Goal: Task Accomplishment & Management: Use online tool/utility

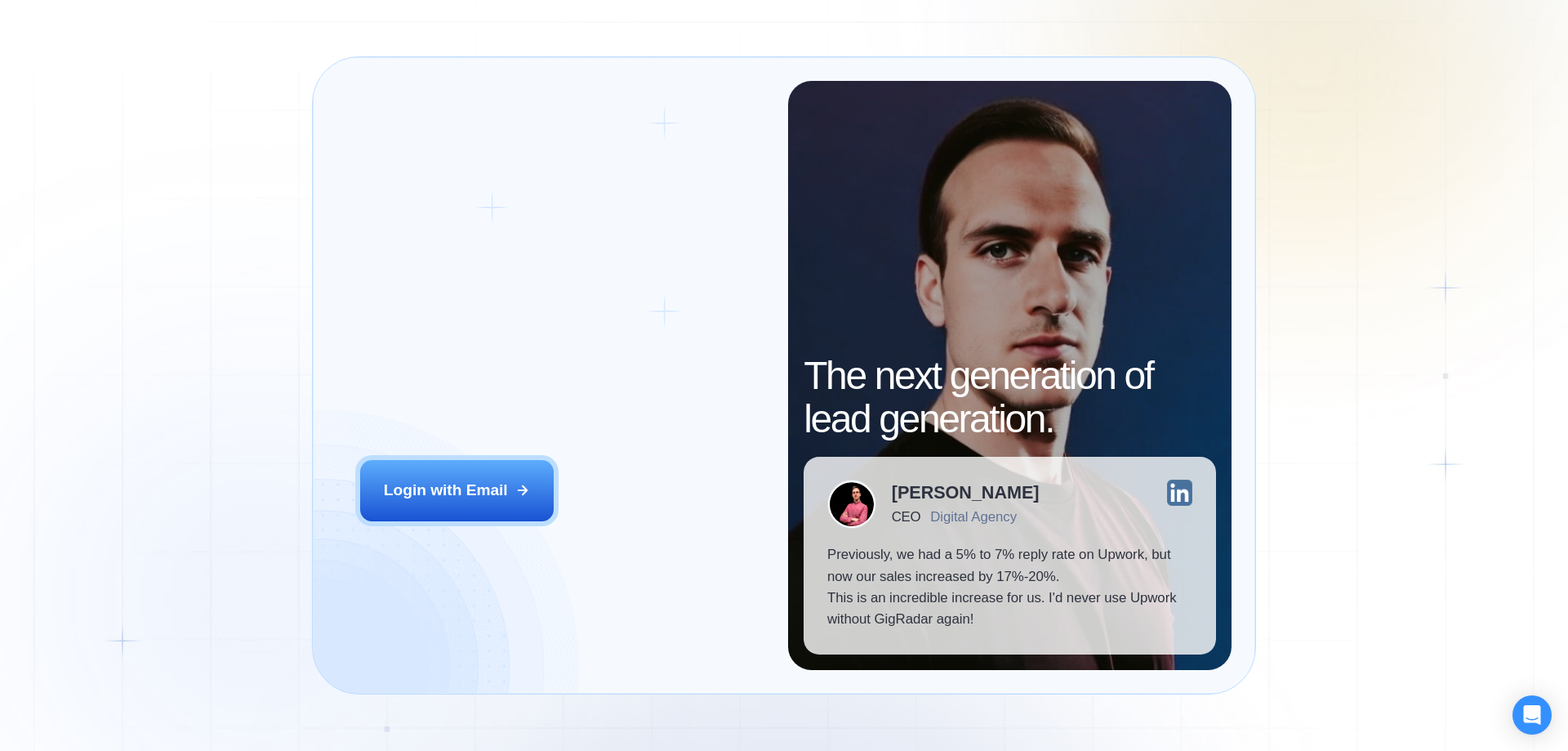
click at [360, 460] on button "Login with Email" at bounding box center [457, 490] width 194 height 61
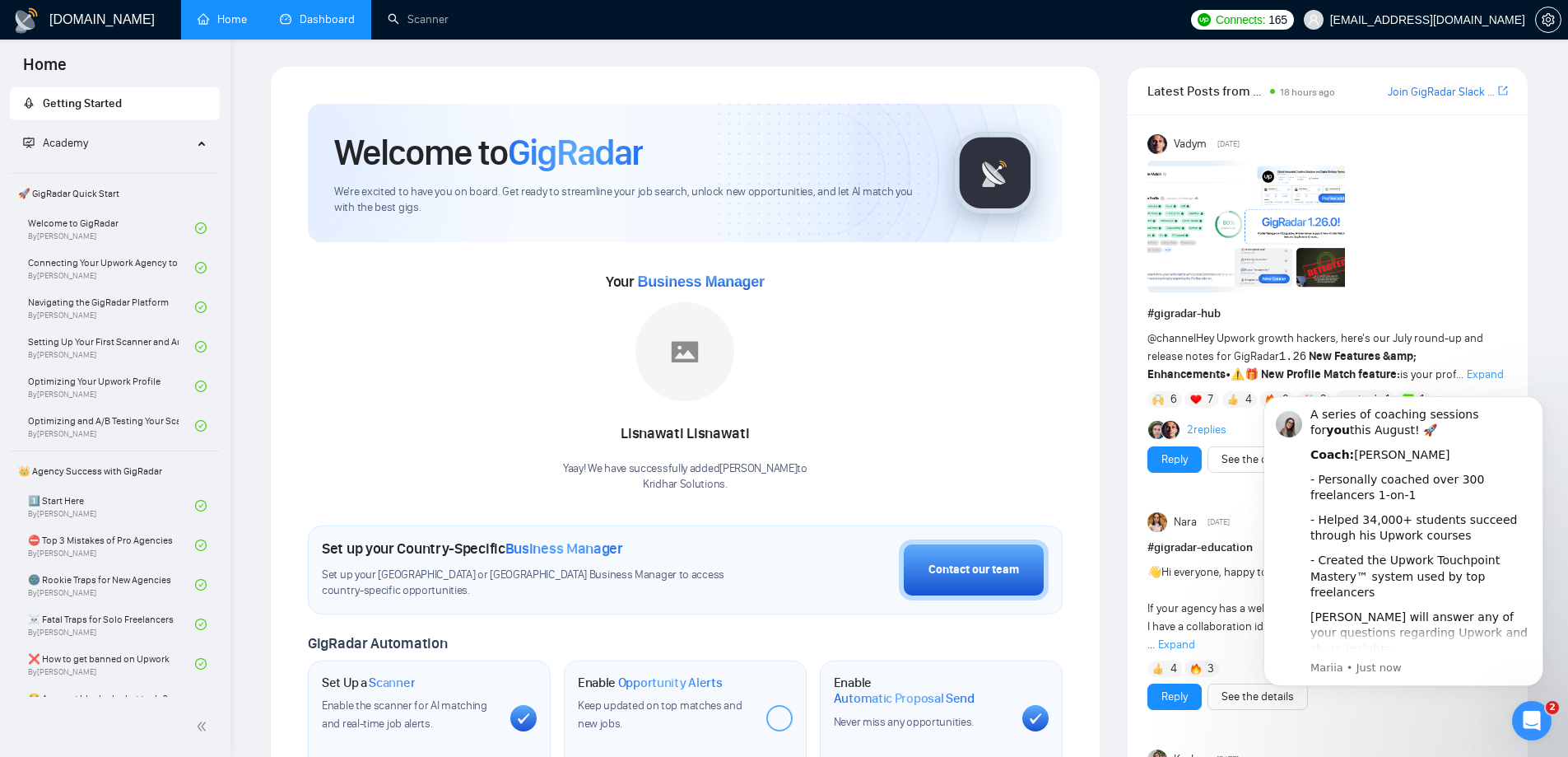
click at [342, 15] on link "Dashboard" at bounding box center [317, 20] width 75 height 14
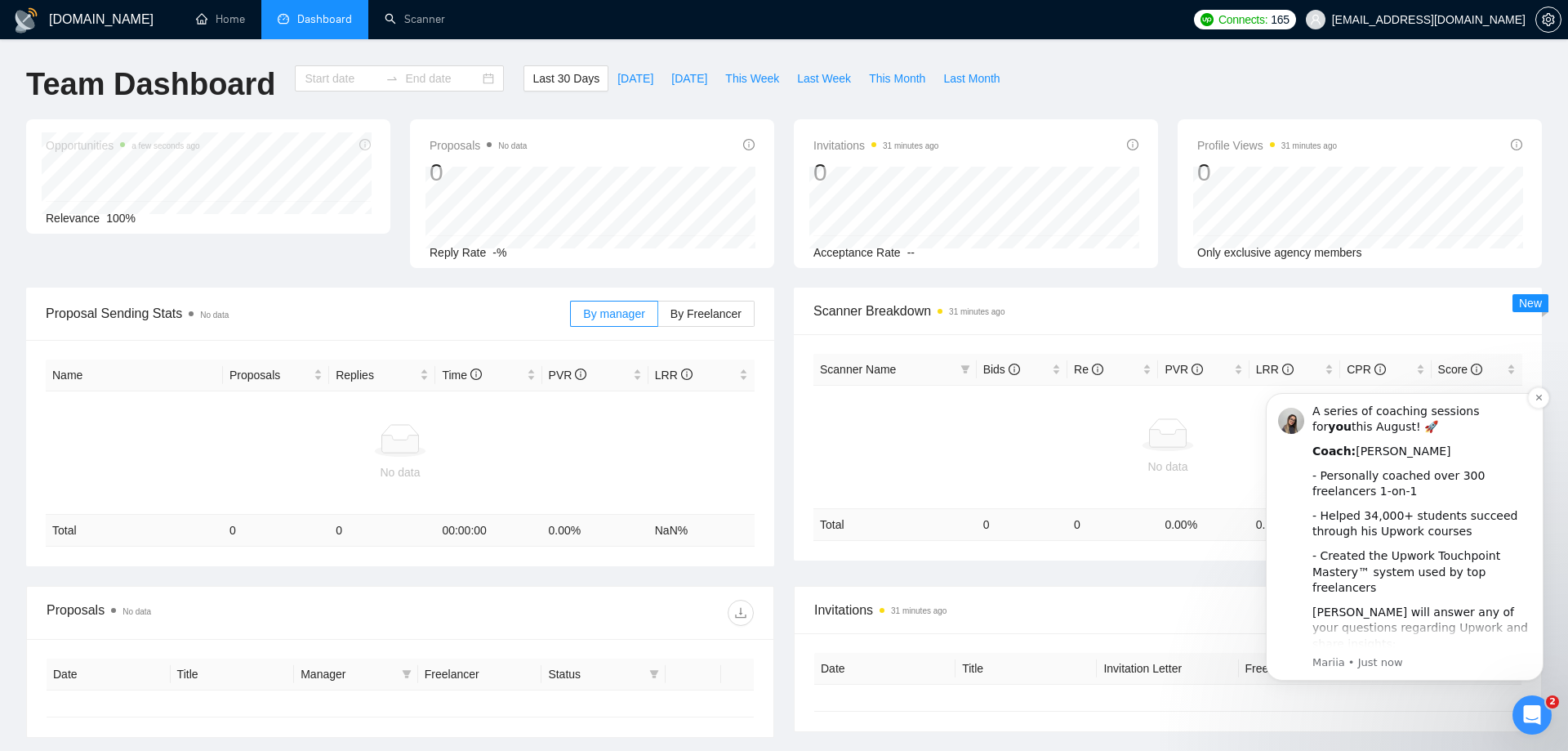
type input "2025-07-23"
type input "2025-08-22"
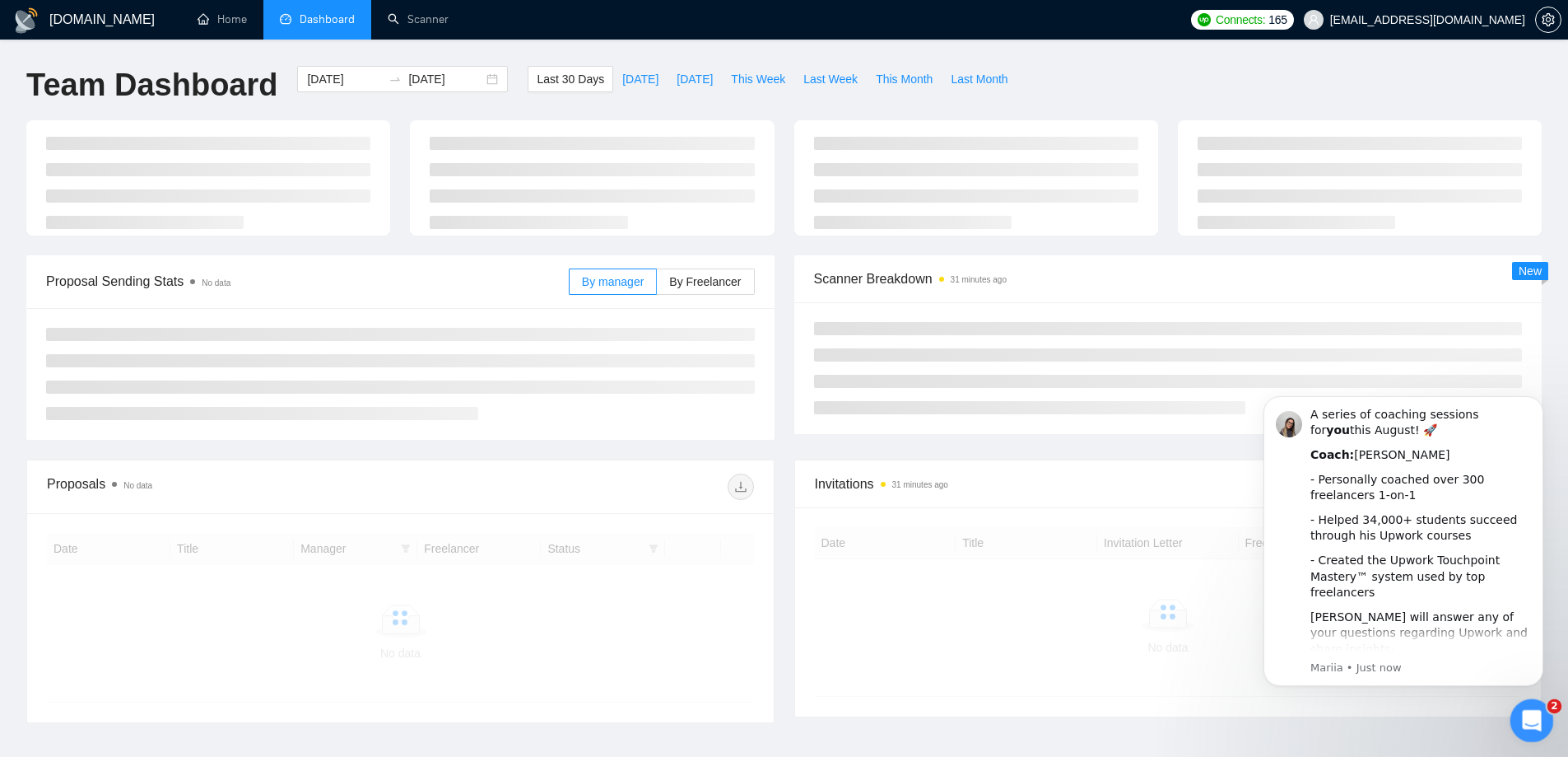
click at [1545, 730] on div "Open Intercom Messenger" at bounding box center [1528, 717] width 54 height 54
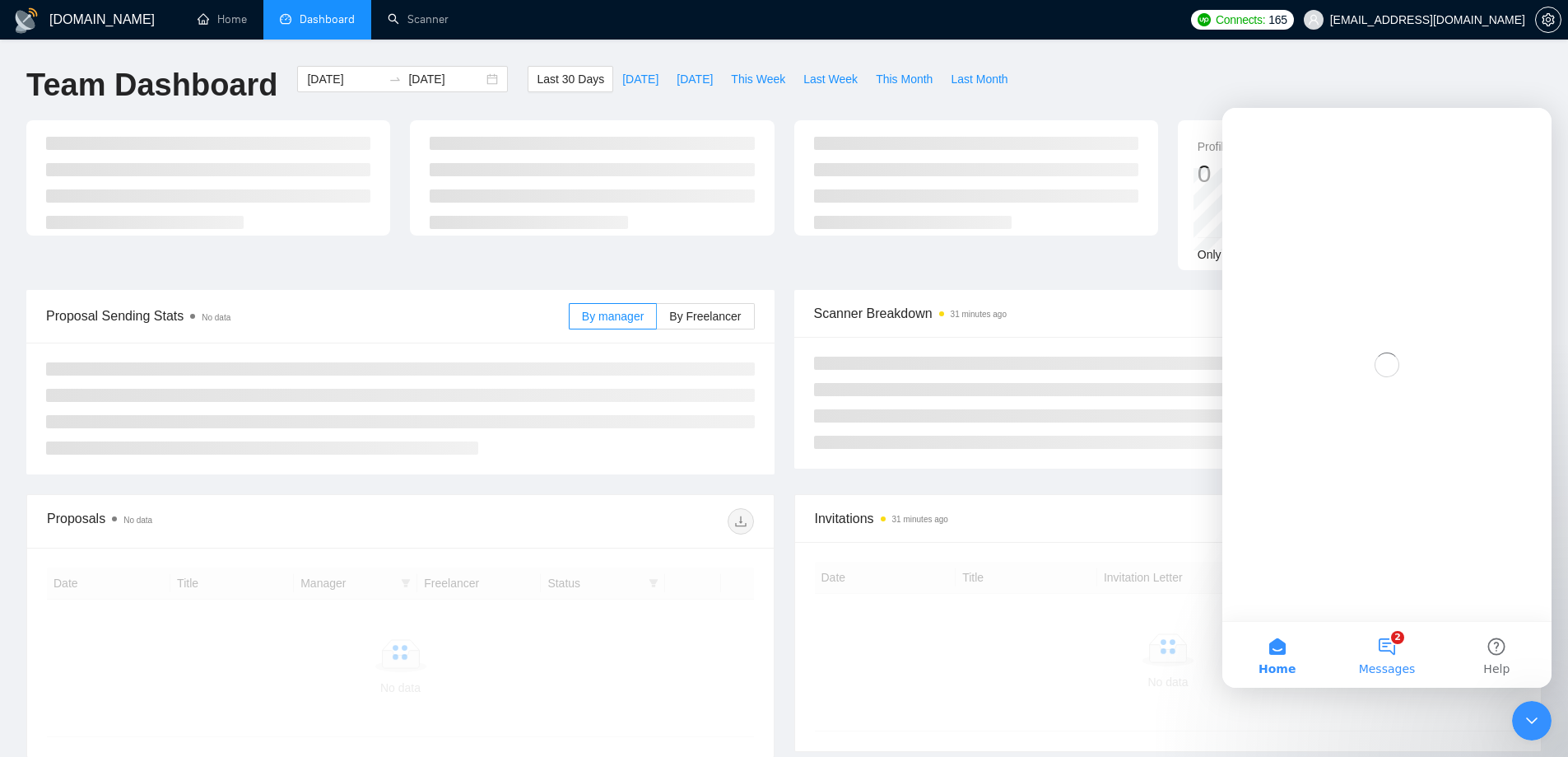
click at [1405, 653] on button "2 Messages" at bounding box center [1386, 654] width 110 height 66
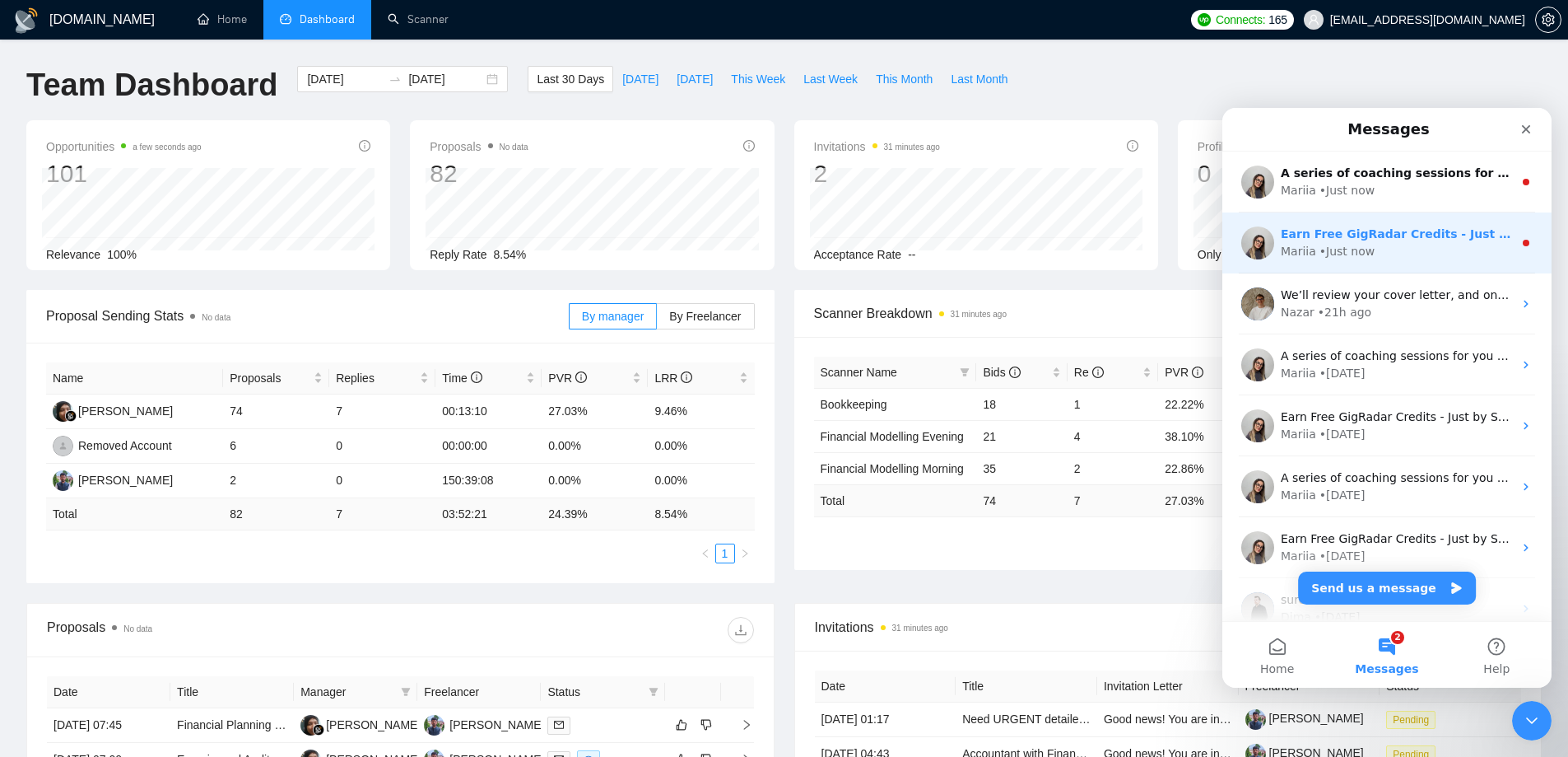
click at [1407, 247] on div "Mariia • Just now" at bounding box center [1397, 252] width 232 height 18
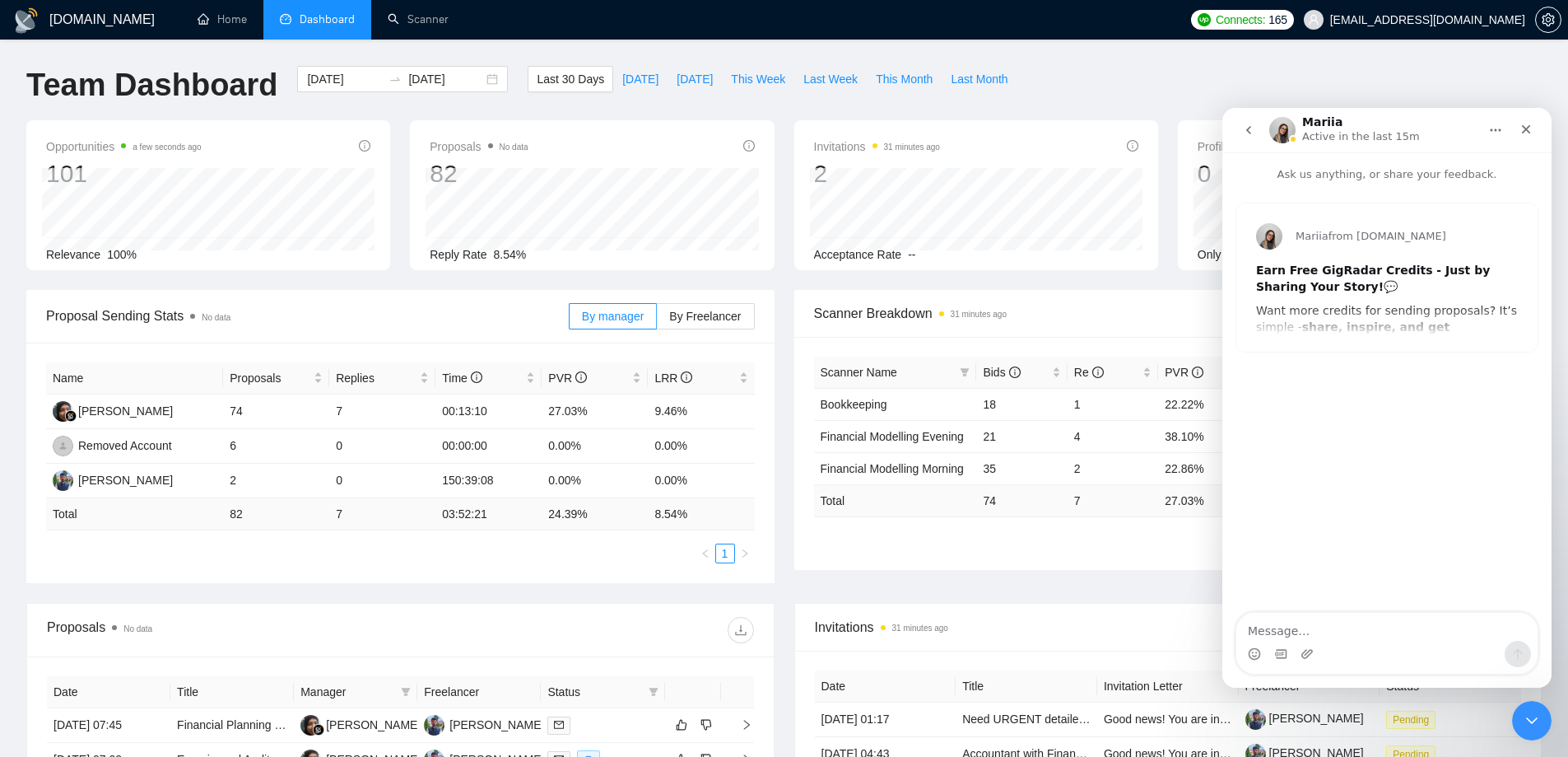
click at [1258, 139] on button "go back" at bounding box center [1248, 129] width 31 height 31
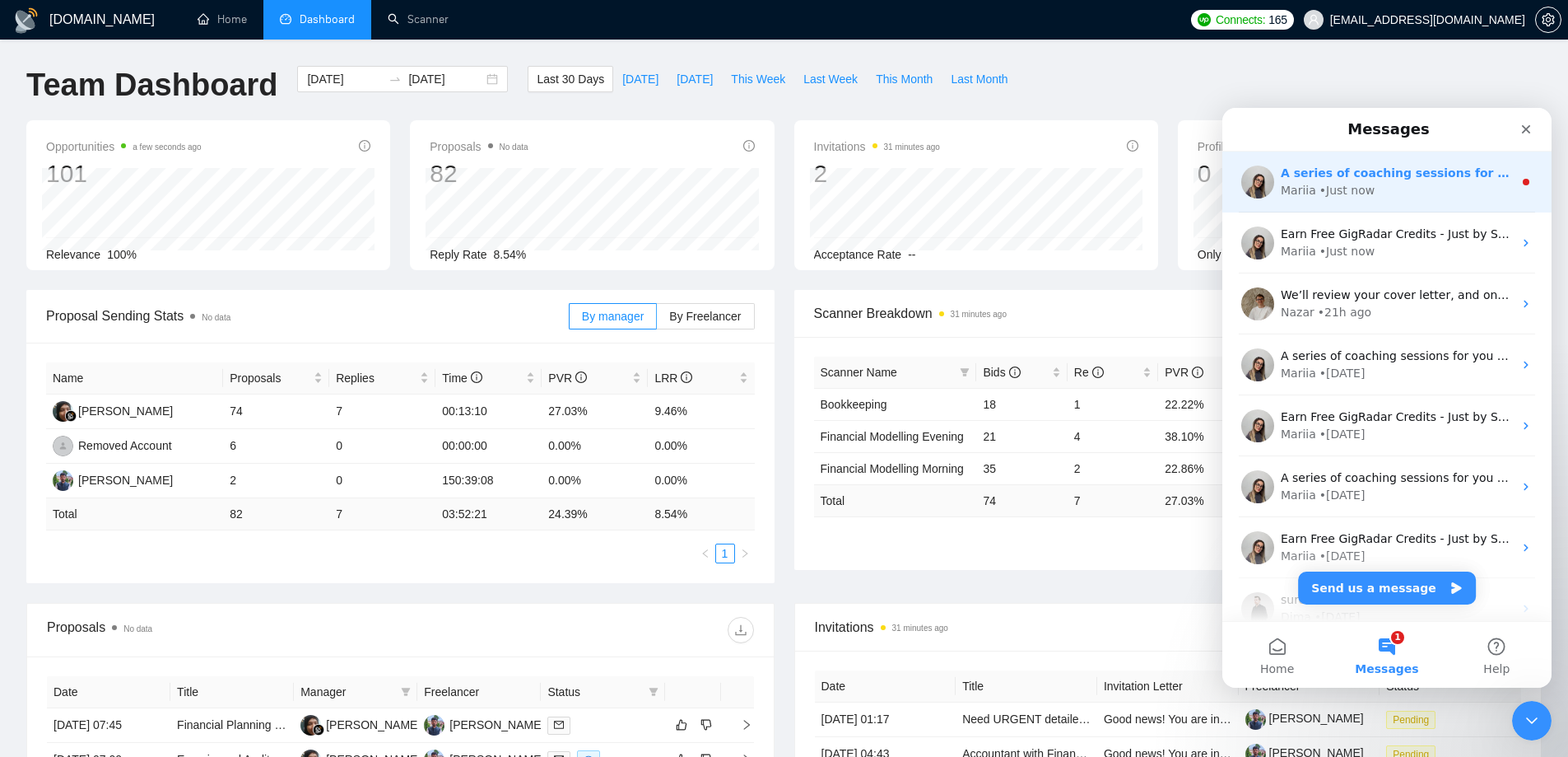
click at [1385, 184] on div "Mariia • Just now" at bounding box center [1397, 191] width 232 height 18
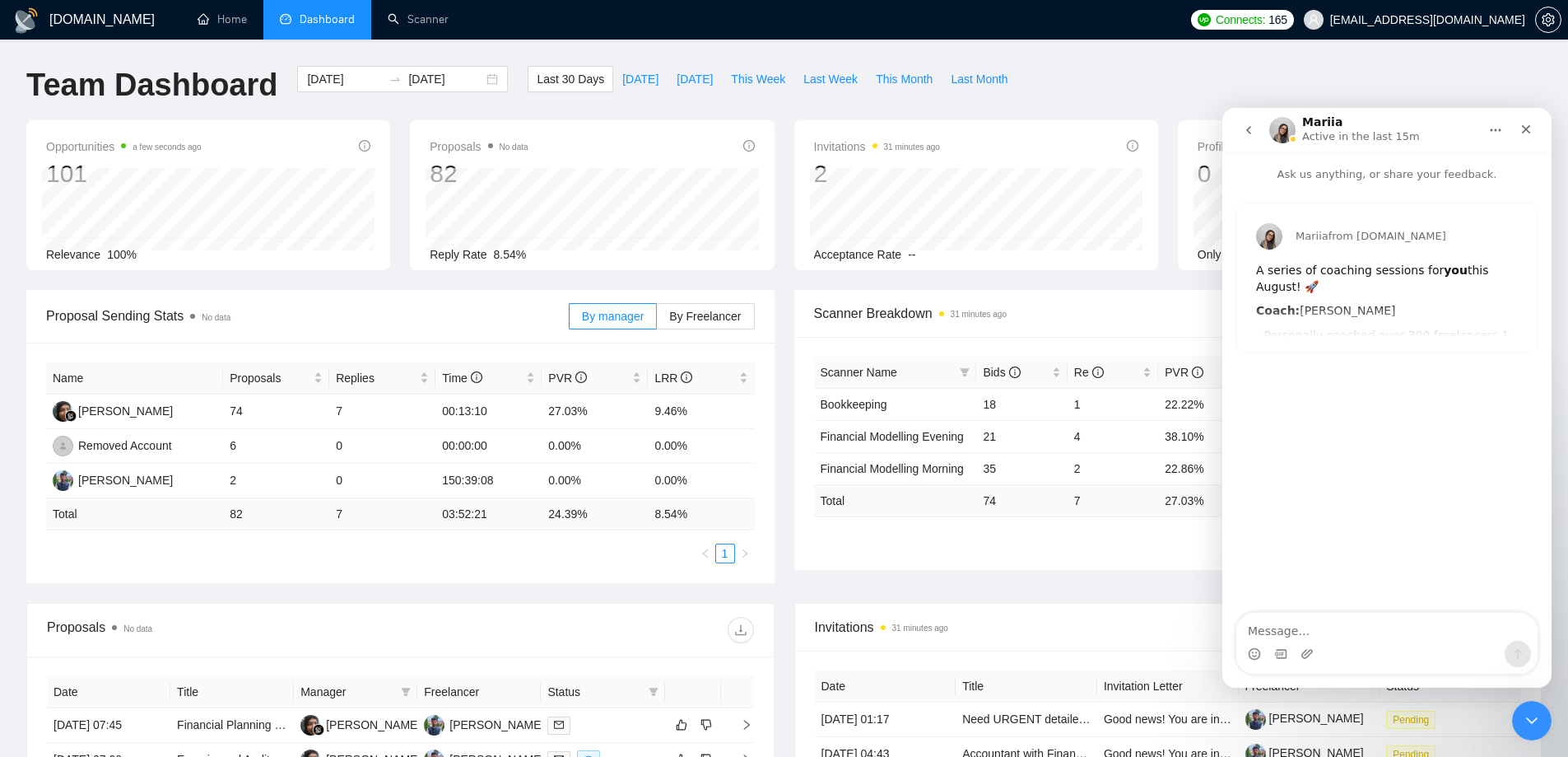
click at [1248, 141] on button "go back" at bounding box center [1248, 129] width 31 height 31
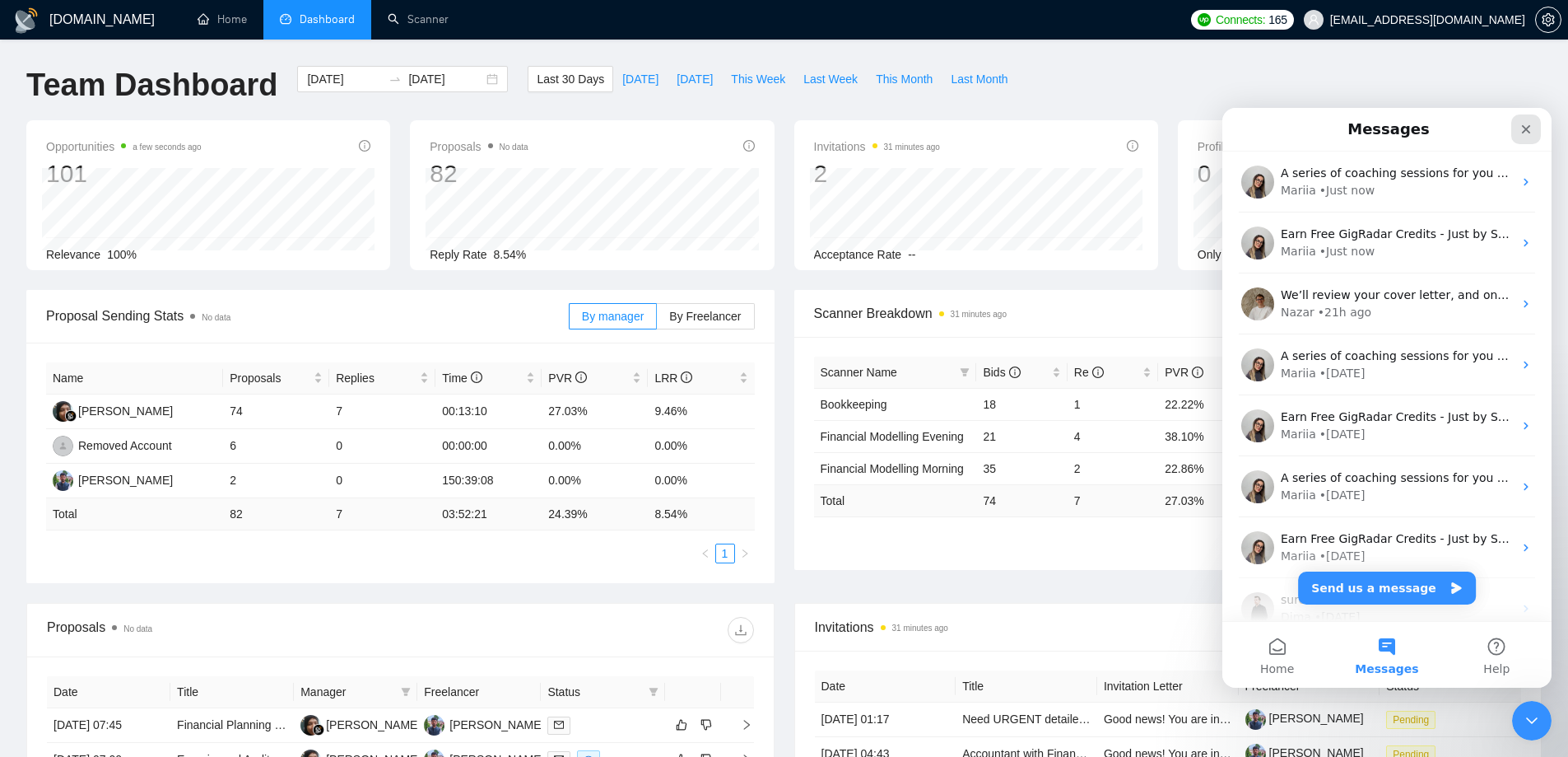
click at [1523, 129] on icon "Close" at bounding box center [1525, 129] width 13 height 13
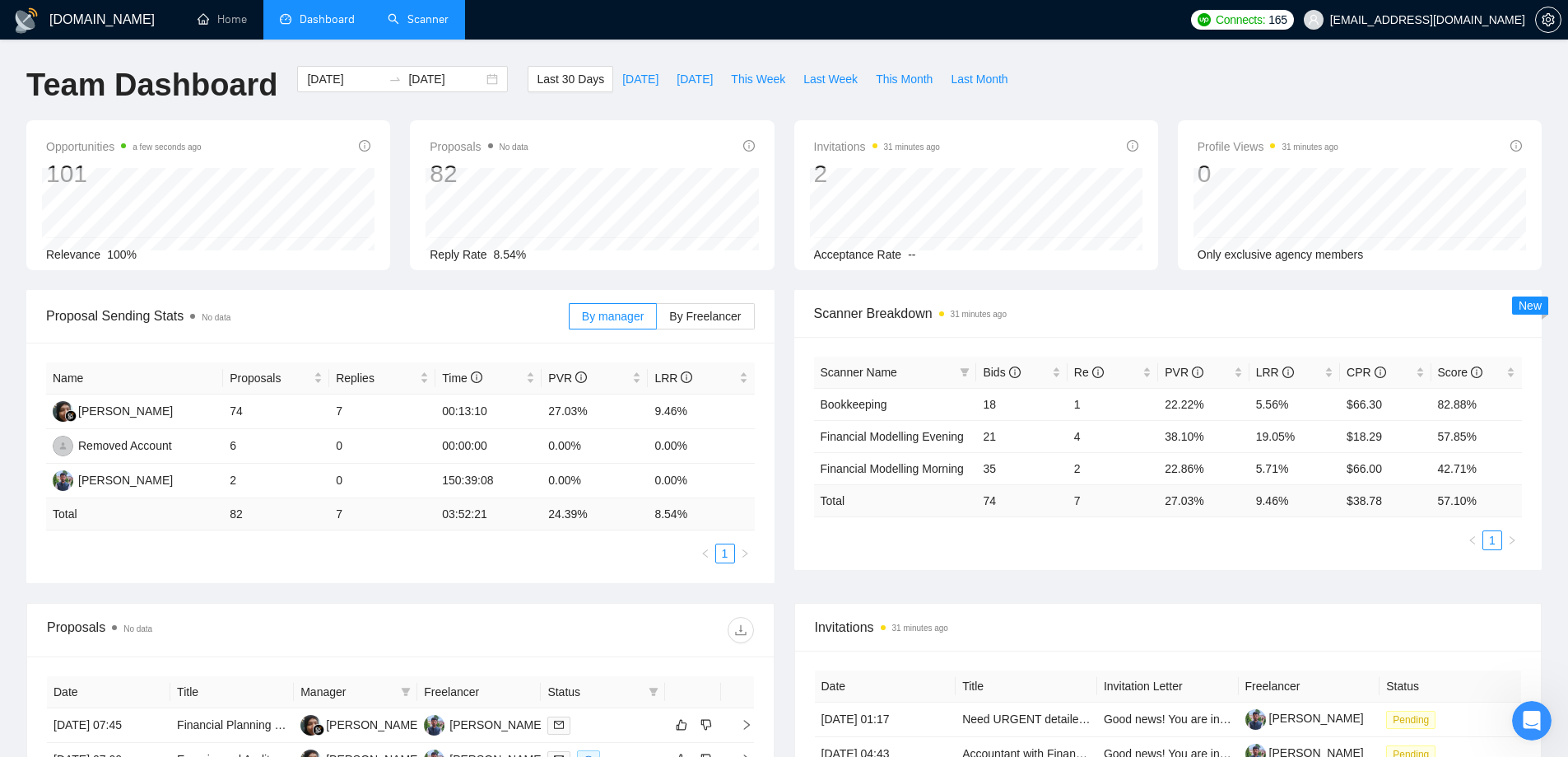
click at [431, 12] on link "Scanner" at bounding box center [418, 20] width 61 height 14
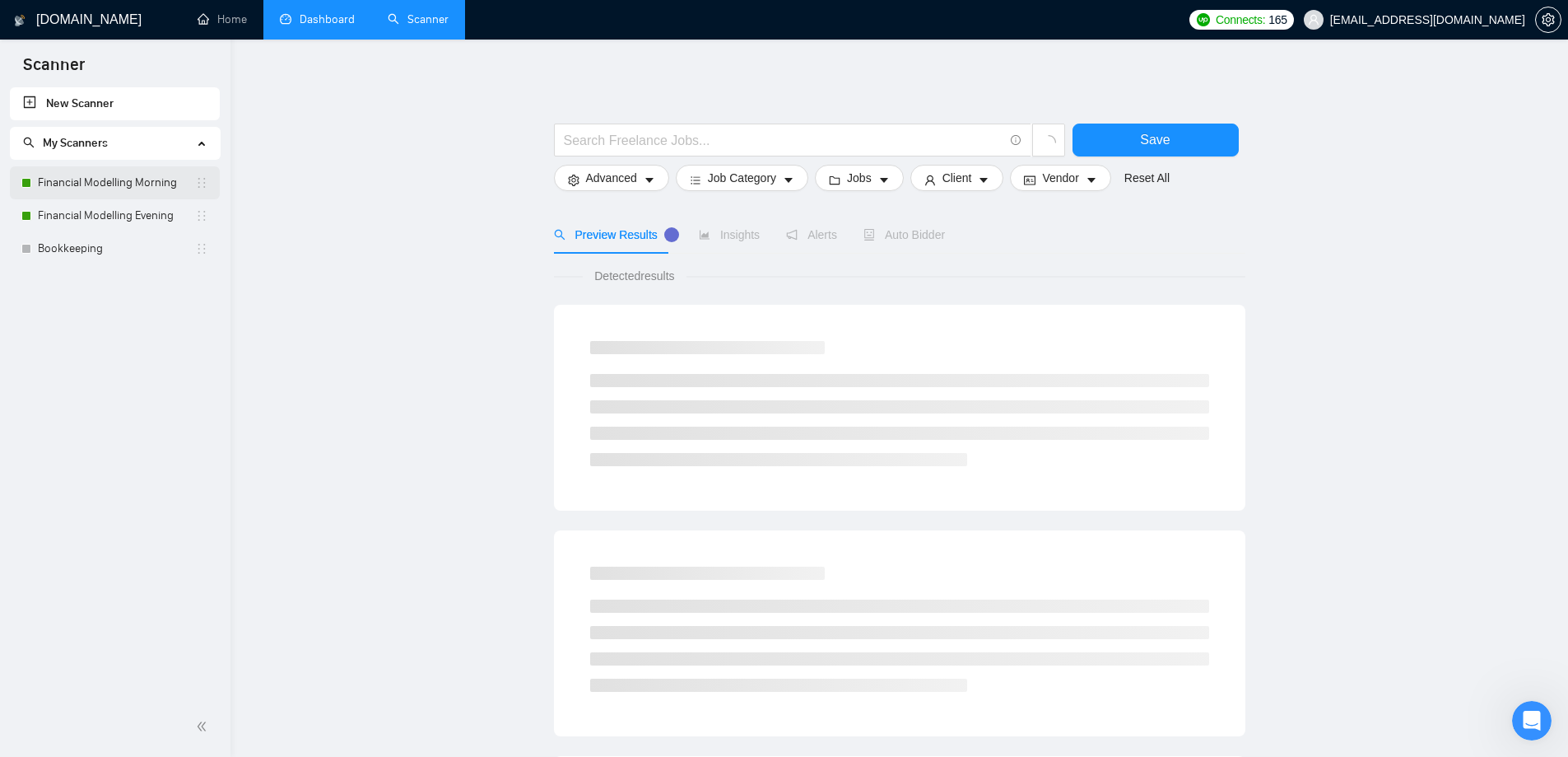
click at [69, 168] on link "Financial Modelling Morning" at bounding box center [116, 183] width 157 height 33
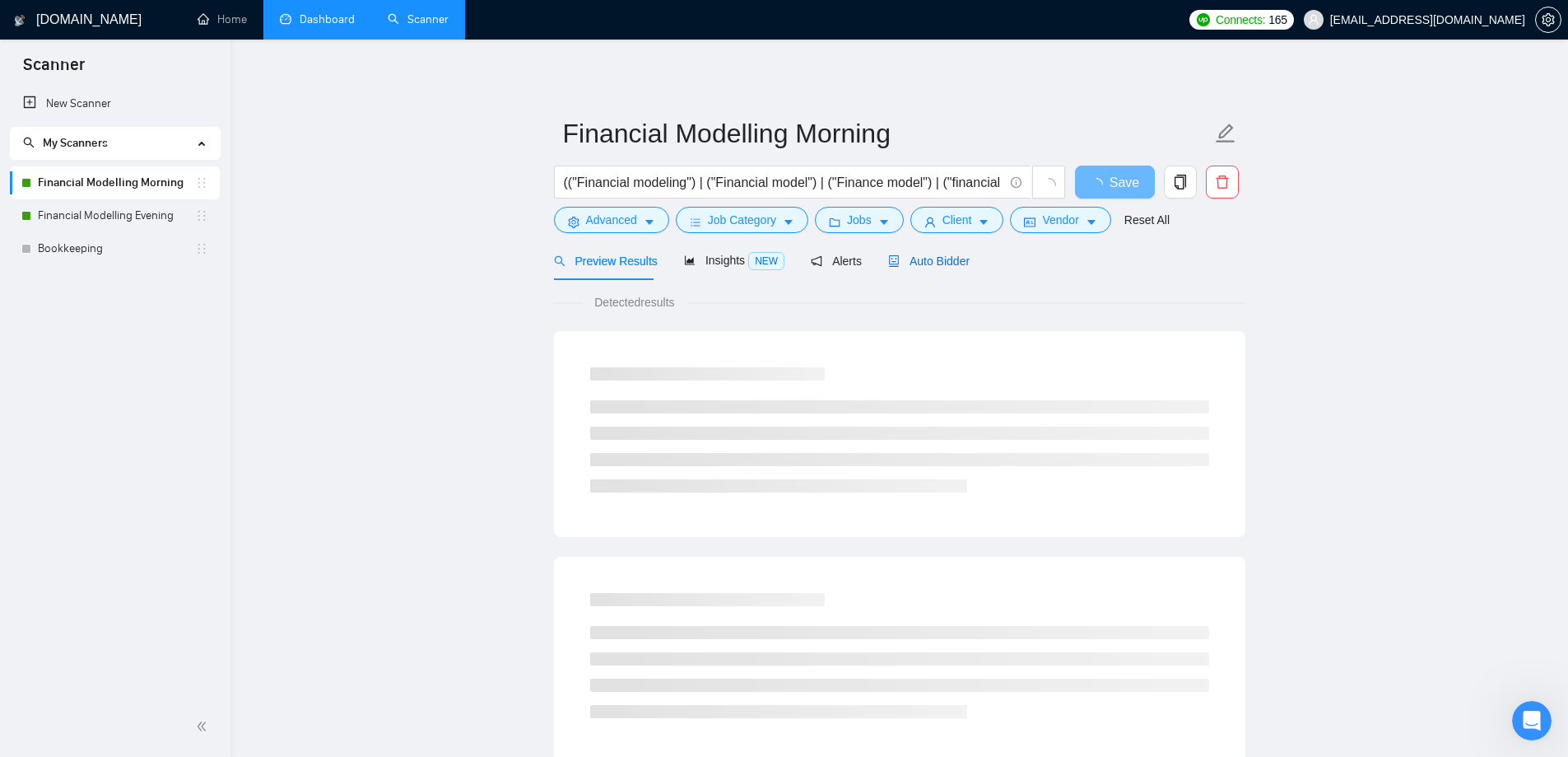
click at [937, 261] on span "Auto Bidder" at bounding box center [928, 261] width 82 height 13
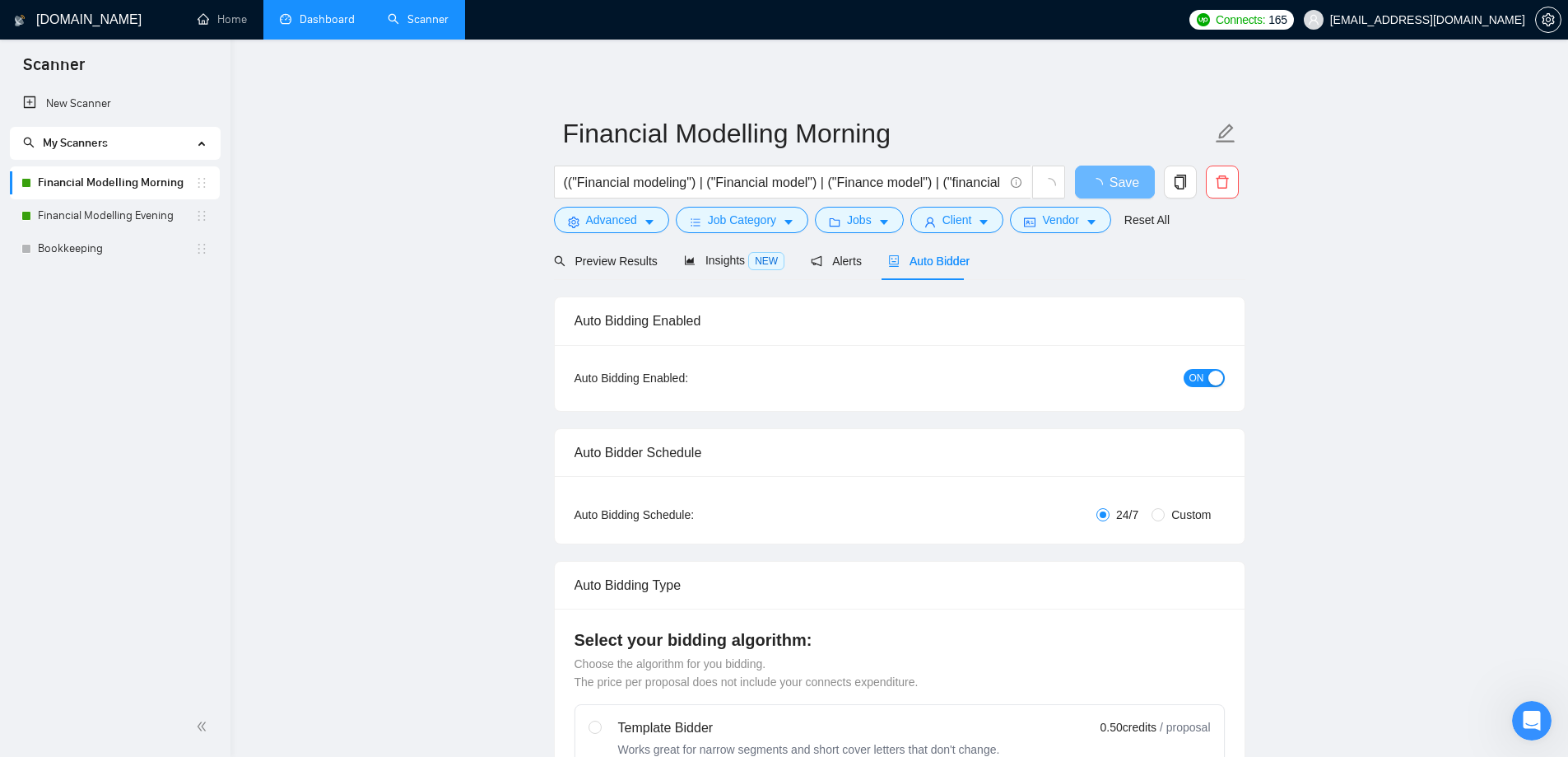
radio input "false"
radio input "true"
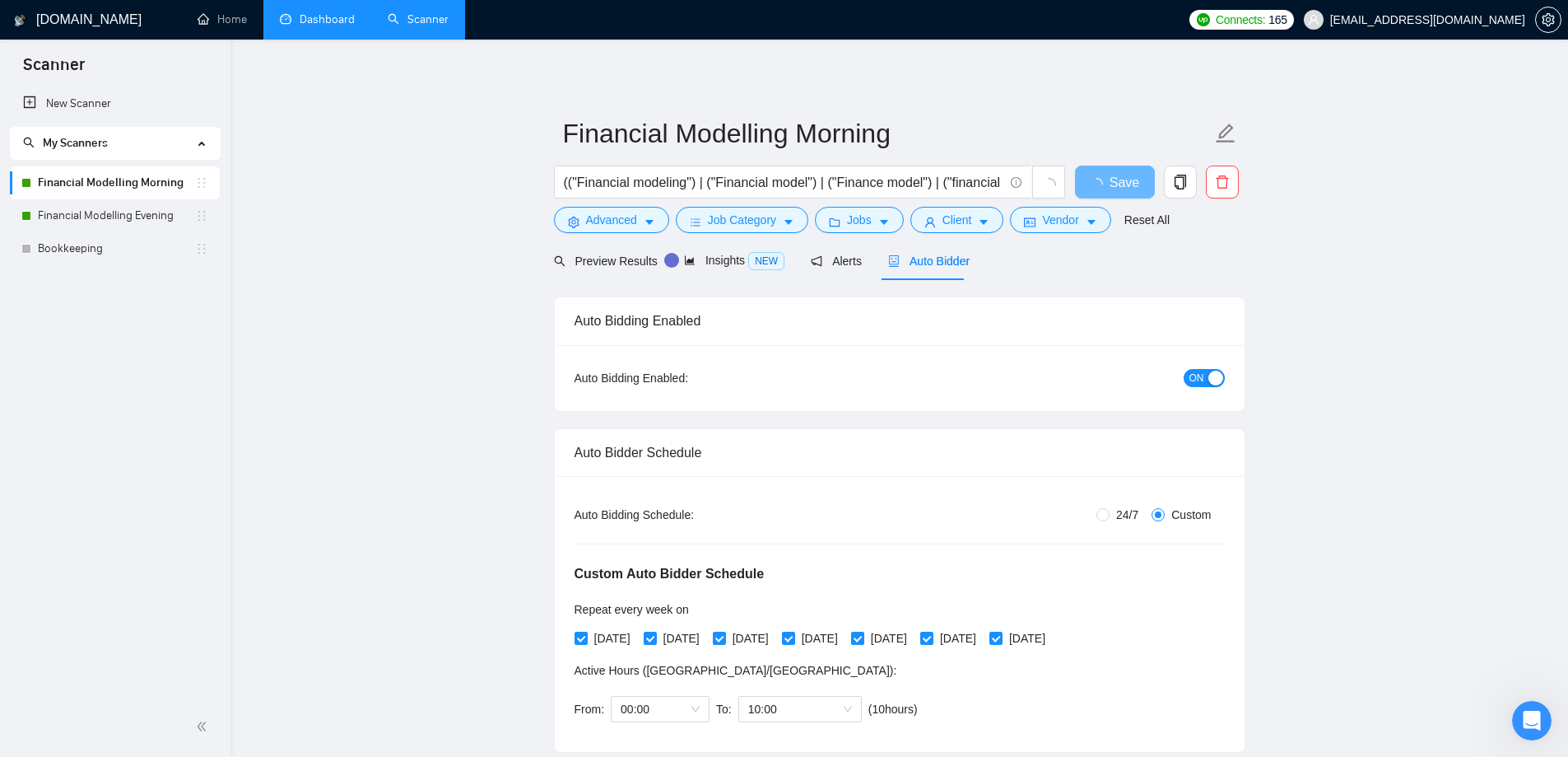
click at [1199, 380] on span "ON" at bounding box center [1196, 378] width 15 height 18
click at [136, 220] on link "Financial Modelling Evening" at bounding box center [116, 215] width 157 height 33
click at [1123, 172] on span "Save" at bounding box center [1114, 182] width 29 height 20
click at [83, 205] on link "Financial Modelling Evening" at bounding box center [116, 215] width 157 height 33
click at [102, 213] on link "Financial Modelling Evening" at bounding box center [116, 215] width 157 height 33
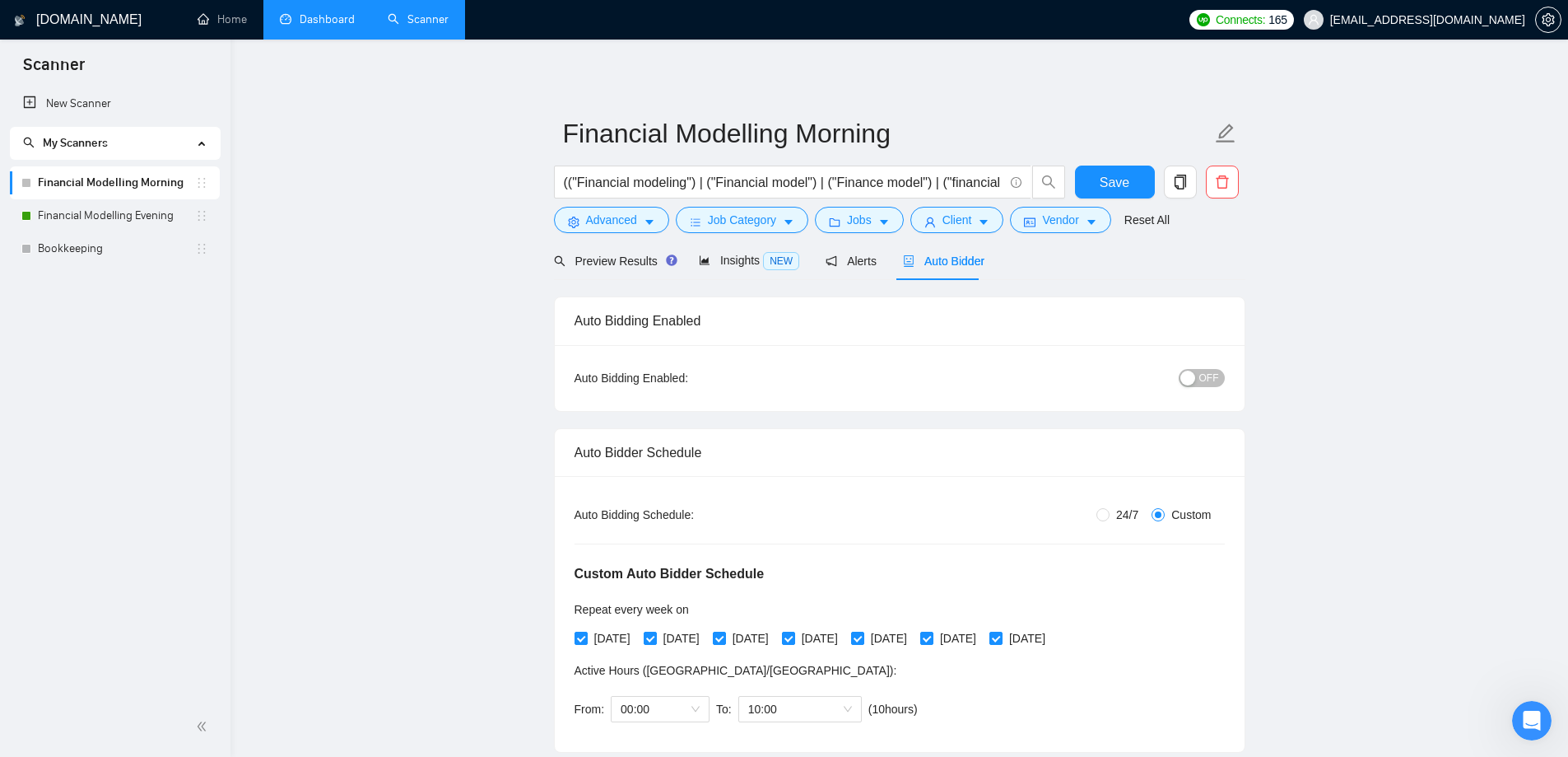
drag, startPoint x: 124, startPoint y: 215, endPoint x: 499, endPoint y: 285, distance: 381.5
click at [124, 215] on link "Financial Modelling Evening" at bounding box center [116, 215] width 157 height 33
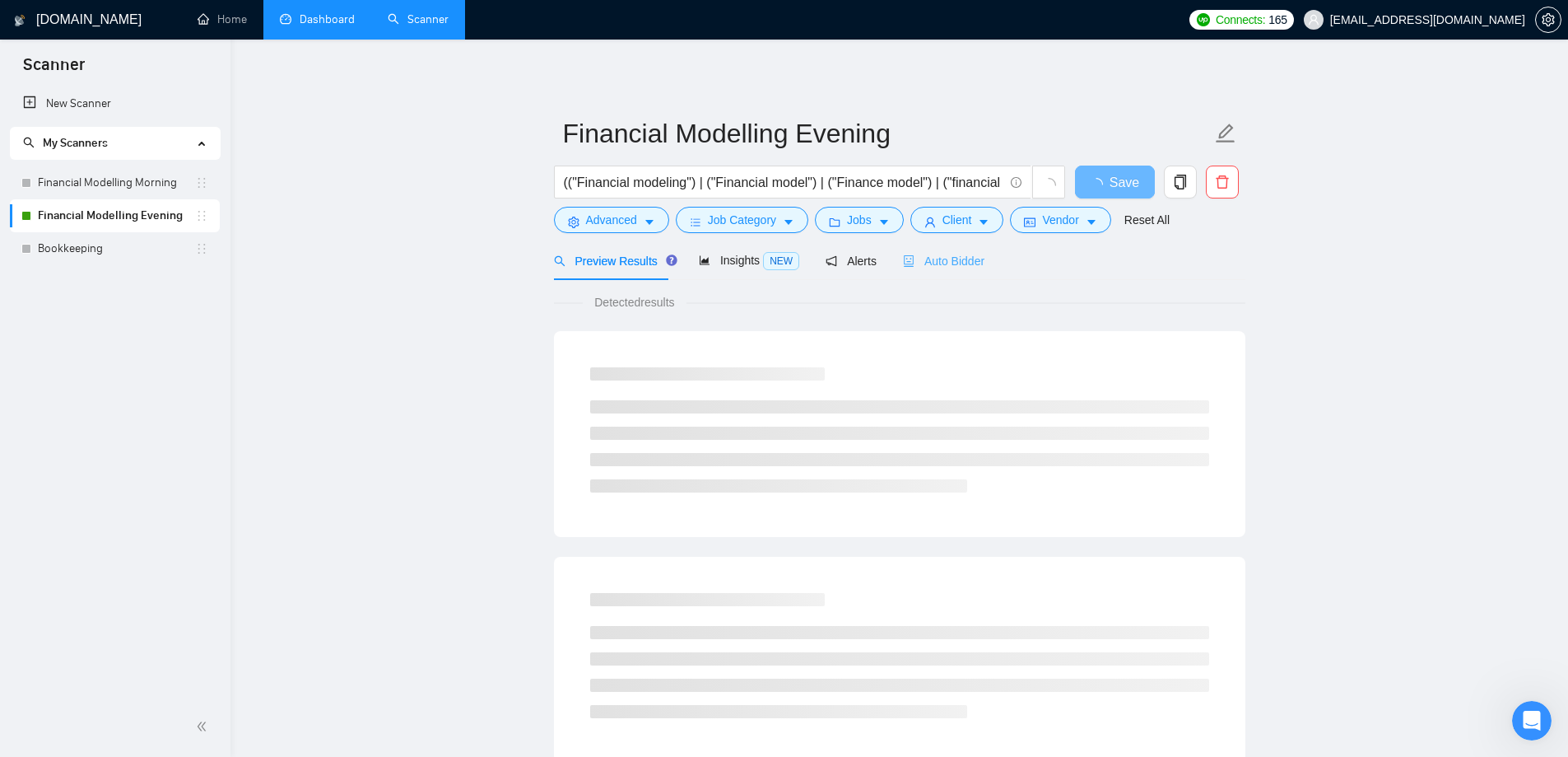
click at [943, 246] on div "Auto Bidder" at bounding box center [943, 261] width 82 height 39
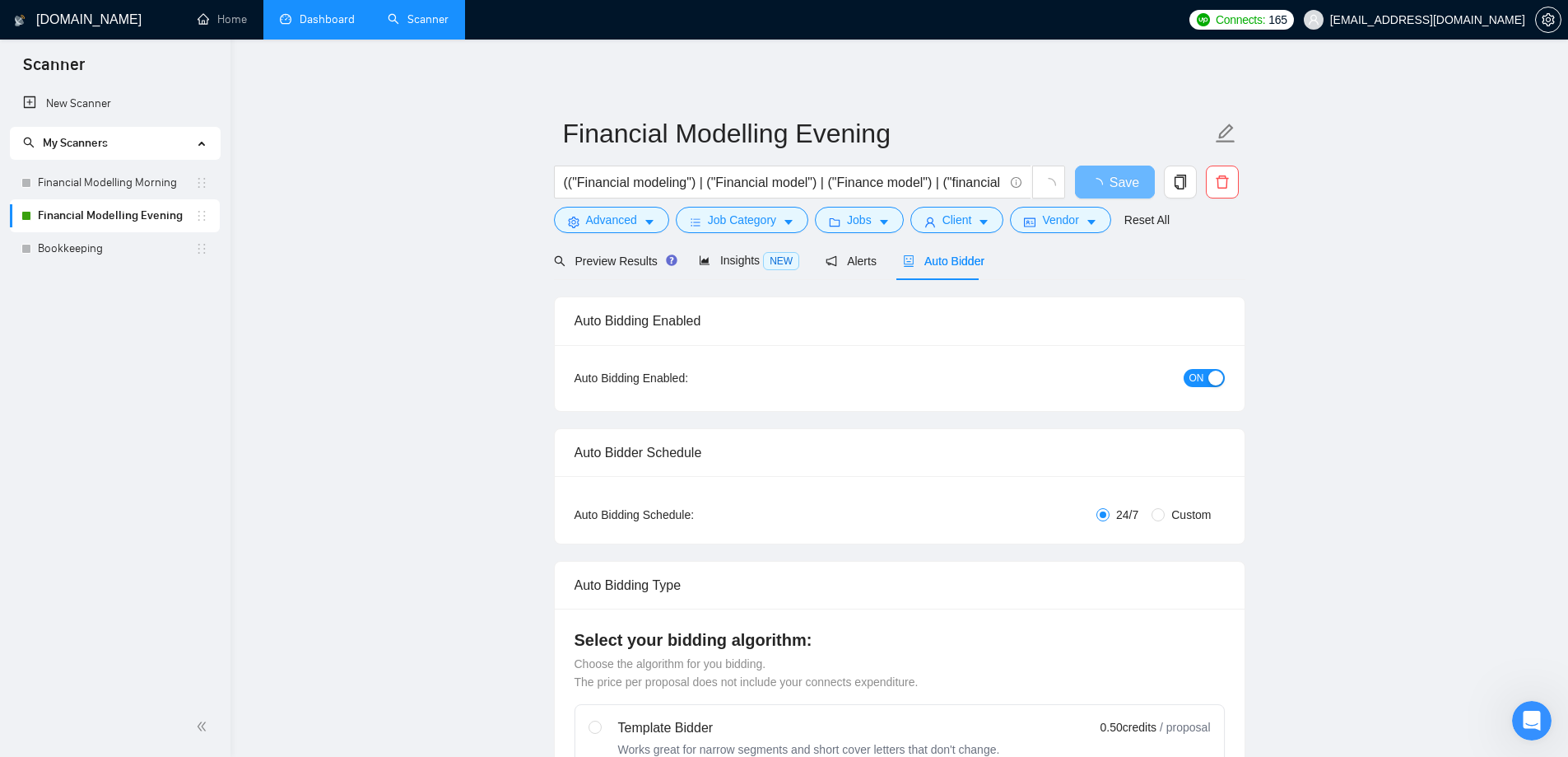
radio input "false"
radio input "true"
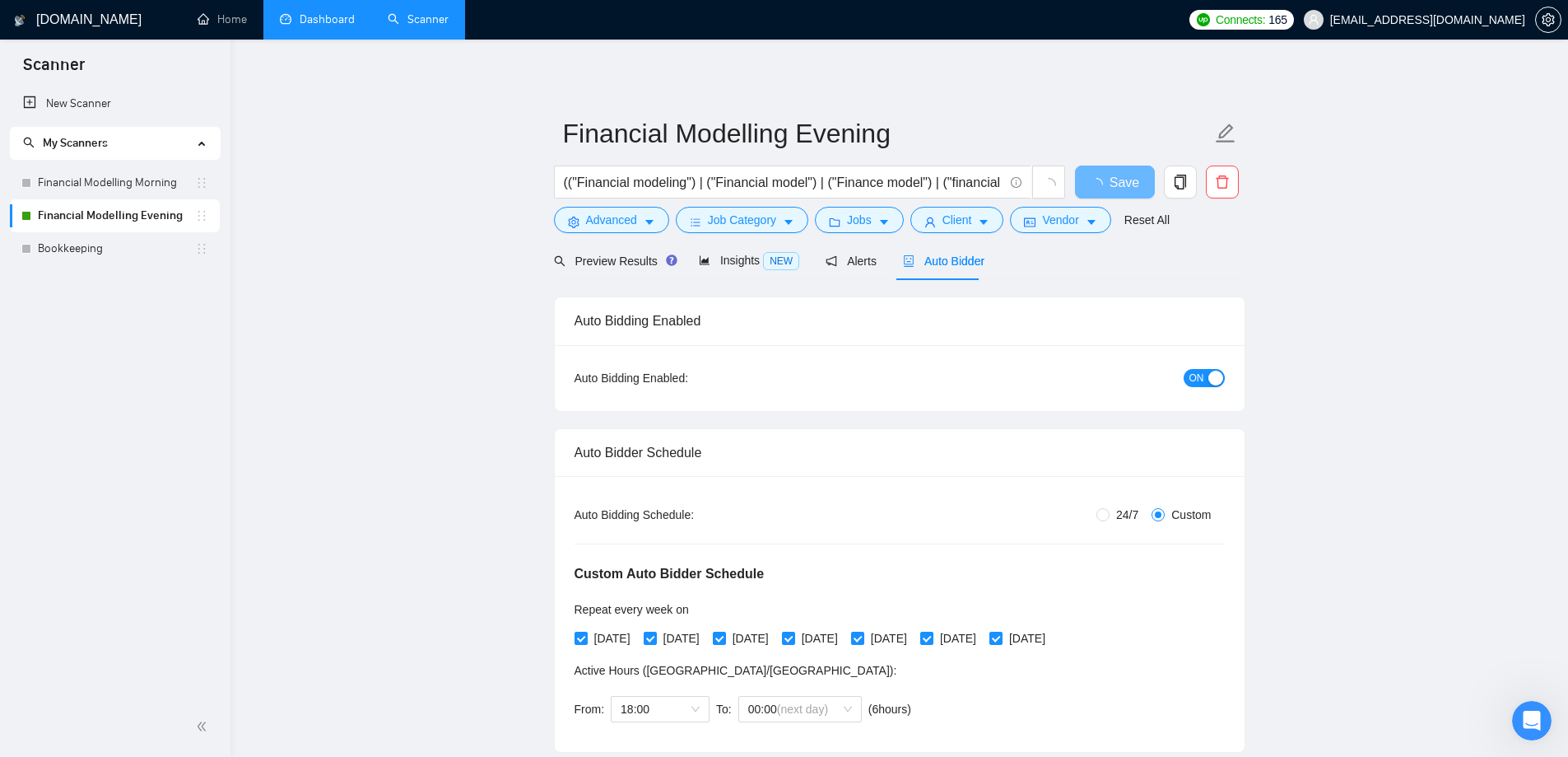
click at [1184, 385] on div "ON" at bounding box center [1115, 377] width 216 height 19
click at [1201, 381] on span "ON" at bounding box center [1196, 378] width 15 height 18
click at [1120, 182] on span "Save" at bounding box center [1123, 182] width 29 height 20
click at [1117, 177] on span "Save" at bounding box center [1123, 182] width 29 height 20
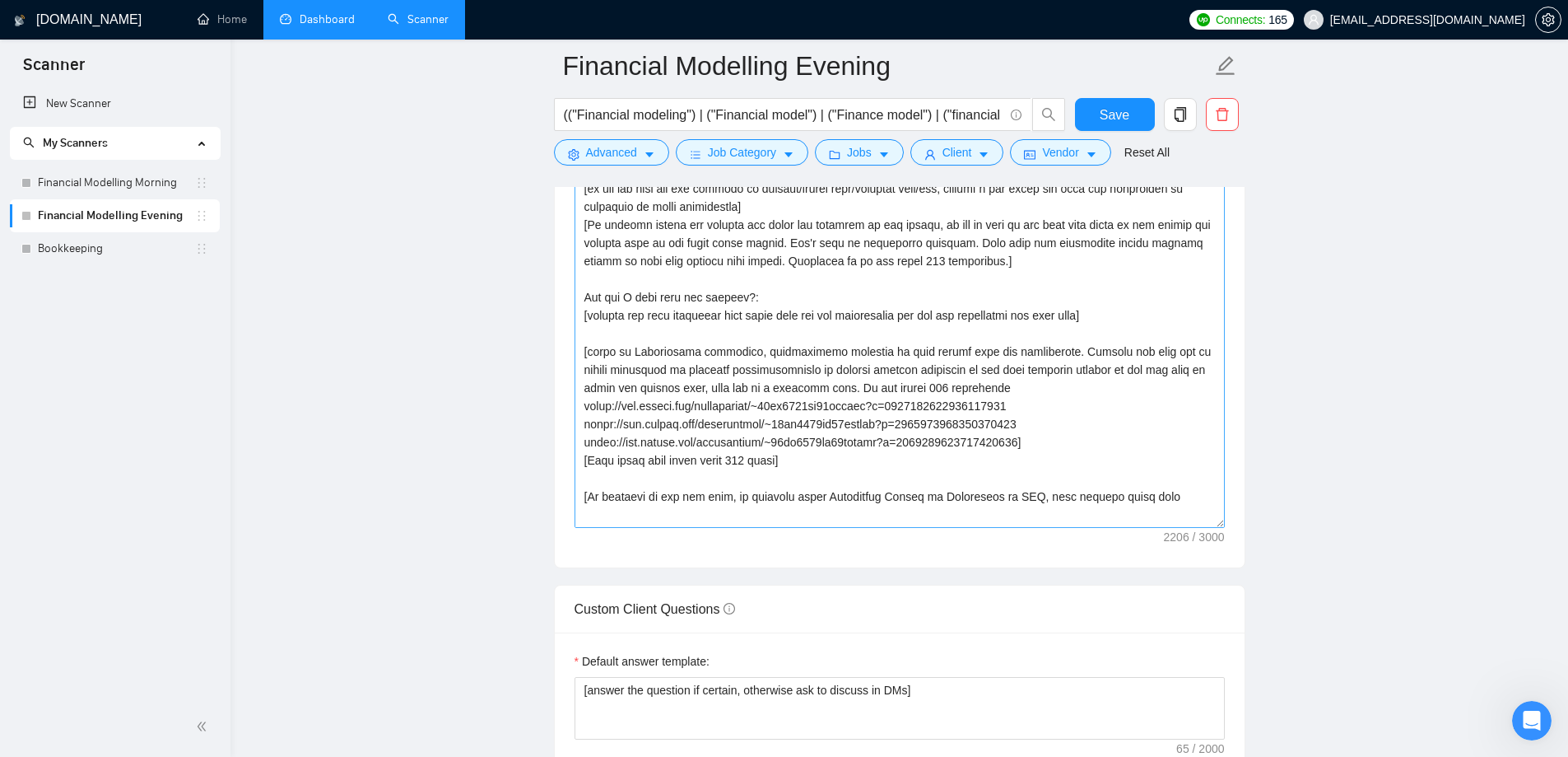
scroll to position [2058, 0]
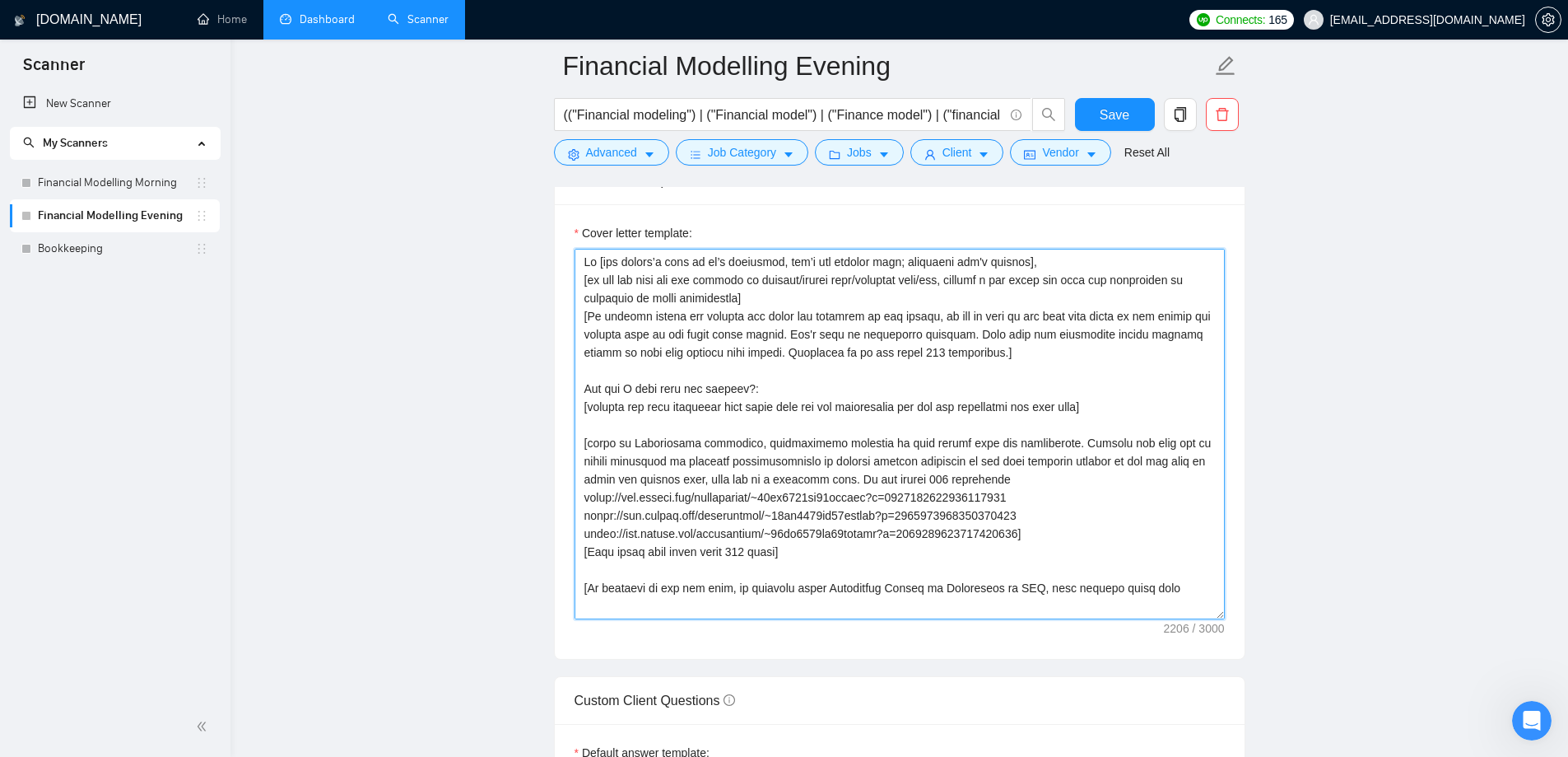
click at [1125, 407] on textarea "Cover letter template:" at bounding box center [899, 434] width 650 height 371
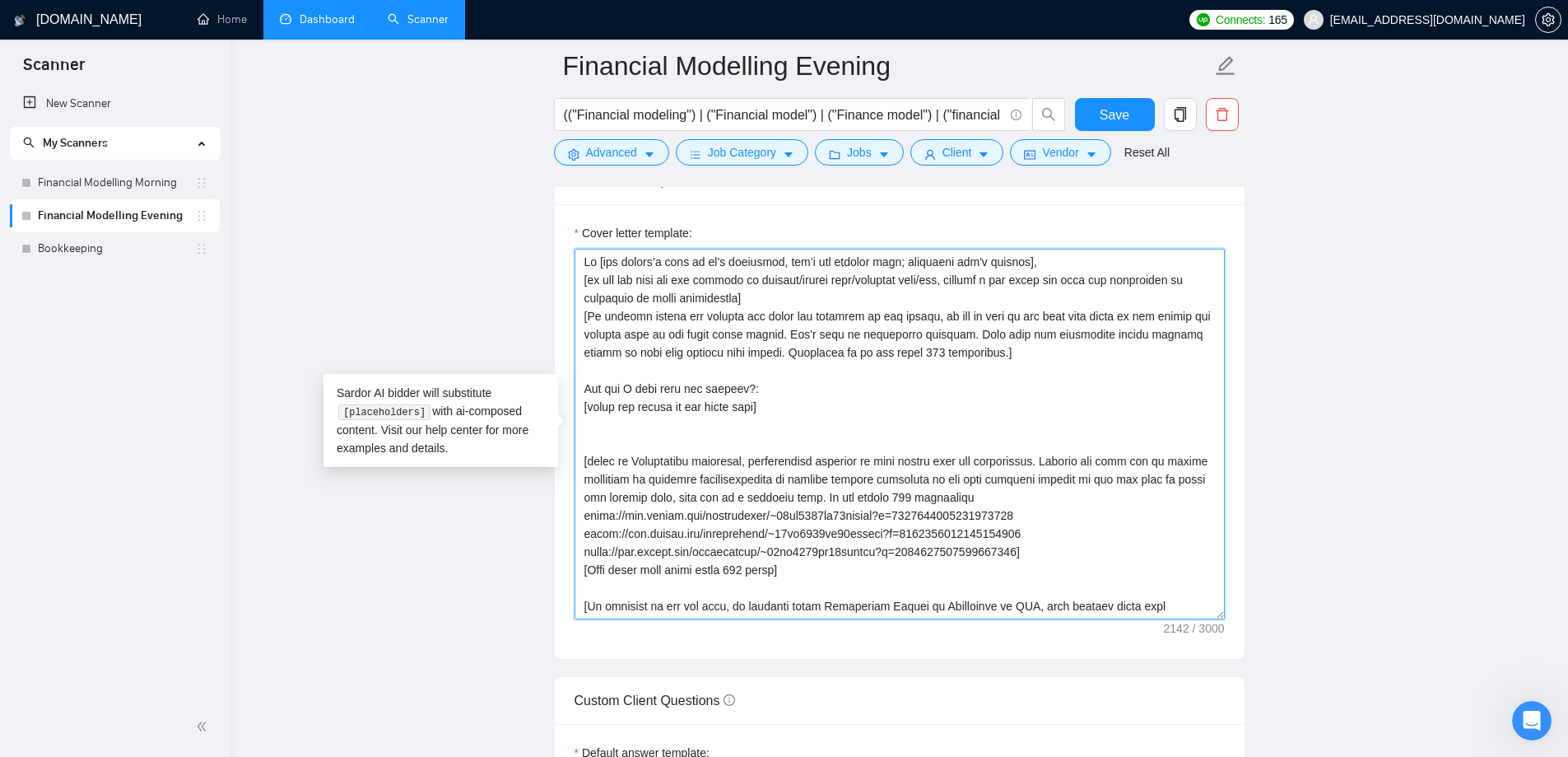
type textarea "𝑯𝒊 [use 𝒄𝒍𝒊𝒆𝒏𝒕’𝒔 𝒏𝒂𝒎𝒆 if it’s mentioned, don’t use company name; otherwise don'…"
click at [1258, 377] on main "Financial Modelling Evening (("Financial modeling") | ("Financial model") | ("F…" at bounding box center [899, 454] width 1285 height 4893
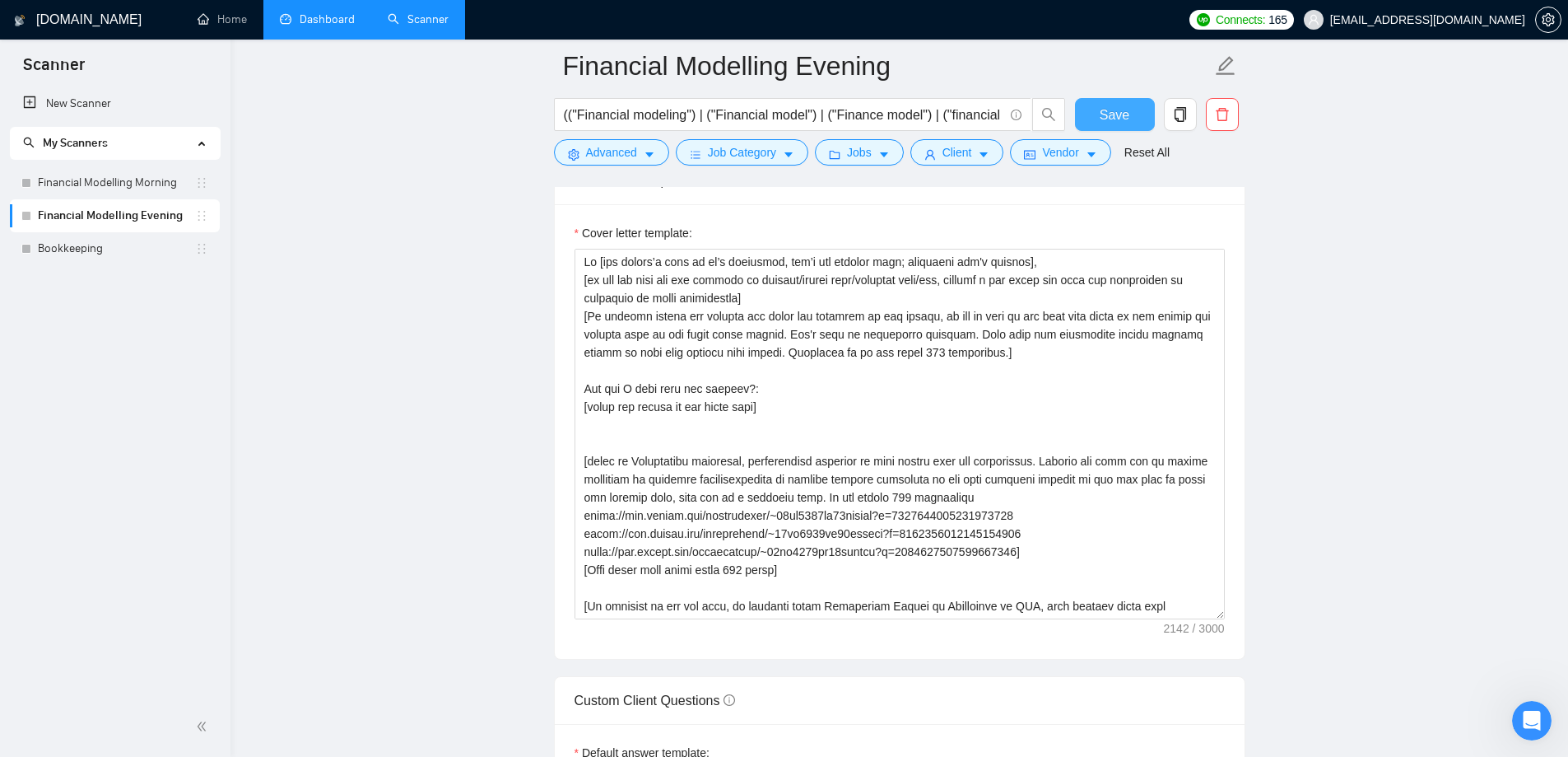
click at [1114, 118] on span "Save" at bounding box center [1114, 114] width 29 height 20
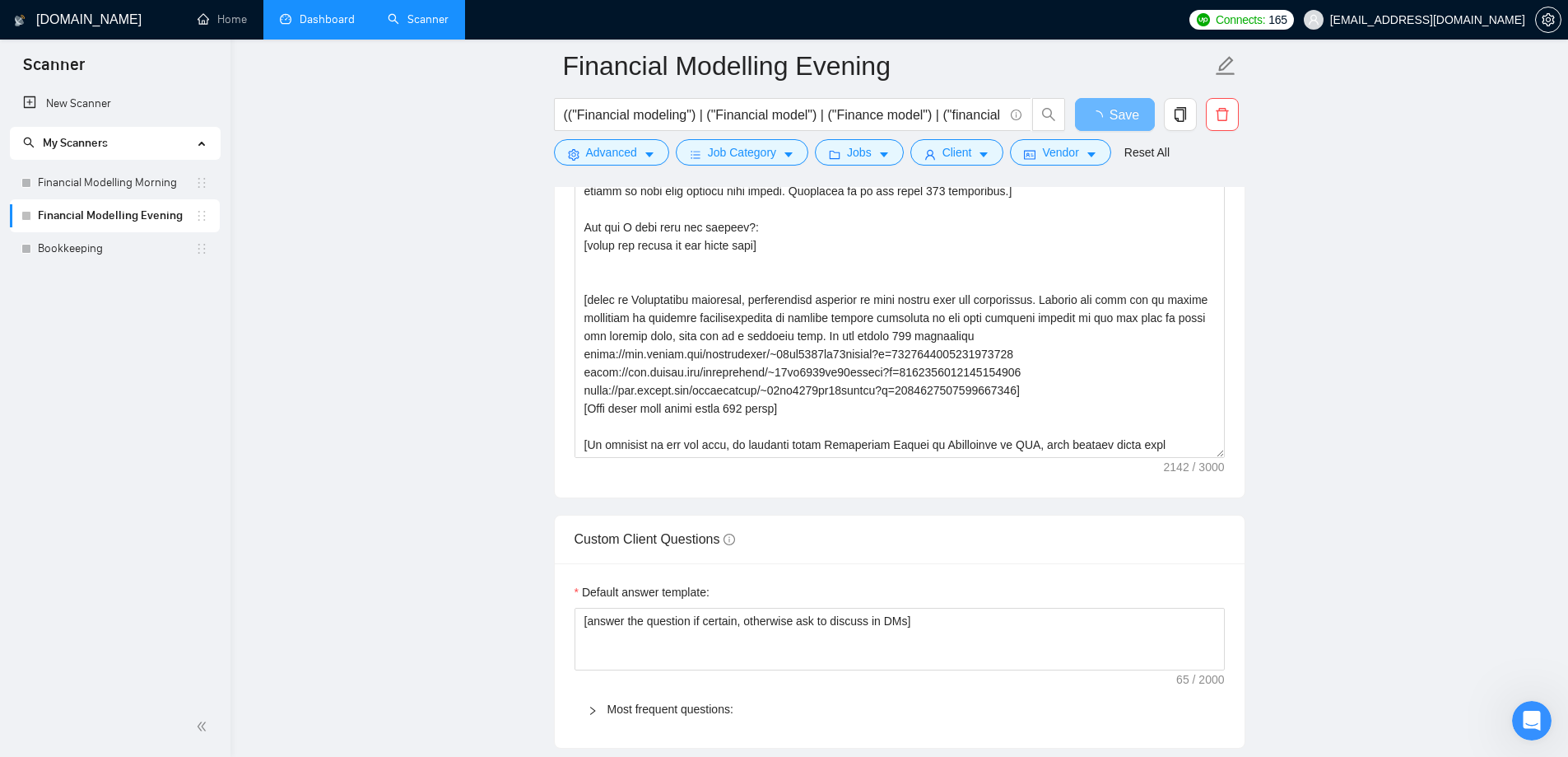
click at [1261, 409] on main "Financial Modelling Evening (("Financial modeling") | ("Financial model") | ("F…" at bounding box center [899, 373] width 1285 height 4733
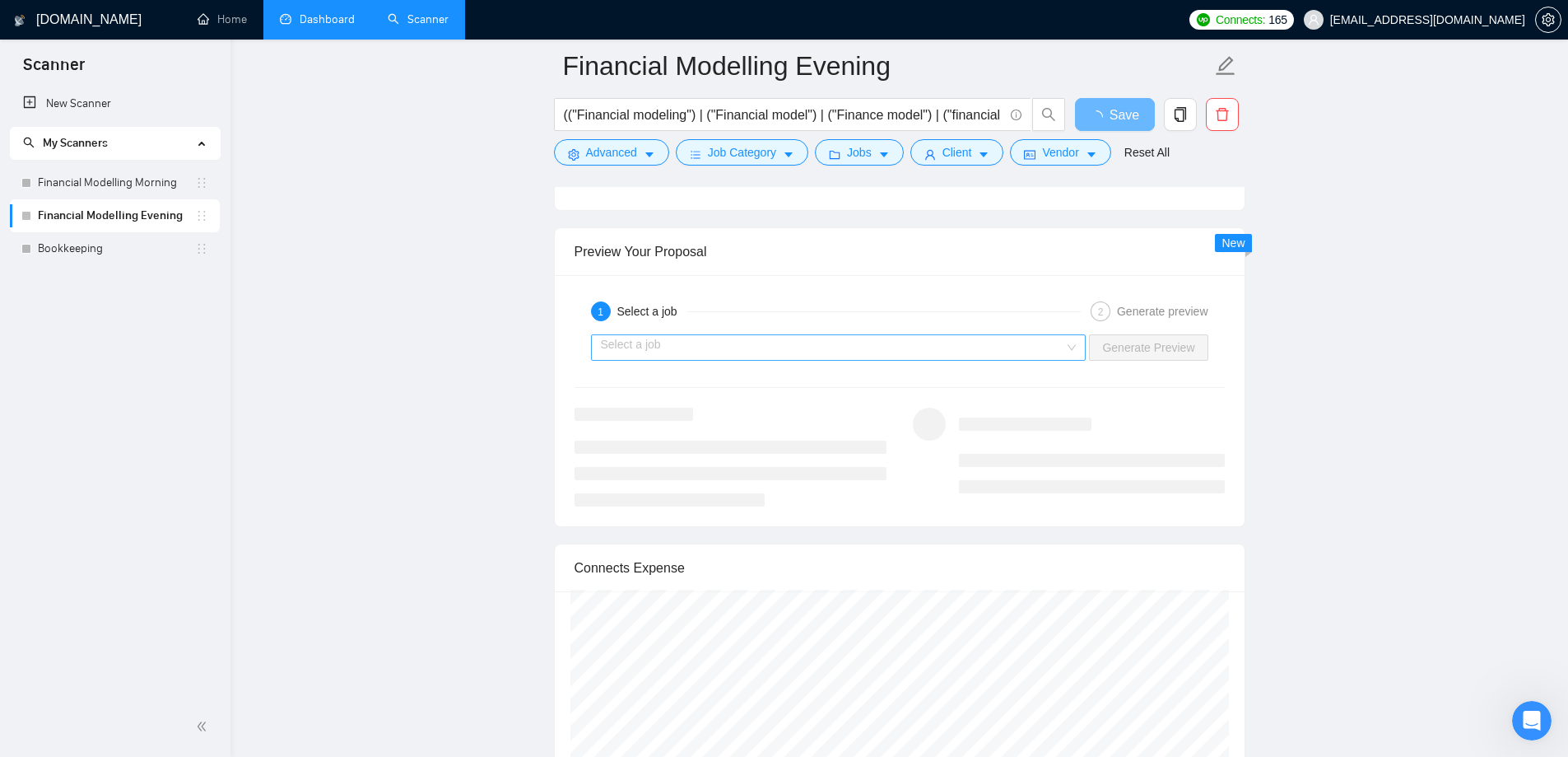
scroll to position [3211, 0]
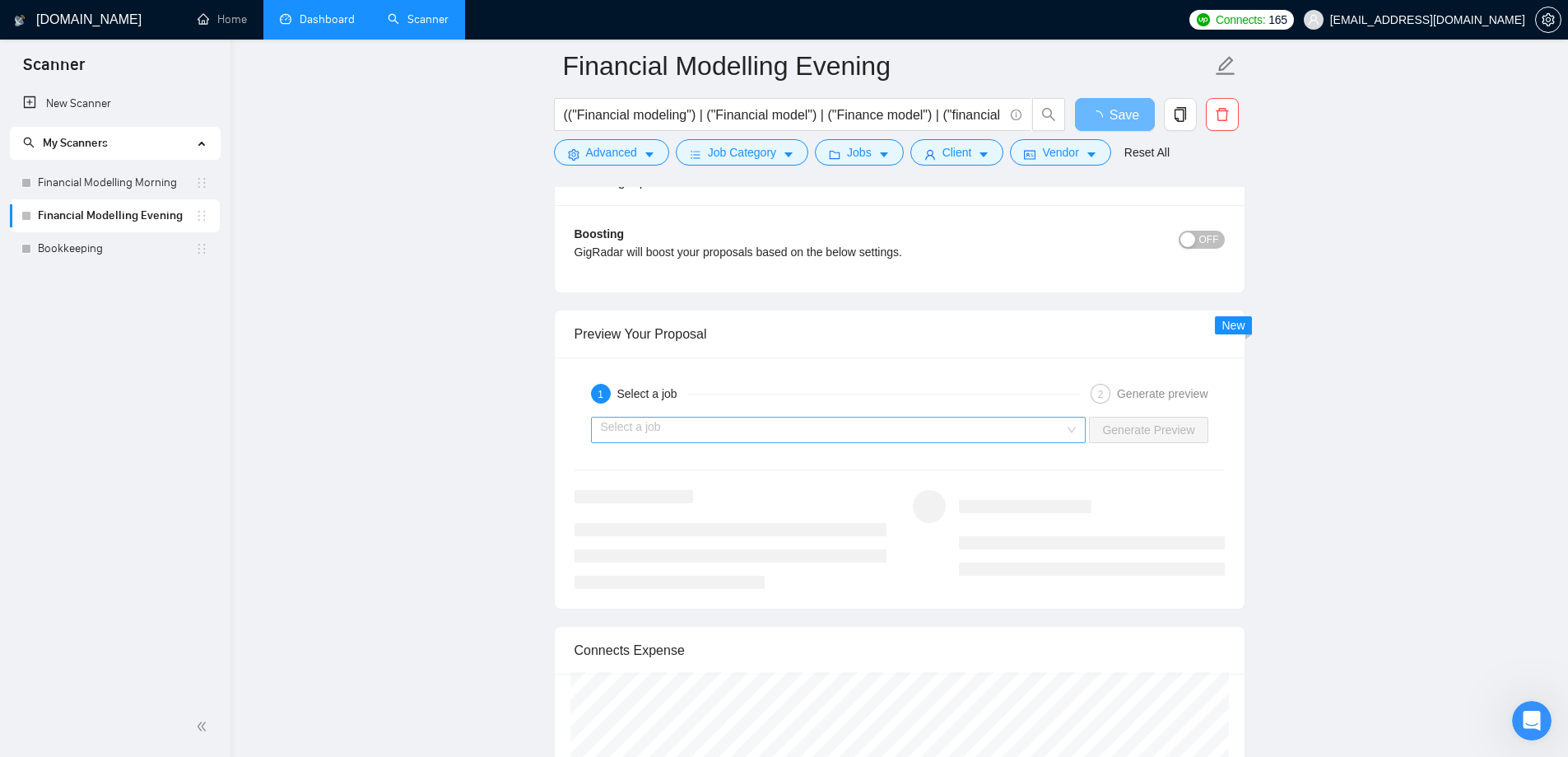
click at [716, 442] on div "Select a job" at bounding box center [838, 430] width 495 height 27
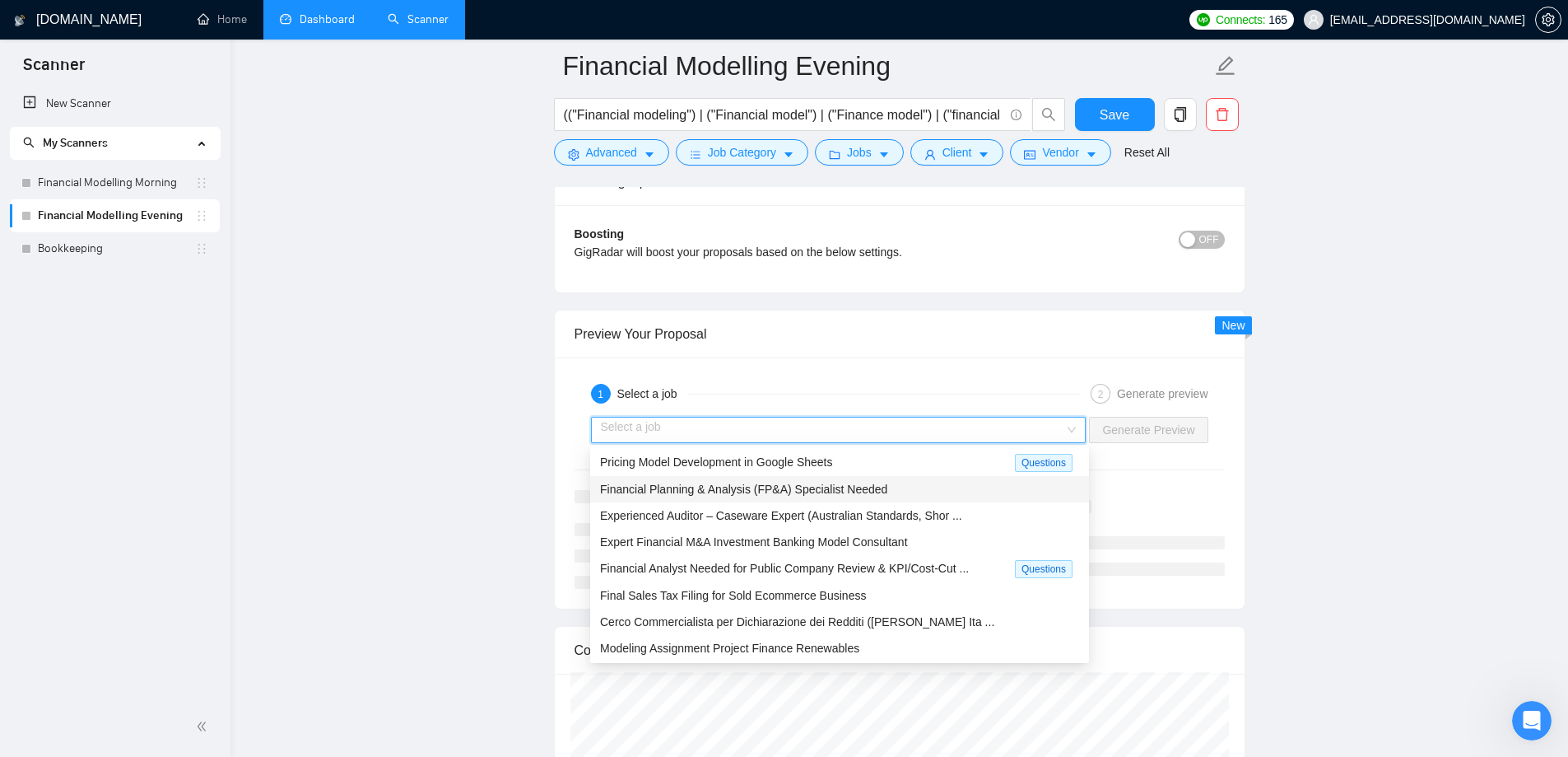
click at [729, 495] on span "Financial Planning & Analysis (FP&A) Specialist Needed" at bounding box center [743, 488] width 287 height 13
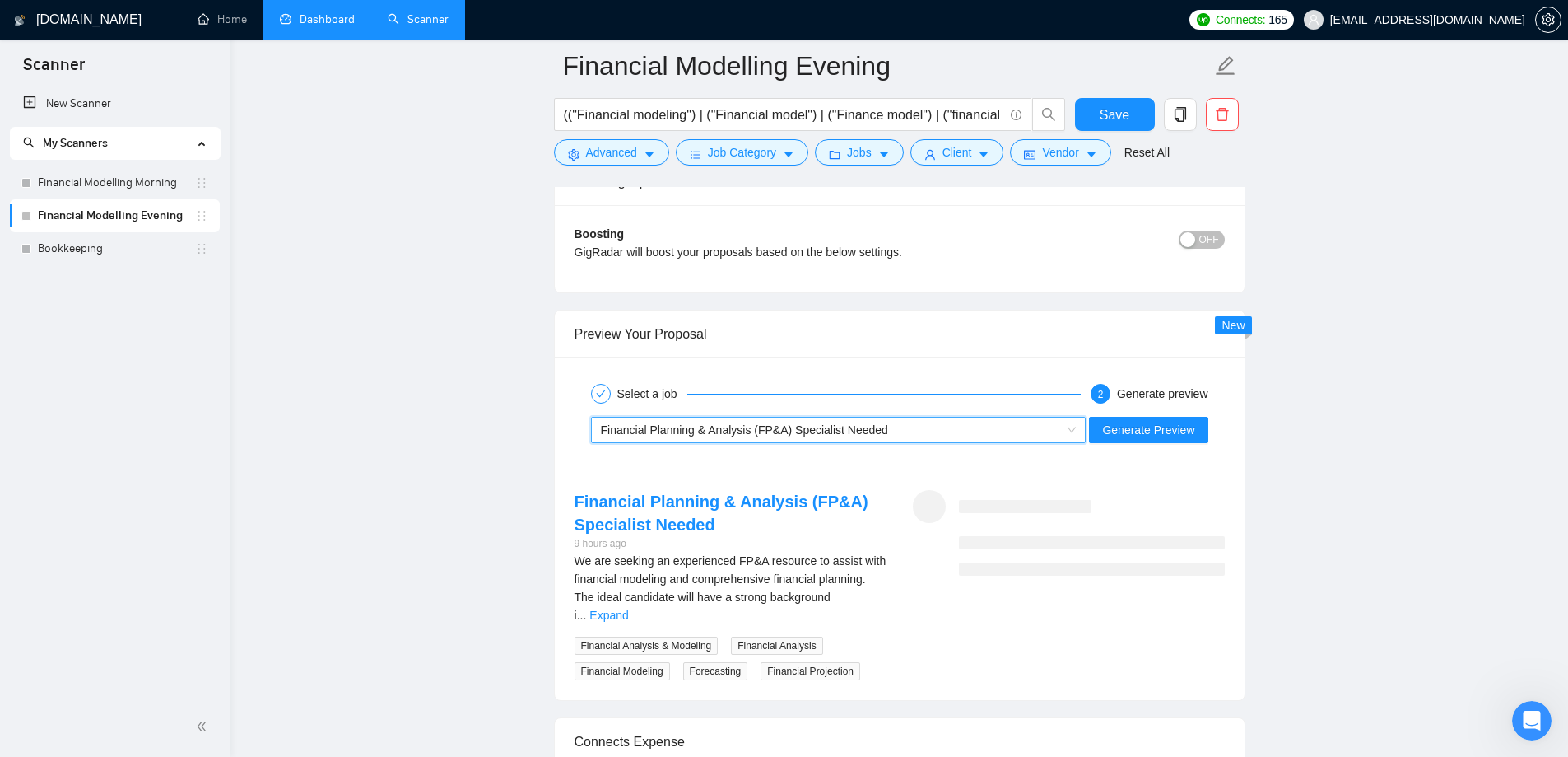
click at [1164, 449] on div "Select a job 2 Generate preview Financial Planning & Analysis (FP&A) Specialist…" at bounding box center [899, 528] width 689 height 342
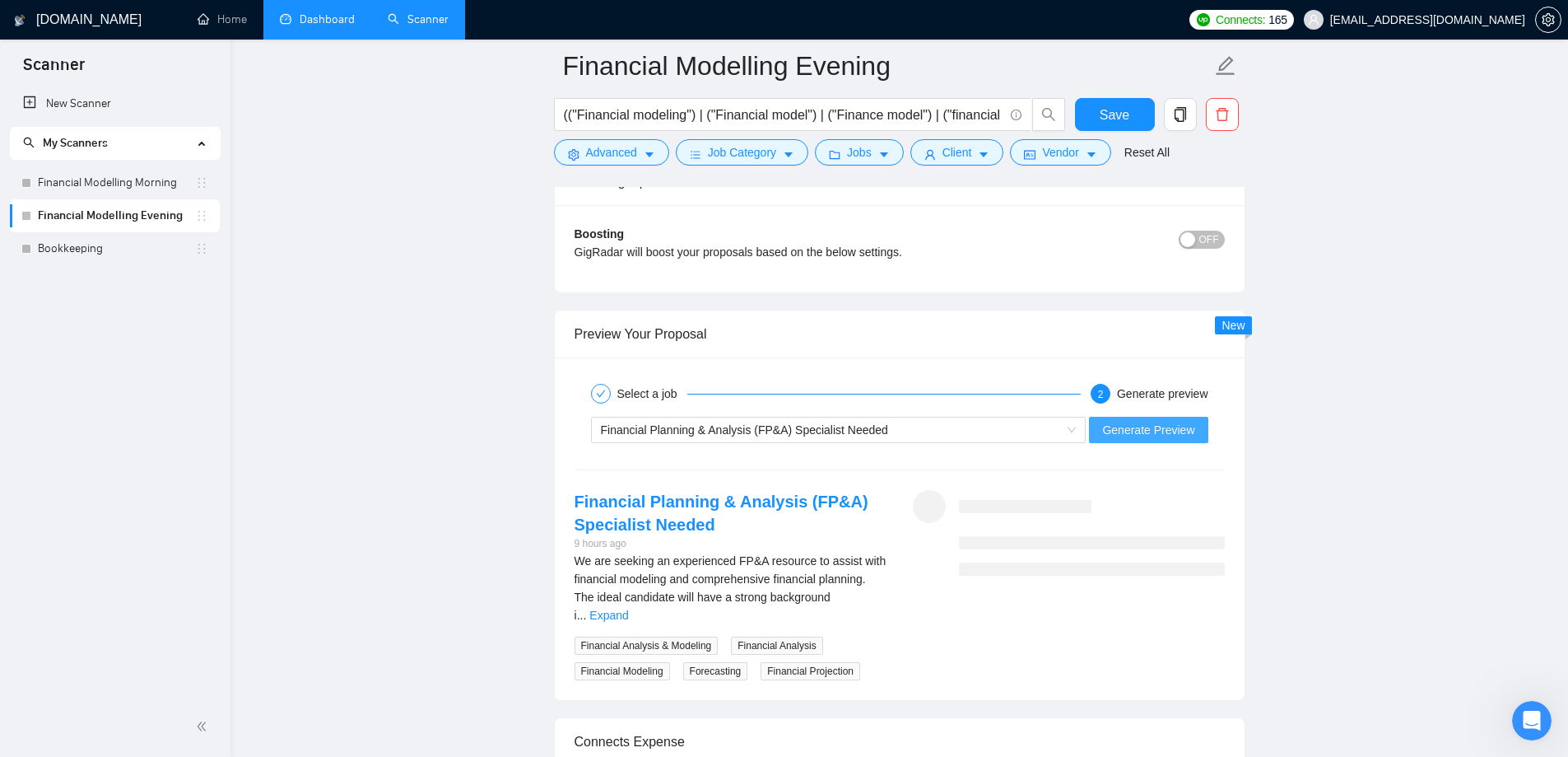
click at [1158, 438] on span "Generate Preview" at bounding box center [1148, 430] width 92 height 18
click at [623, 393] on div "Select a job" at bounding box center [652, 394] width 70 height 20
click at [656, 397] on div "Select a job" at bounding box center [652, 394] width 70 height 20
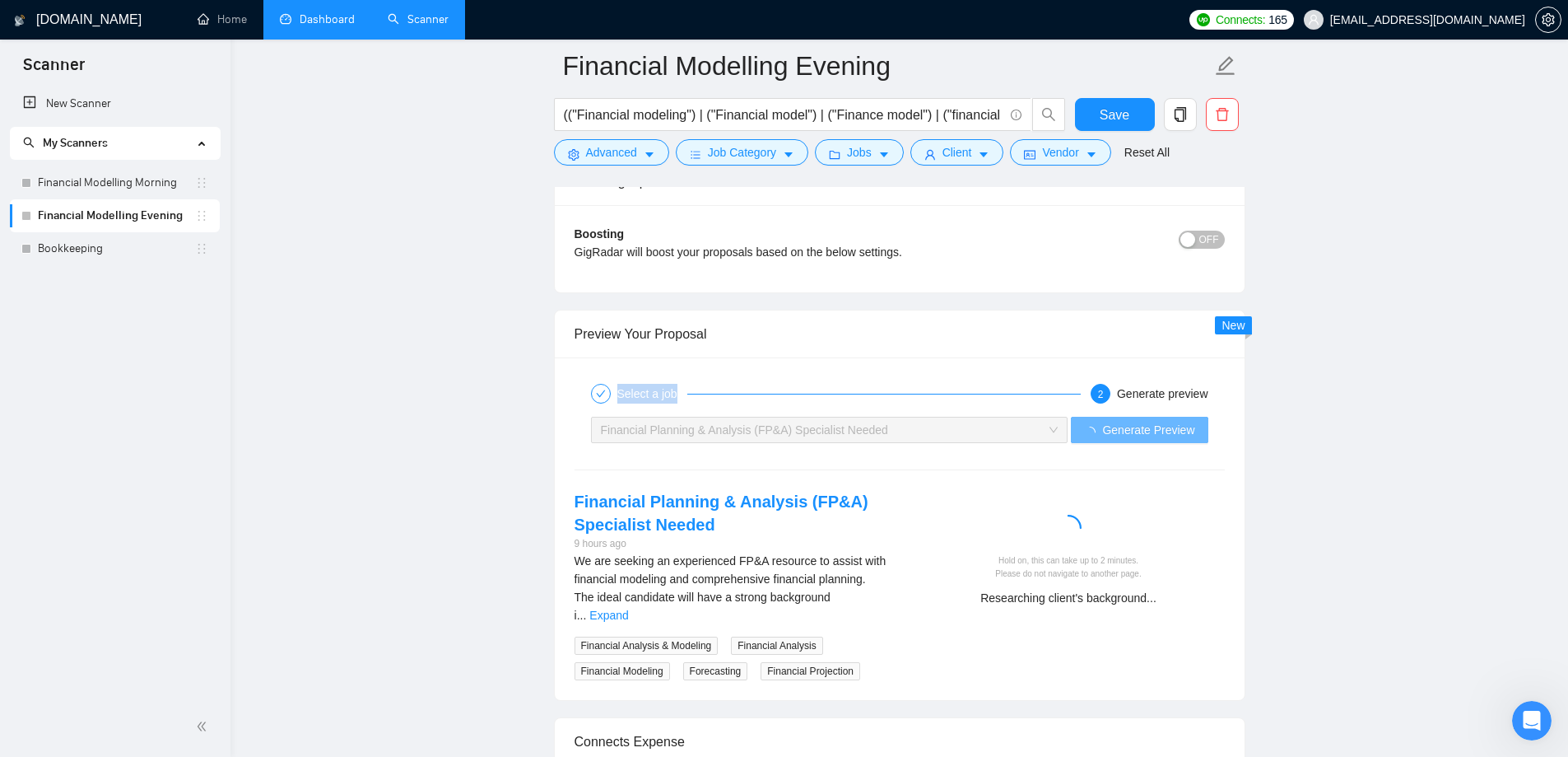
drag, startPoint x: 586, startPoint y: 392, endPoint x: 700, endPoint y: 393, distance: 114.0
click at [700, 393] on div "Select a job 2 Generate preview" at bounding box center [899, 393] width 650 height 33
drag, startPoint x: 1211, startPoint y: 391, endPoint x: 598, endPoint y: 367, distance: 613.5
click at [598, 367] on div "Select a job 2 Generate preview Financial Planning & Analysis (FP&A) Specialist…" at bounding box center [899, 528] width 689 height 342
click at [669, 431] on span "Financial Planning & Analysis (FP&A) Specialist Needed" at bounding box center [744, 430] width 287 height 13
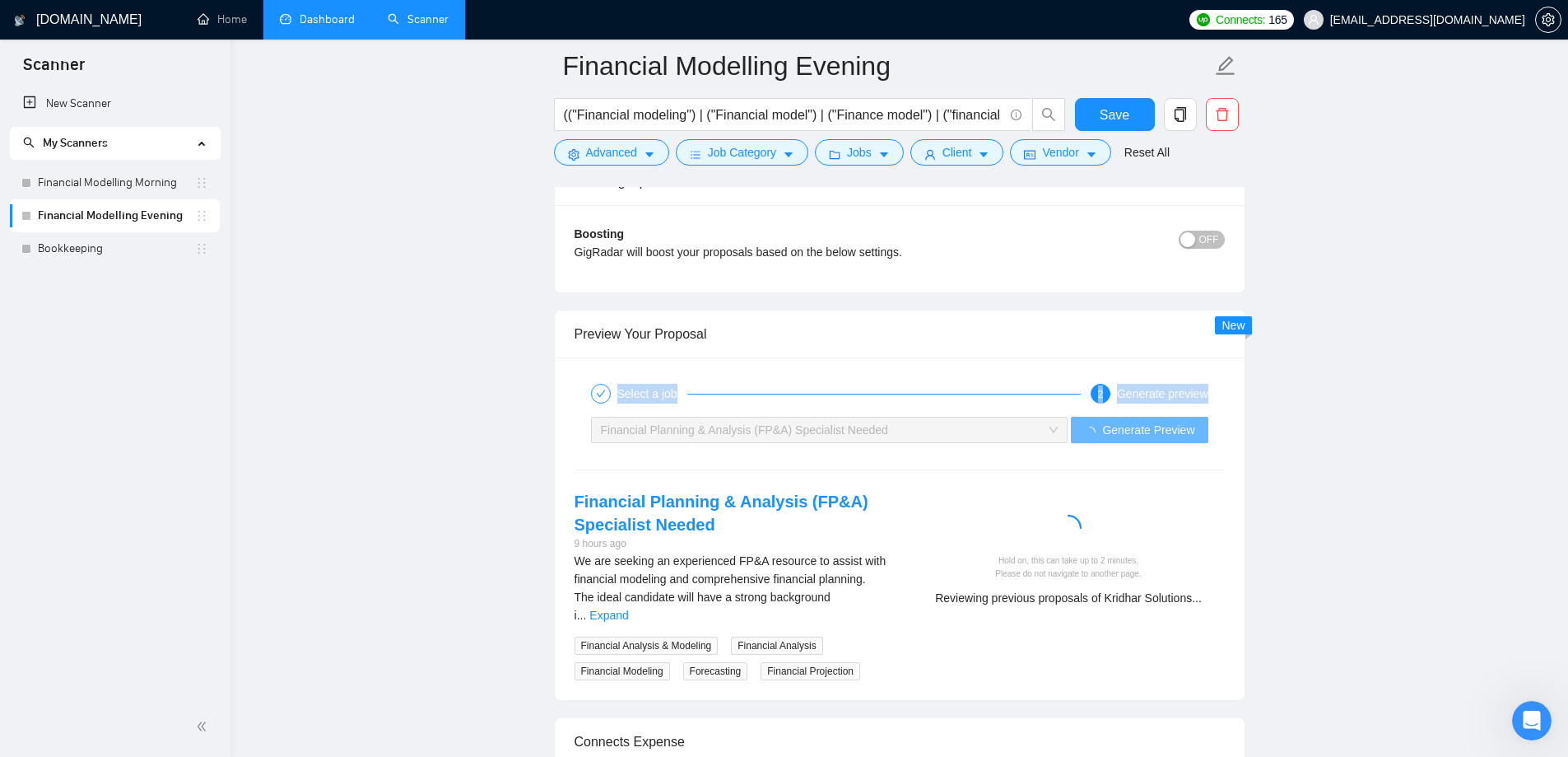
click at [669, 431] on span "Financial Planning & Analysis (FP&A) Specialist Needed" at bounding box center [744, 430] width 287 height 13
click at [765, 457] on div "Select a job 2 Generate preview Financial Planning & Analysis (FP&A) Specialist…" at bounding box center [899, 528] width 689 height 342
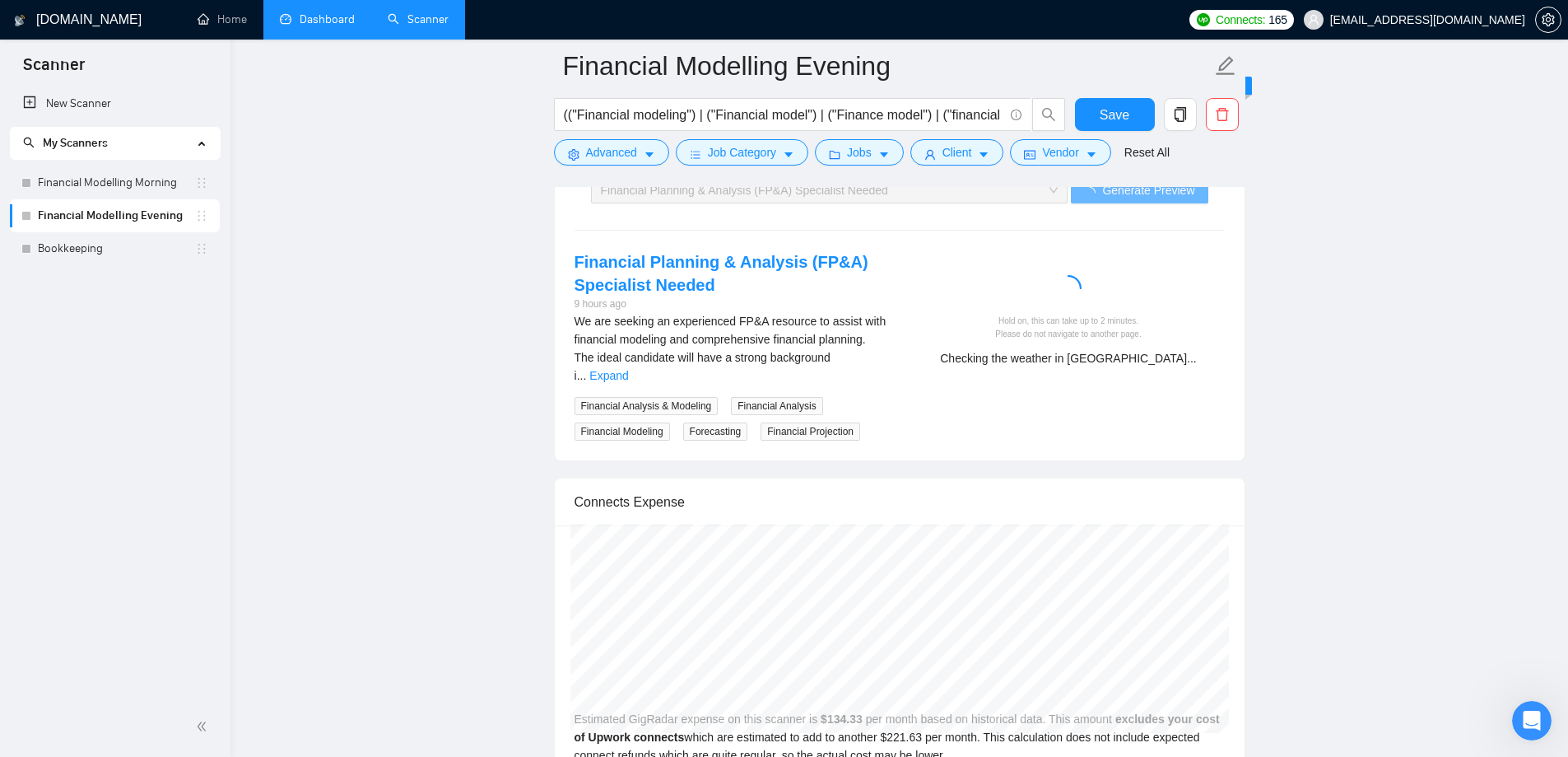
scroll to position [3459, 0]
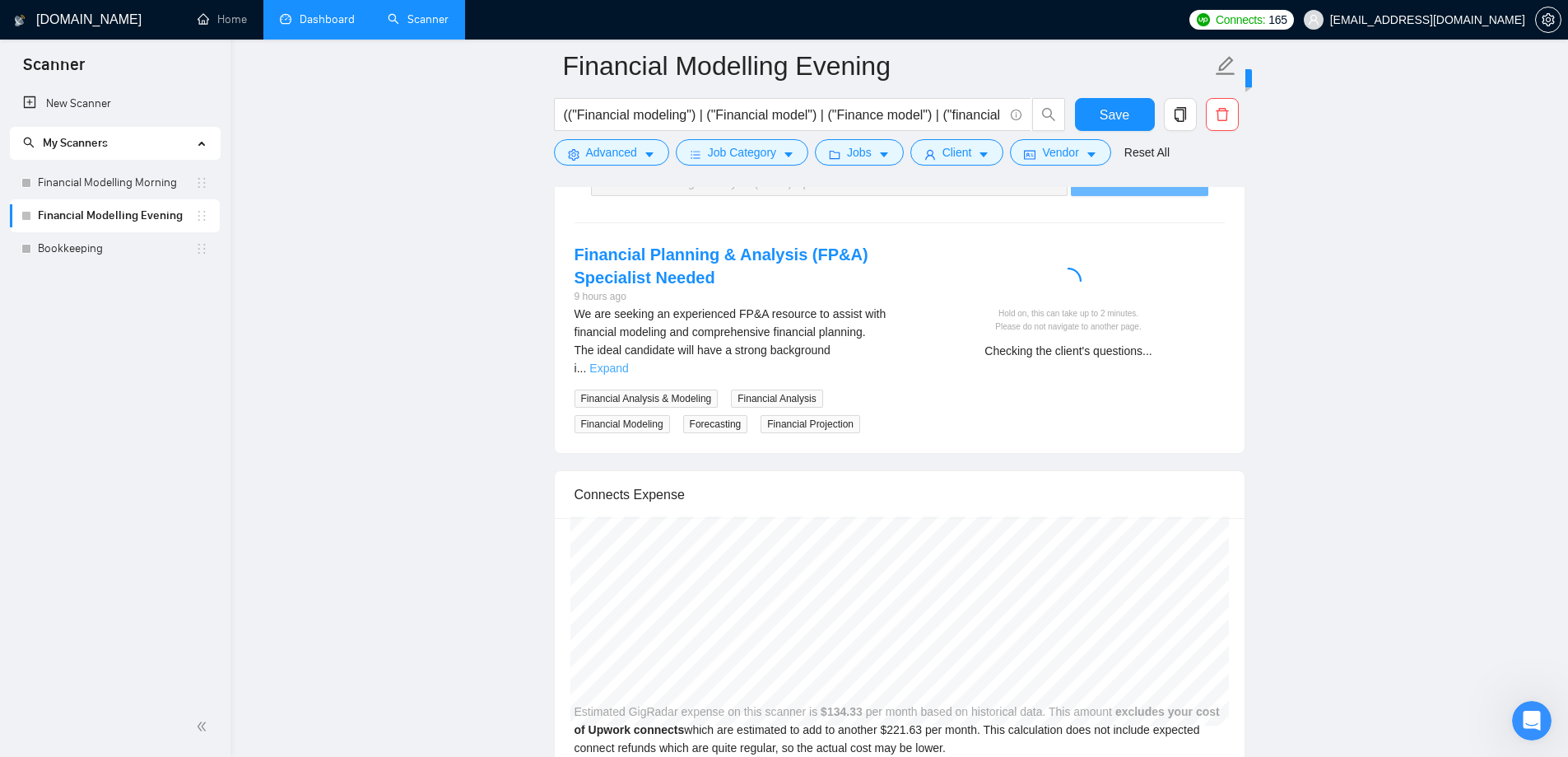
click at [628, 362] on link "Expand" at bounding box center [609, 368] width 39 height 13
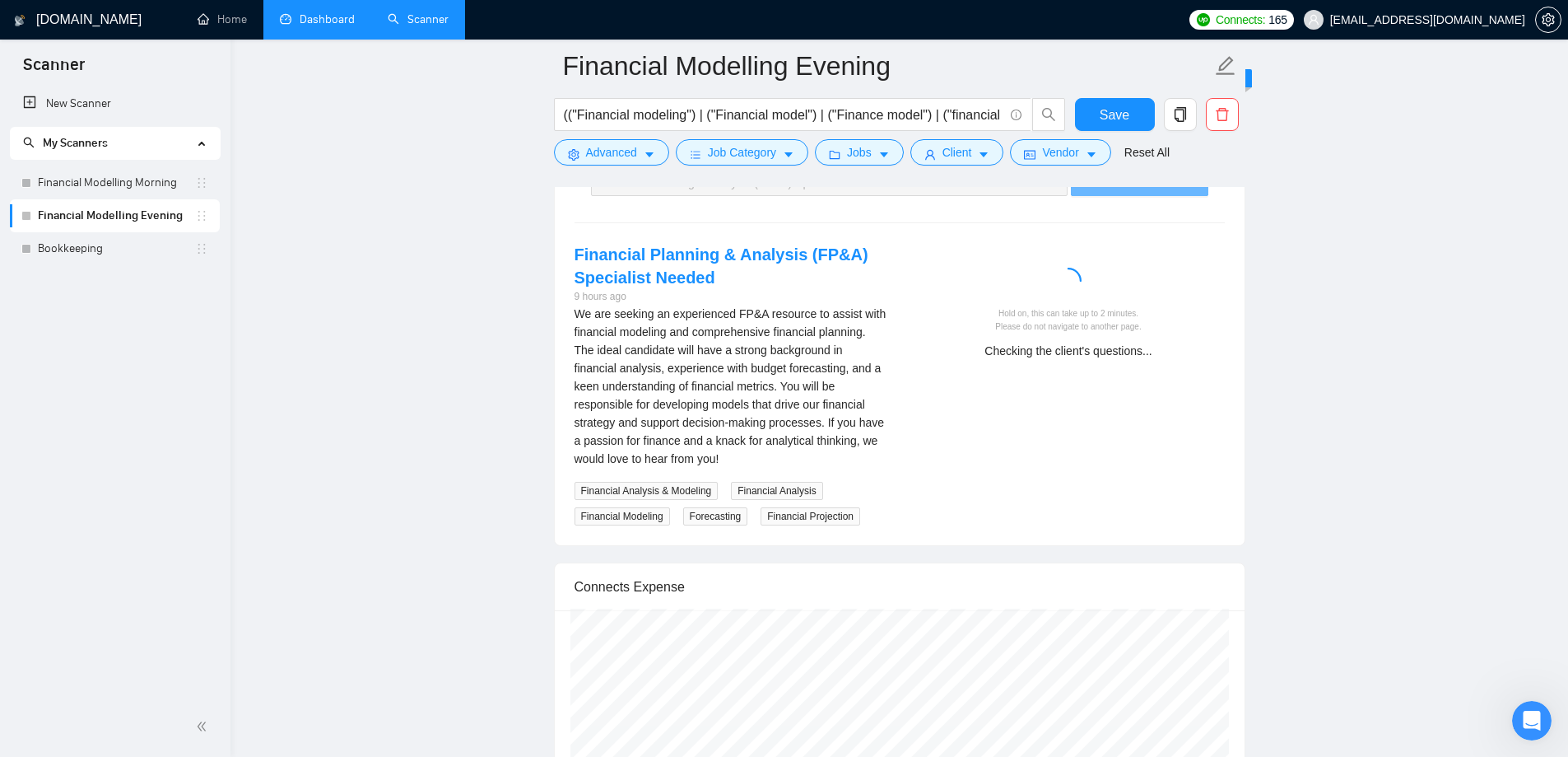
click at [758, 334] on div "We are seeking an experienced FP&A resource to assist with financial modeling a…" at bounding box center [730, 386] width 312 height 163
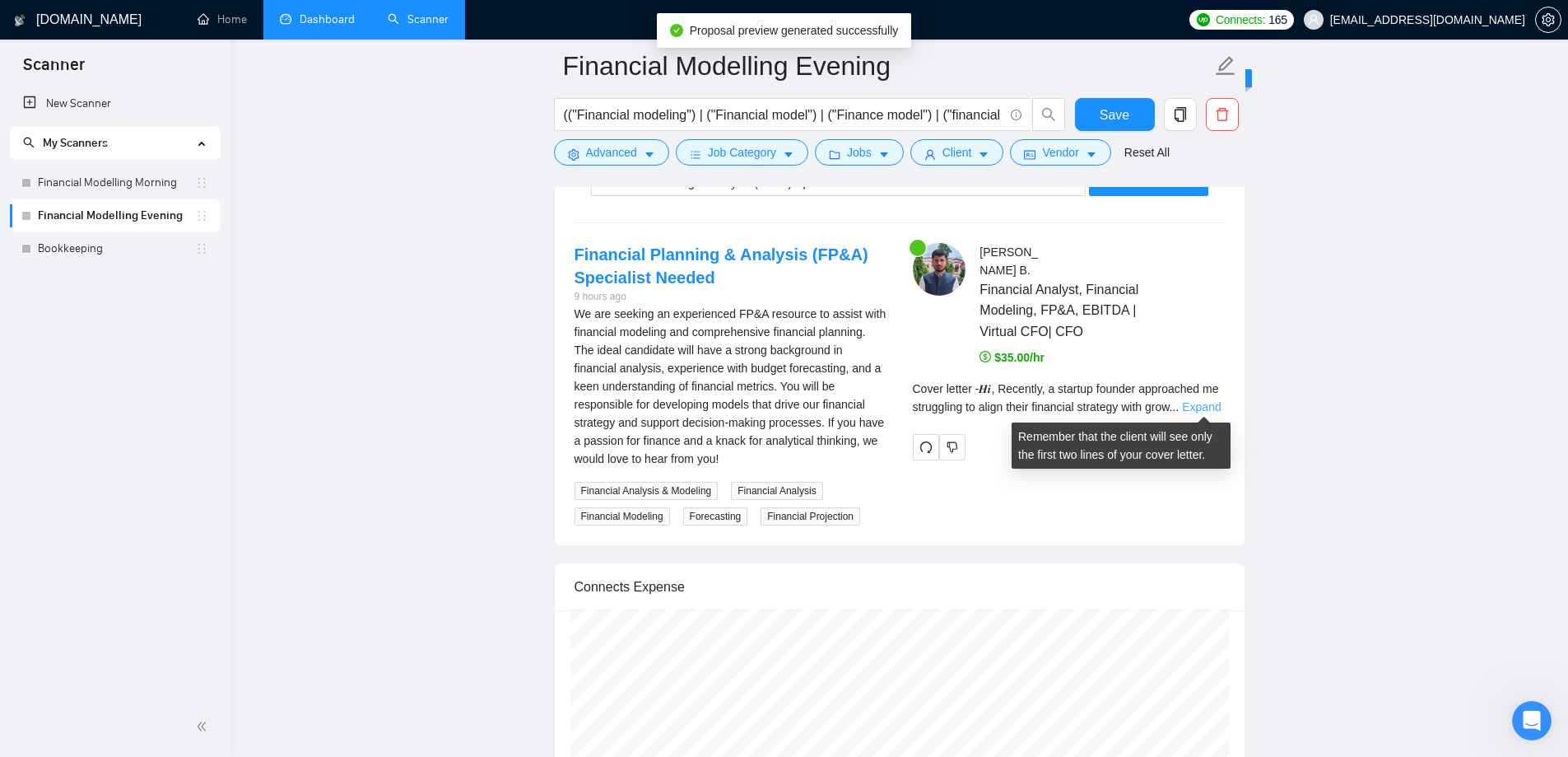
click at [1218, 400] on link "Expand" at bounding box center [1201, 406] width 39 height 13
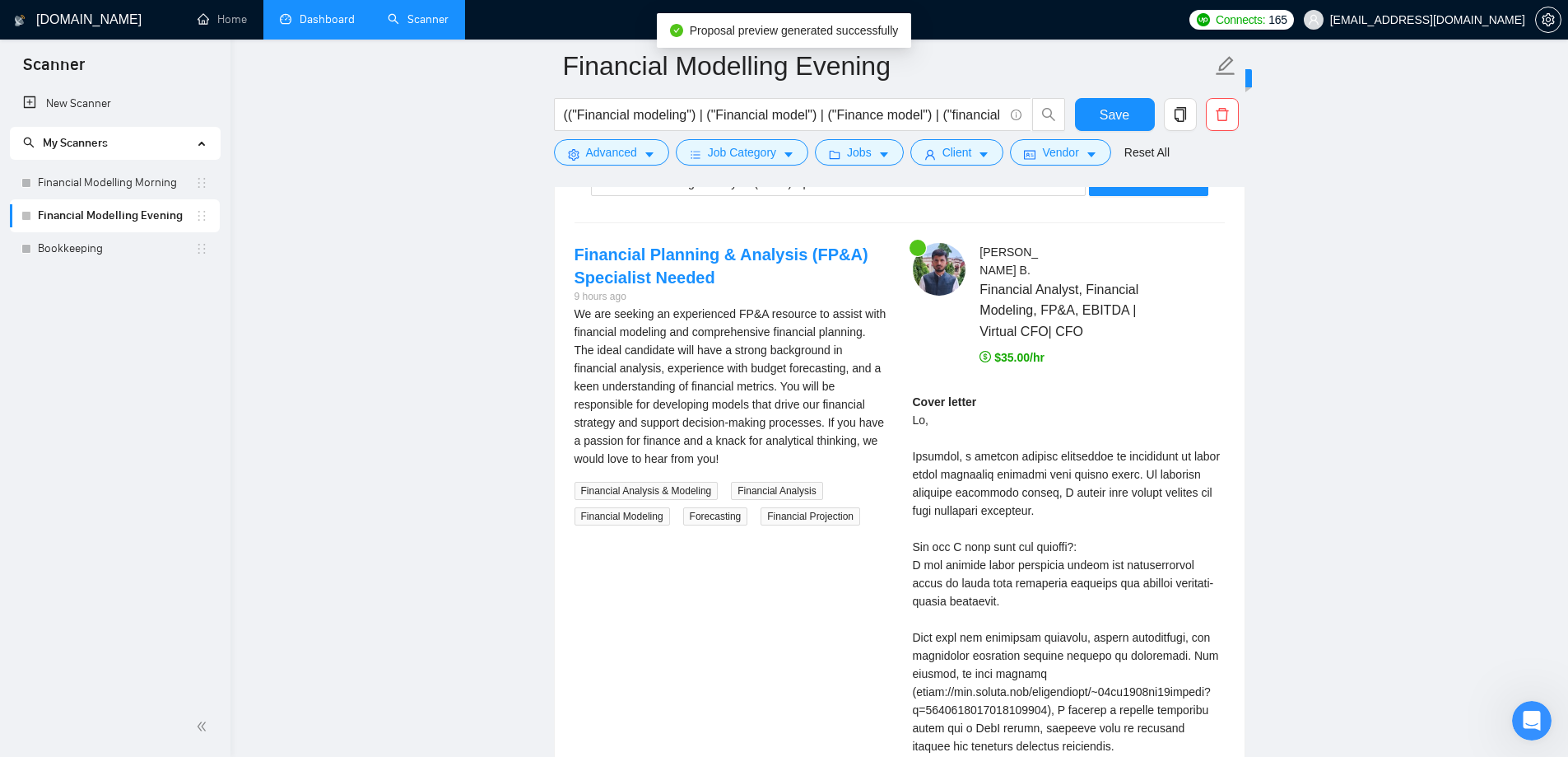
click at [984, 454] on div "Cover letter" at bounding box center [1068, 755] width 312 height 725
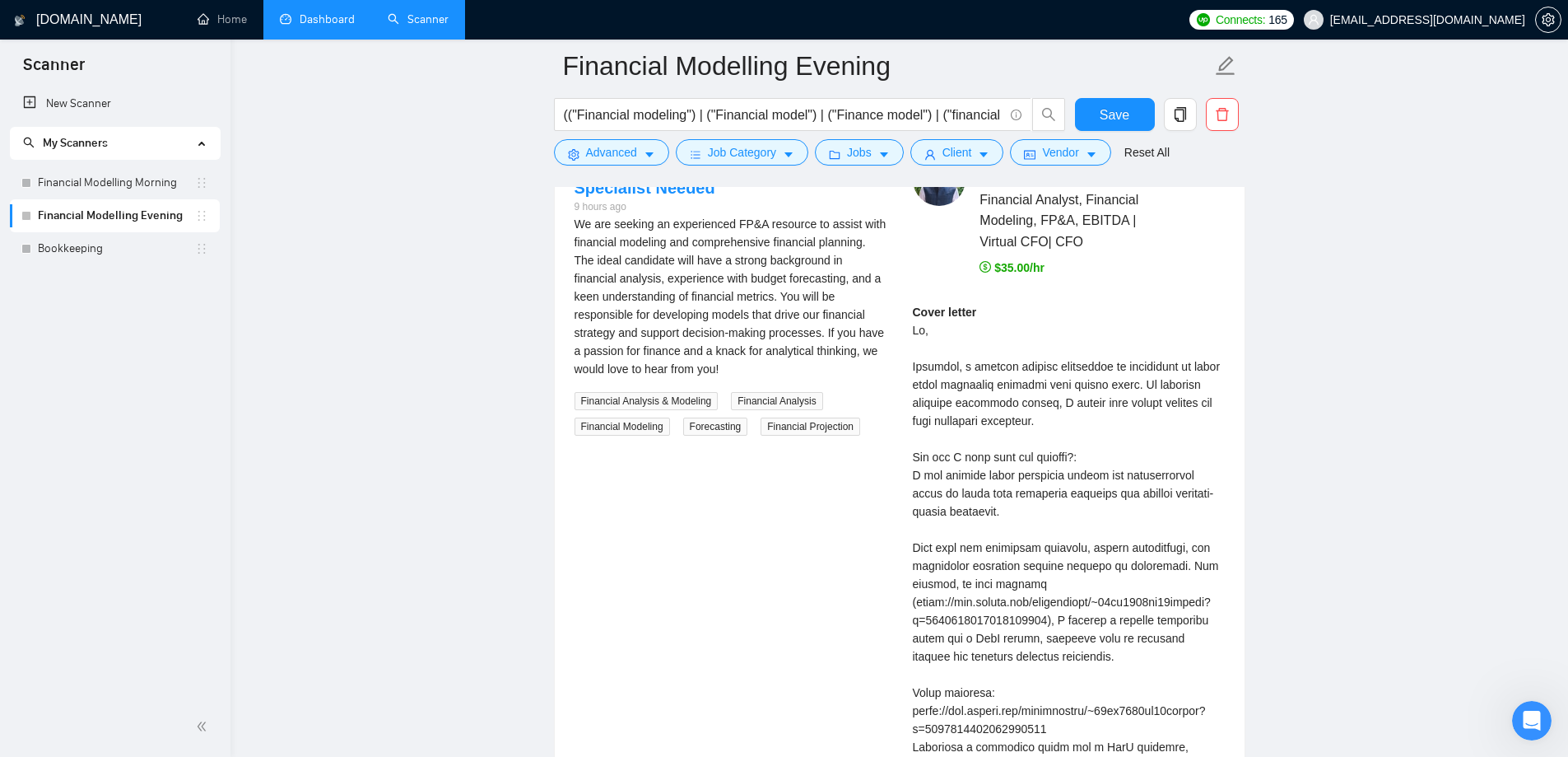
scroll to position [3541, 0]
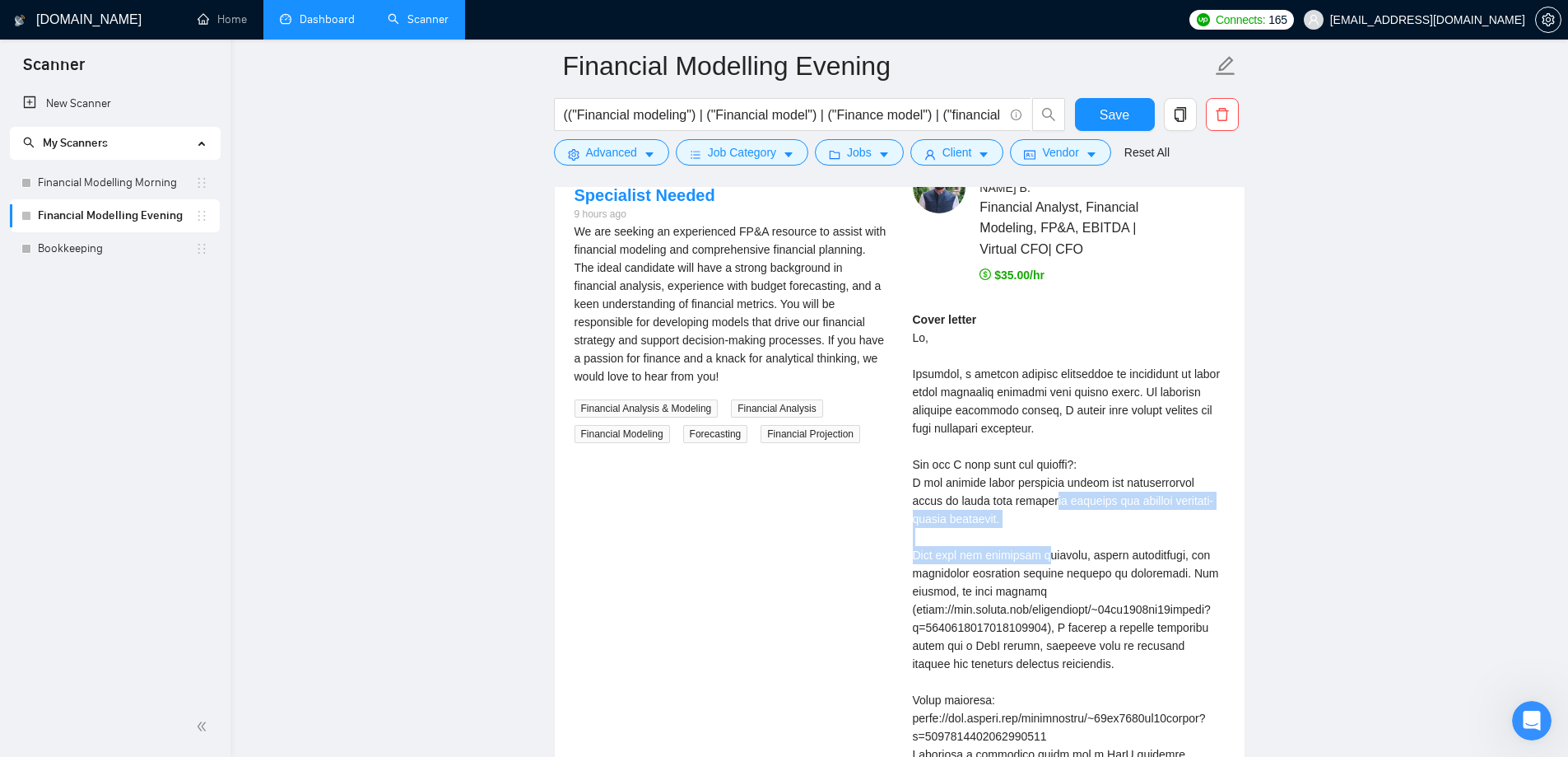
drag, startPoint x: 910, startPoint y: 504, endPoint x: 1056, endPoint y: 512, distance: 146.2
click at [1056, 512] on div "Dharmendra B . Financial Analyst, Financial Modeling, FP&A, EBITDA | Virtual CF…" at bounding box center [1068, 620] width 338 height 918
click at [1054, 534] on div "Cover letter" at bounding box center [1068, 673] width 312 height 725
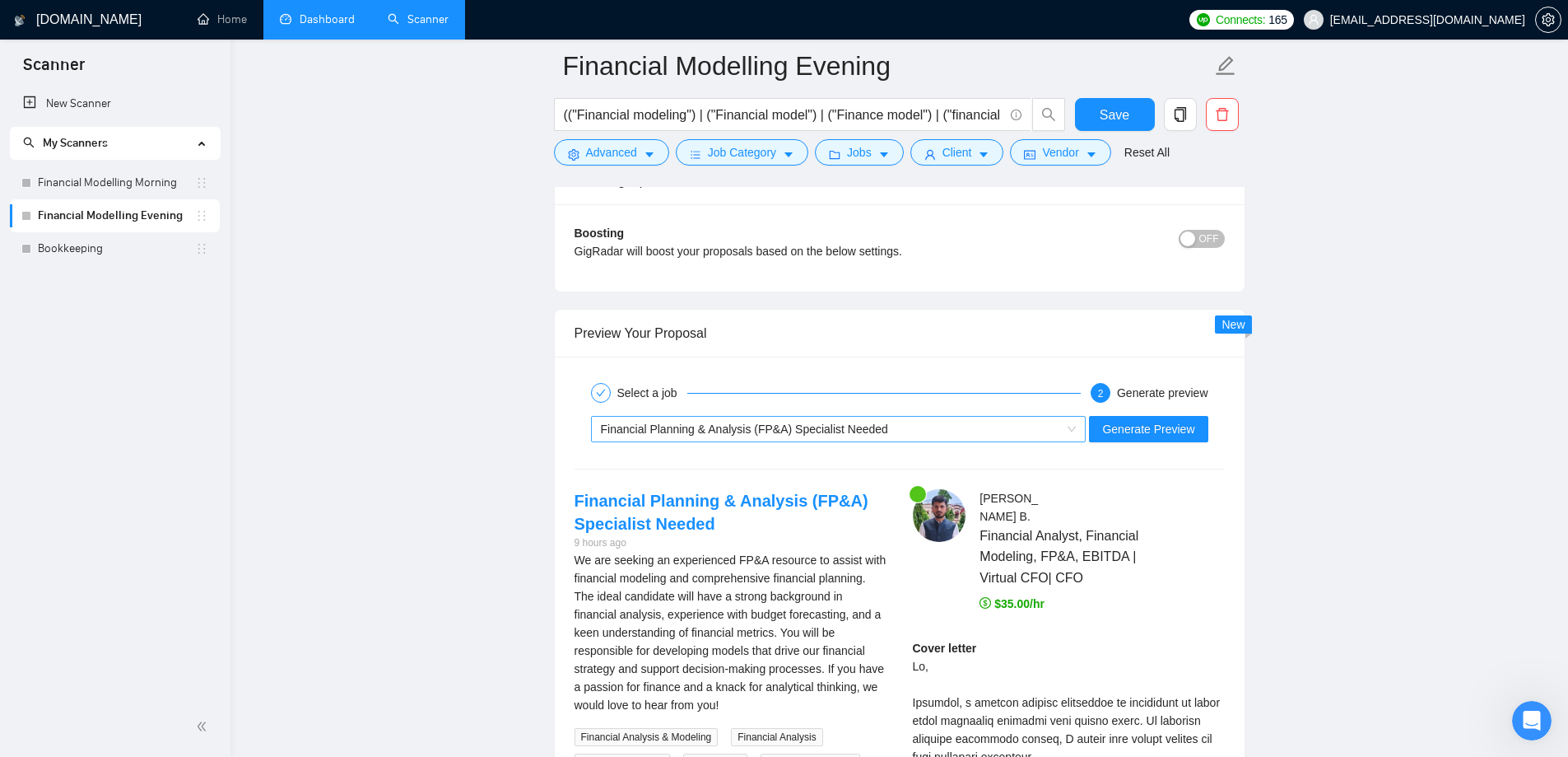
scroll to position [3211, 0]
click at [854, 424] on span "Financial Planning & Analysis (FP&A) Specialist Needed" at bounding box center [744, 430] width 287 height 13
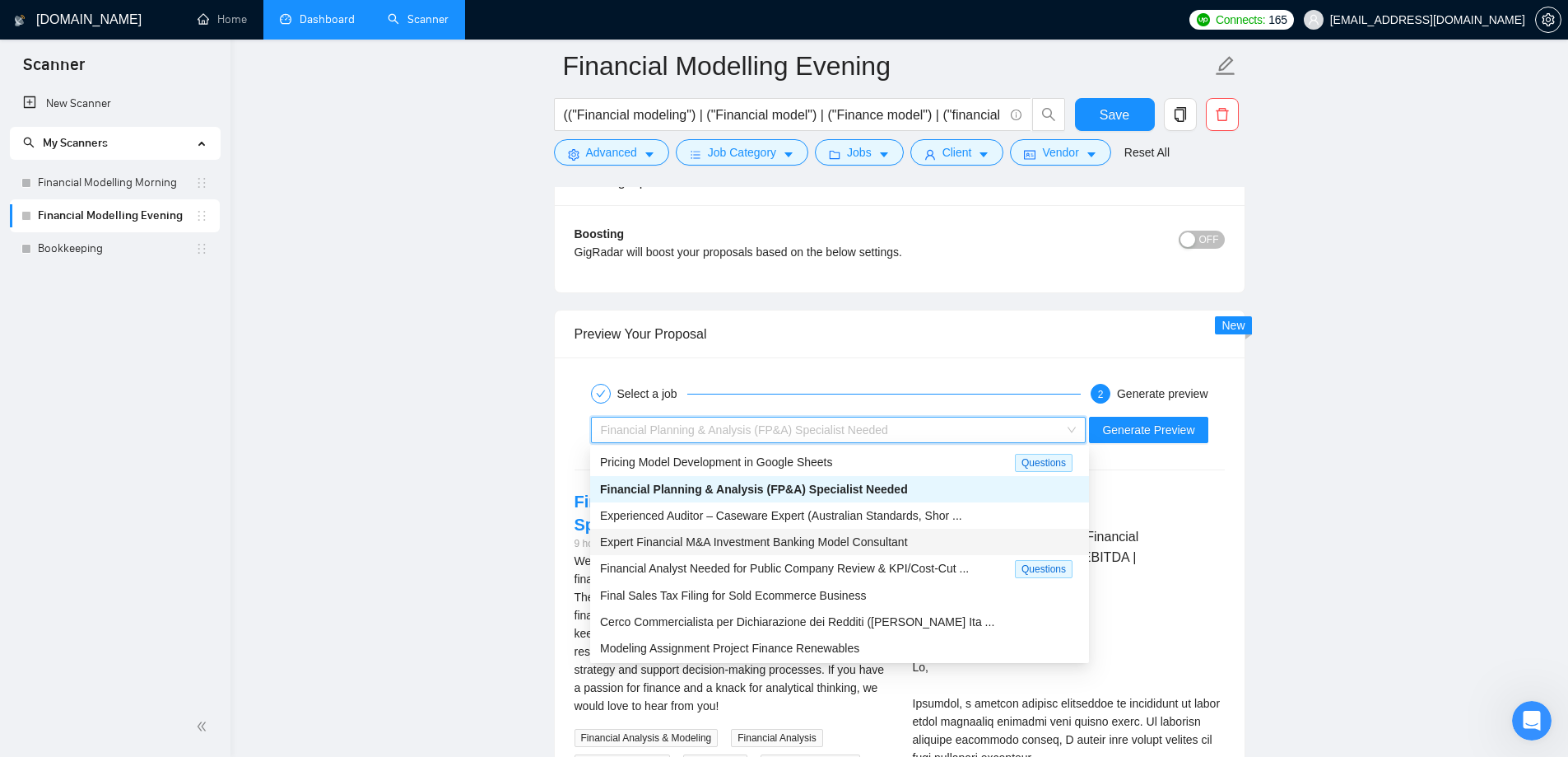
click at [812, 549] on div "Expert Financial M&A Investment Banking Model Consultant" at bounding box center [839, 542] width 479 height 18
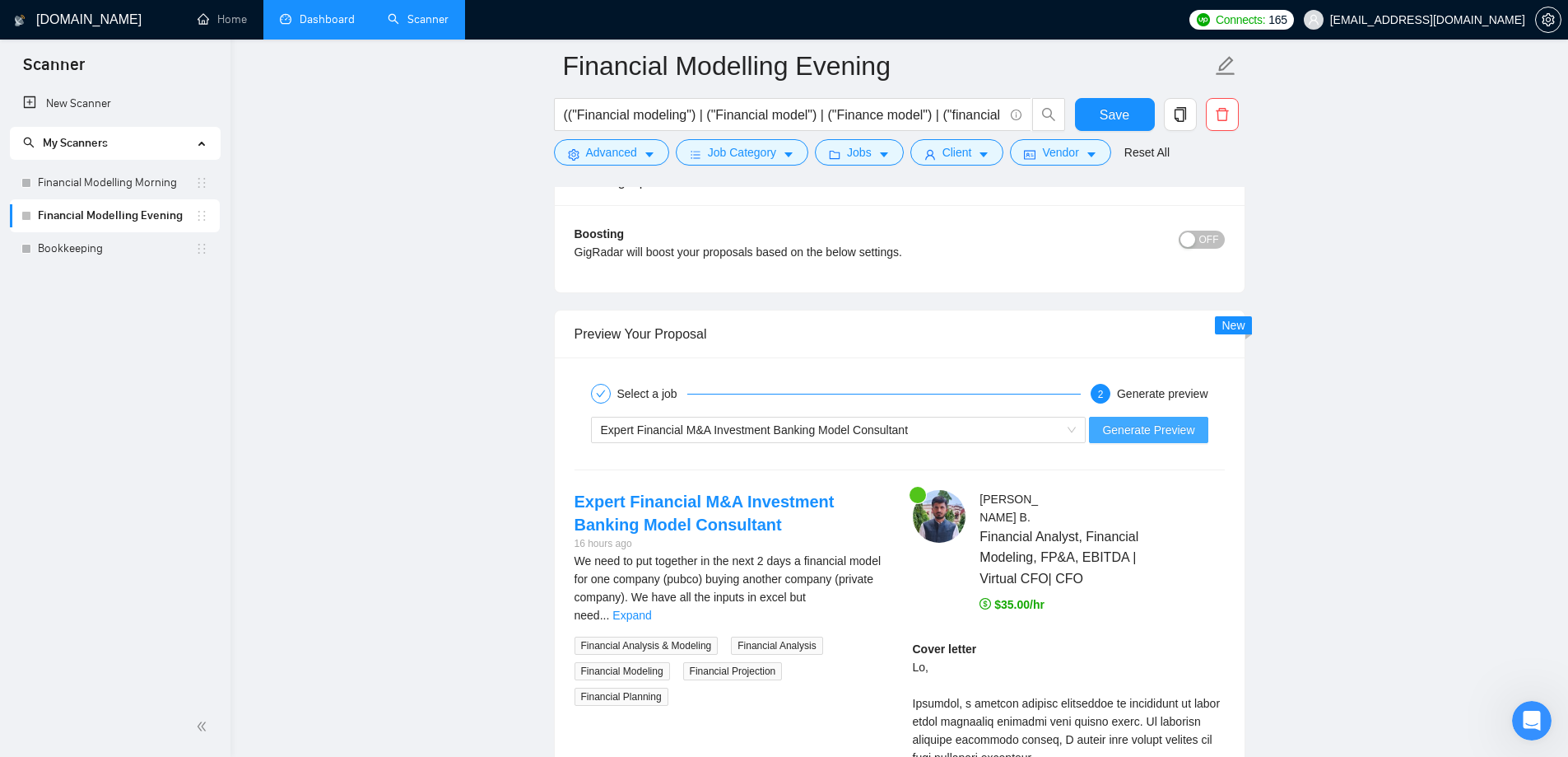
click at [1148, 434] on span "Generate Preview" at bounding box center [1148, 430] width 92 height 18
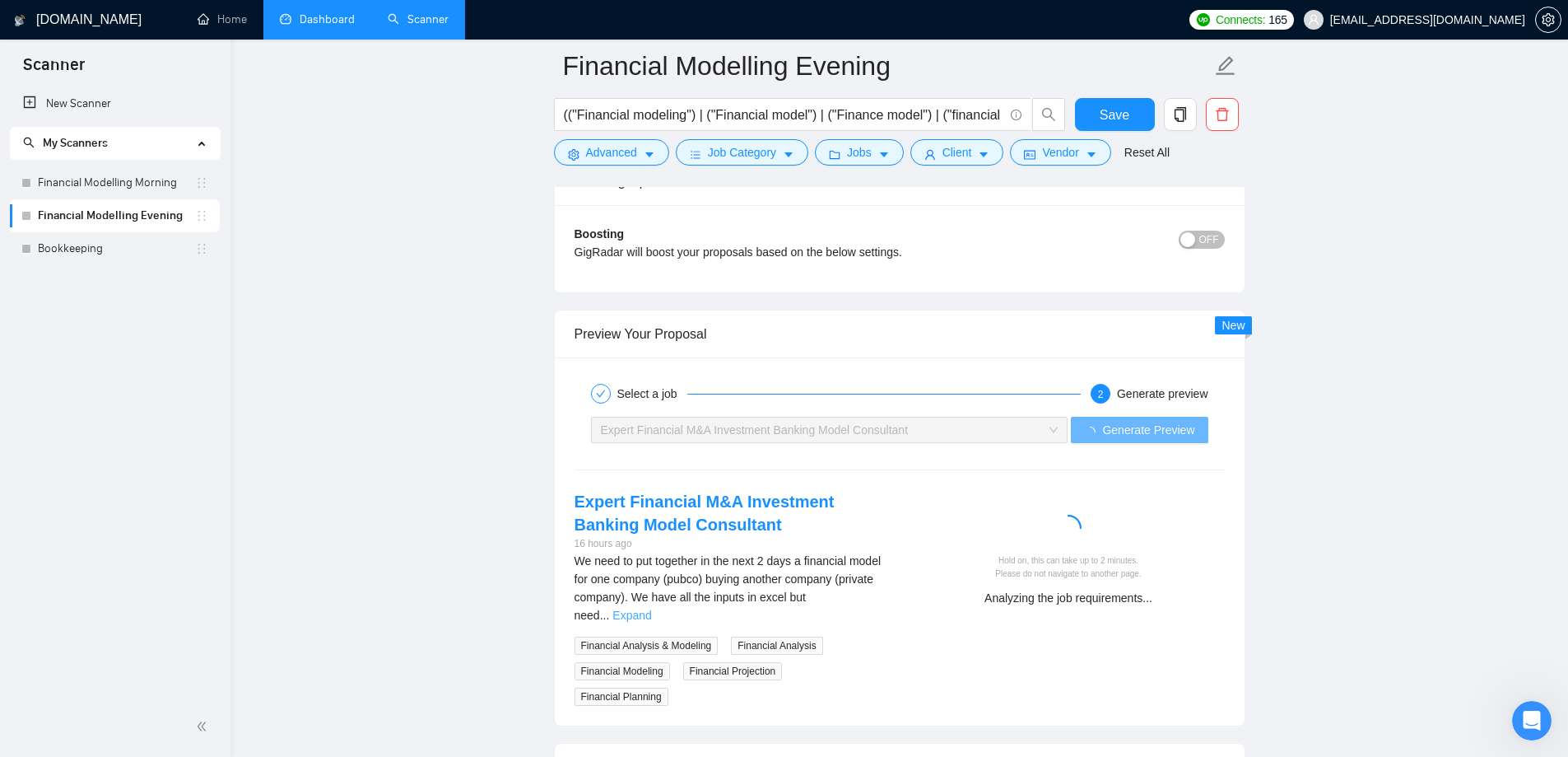
click at [651, 609] on link "Expand" at bounding box center [632, 615] width 39 height 13
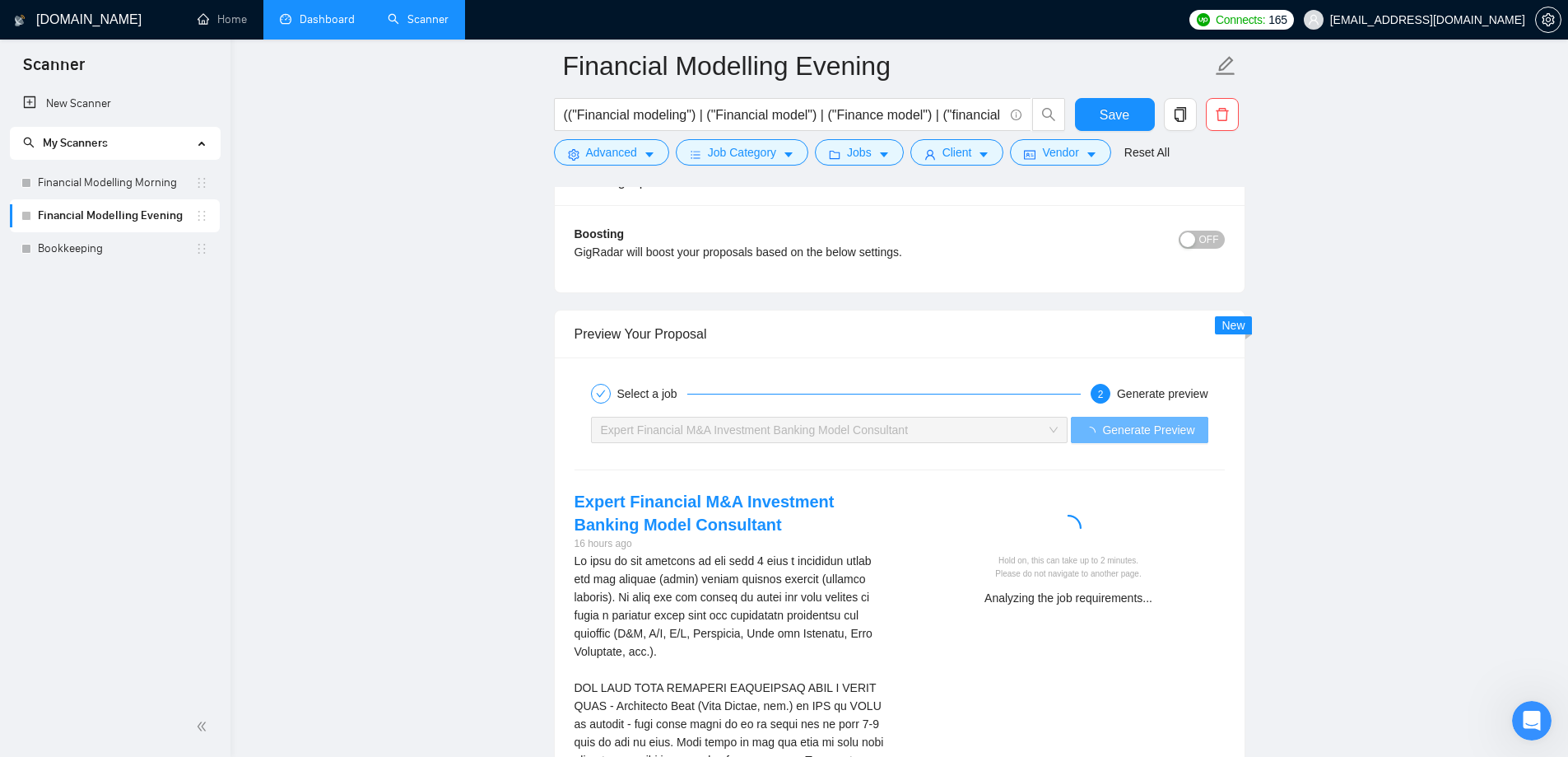
click at [732, 585] on div "We need to put together in the next 2 days a financial model for one company (p…" at bounding box center [730, 769] width 312 height 435
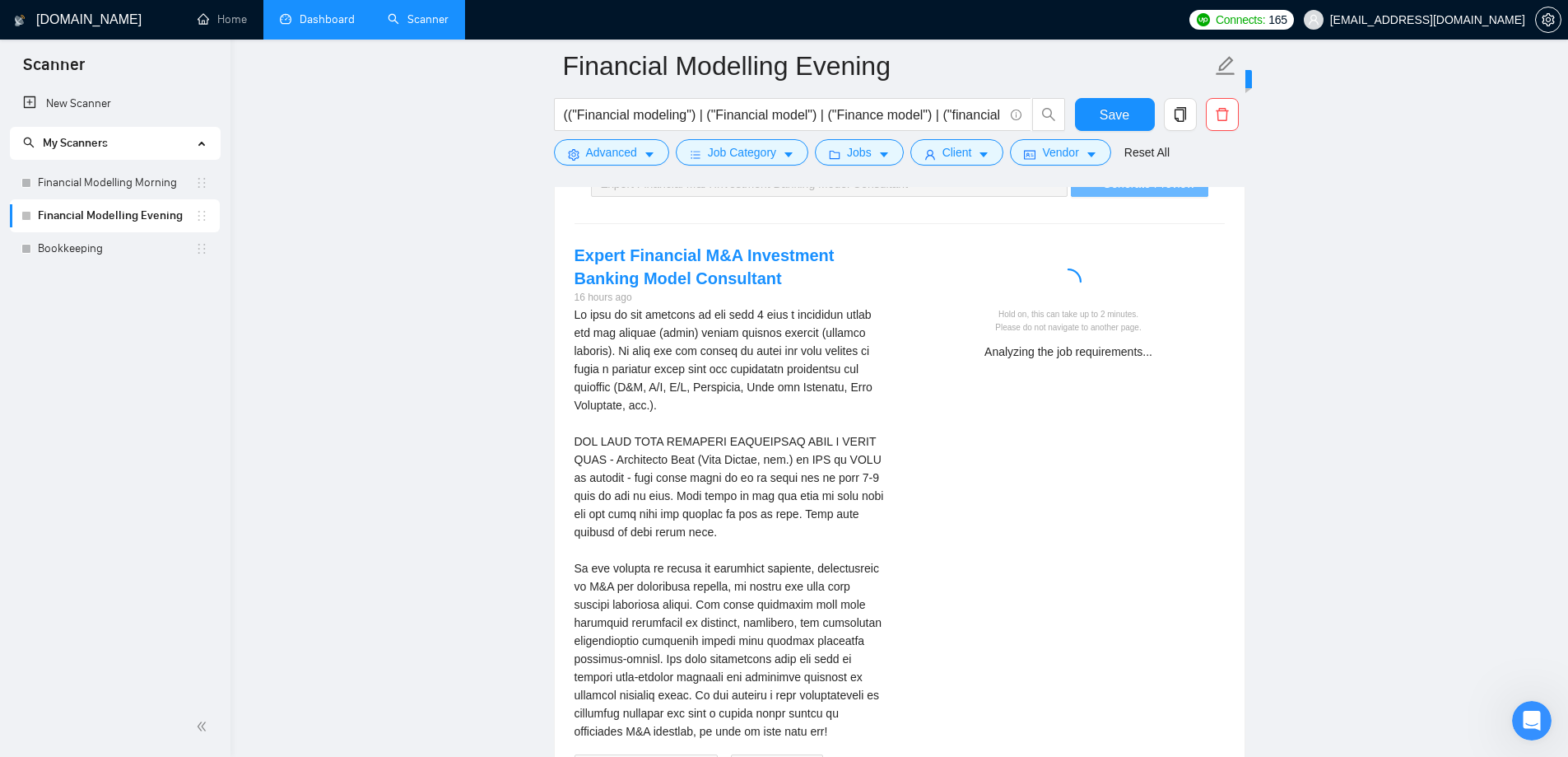
scroll to position [3459, 0]
drag, startPoint x: 710, startPoint y: 331, endPoint x: 826, endPoint y: 336, distance: 116.1
click at [826, 336] on div "We need to put together in the next 2 days a financial model for one company (p…" at bounding box center [730, 522] width 312 height 435
drag, startPoint x: 649, startPoint y: 386, endPoint x: 793, endPoint y: 388, distance: 144.0
click at [793, 388] on div "We need to put together in the next 2 days a financial model for one company (p…" at bounding box center [730, 522] width 312 height 435
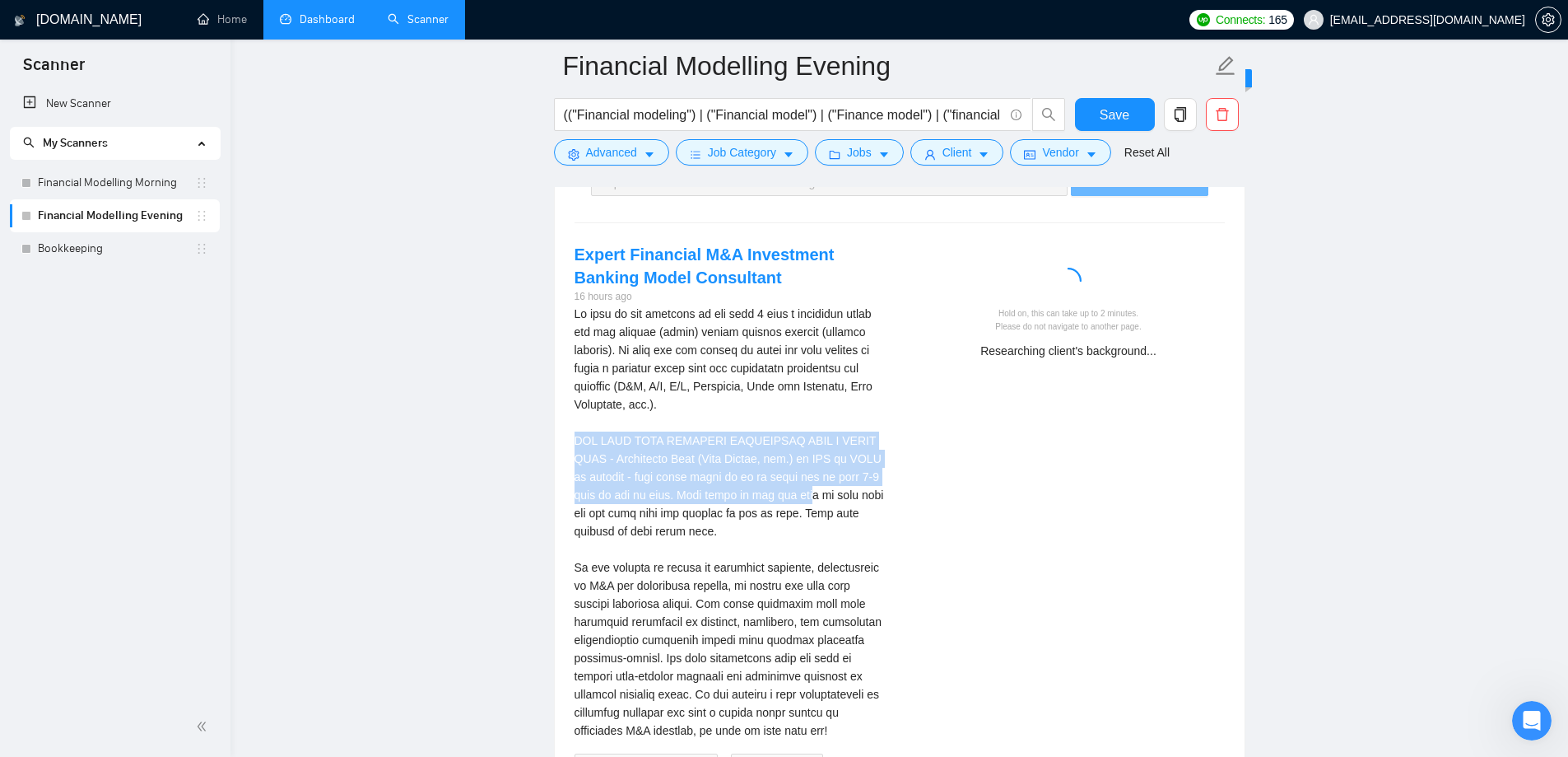
drag, startPoint x: 596, startPoint y: 435, endPoint x: 800, endPoint y: 493, distance: 212.1
click at [800, 493] on div "Expert Financial M&A Investment Banking Model Consultant 16 hours ago Financial…" at bounding box center [731, 533] width 338 height 580
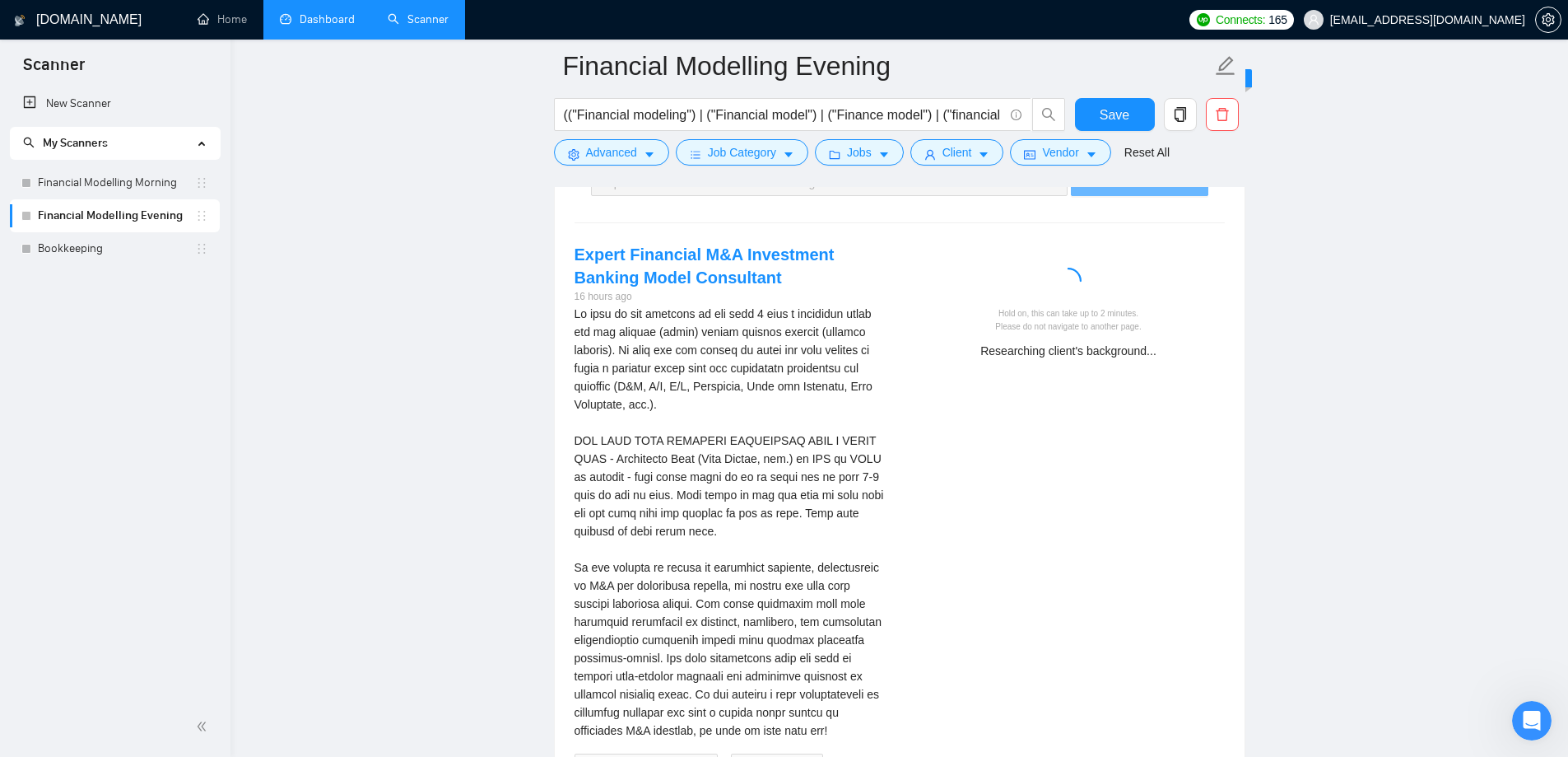
click at [671, 553] on div "We need to put together in the next 2 days a financial model for one company (p…" at bounding box center [730, 522] width 312 height 435
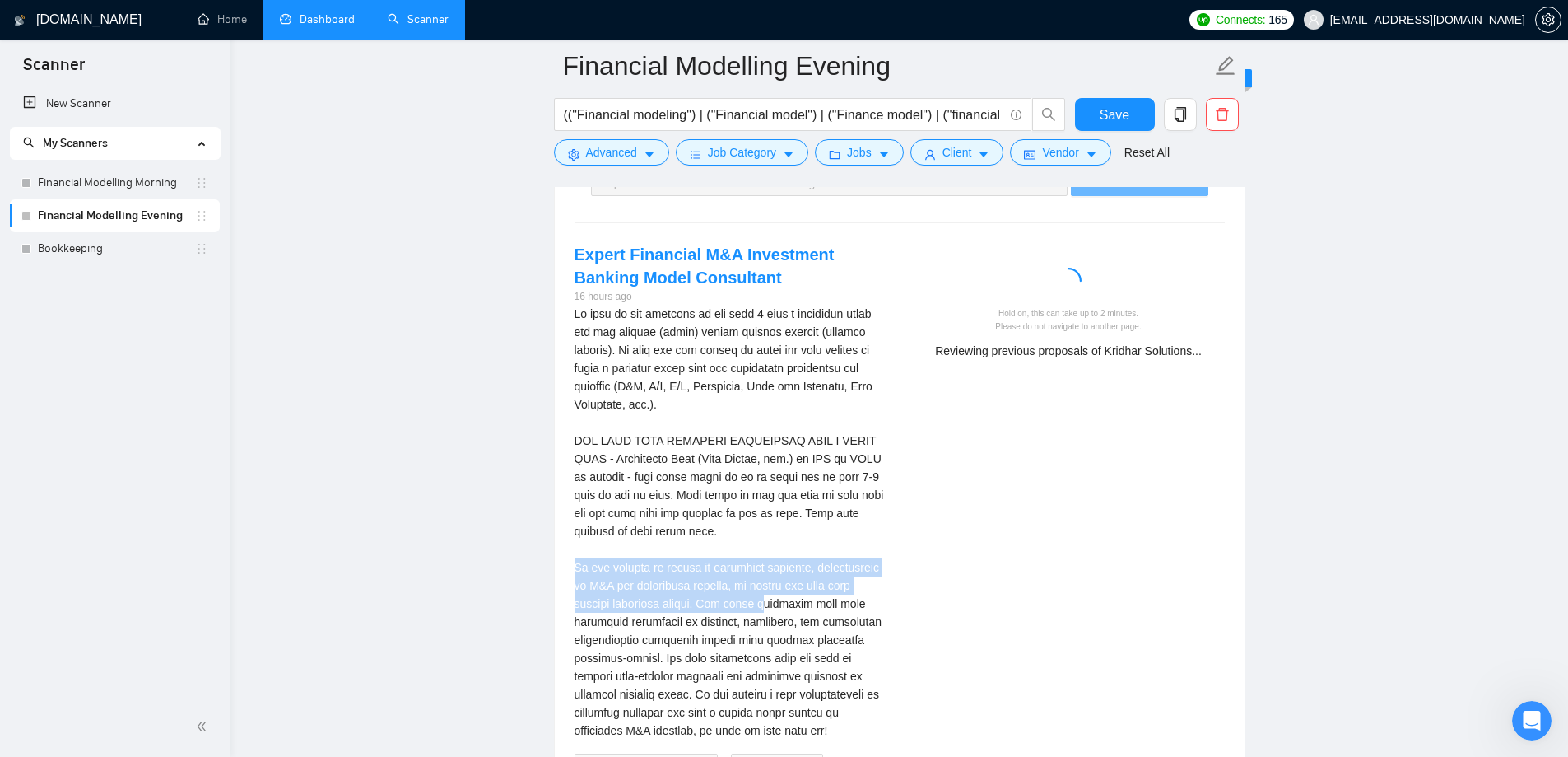
drag, startPoint x: 578, startPoint y: 572, endPoint x: 769, endPoint y: 611, distance: 194.9
click at [768, 609] on div "We need to put together in the next 2 days a financial model for one company (p…" at bounding box center [730, 522] width 312 height 435
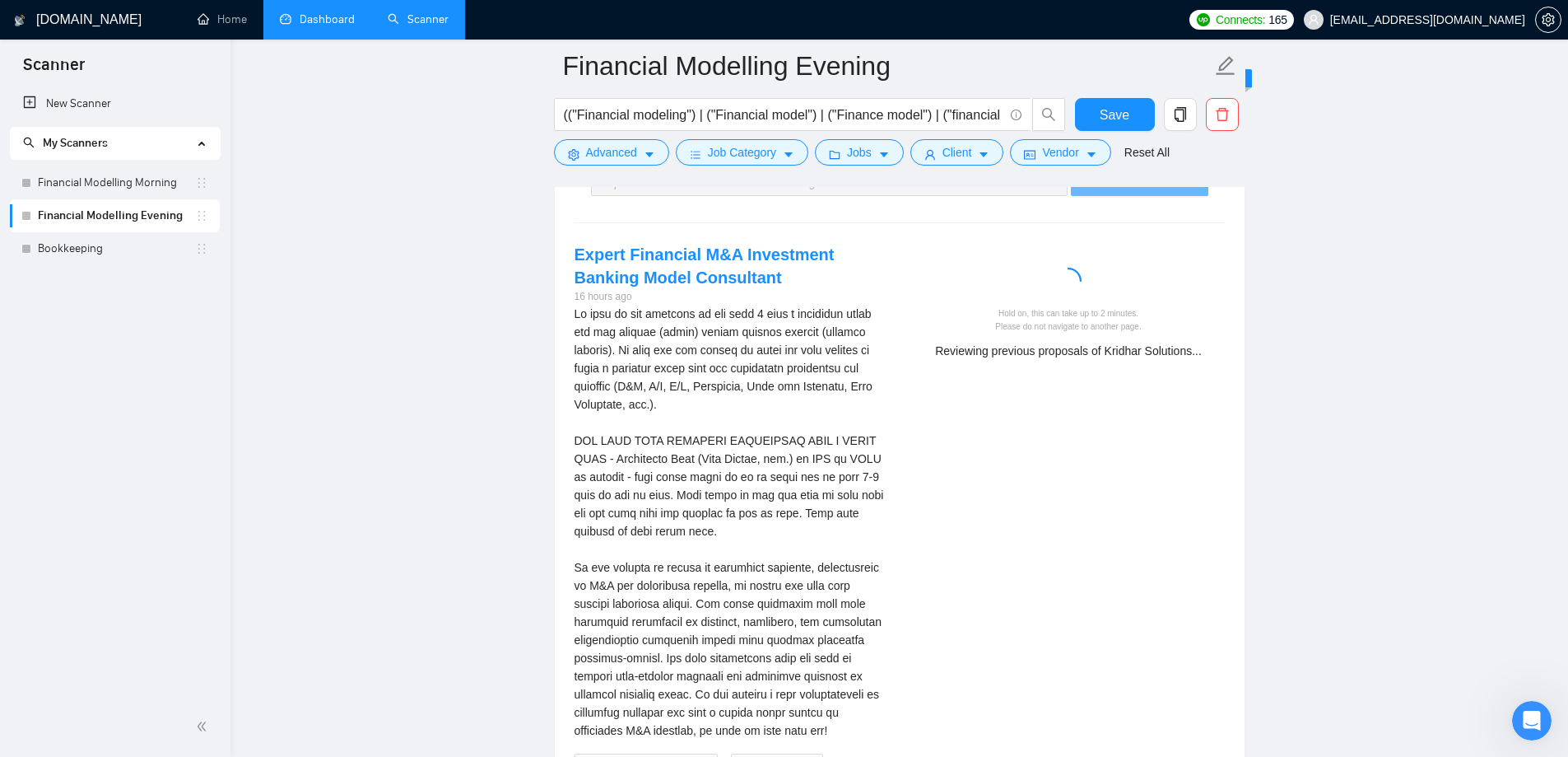
click at [661, 630] on div "We need to put together in the next 2 days a financial model for one company (p…" at bounding box center [730, 522] width 312 height 435
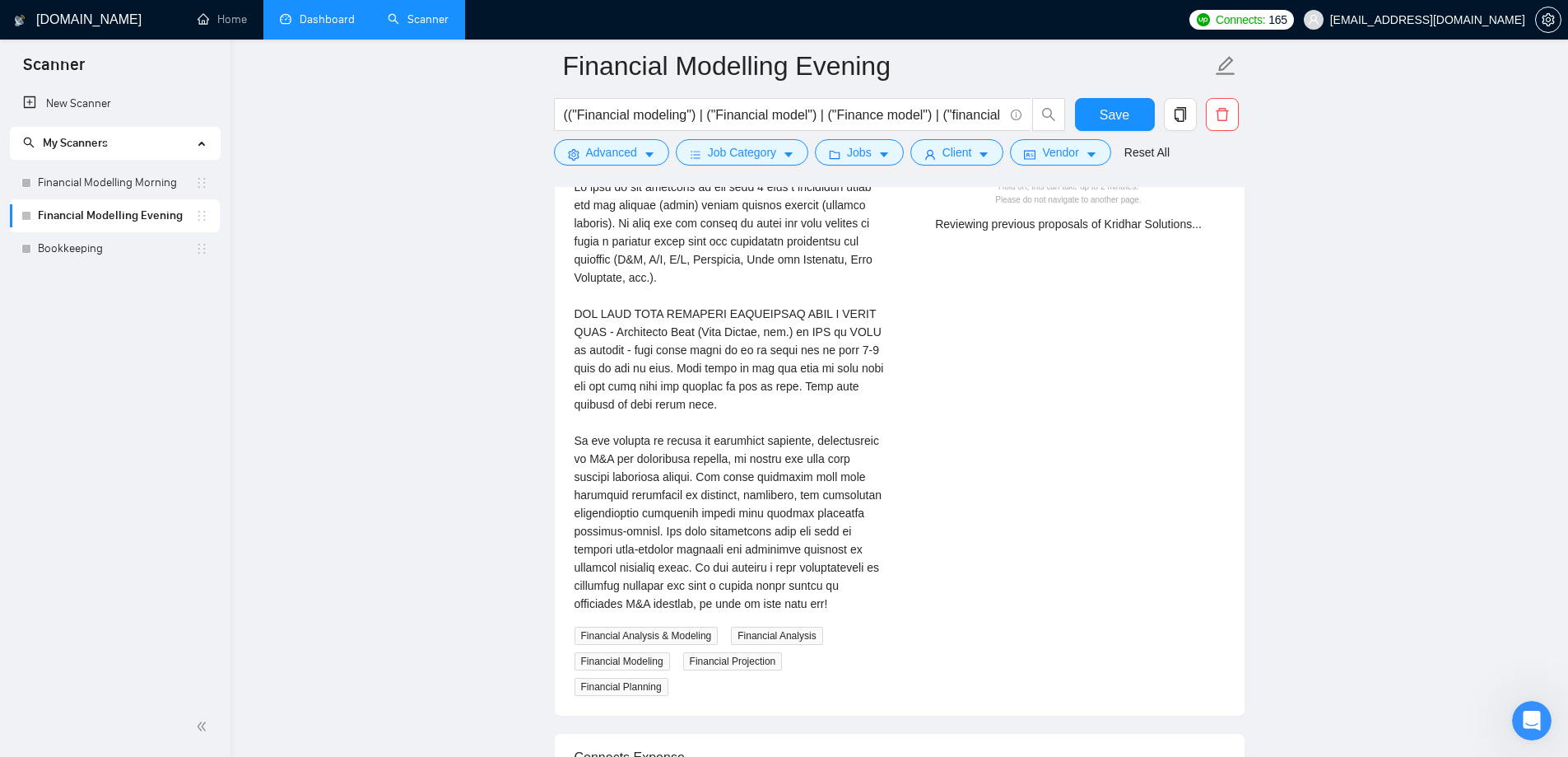
scroll to position [3624, 0]
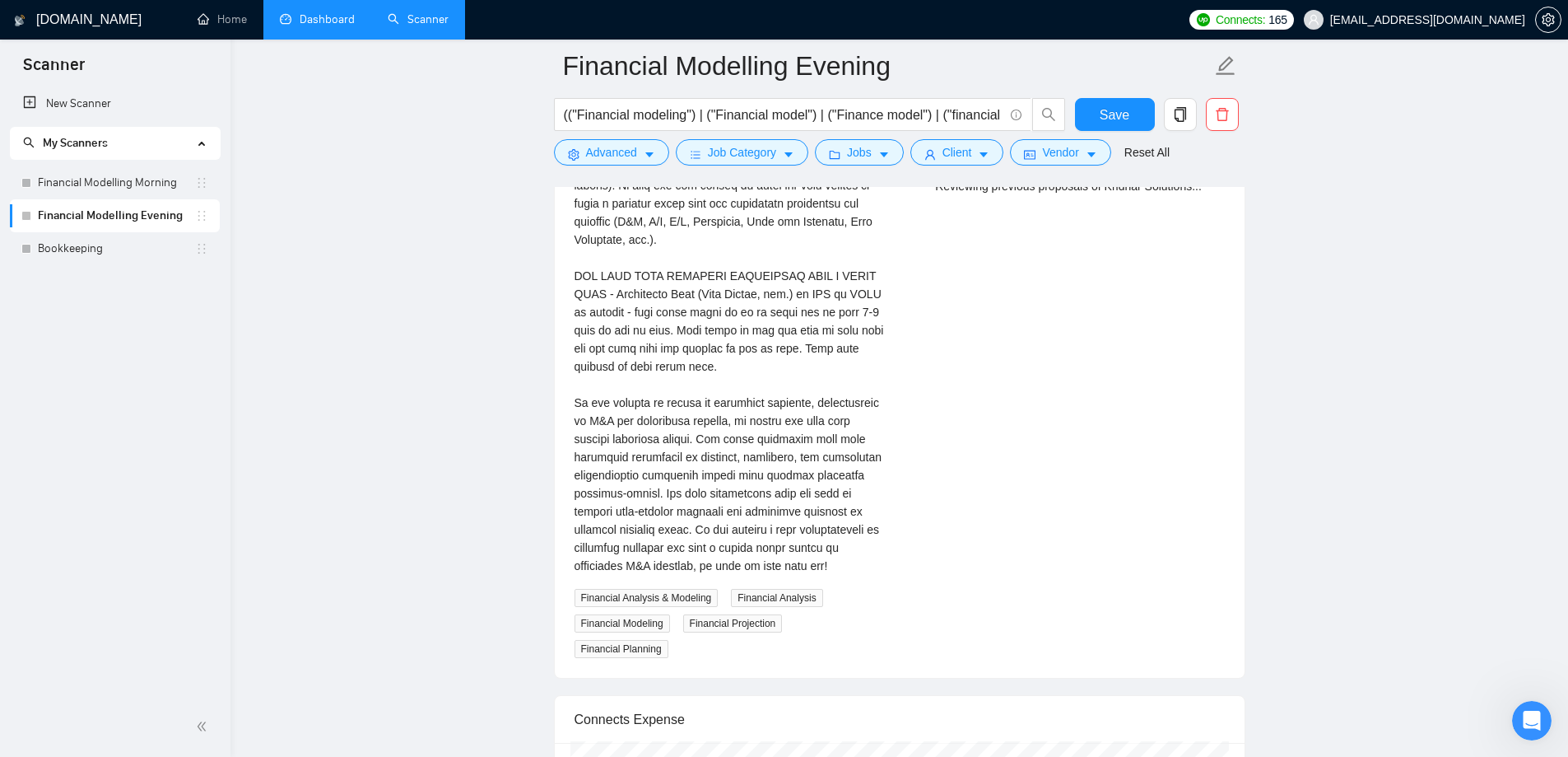
click at [678, 597] on span "Financial Analysis & Modeling" at bounding box center [646, 597] width 144 height 18
click at [681, 563] on div "We need to put together in the next 2 days a financial model for one company (p…" at bounding box center [730, 357] width 312 height 435
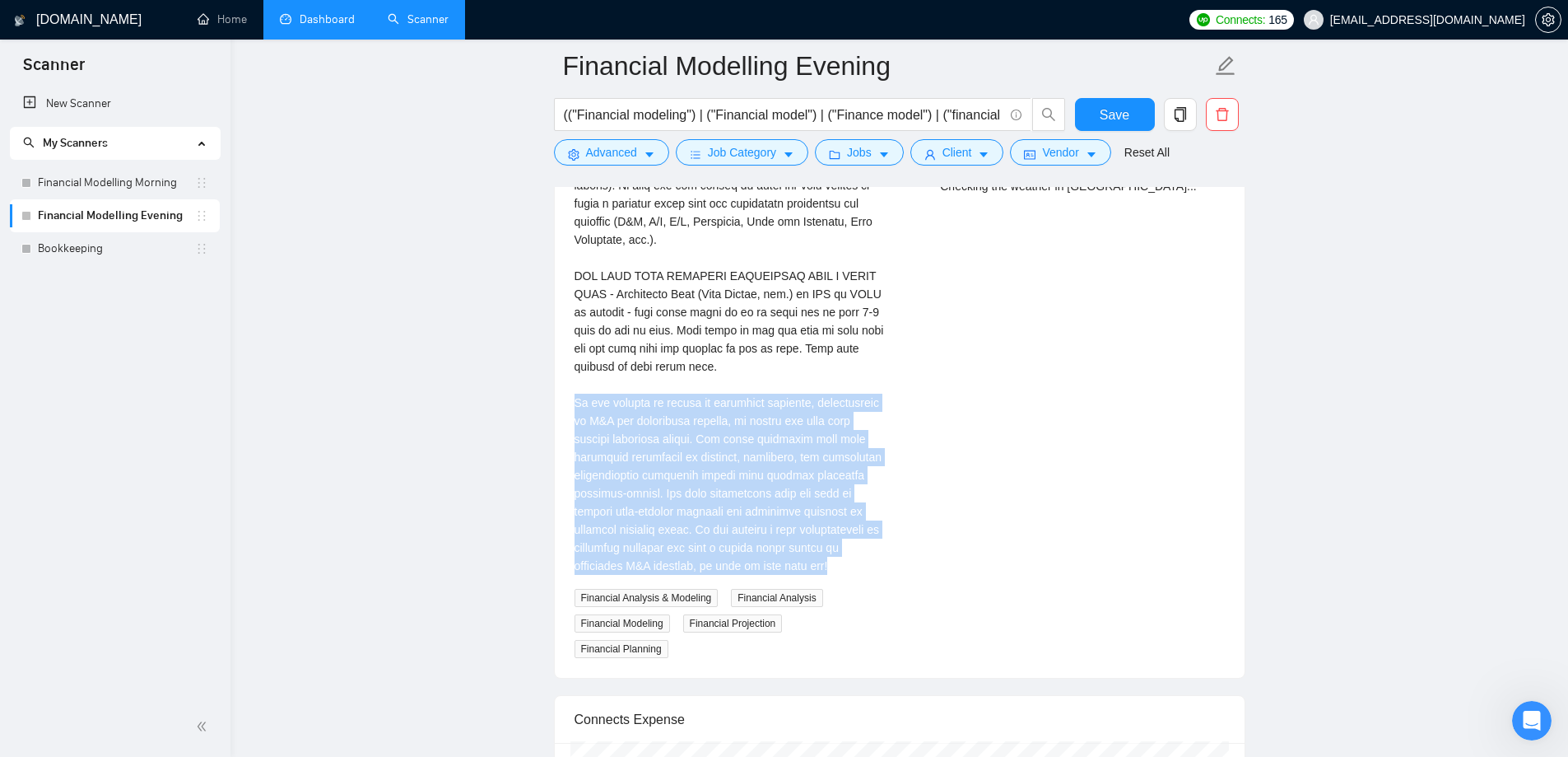
click at [681, 563] on div "We need to put together in the next 2 days a financial model for one company (p…" at bounding box center [730, 357] width 312 height 435
click at [665, 511] on div "We need to put together in the next 2 days a financial model for one company (p…" at bounding box center [730, 357] width 312 height 435
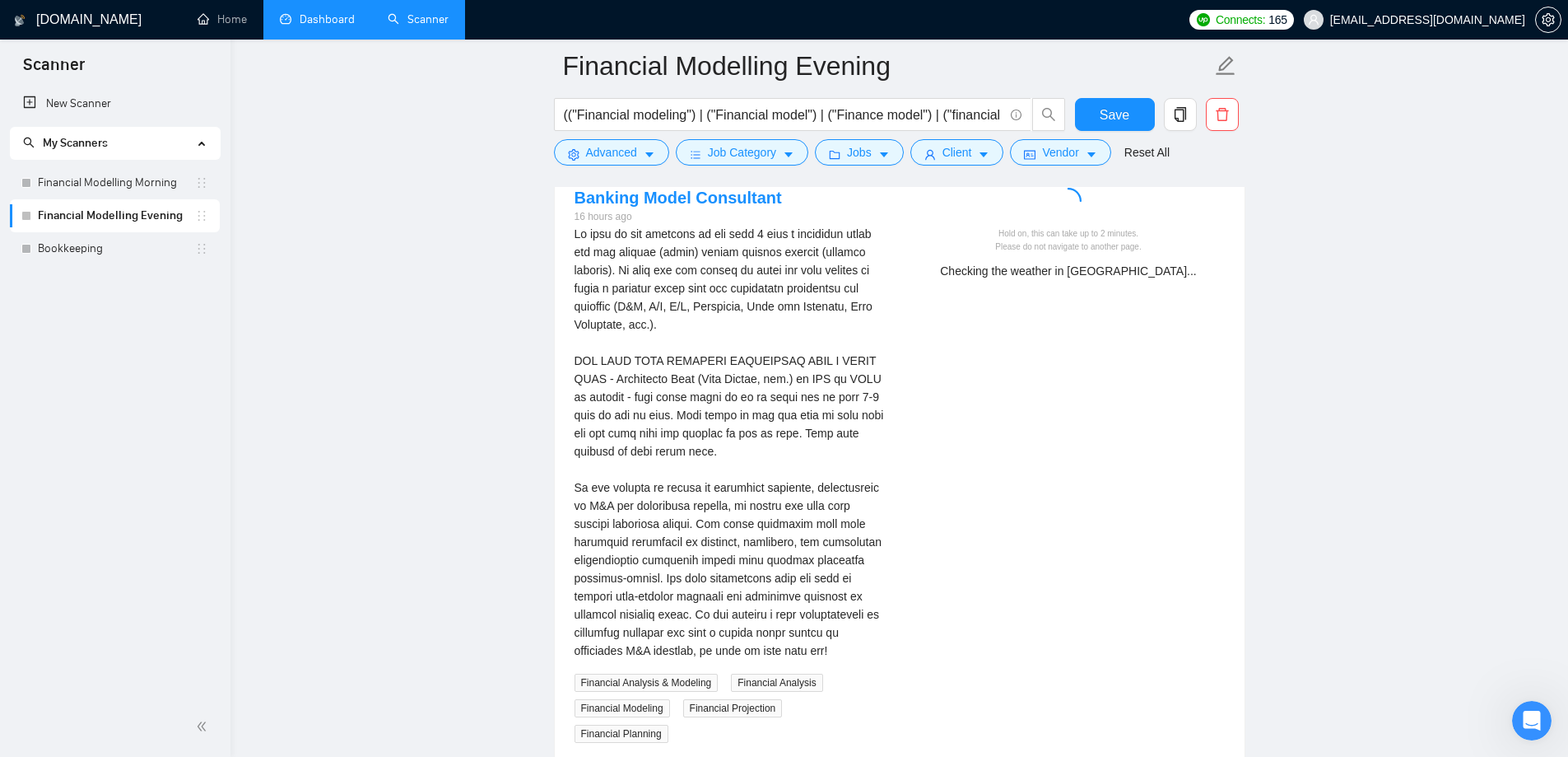
scroll to position [3459, 0]
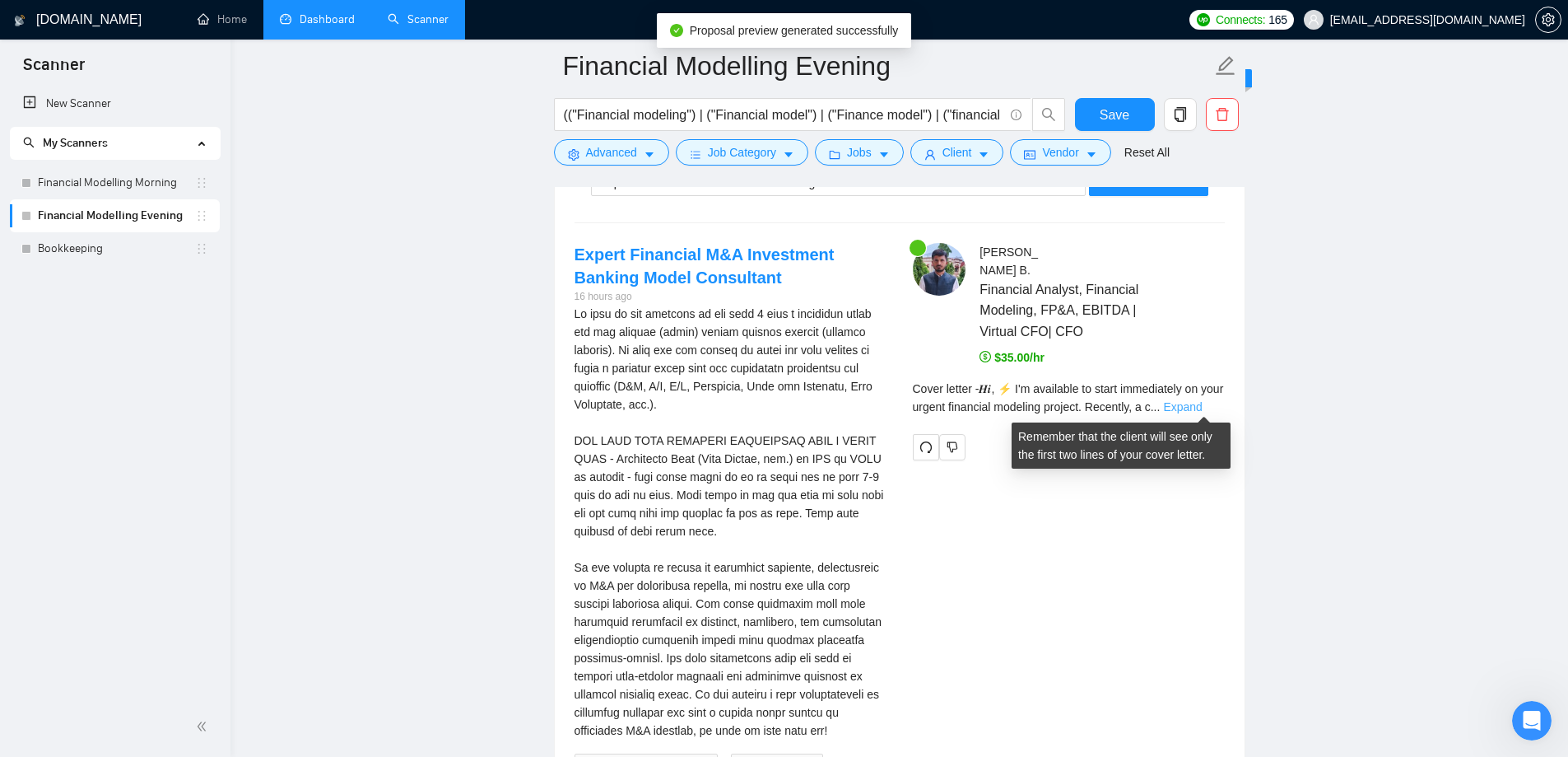
click at [1197, 410] on link "Expand" at bounding box center [1183, 406] width 39 height 13
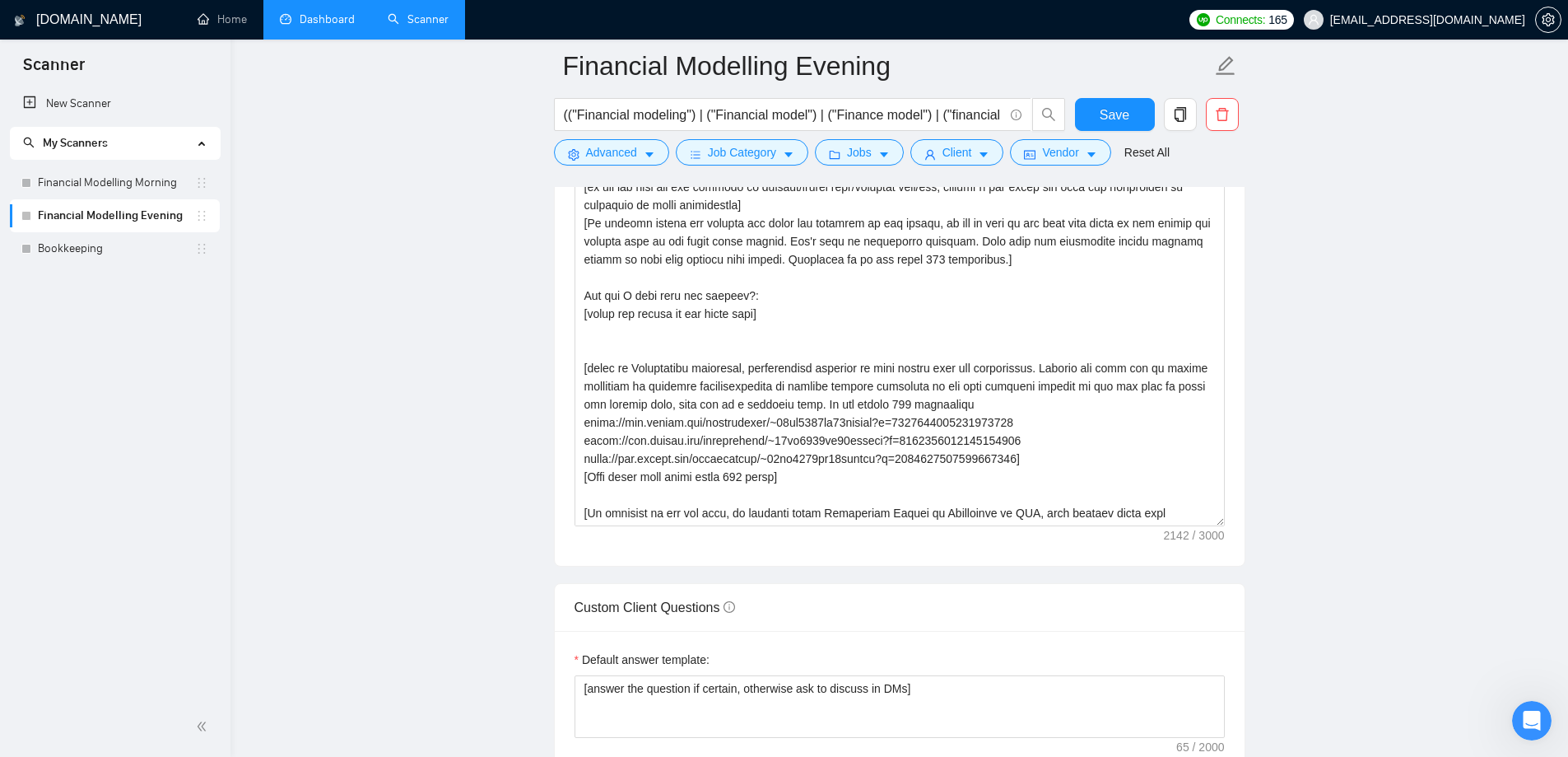
scroll to position [2141, 0]
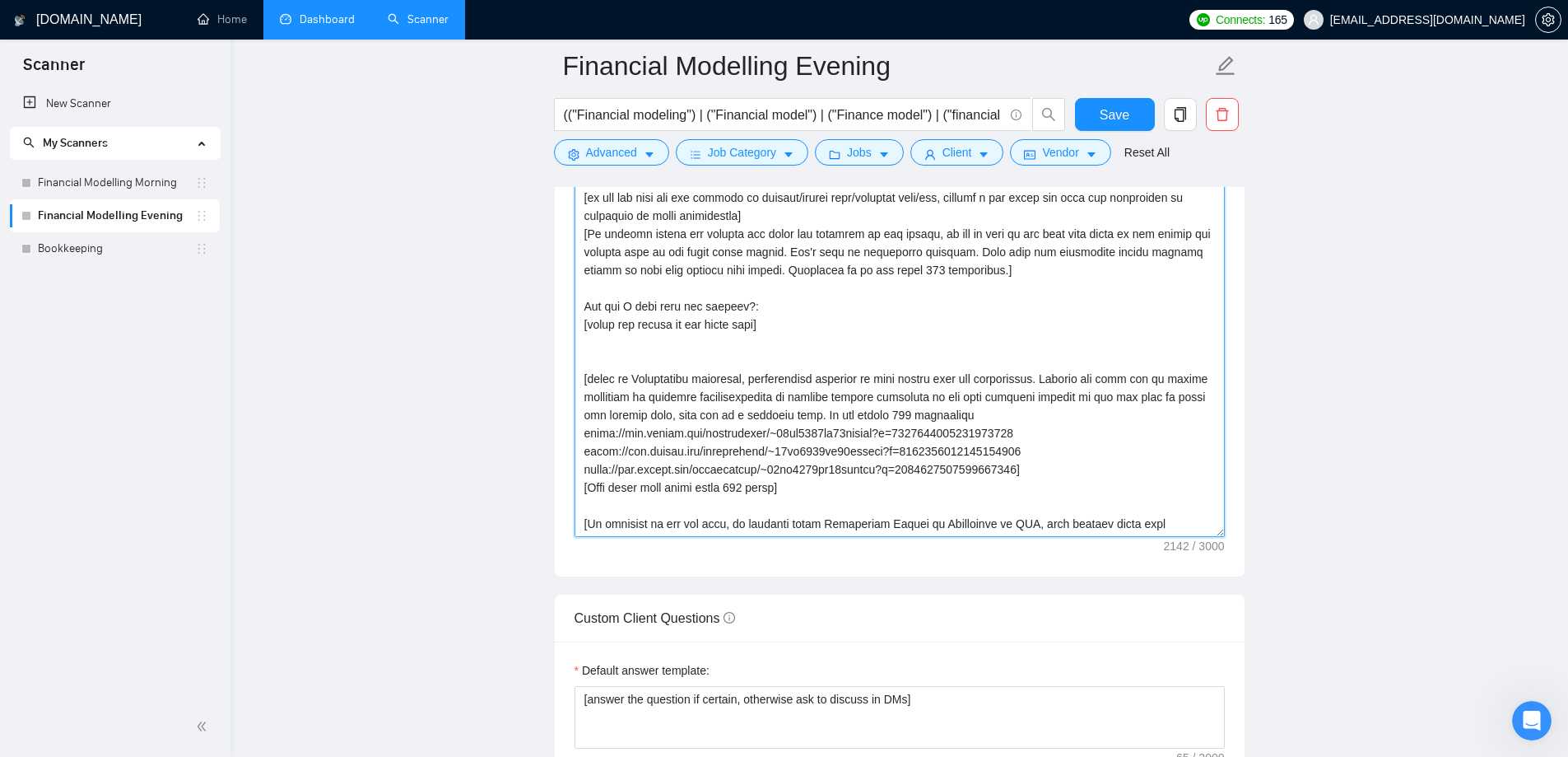
click at [592, 322] on textarea "Cover letter template:" at bounding box center [899, 352] width 650 height 371
paste textarea "mention the most important pain point from the job description and how the free…"
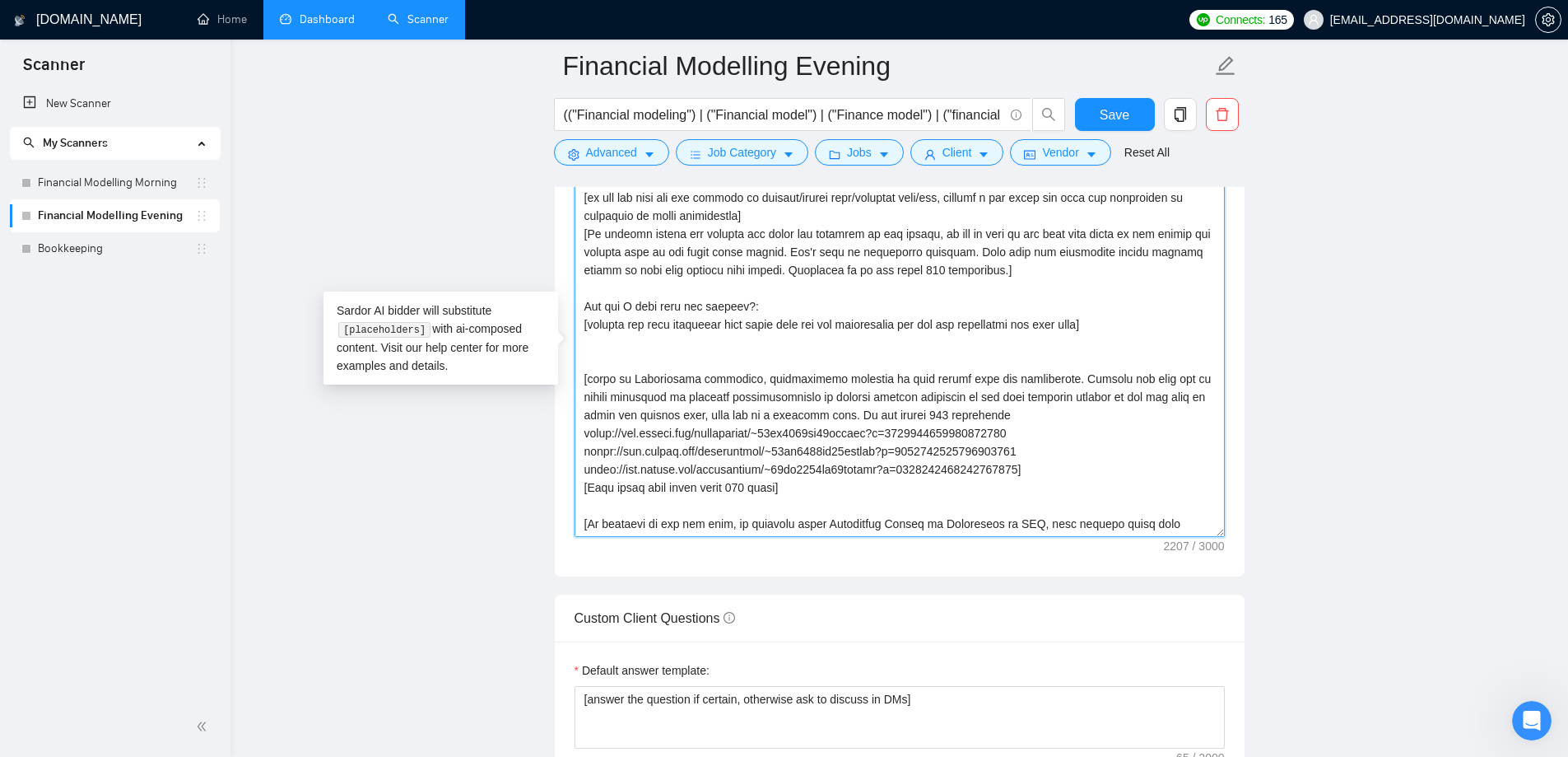
paste textarea "mention the most important pain point from the job description and how the free…"
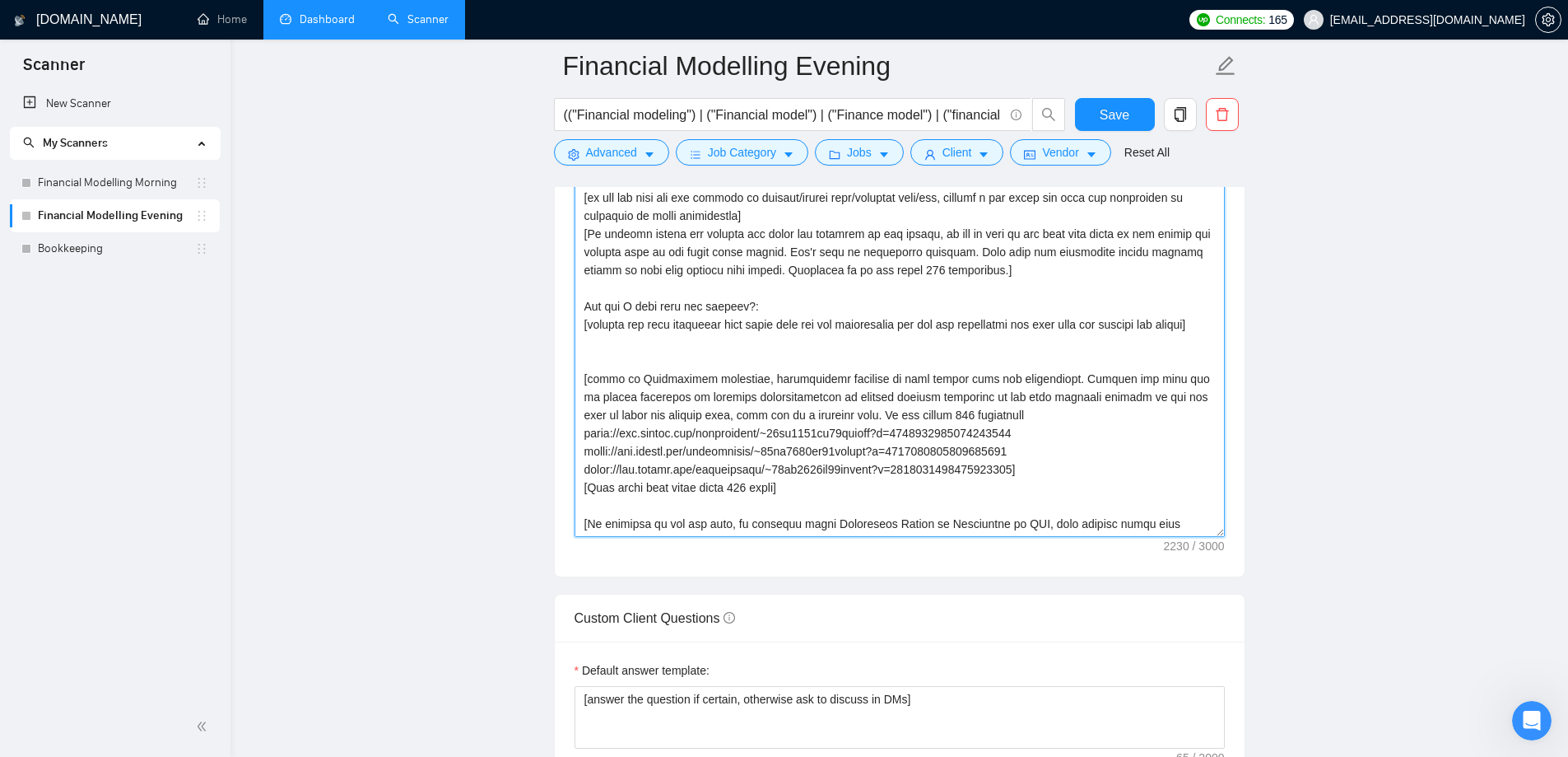
click at [611, 339] on textarea "Cover letter template:" at bounding box center [899, 352] width 650 height 371
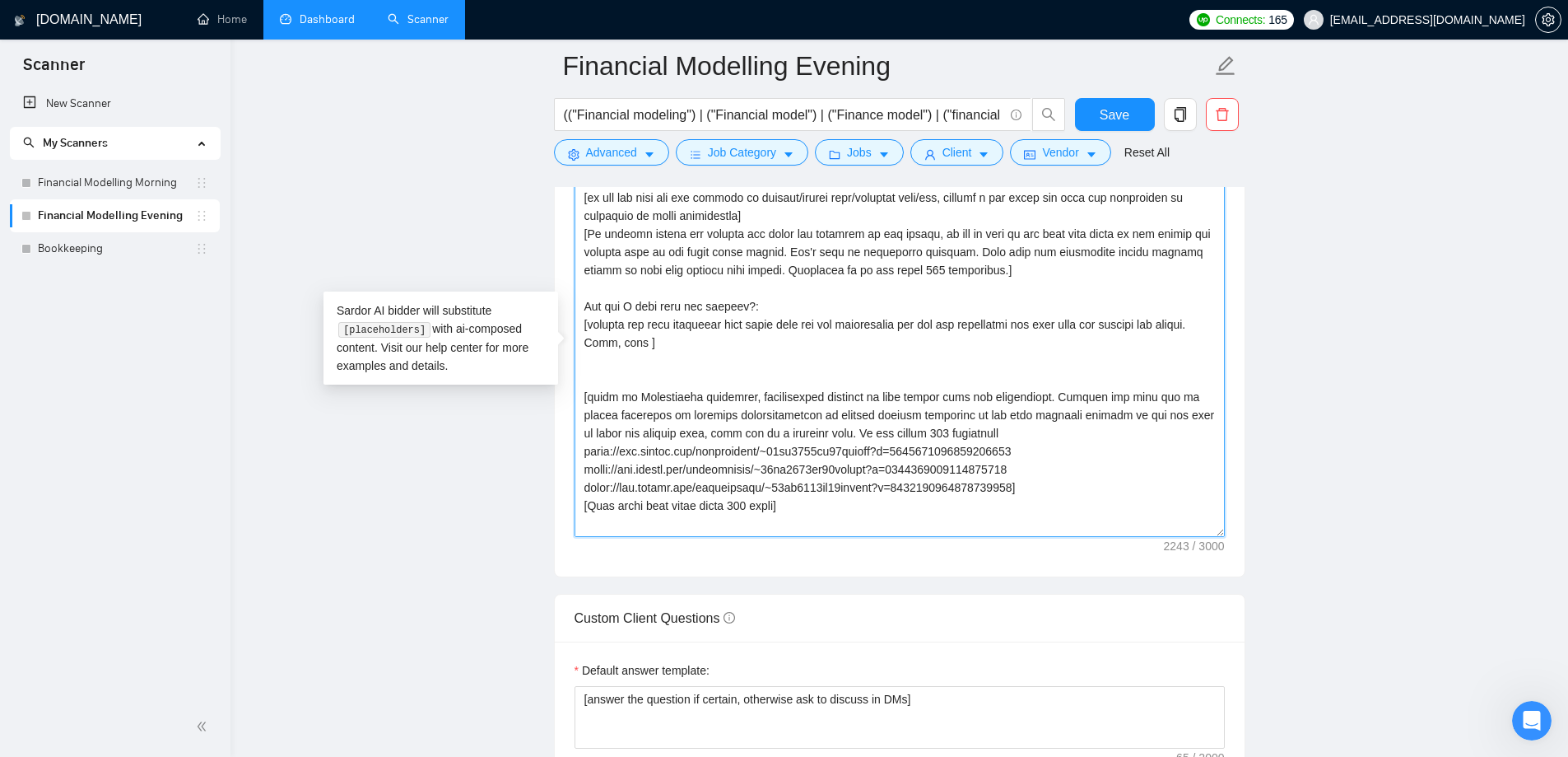
paste textarea "how they’ll do it in 3–5 short steps"
type textarea "𝑯𝒊 [use 𝒄𝒍𝒊𝒆𝒏𝒕’𝒔 𝒏𝒂𝒎𝒆 if it’s mentioned, don’t use company name; otherwise don'…"
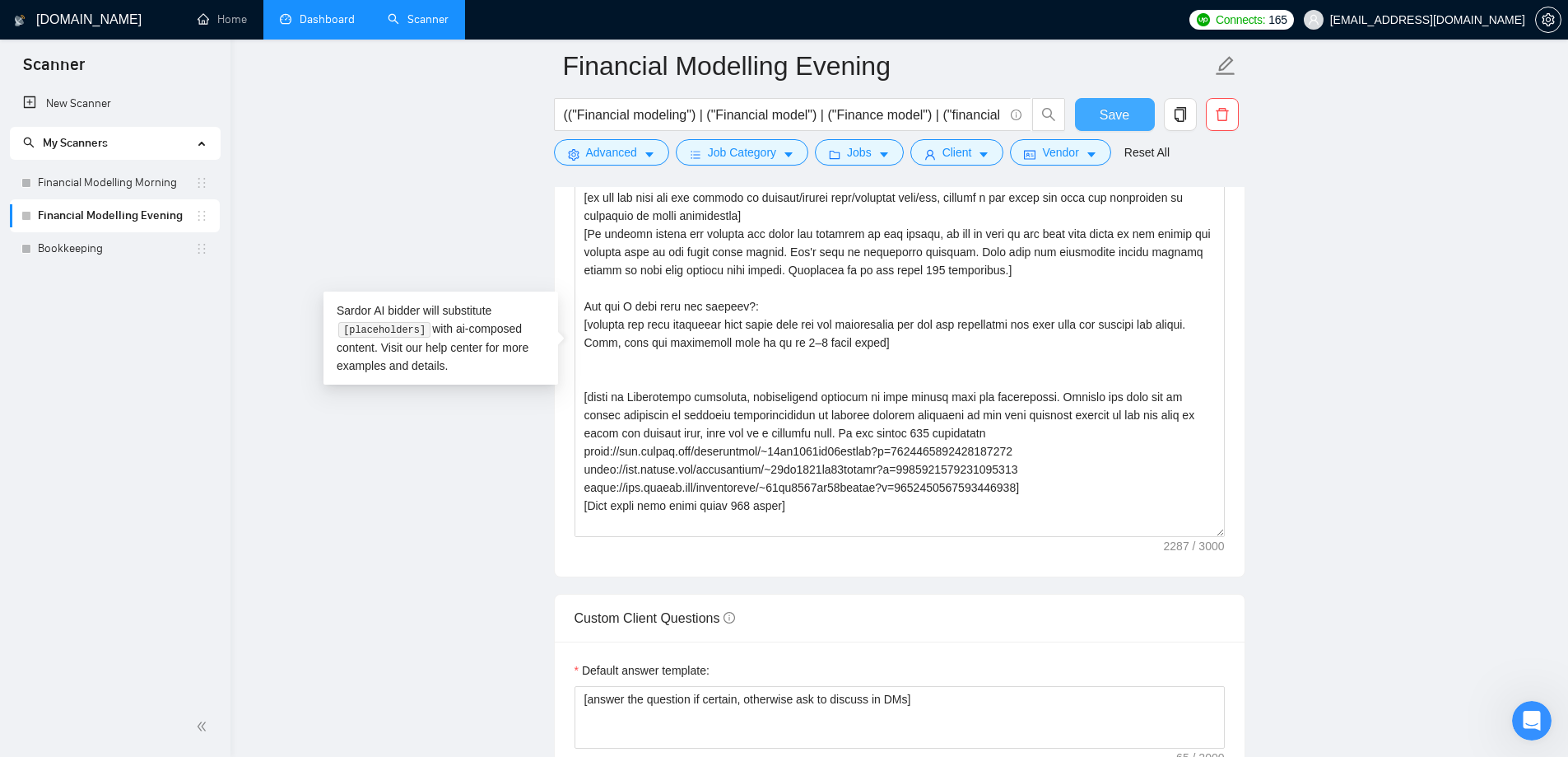
click at [1121, 120] on span "Save" at bounding box center [1114, 114] width 29 height 20
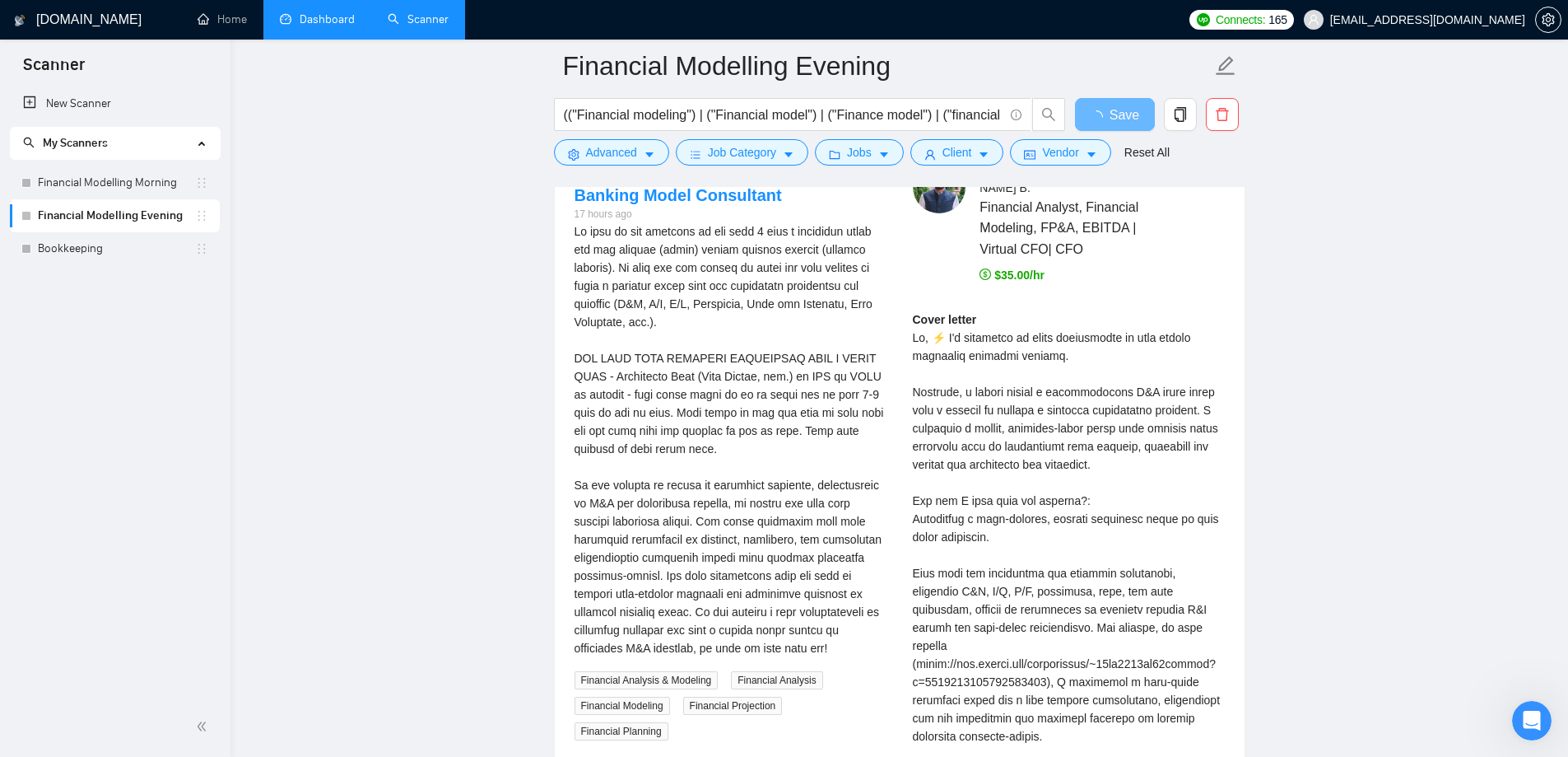
scroll to position [3211, 0]
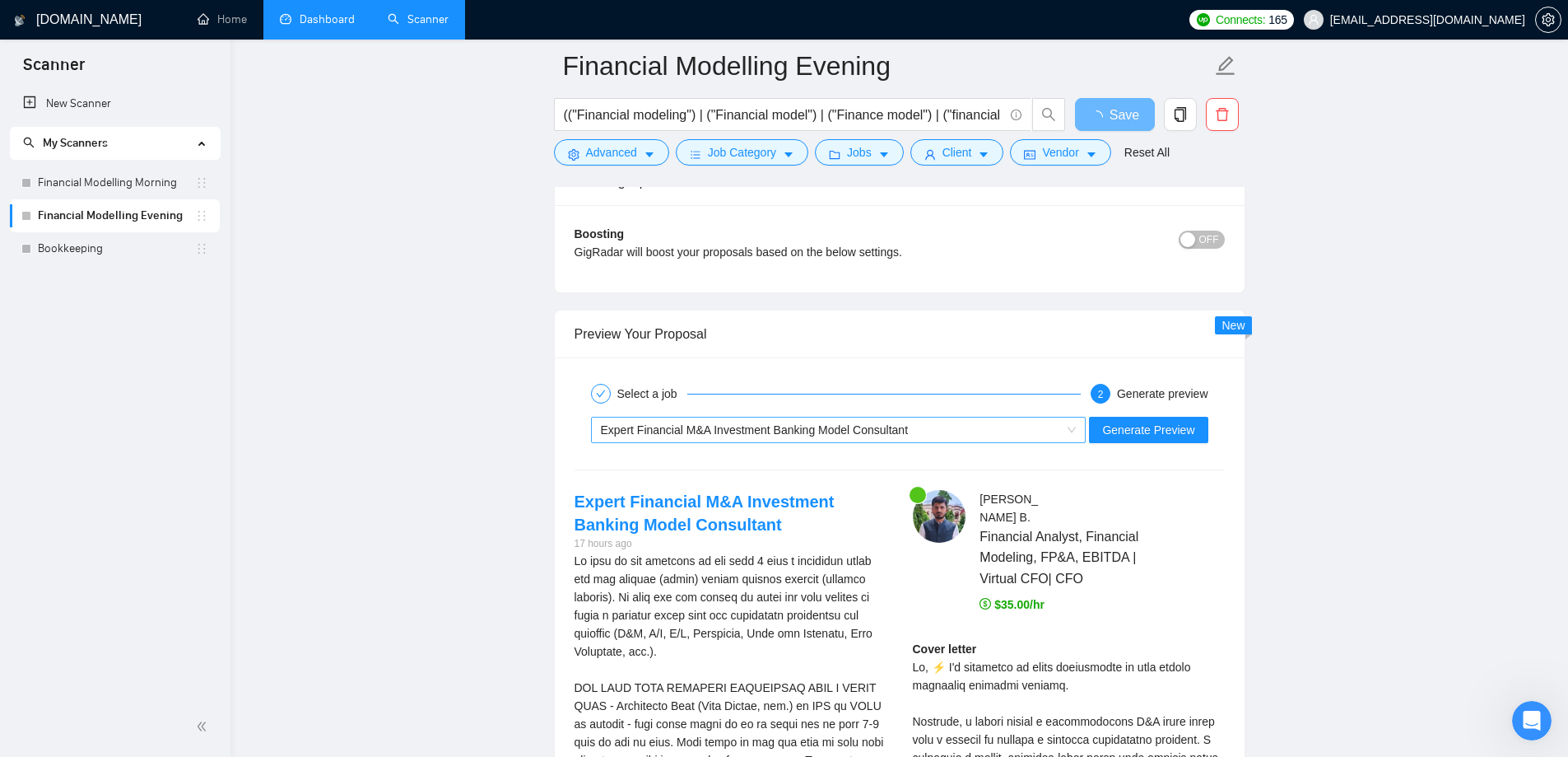
click at [973, 436] on div "Expert Financial M&A Investment Banking Model Consultant" at bounding box center [831, 430] width 461 height 25
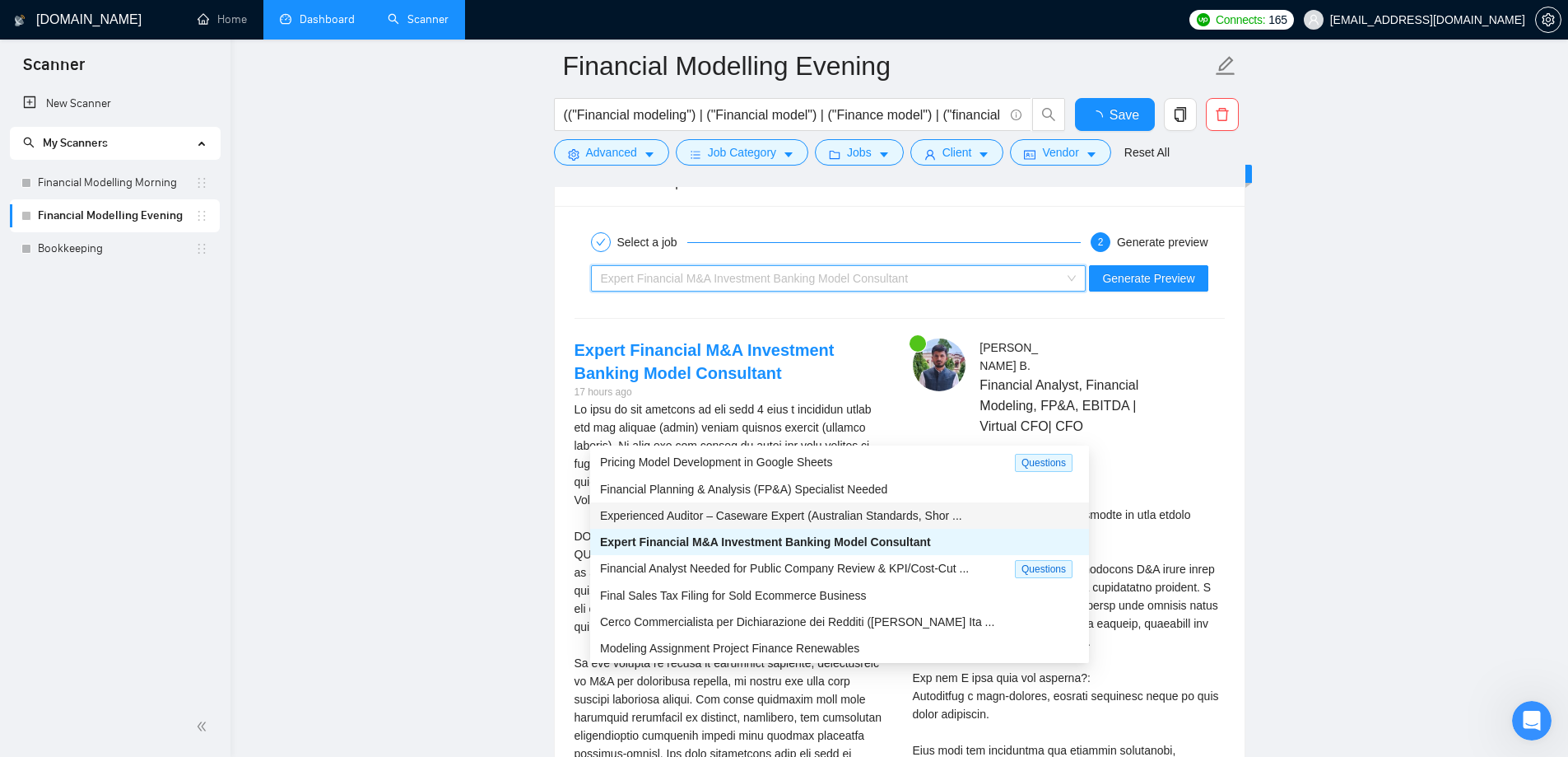
click at [882, 495] on div "Financial Planning & Analysis (FP&A) Specialist Needed" at bounding box center [839, 489] width 479 height 18
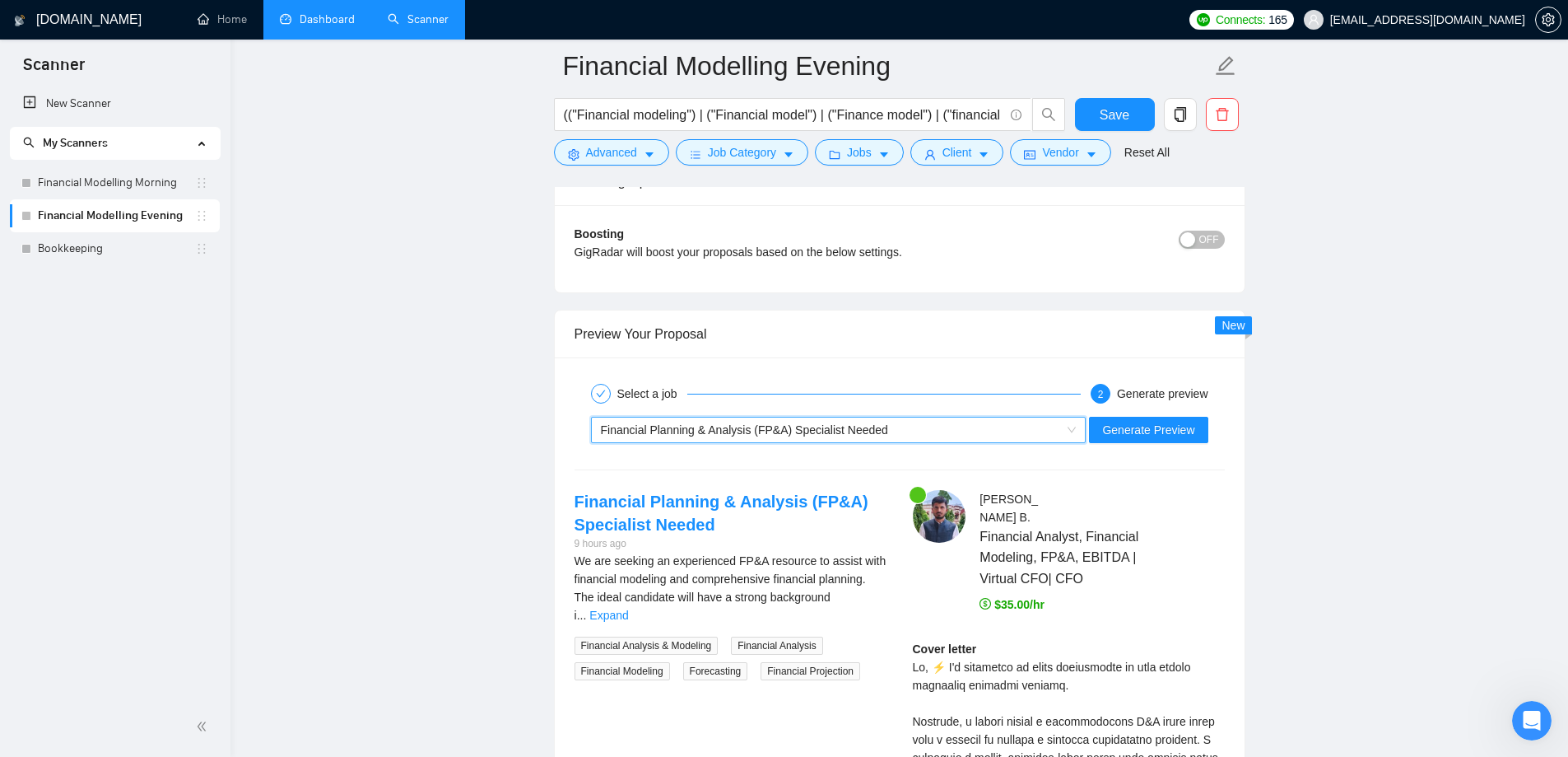
click at [944, 433] on div "Financial Planning & Analysis (FP&A) Specialist Needed" at bounding box center [831, 430] width 461 height 25
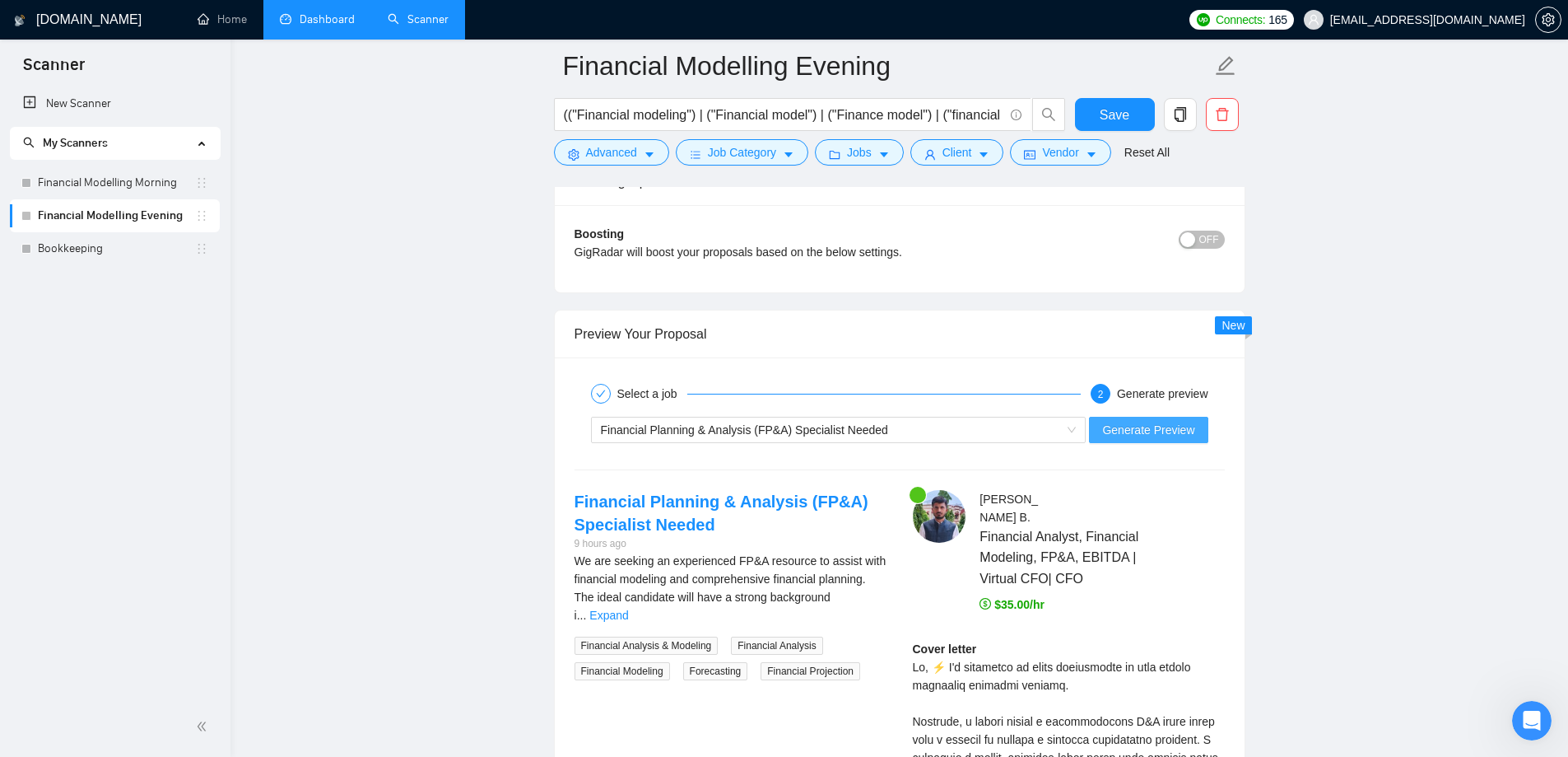
click at [1159, 427] on span "Generate Preview" at bounding box center [1148, 430] width 92 height 18
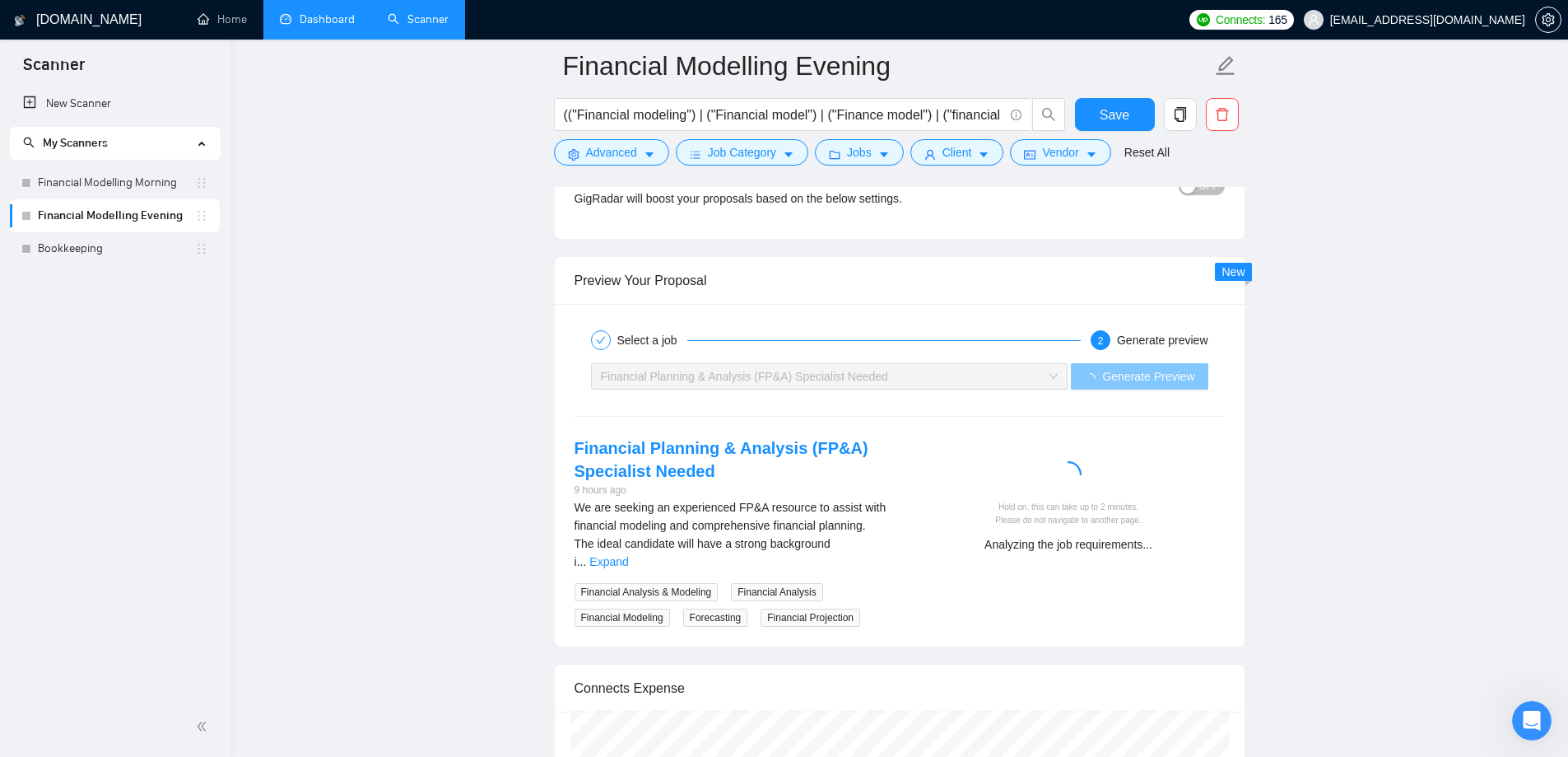
scroll to position [3294, 0]
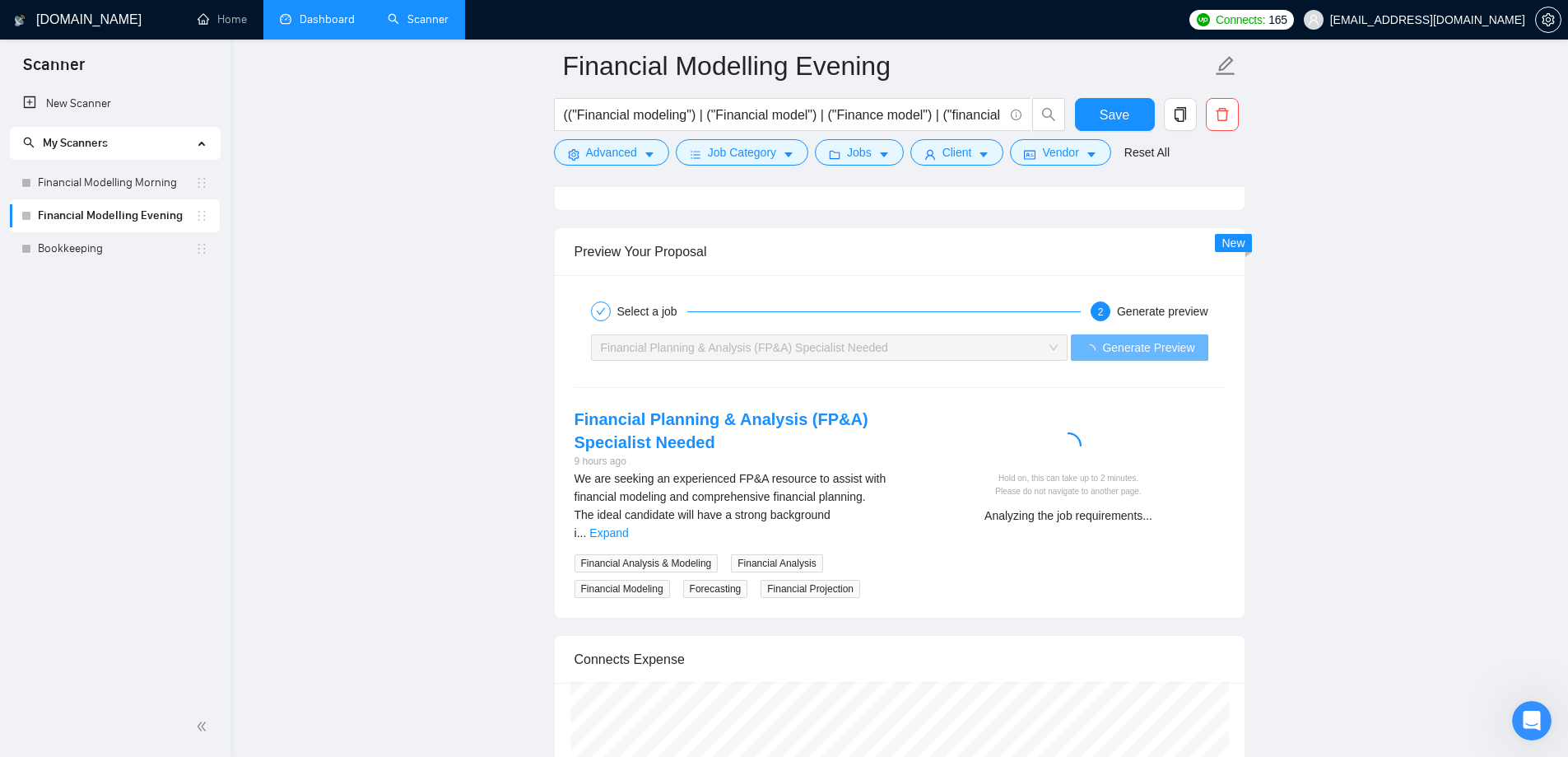
click at [784, 554] on span "Financial Analysis" at bounding box center [776, 563] width 91 height 18
click at [783, 580] on span "Financial Projection" at bounding box center [810, 589] width 99 height 18
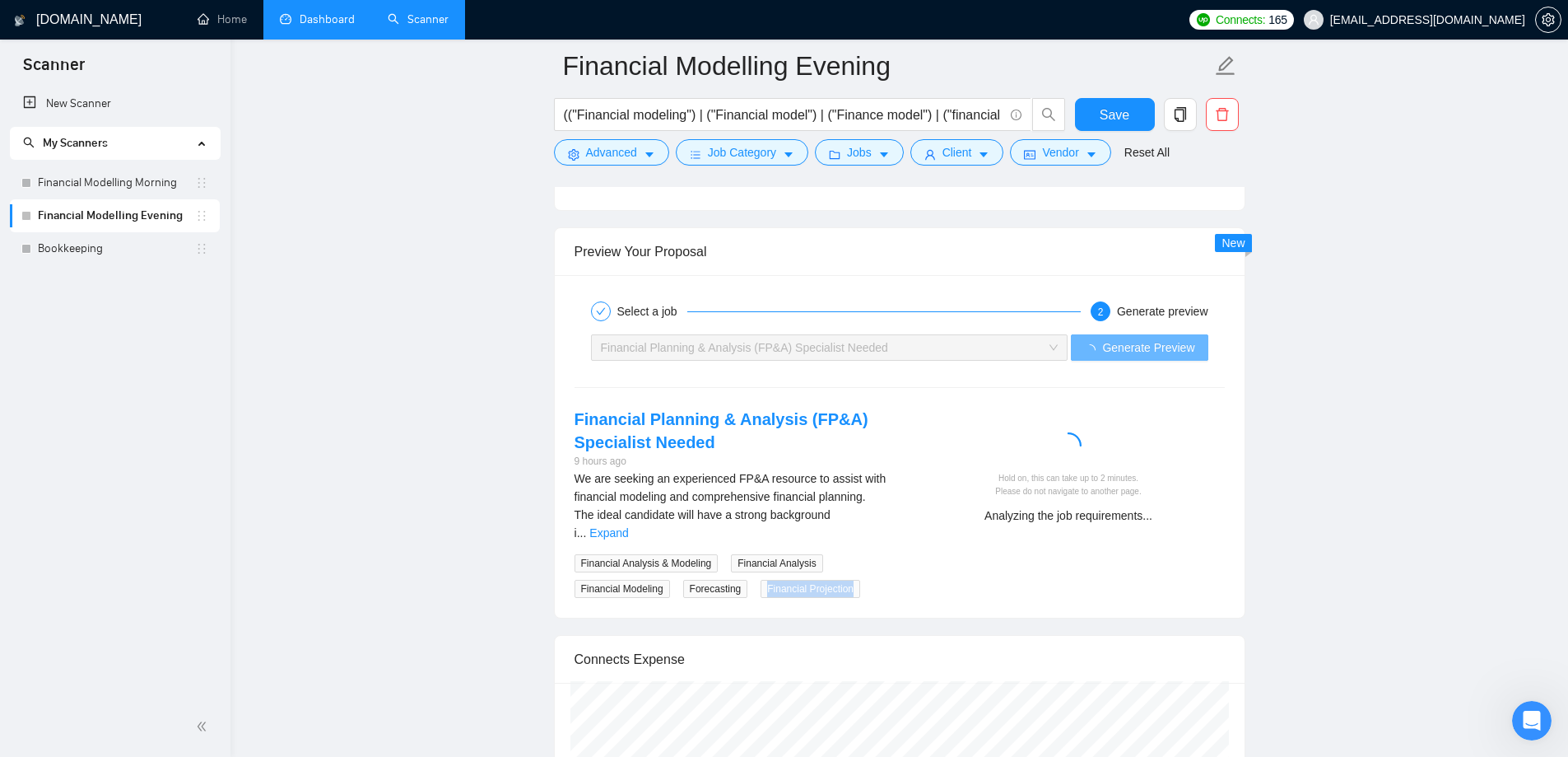
click at [783, 580] on span "Financial Projection" at bounding box center [810, 589] width 99 height 18
click at [710, 580] on span "Forecasting" at bounding box center [715, 589] width 65 height 18
click at [615, 580] on span "Financial Modeling" at bounding box center [622, 589] width 96 height 18
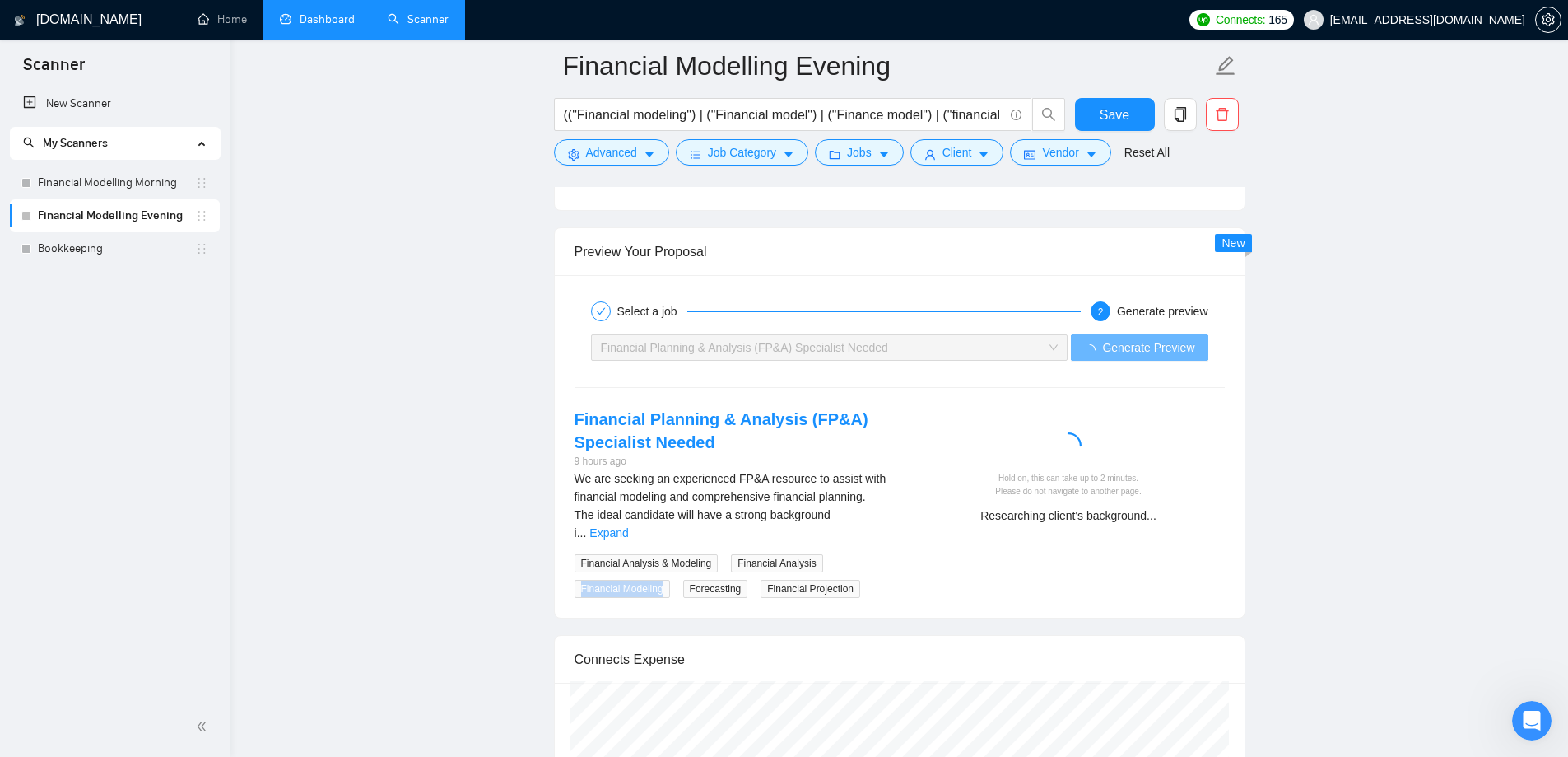
click at [615, 580] on span "Financial Modeling" at bounding box center [622, 589] width 96 height 18
click at [640, 554] on span "Financial Analysis & Modeling" at bounding box center [646, 563] width 144 height 18
click at [680, 554] on span "Financial Analysis & Modeling" at bounding box center [646, 563] width 144 height 18
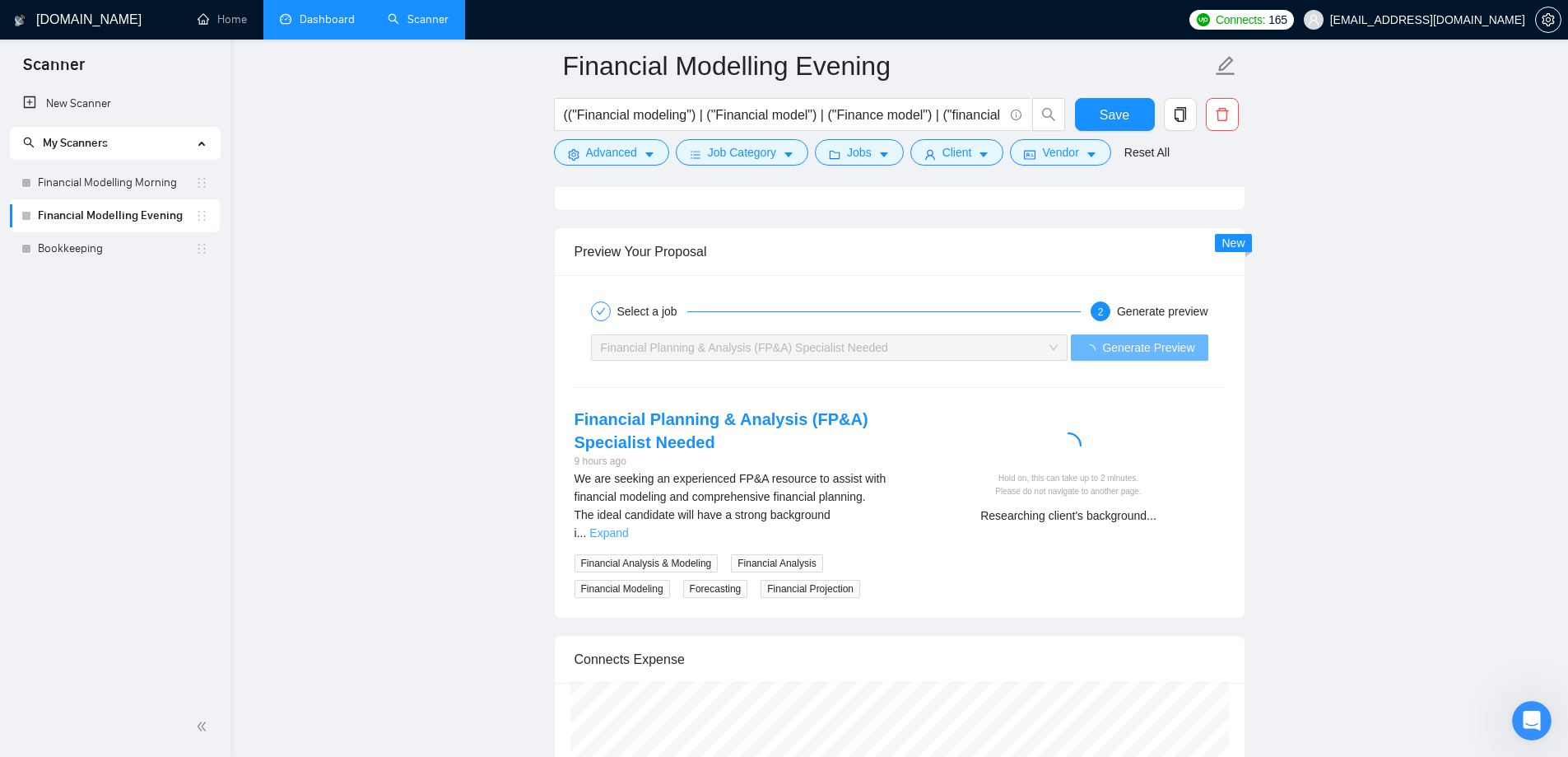
click at [628, 527] on link "Expand" at bounding box center [609, 533] width 39 height 13
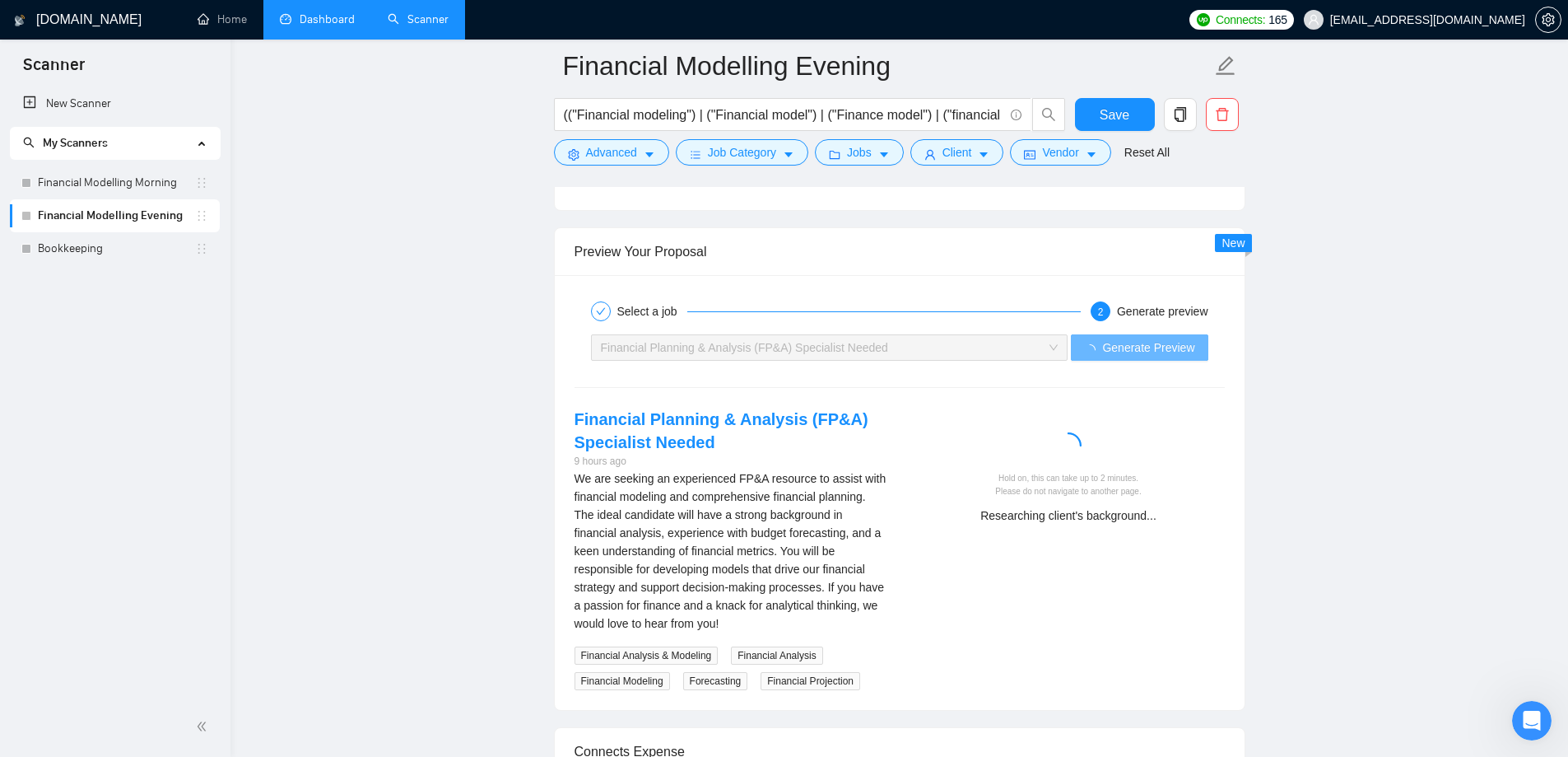
click at [817, 516] on div "We are seeking an experienced FP&A resource to assist with financial modeling a…" at bounding box center [730, 551] width 312 height 163
click at [1136, 342] on span "Generate Preview" at bounding box center [1148, 347] width 92 height 18
click at [941, 354] on div "Financial Planning & Analysis (FP&A) Specialist Needed" at bounding box center [822, 347] width 443 height 25
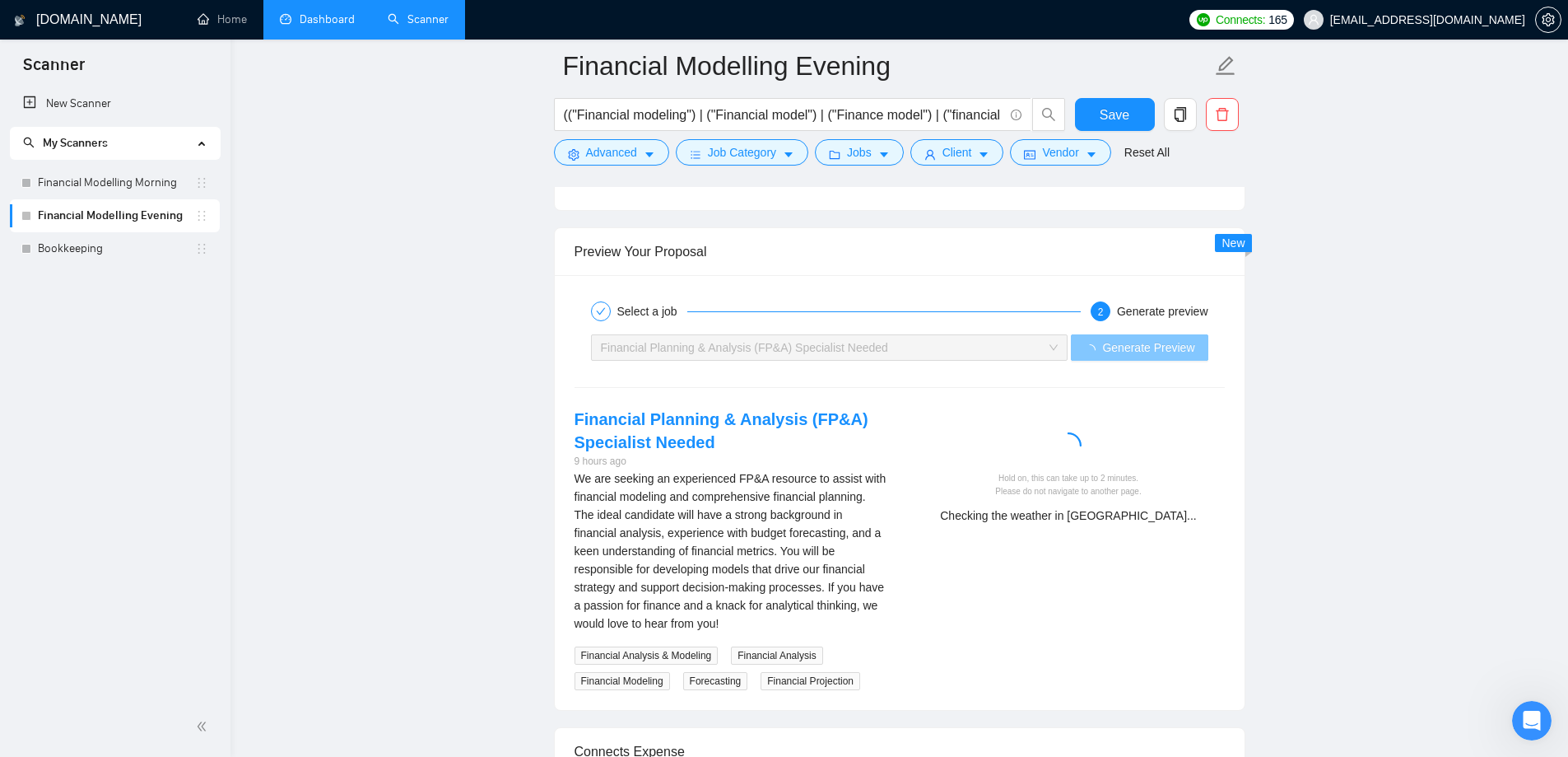
click at [941, 354] on div "Financial Planning & Analysis (FP&A) Specialist Needed" at bounding box center [822, 347] width 443 height 25
click at [1131, 301] on div "Generate preview" at bounding box center [1162, 311] width 91 height 20
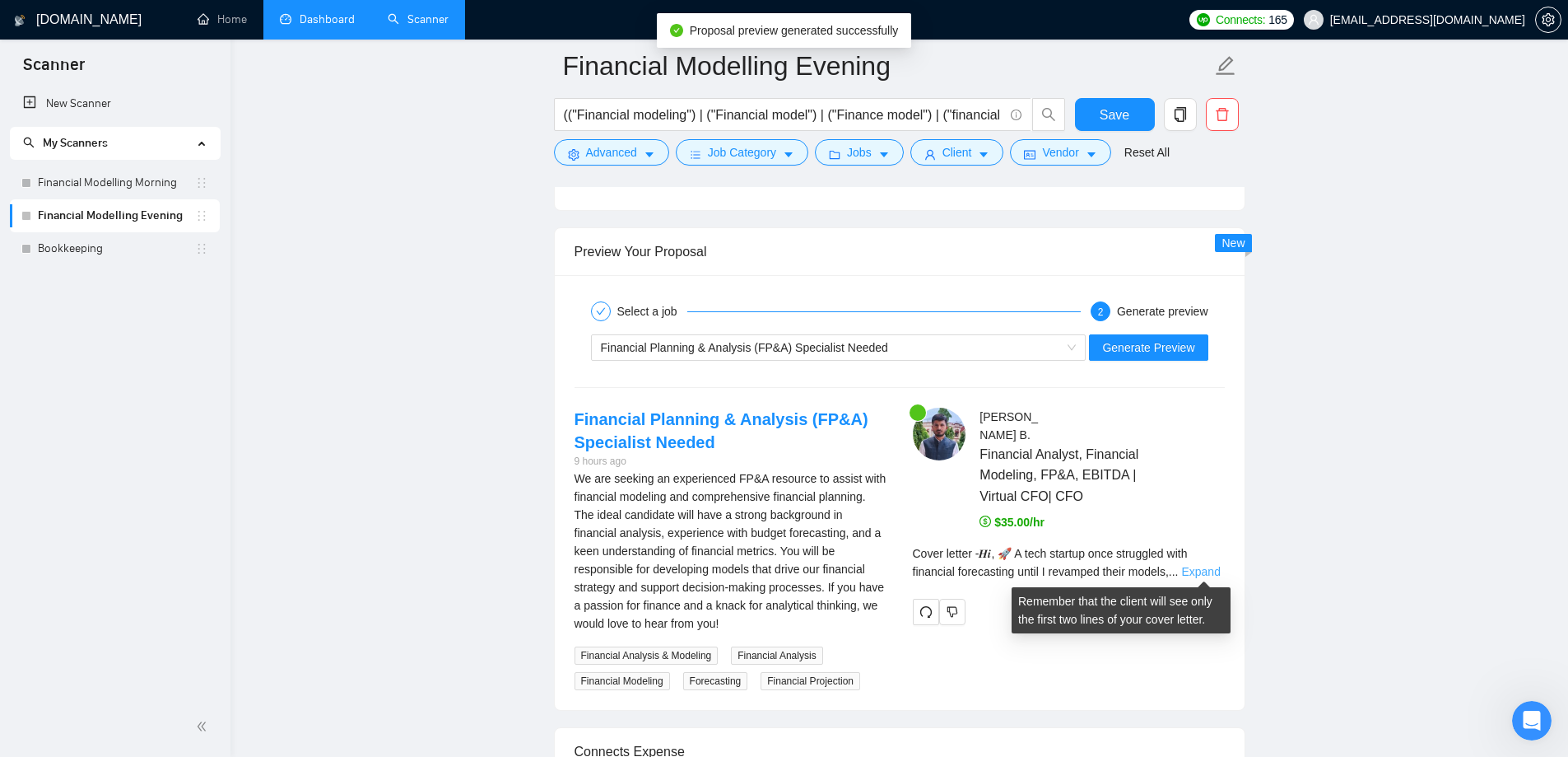
click at [1197, 566] on link "Expand" at bounding box center [1200, 571] width 39 height 13
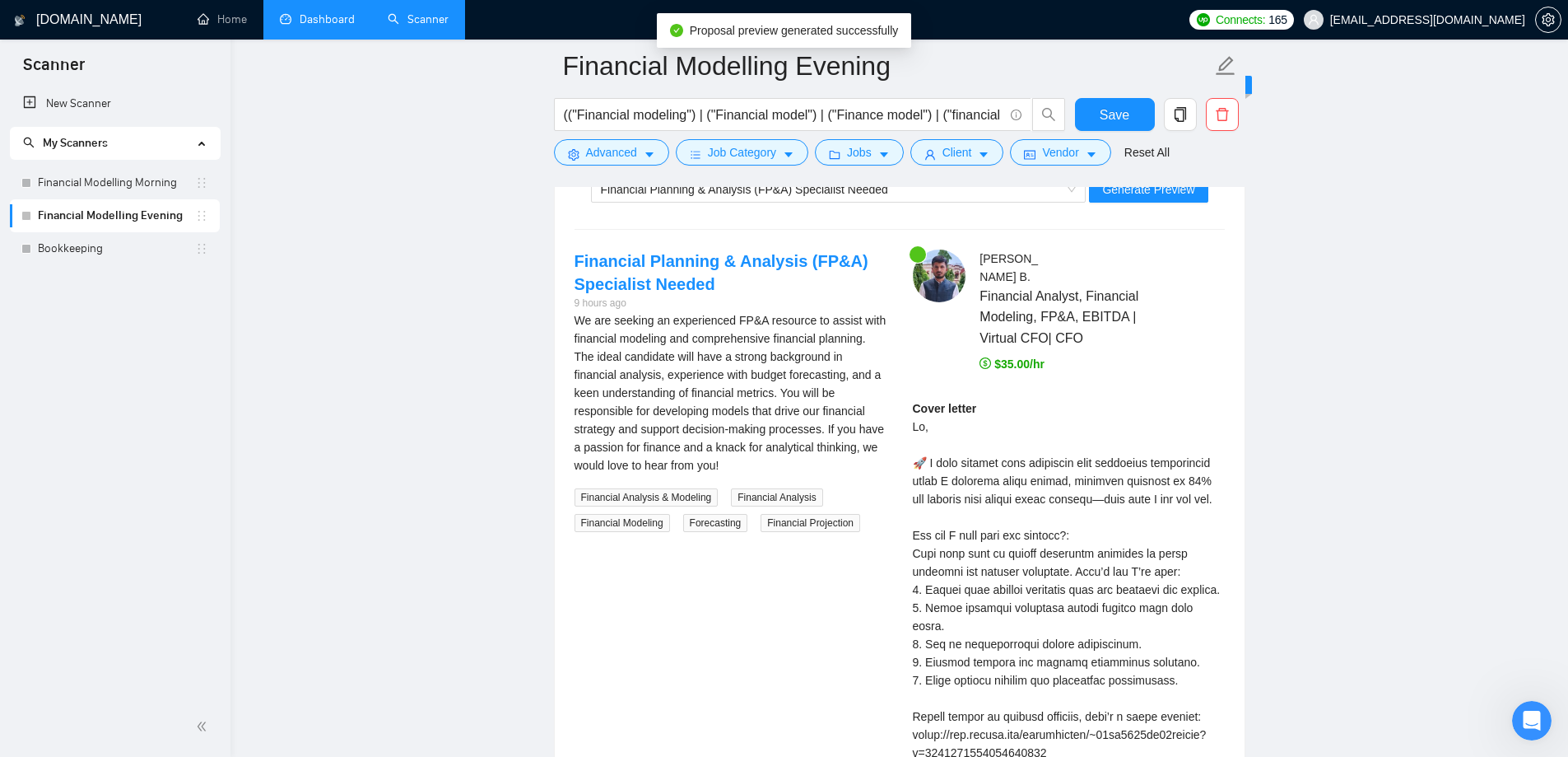
scroll to position [3459, 0]
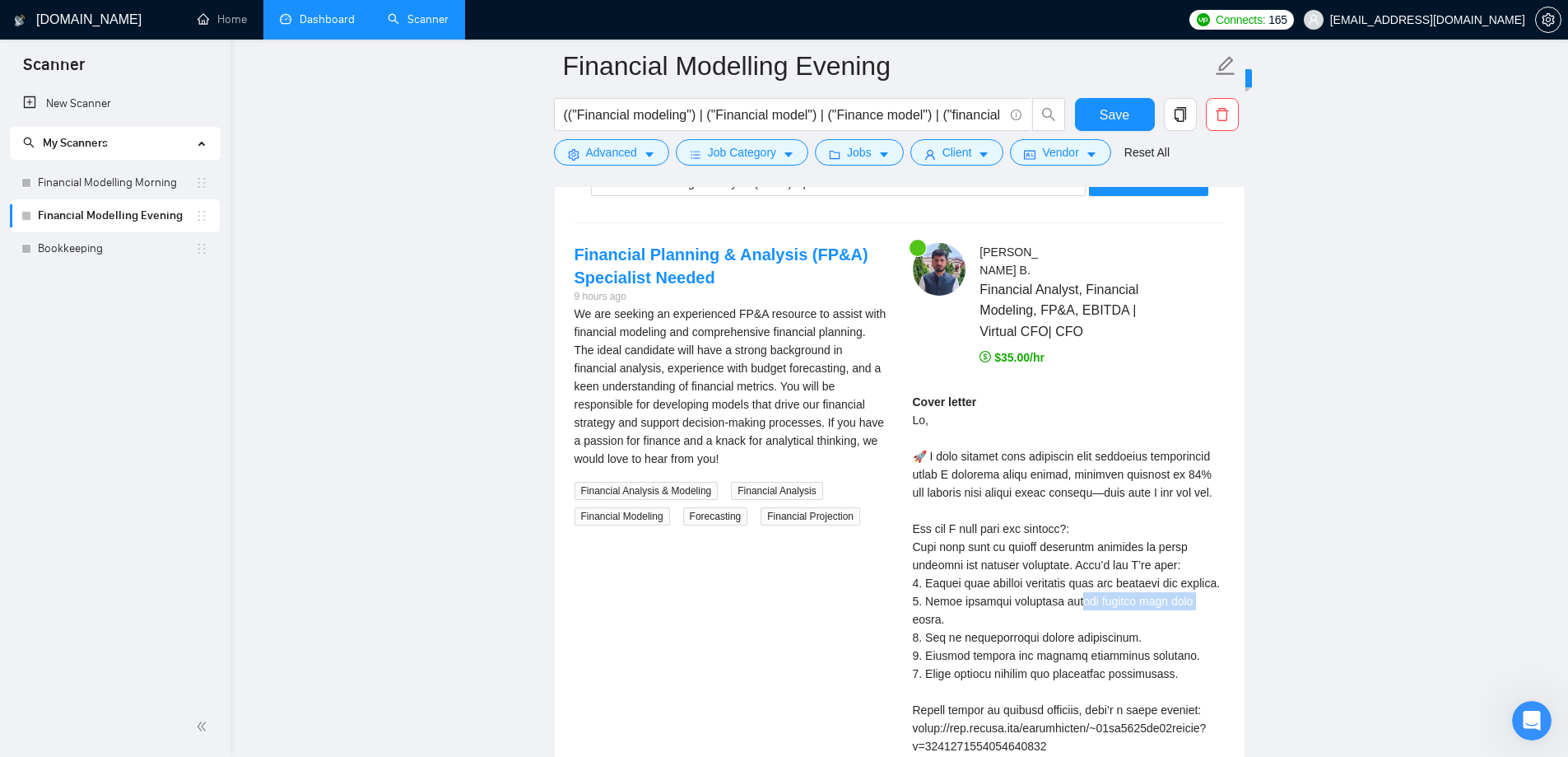
drag, startPoint x: 990, startPoint y: 598, endPoint x: 1035, endPoint y: 598, distance: 45.0
drag, startPoint x: 921, startPoint y: 627, endPoint x: 1036, endPoint y: 628, distance: 115.0
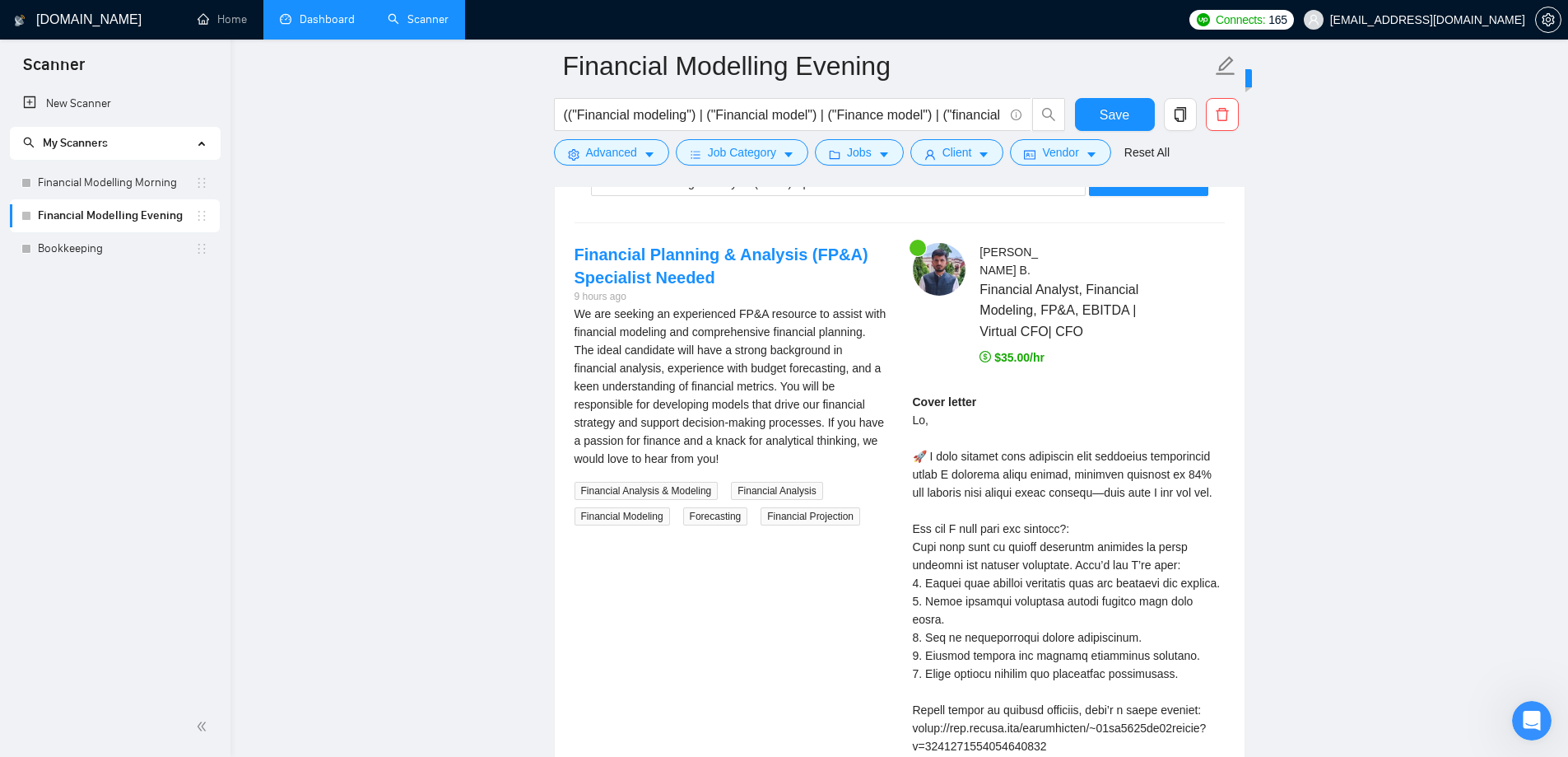
scroll to position [3211, 0]
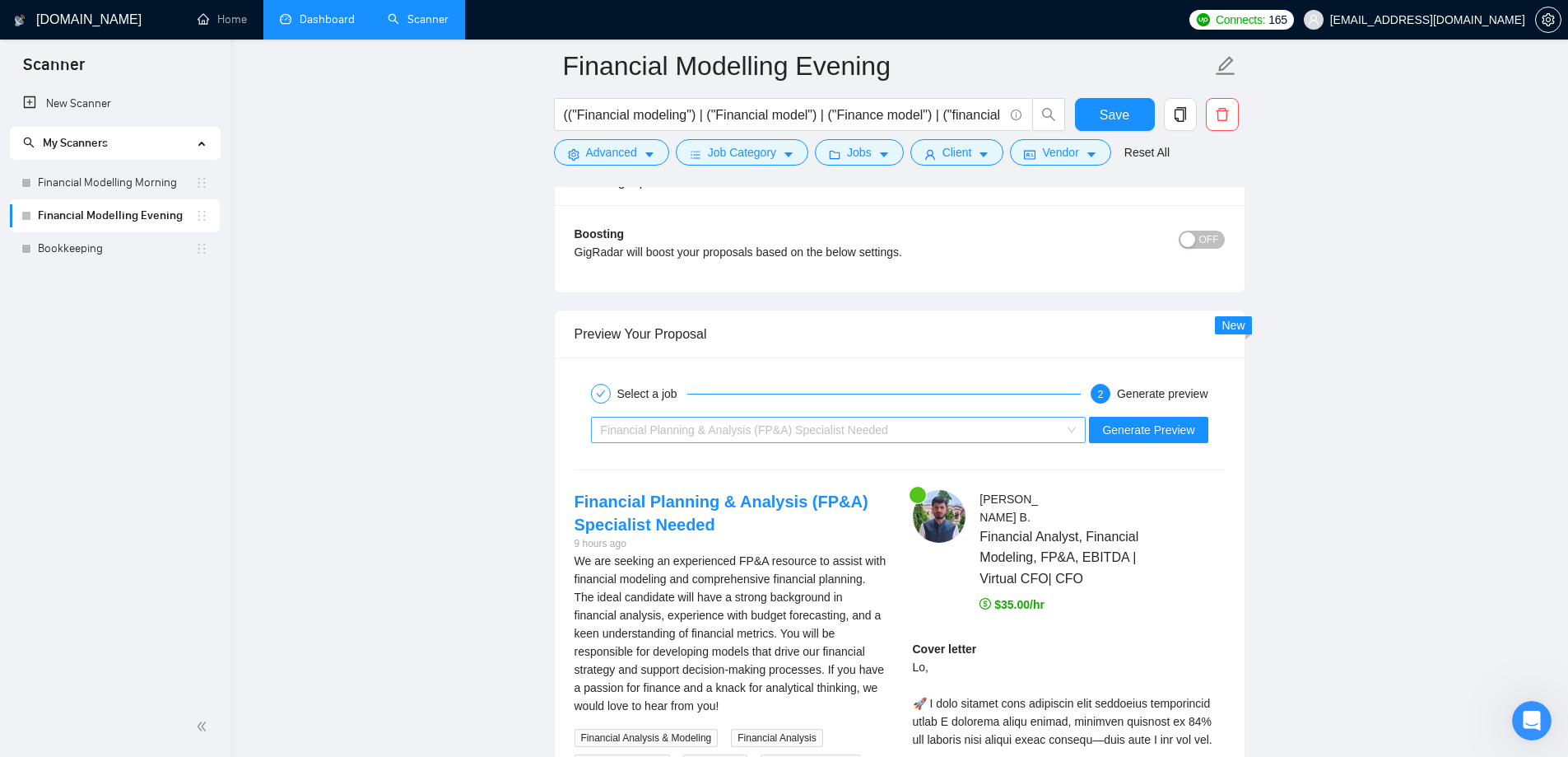
click at [825, 432] on span "Financial Planning & Analysis (FP&A) Specialist Needed" at bounding box center [744, 430] width 287 height 13
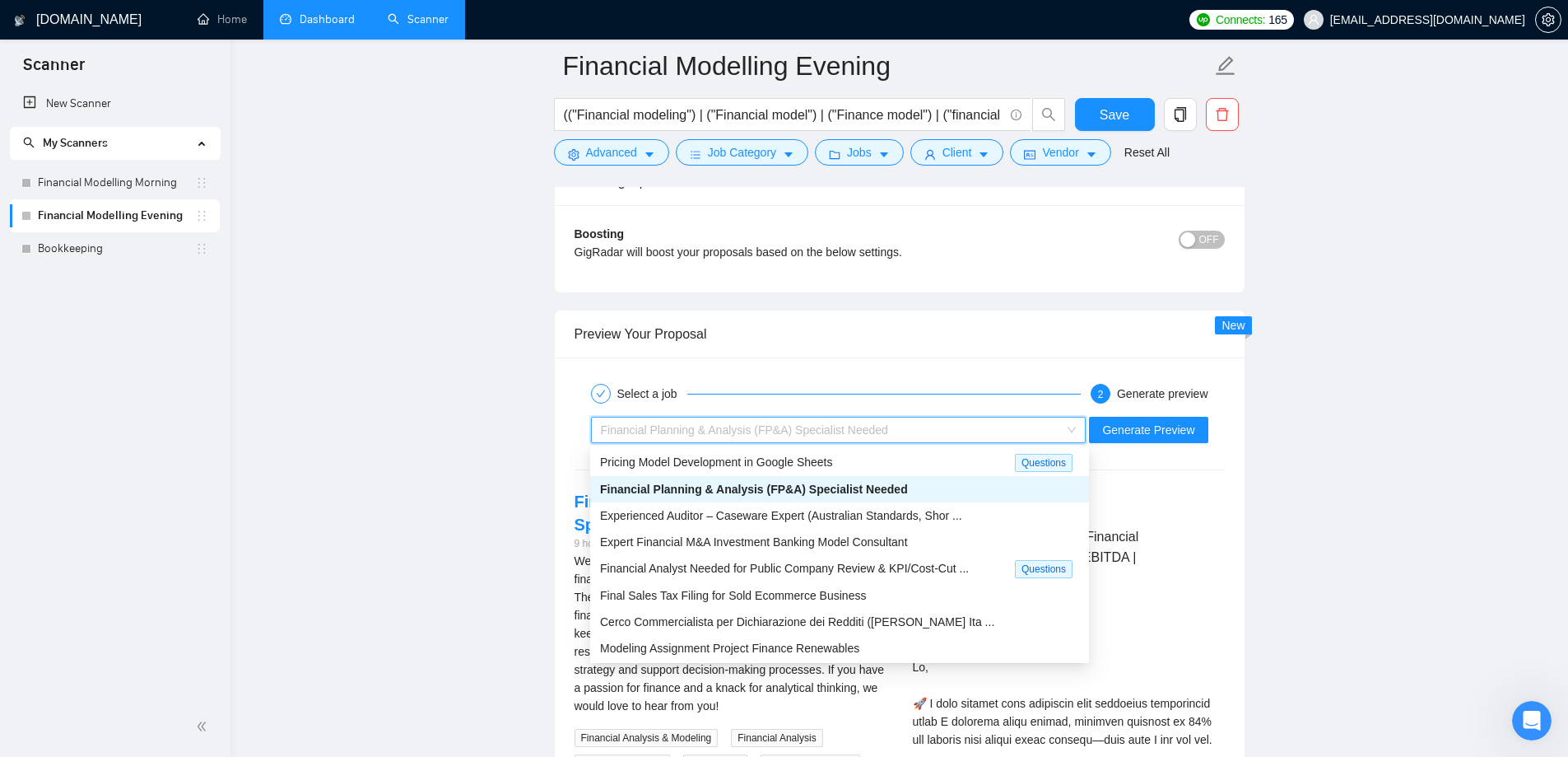
click at [894, 355] on div "Preview Your Proposal" at bounding box center [899, 333] width 650 height 47
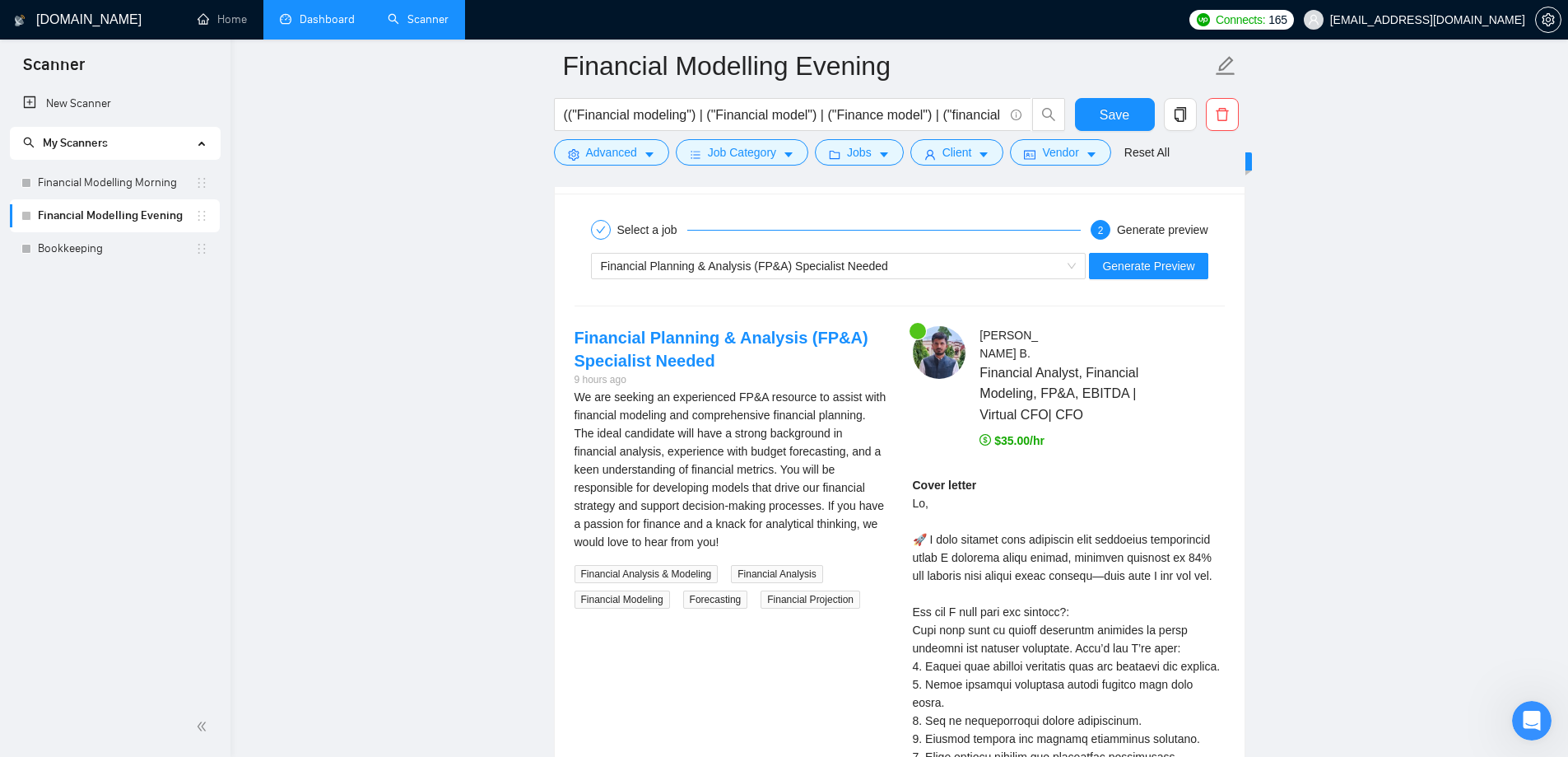
scroll to position [3376, 0]
click at [801, 271] on span "Financial Planning & Analysis (FP&A) Specialist Needed" at bounding box center [744, 265] width 287 height 13
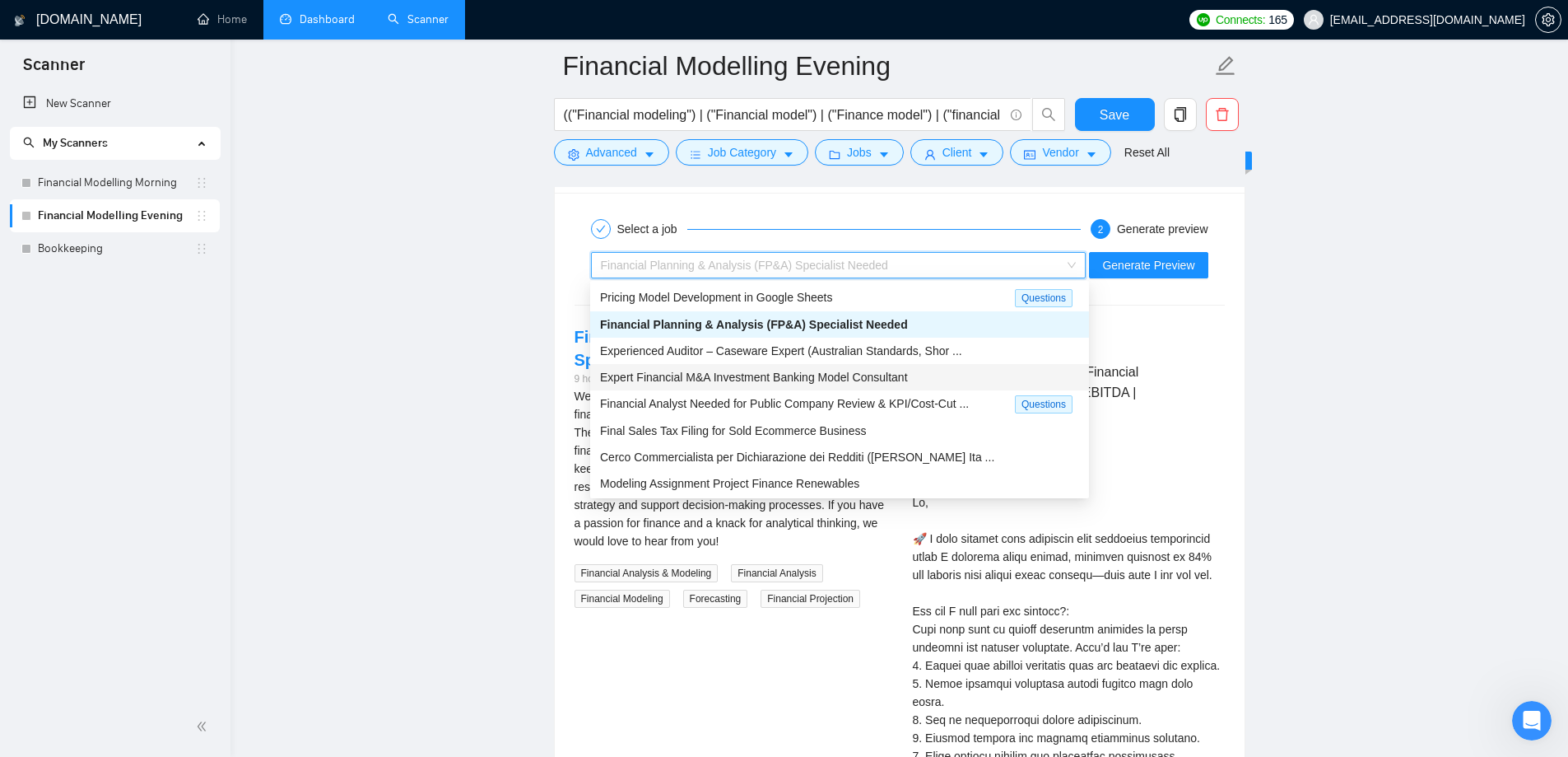
click at [803, 388] on div "Expert Financial M&A Investment Banking Model Consultant" at bounding box center [839, 378] width 499 height 27
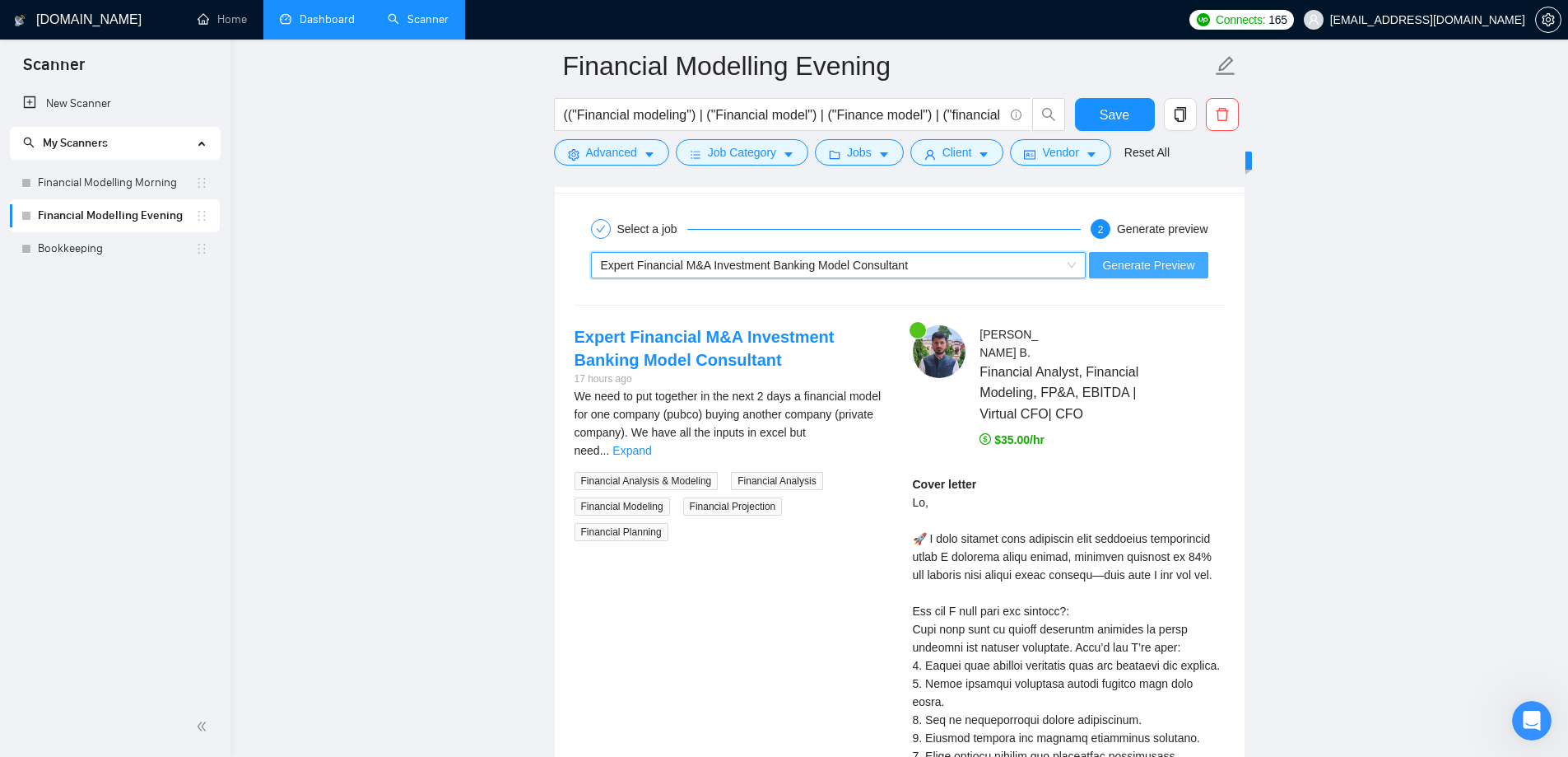
click at [1129, 261] on span "Generate Preview" at bounding box center [1148, 265] width 92 height 18
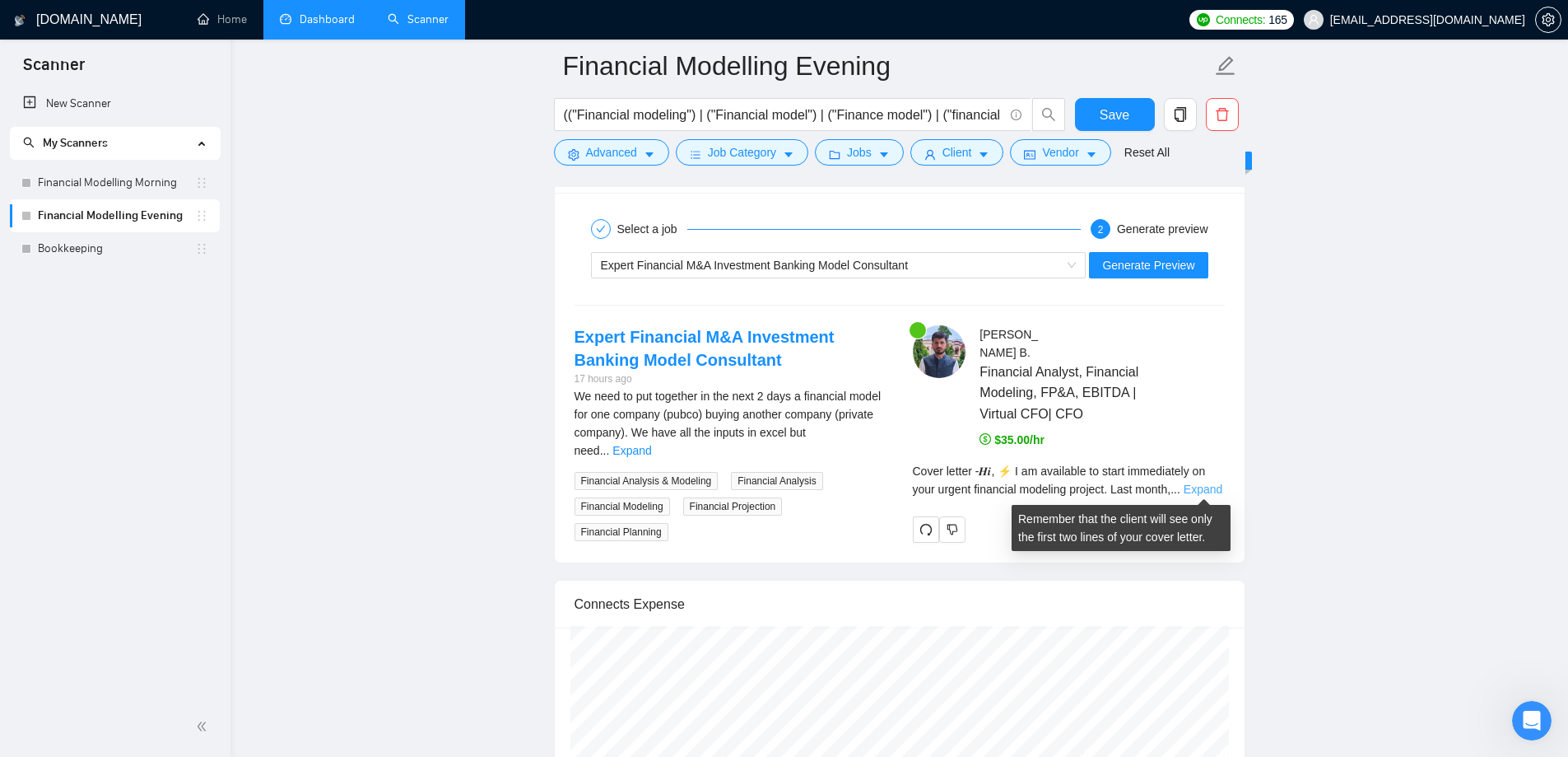
click at [1197, 491] on link "Expand" at bounding box center [1203, 488] width 39 height 13
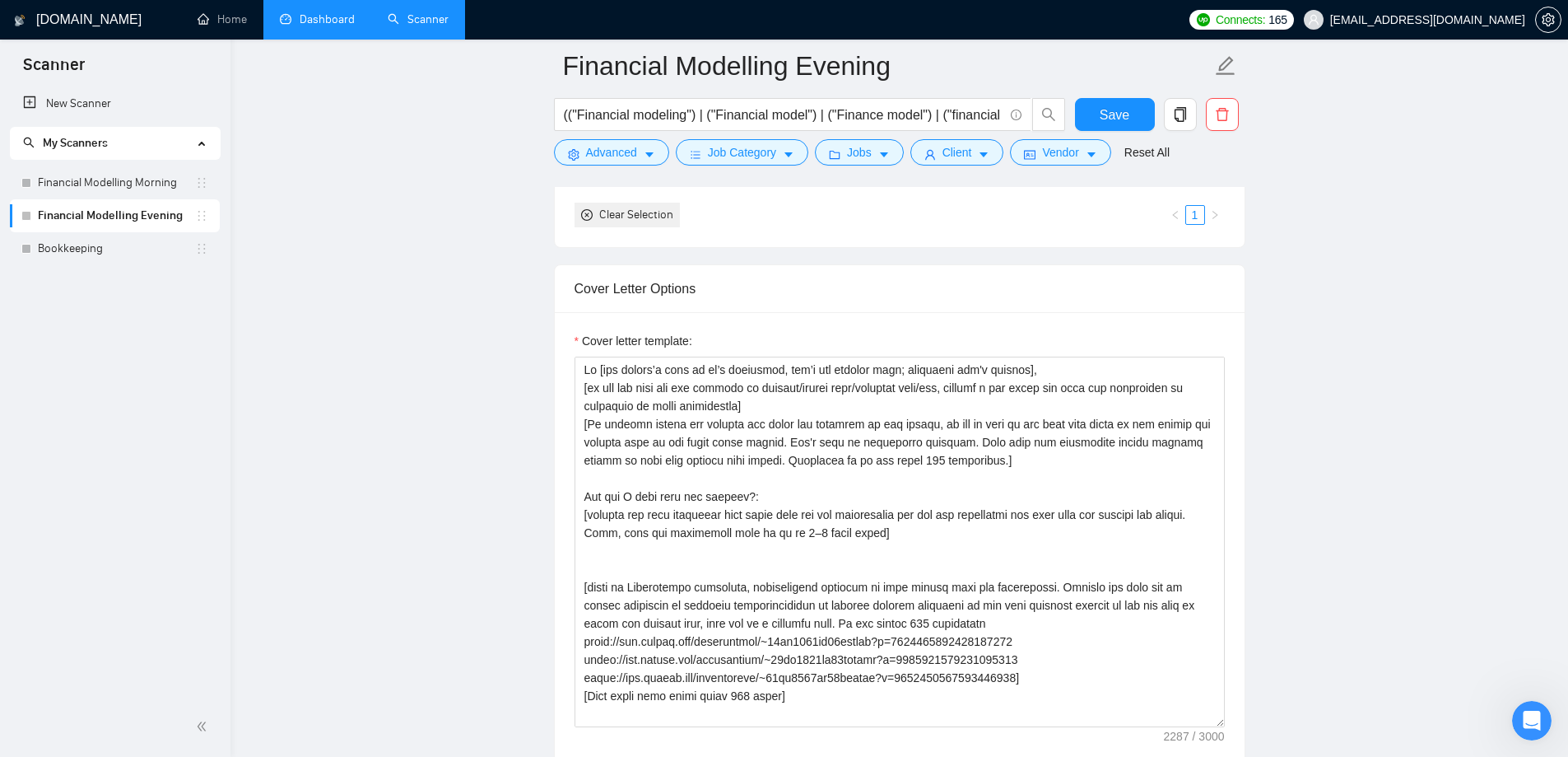
scroll to position [2223, 0]
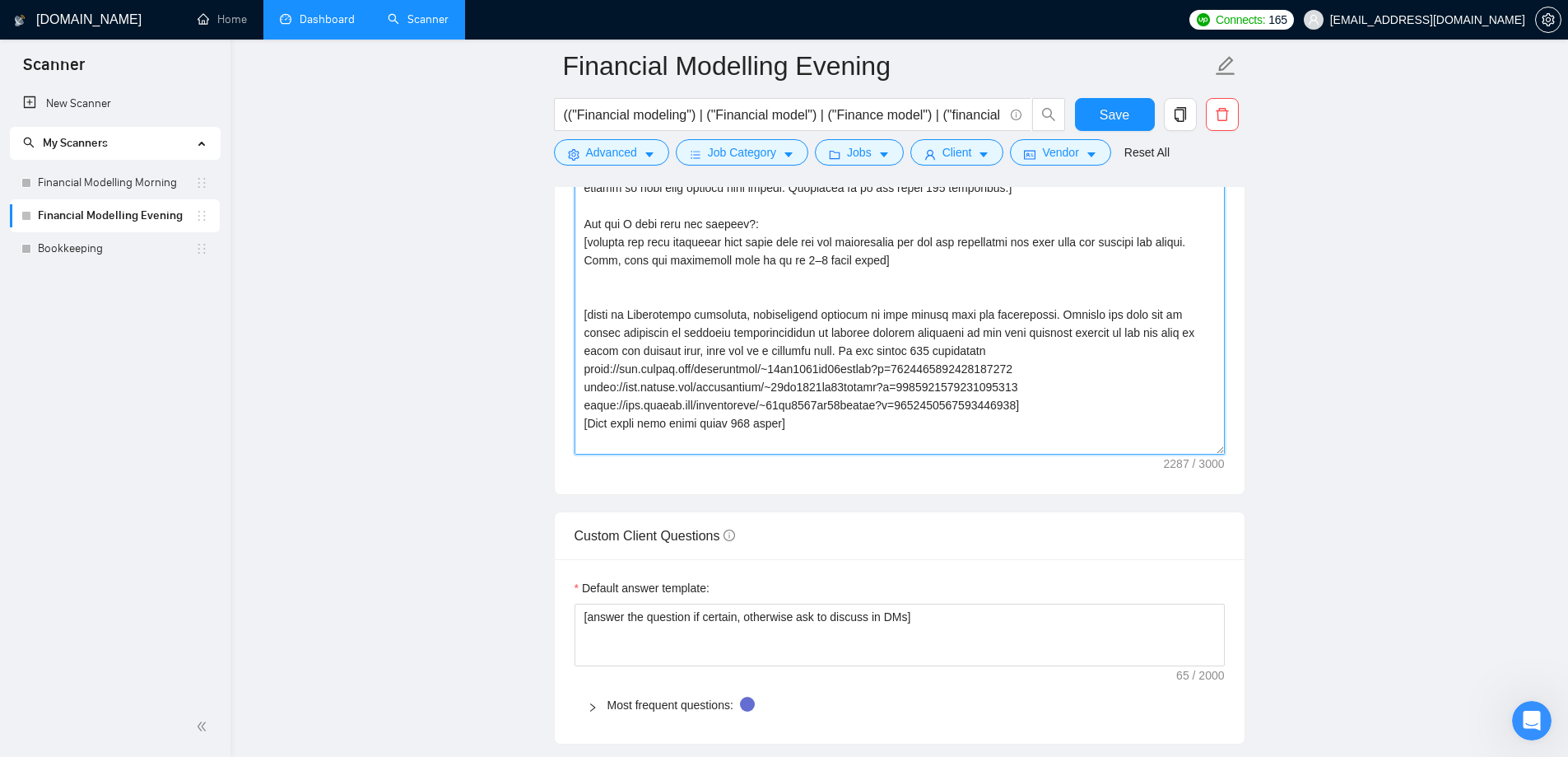
click at [882, 258] on textarea "Cover letter template:" at bounding box center [899, 269] width 650 height 371
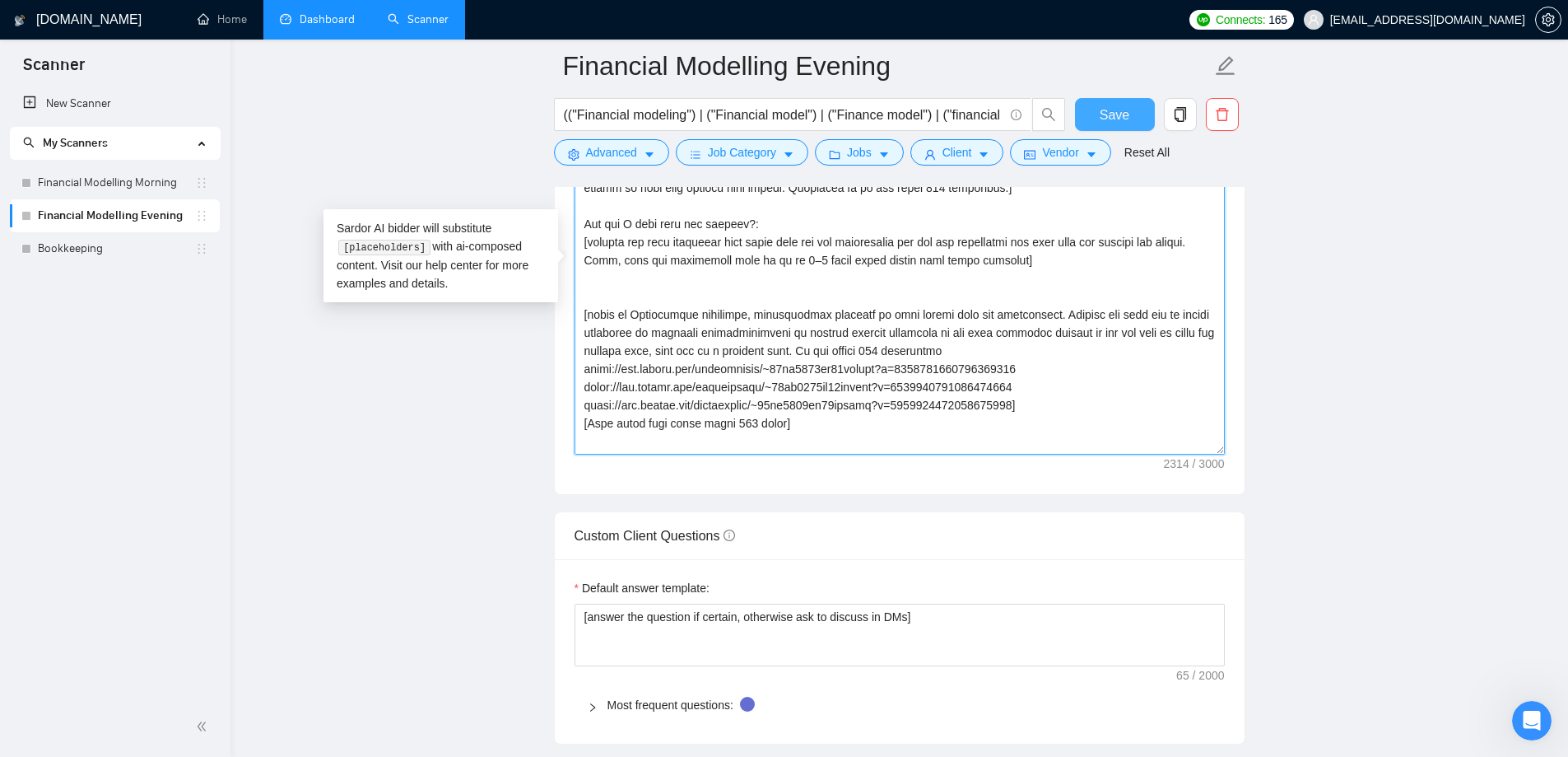
type textarea "𝑯𝒊 [use 𝒄𝒍𝒊𝒆𝒏𝒕’𝒔 𝒏𝒂𝒎𝒆 if it’s mentioned, don’t use company name; otherwise don'…"
click at [1108, 116] on span "Save" at bounding box center [1114, 114] width 29 height 20
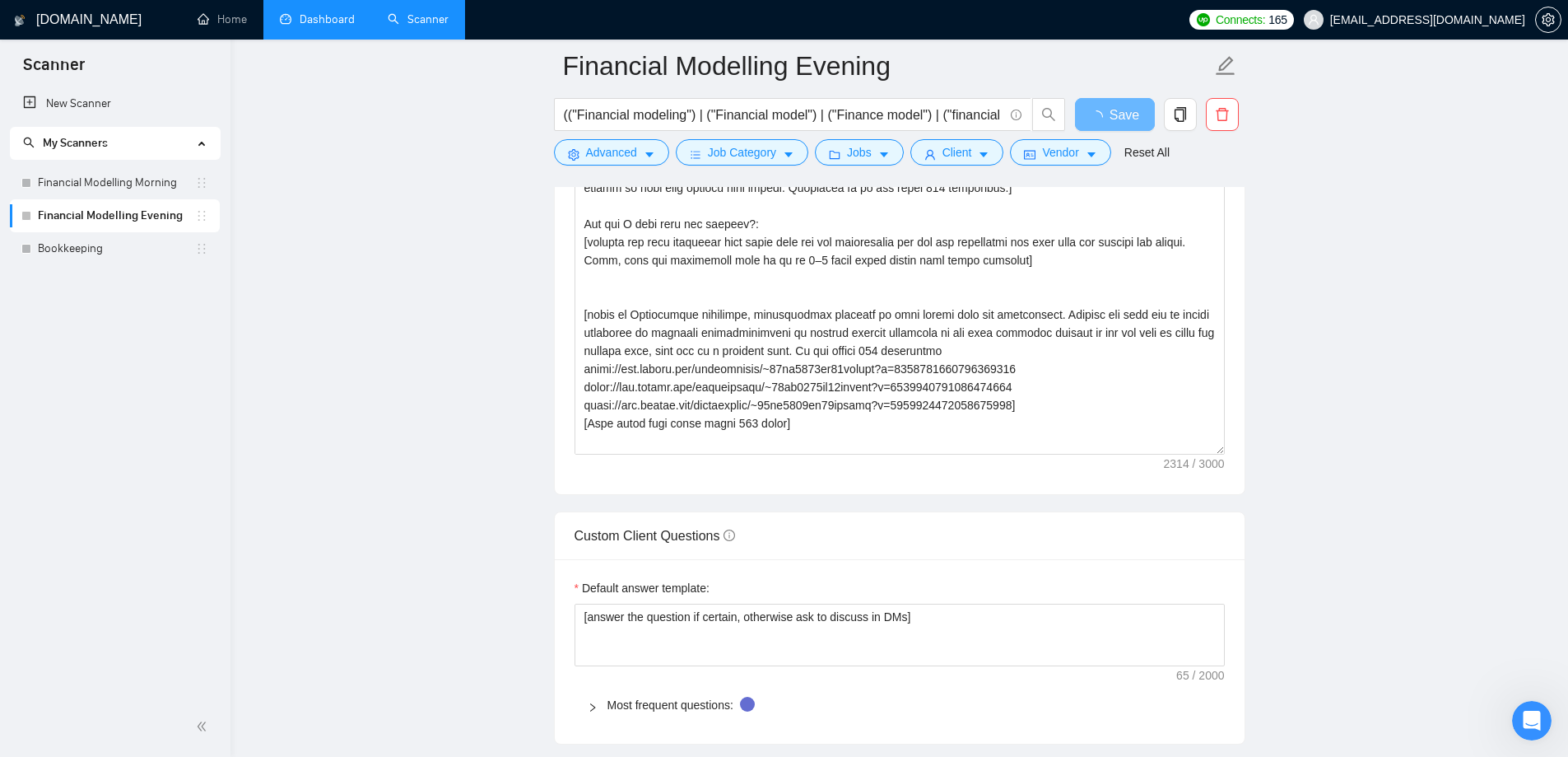
click at [1336, 342] on main "Financial Modelling Evening (("Financial modeling") | ("Financial model") | ("F…" at bounding box center [899, 771] width 1285 height 5857
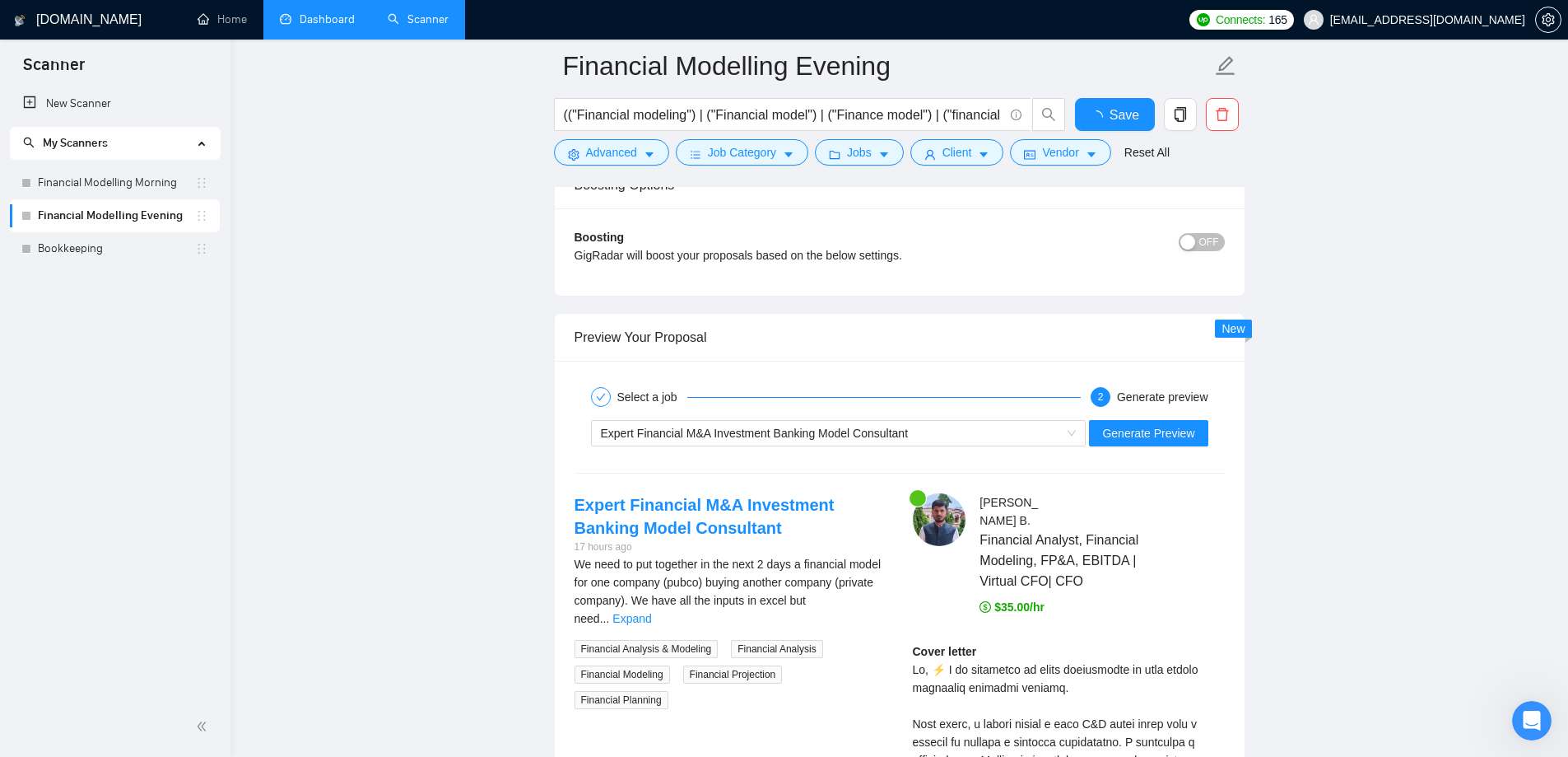
scroll to position [3047, 0]
click at [1169, 431] on span "Generate Preview" at bounding box center [1148, 433] width 92 height 18
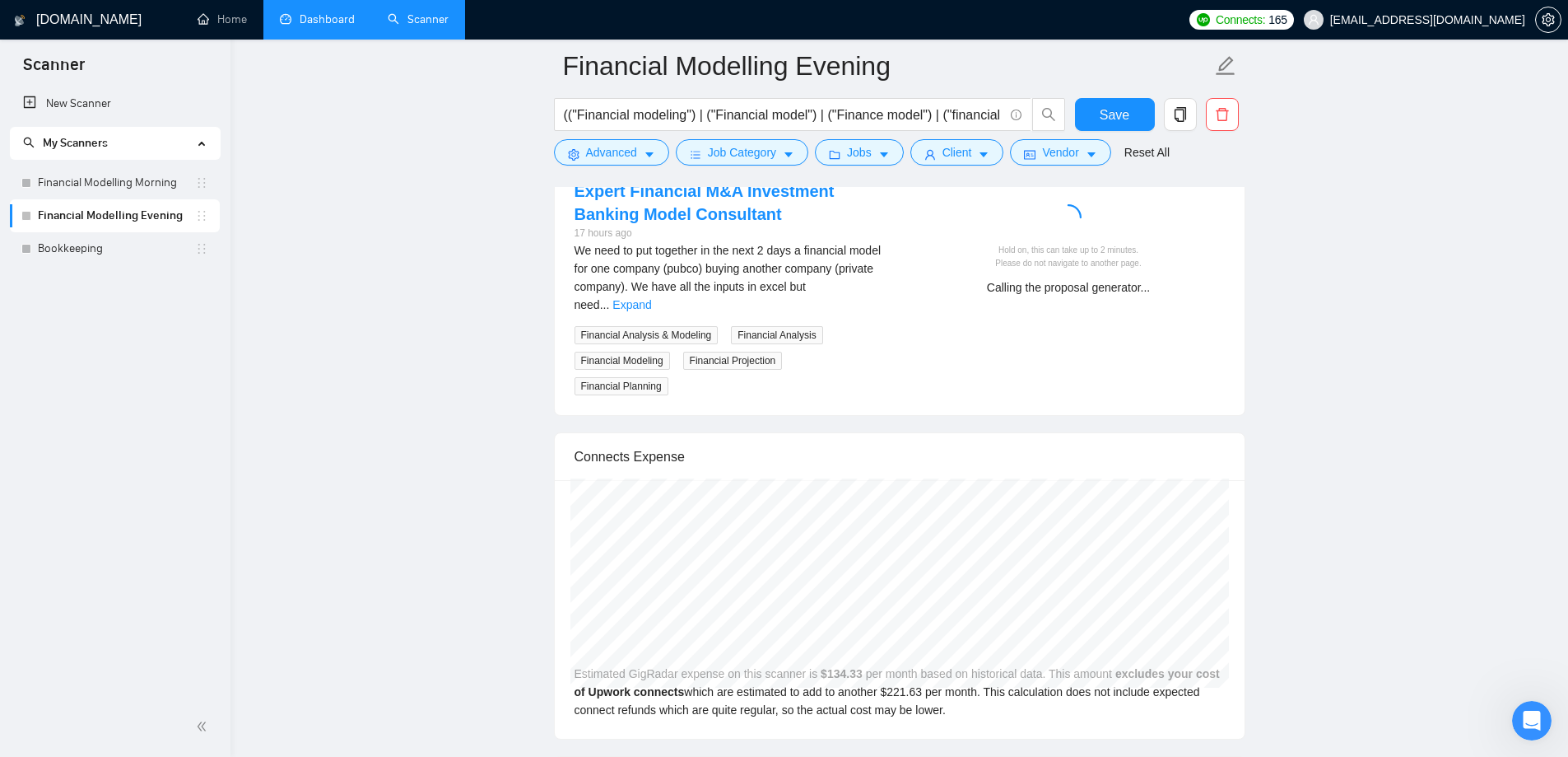
scroll to position [3541, 0]
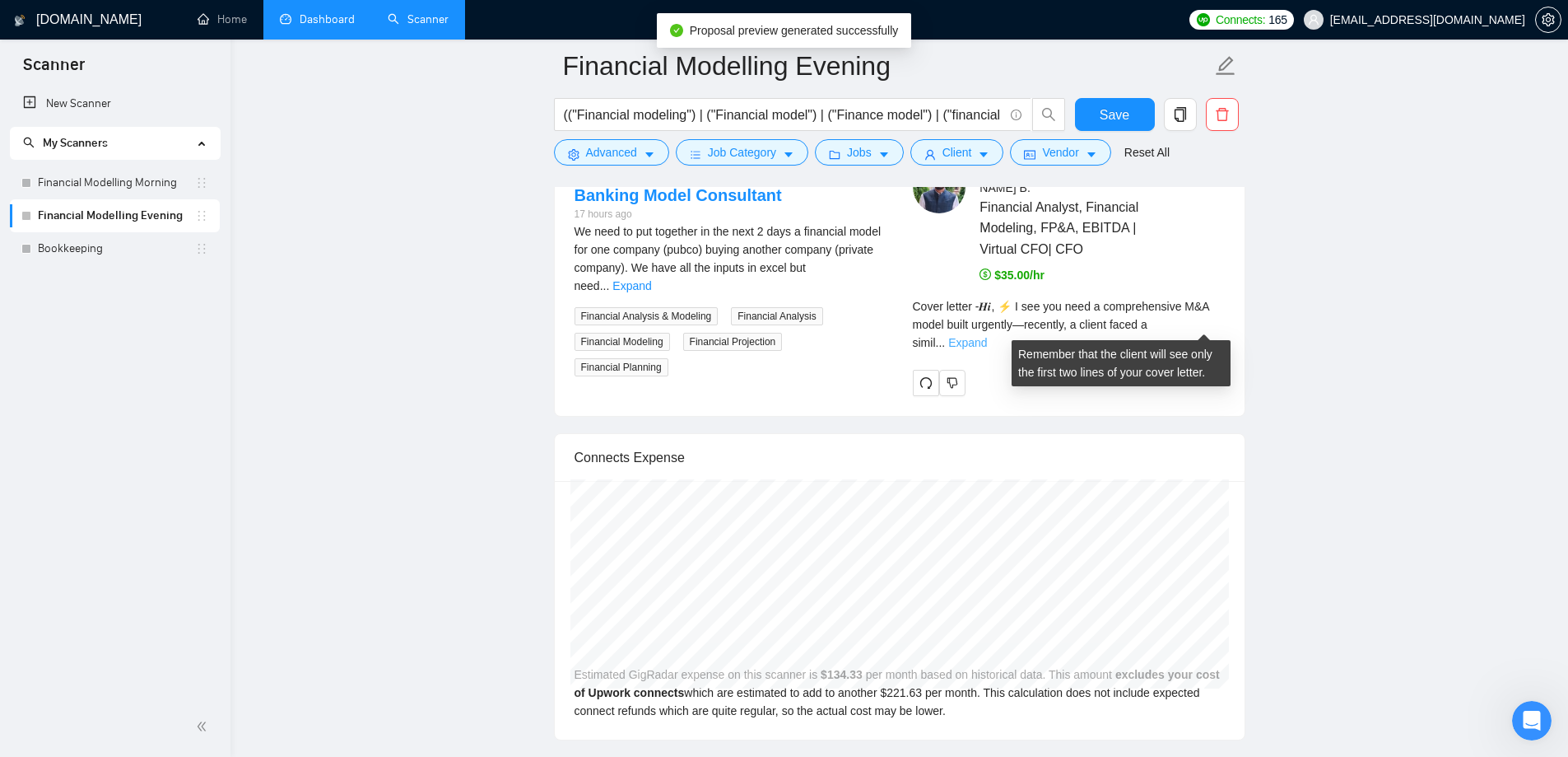
click at [987, 336] on link "Expand" at bounding box center [967, 342] width 39 height 13
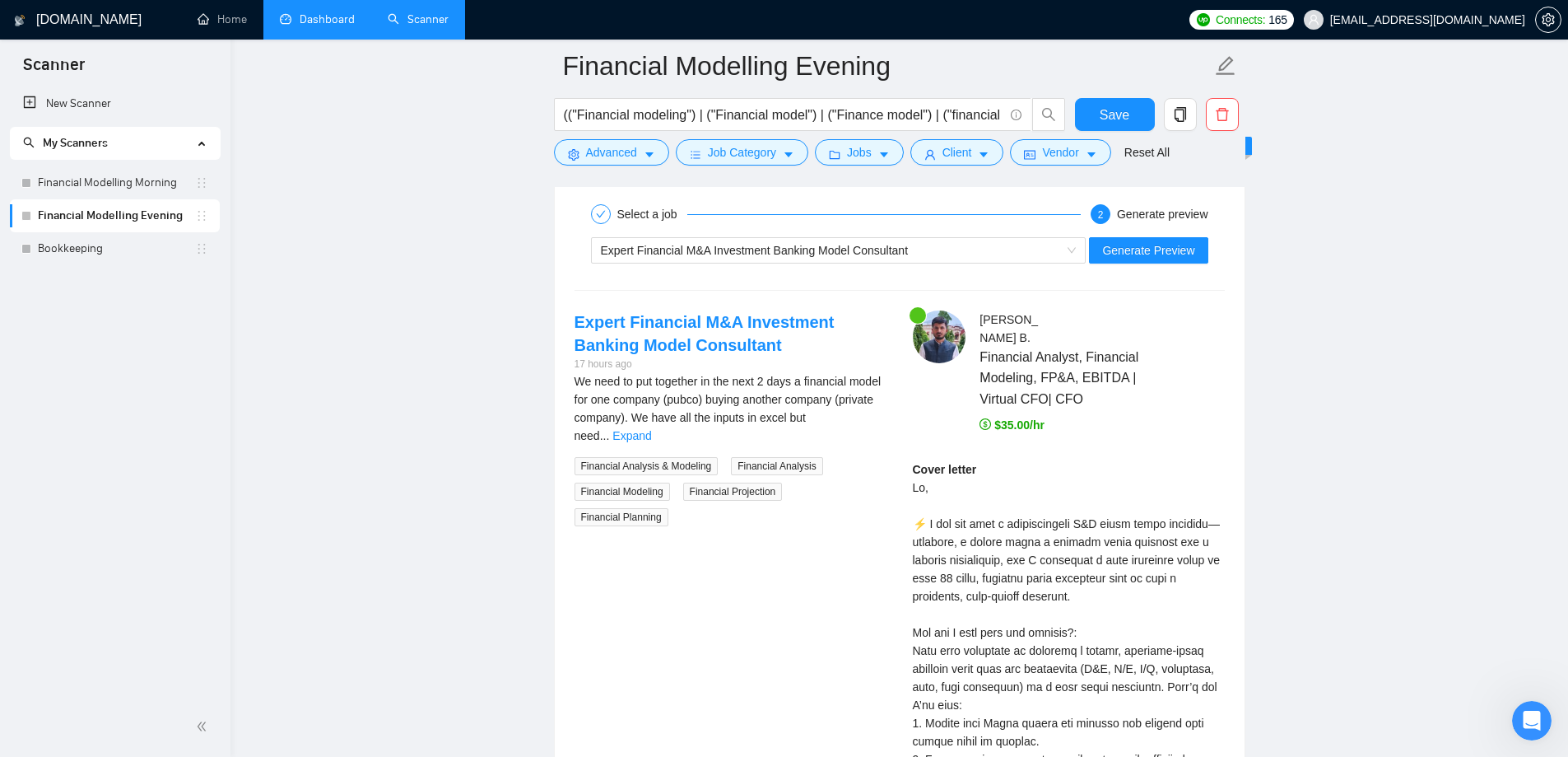
scroll to position [3376, 0]
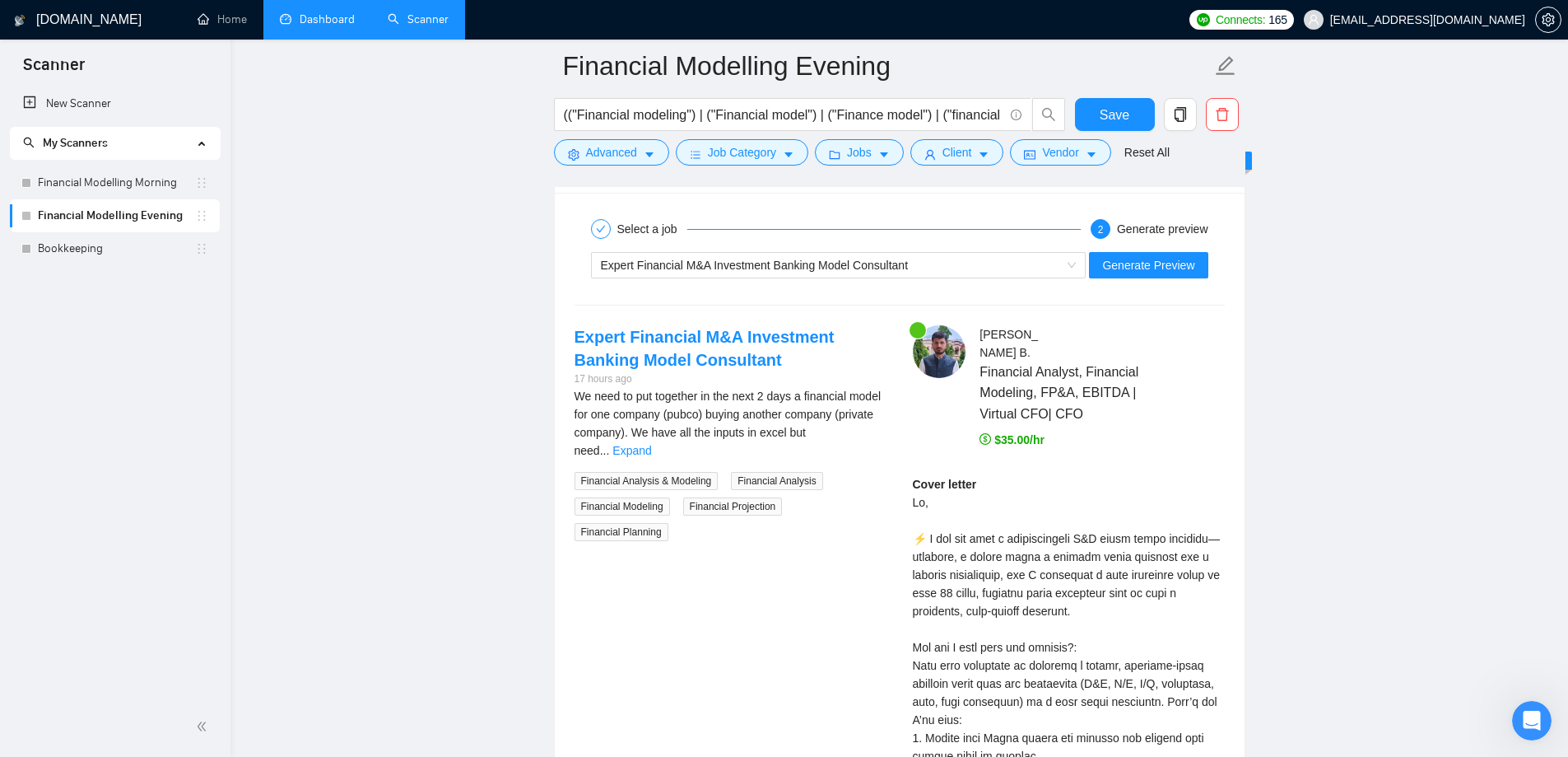
click at [980, 243] on div "Select a job 2 Generate preview" at bounding box center [899, 229] width 650 height 33
click at [978, 259] on div "Expert Financial M&A Investment Banking Model Consultant" at bounding box center [831, 265] width 461 height 25
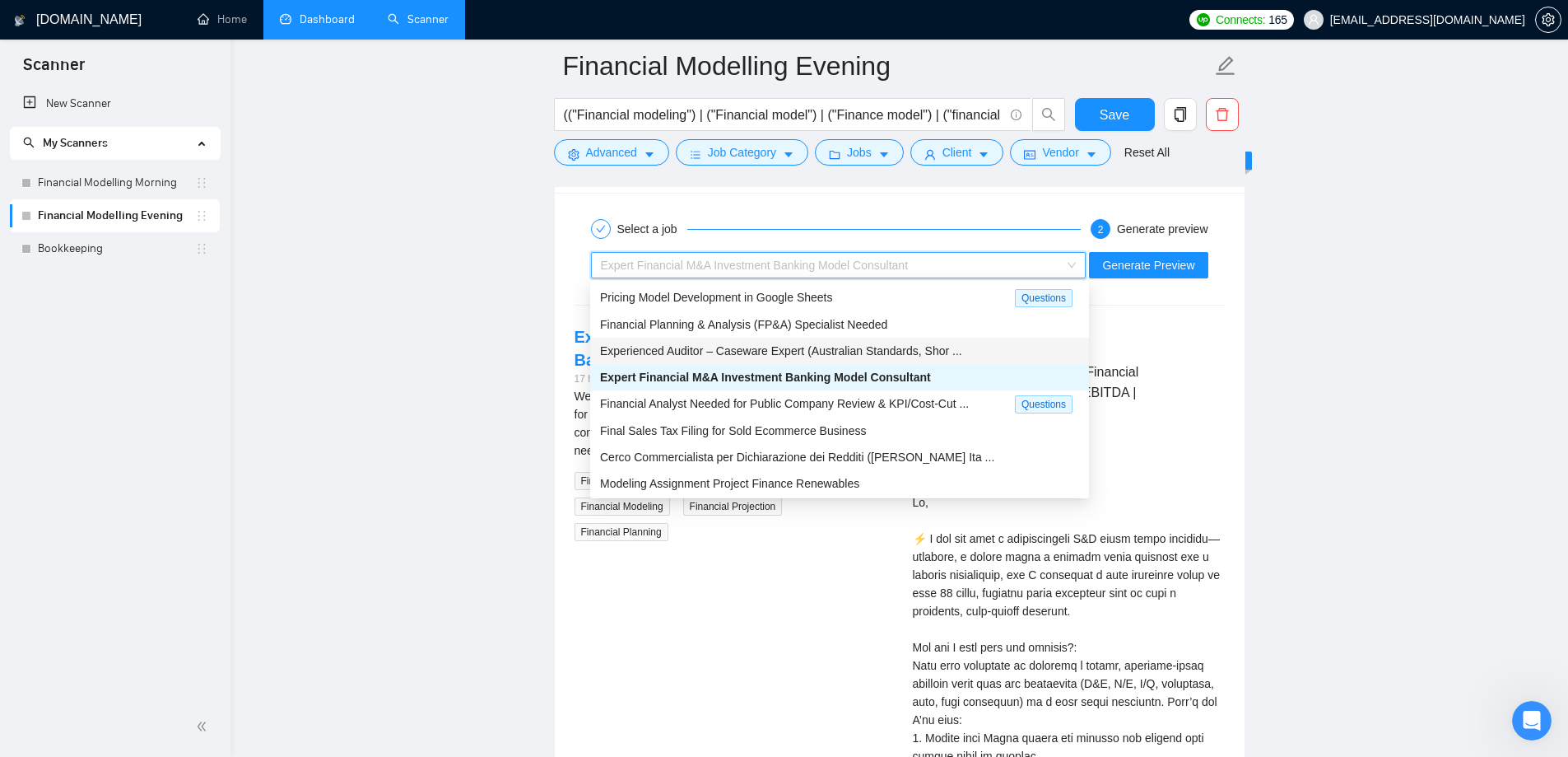
click at [933, 339] on div "Experienced Auditor – Caseware Expert (Australian Standards, Shor ..." at bounding box center [839, 351] width 499 height 27
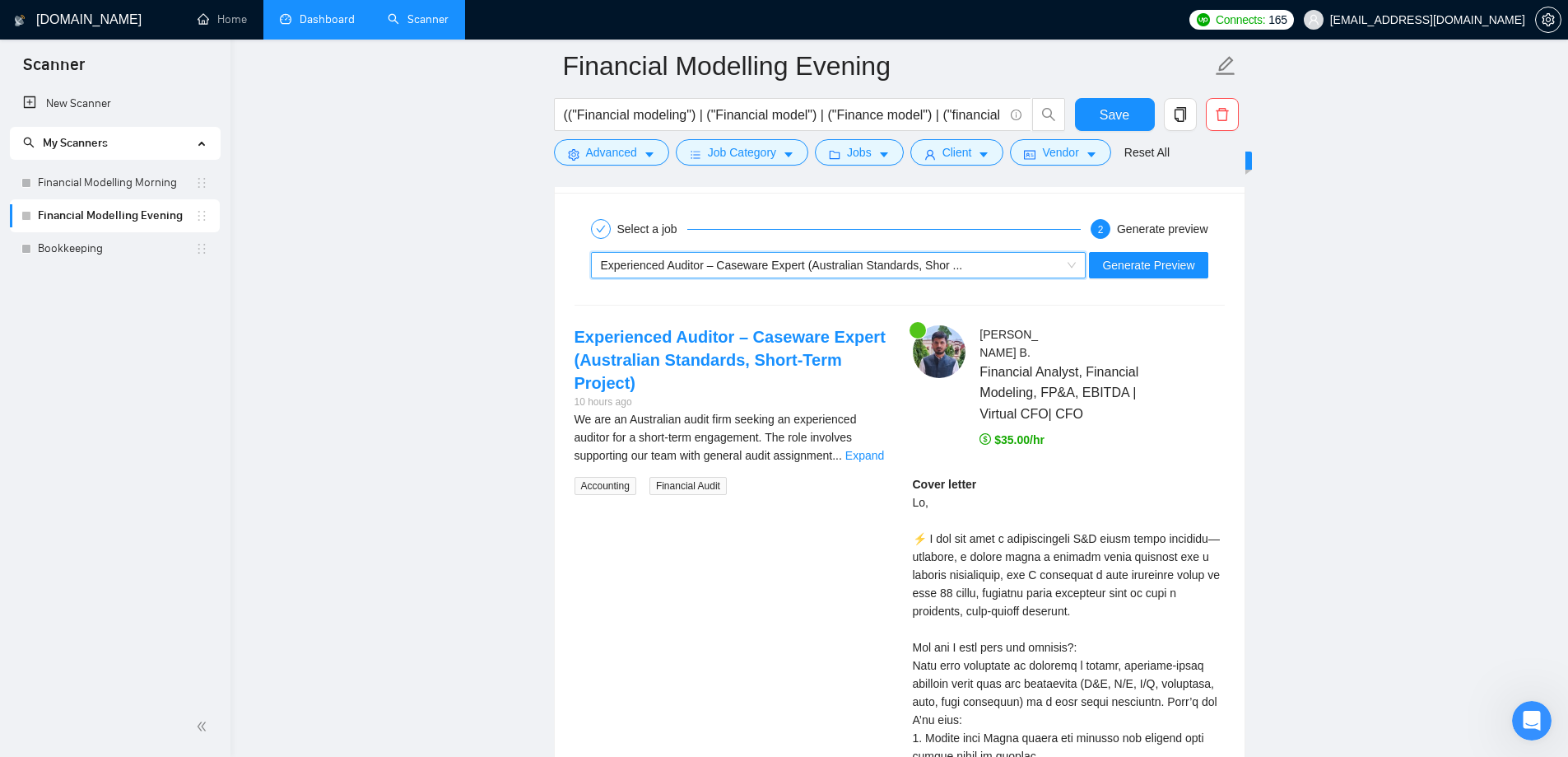
click at [1209, 254] on div "Generate Preview" at bounding box center [1147, 265] width 121 height 27
click at [1174, 261] on span "Generate Preview" at bounding box center [1148, 265] width 92 height 18
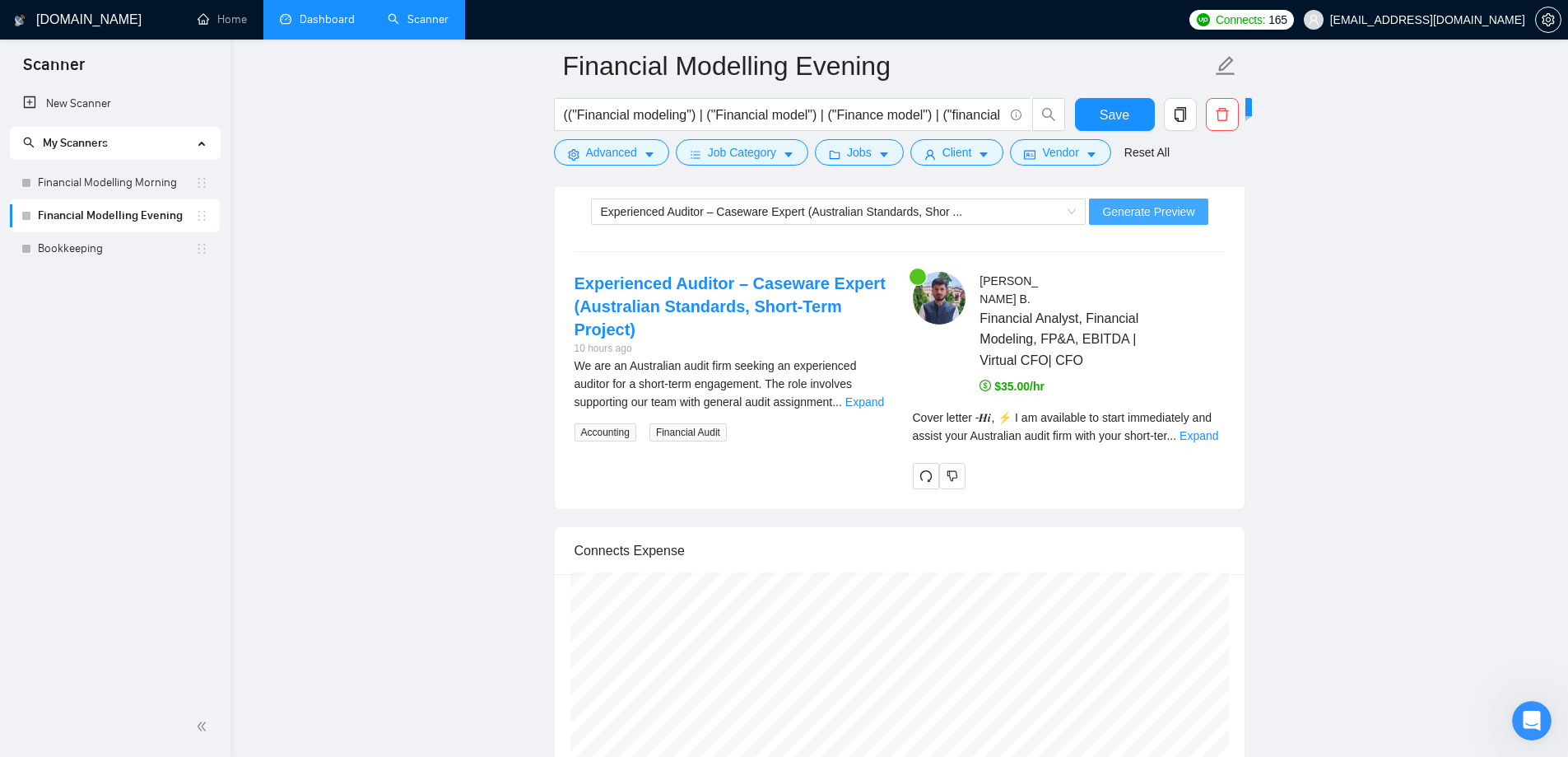
scroll to position [3459, 0]
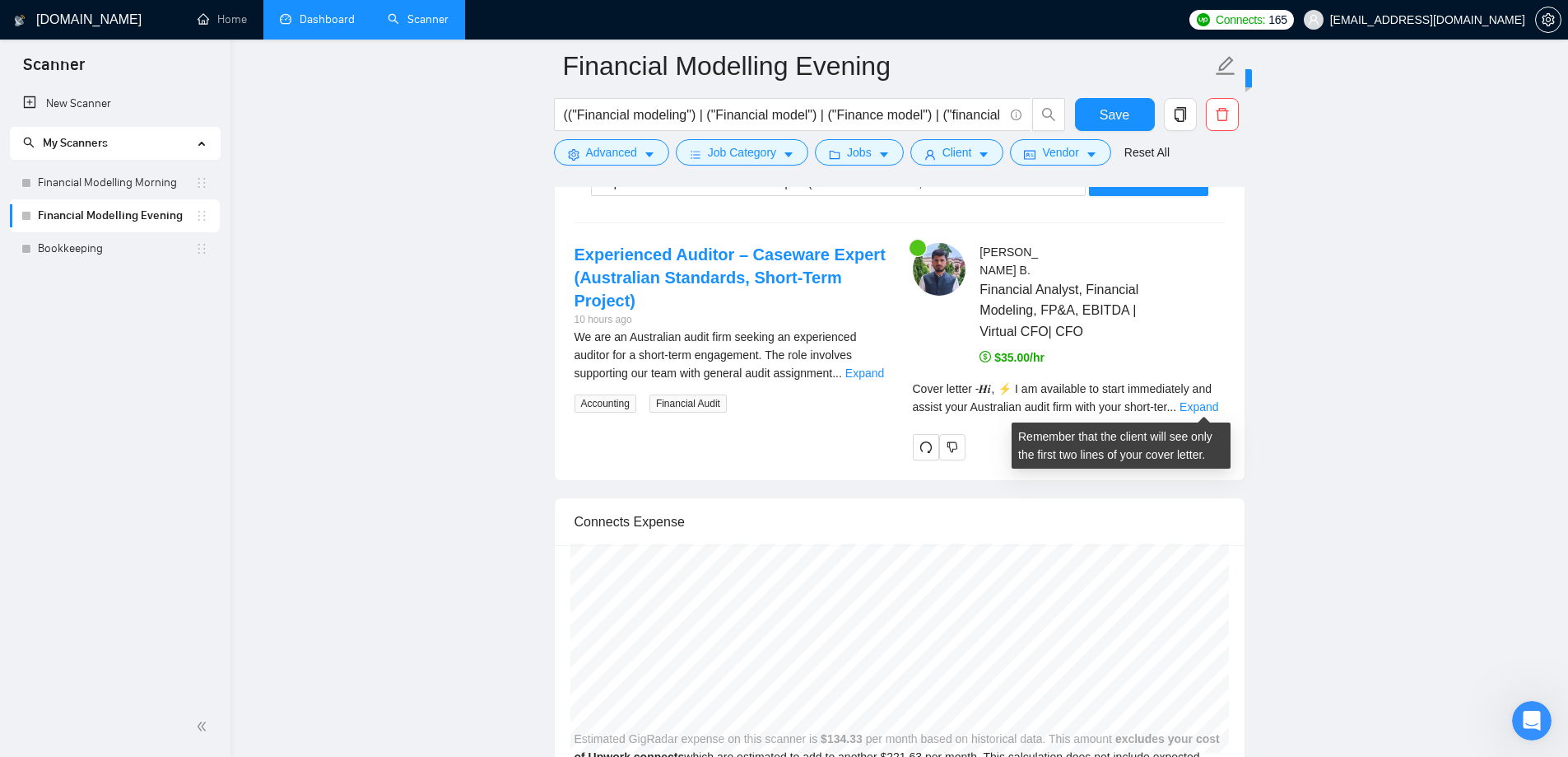
click at [1178, 411] on div "Cover letter - 𝑯𝒊, ⚡ I am available to start immediately and assist your Austra…" at bounding box center [1068, 397] width 312 height 36
click at [1201, 405] on link "Expand" at bounding box center [1199, 406] width 39 height 13
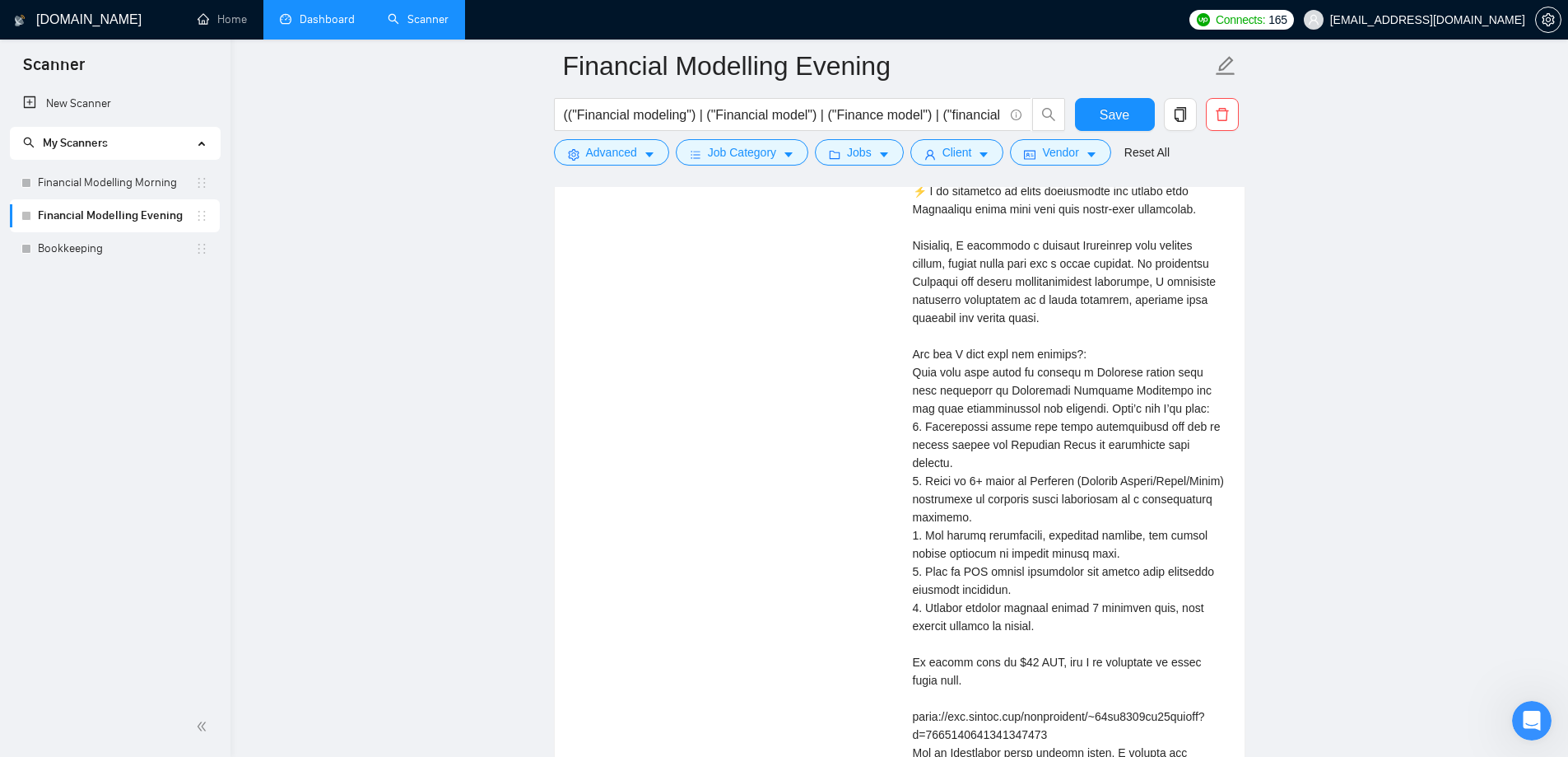
scroll to position [3624, 0]
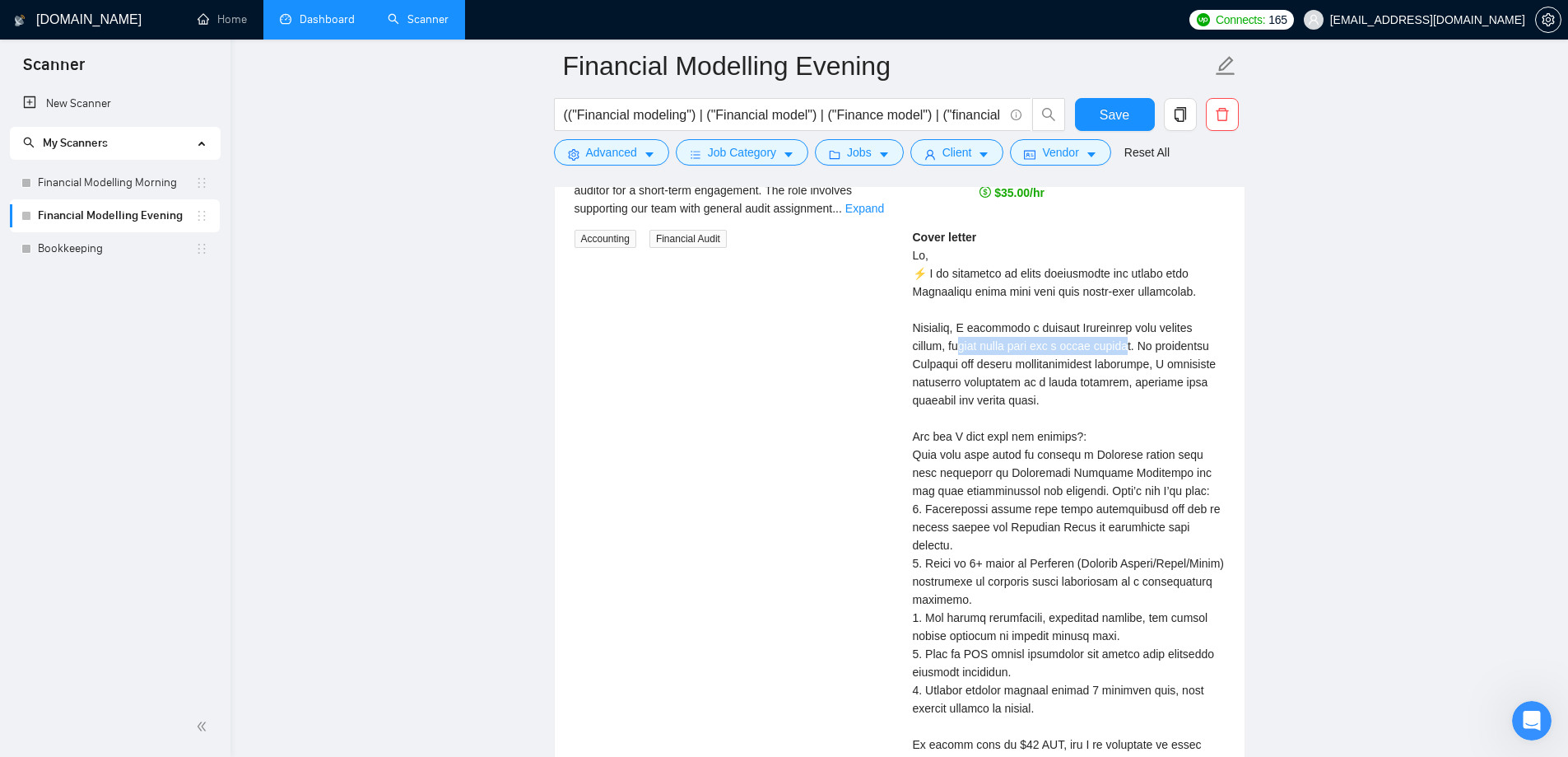
drag, startPoint x: 951, startPoint y: 344, endPoint x: 1122, endPoint y: 349, distance: 171.1
click at [1122, 349] on div "Cover letter" at bounding box center [1068, 690] width 312 height 924
click at [1139, 345] on div "Cover letter" at bounding box center [1068, 690] width 312 height 924
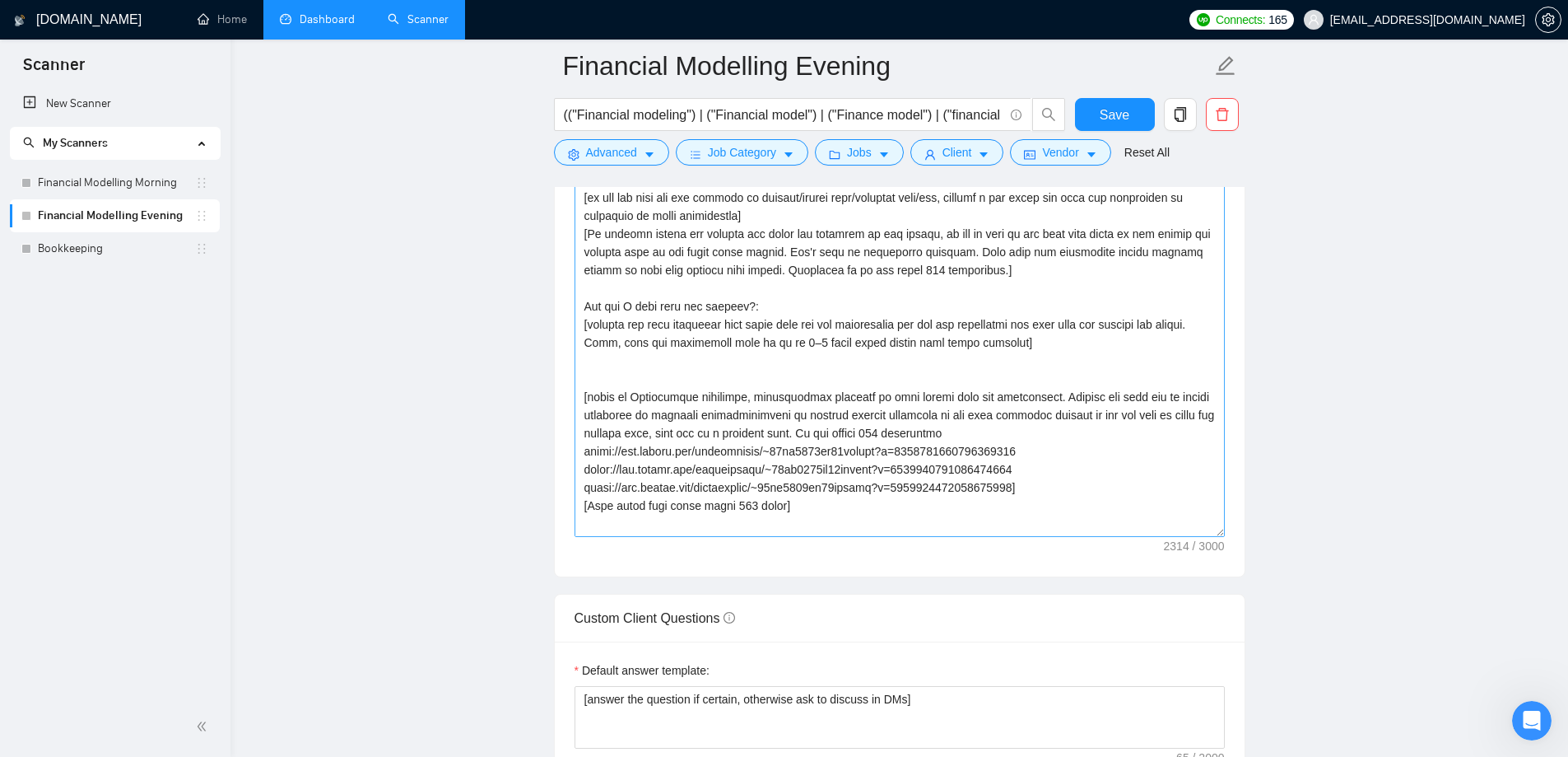
scroll to position [2058, 0]
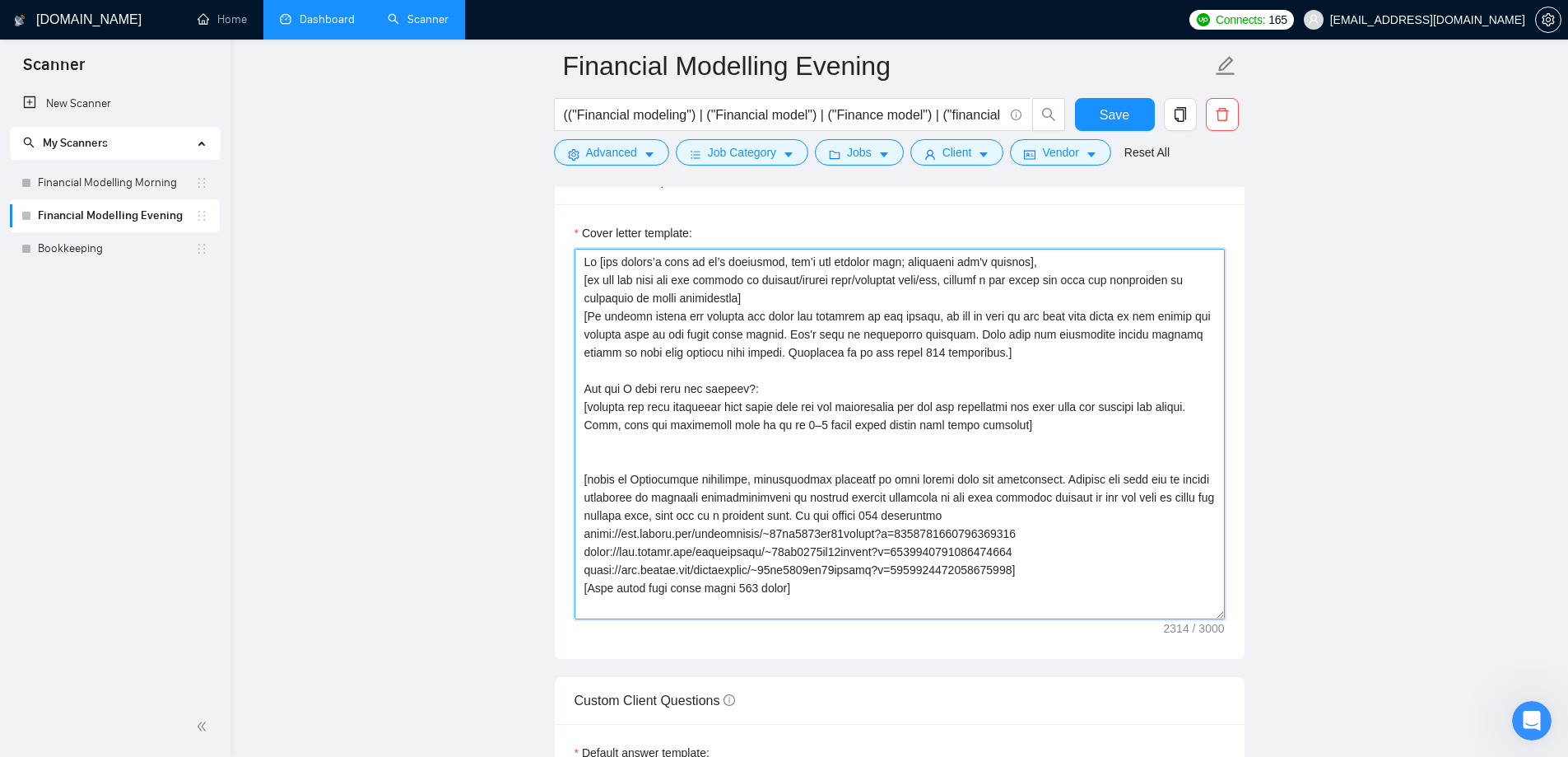
click at [630, 407] on textarea "Cover letter template:" at bounding box center [899, 434] width 650 height 371
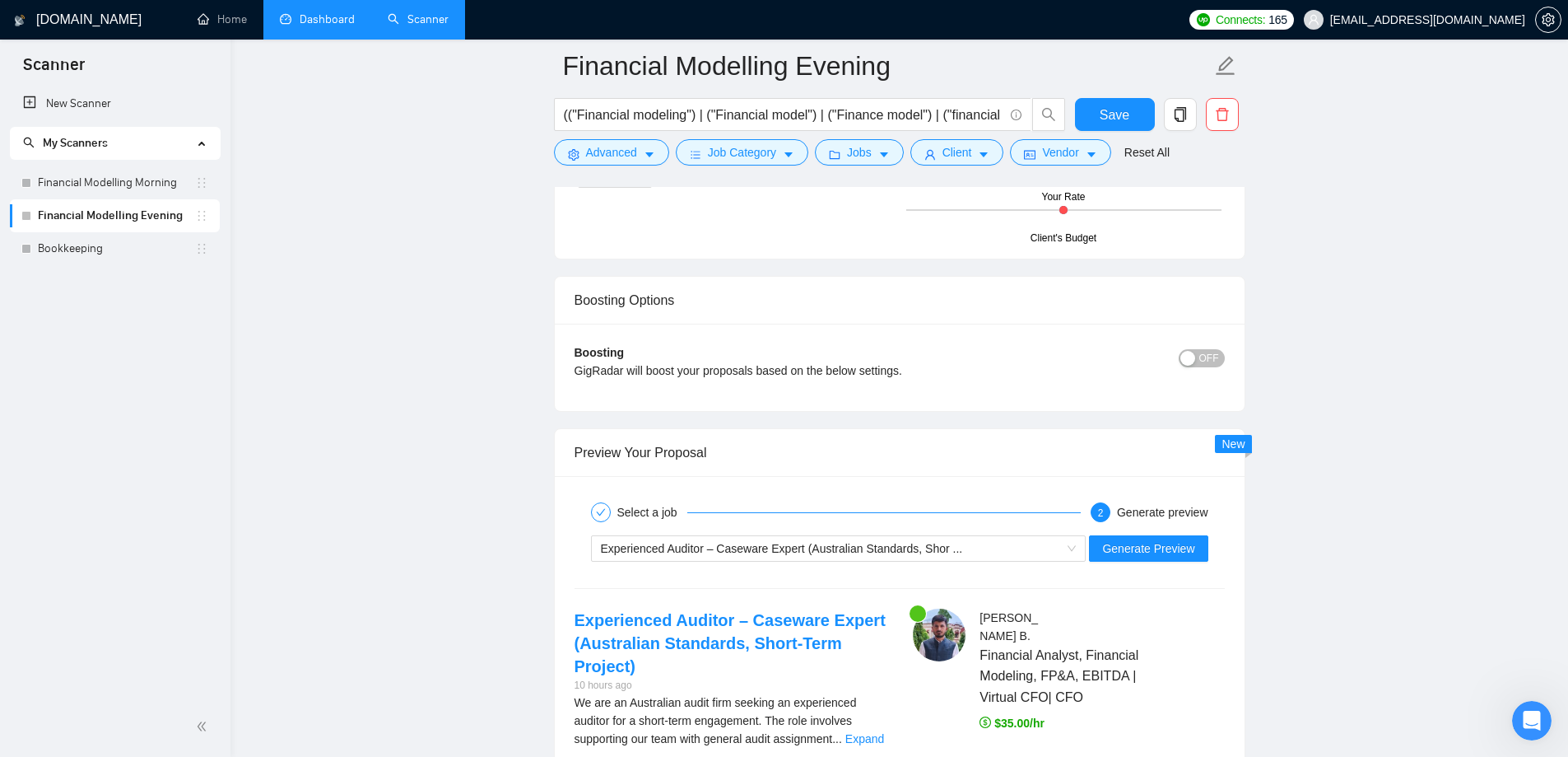
scroll to position [3376, 0]
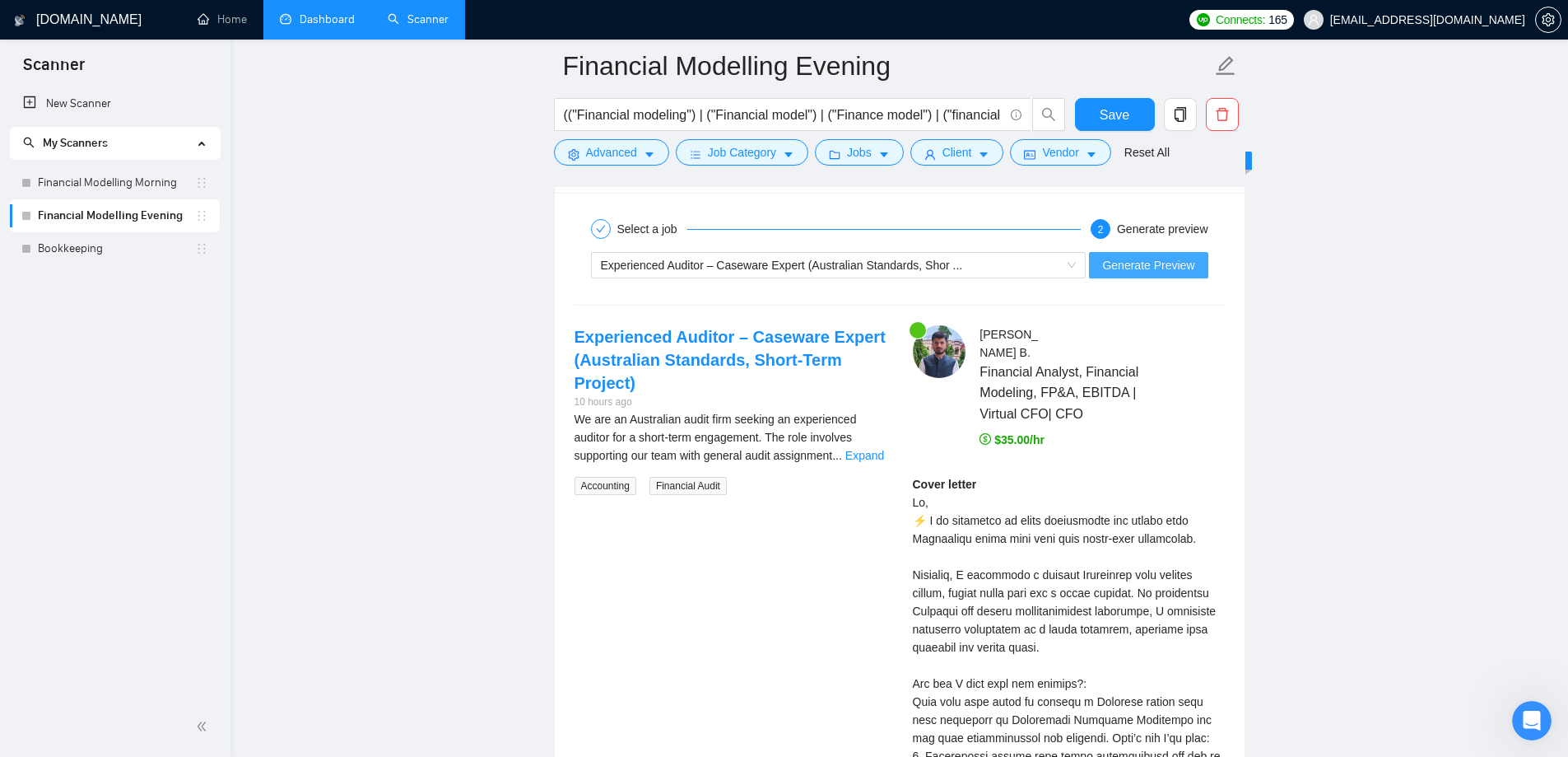
click at [1146, 261] on span "Generate Preview" at bounding box center [1148, 265] width 92 height 18
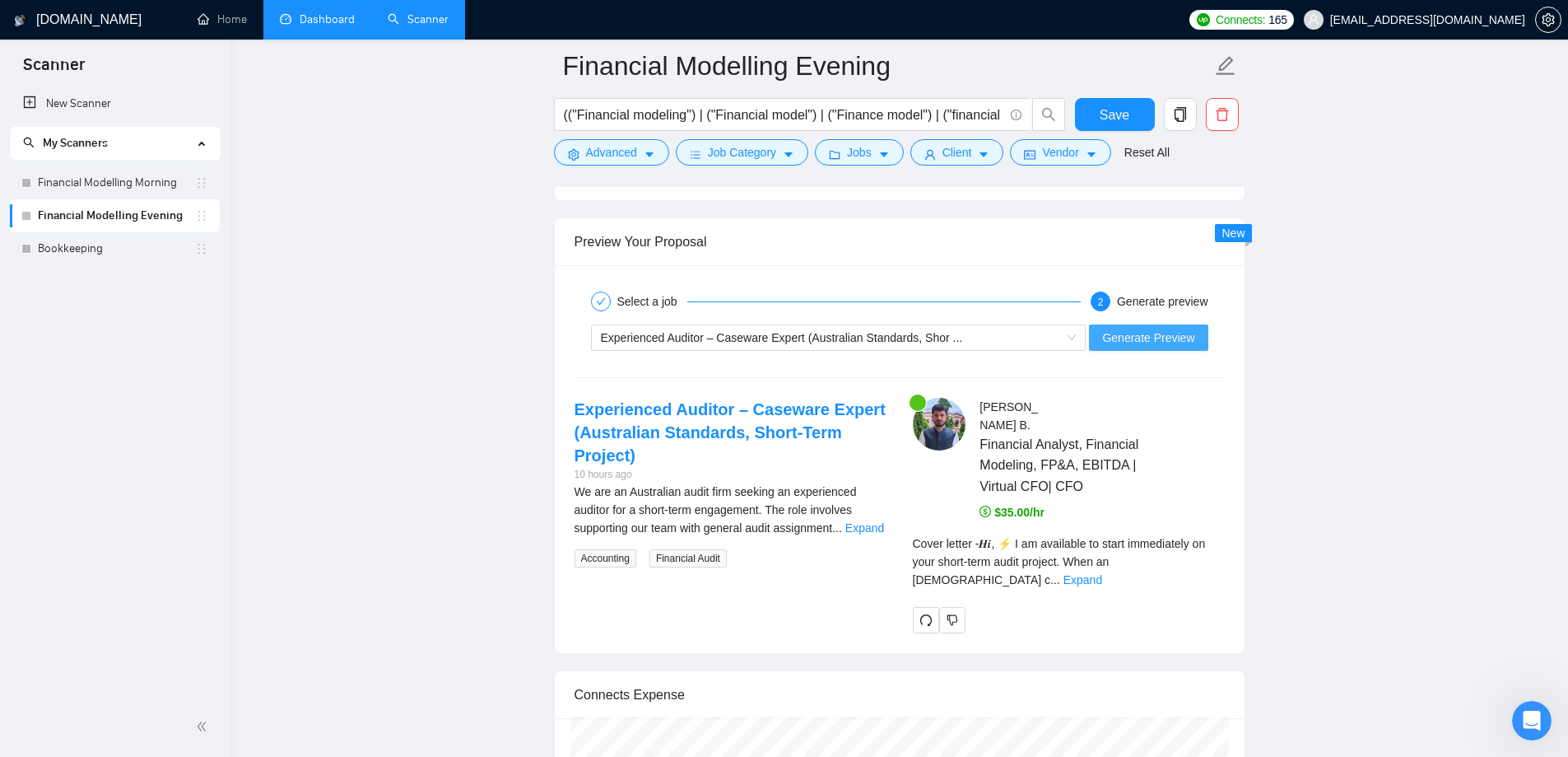
scroll to position [3294, 0]
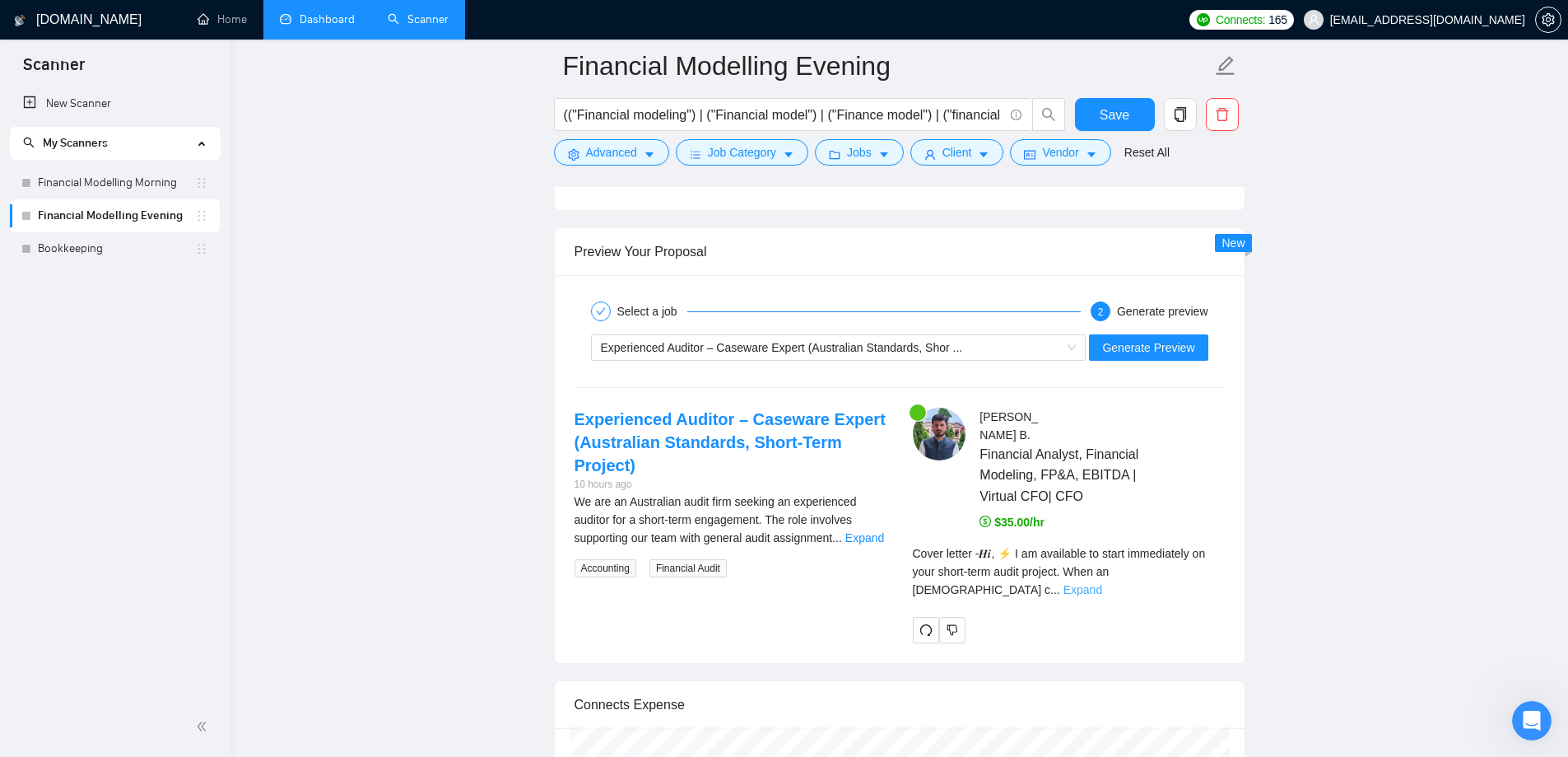
click at [1102, 583] on link "Expand" at bounding box center [1083, 589] width 39 height 13
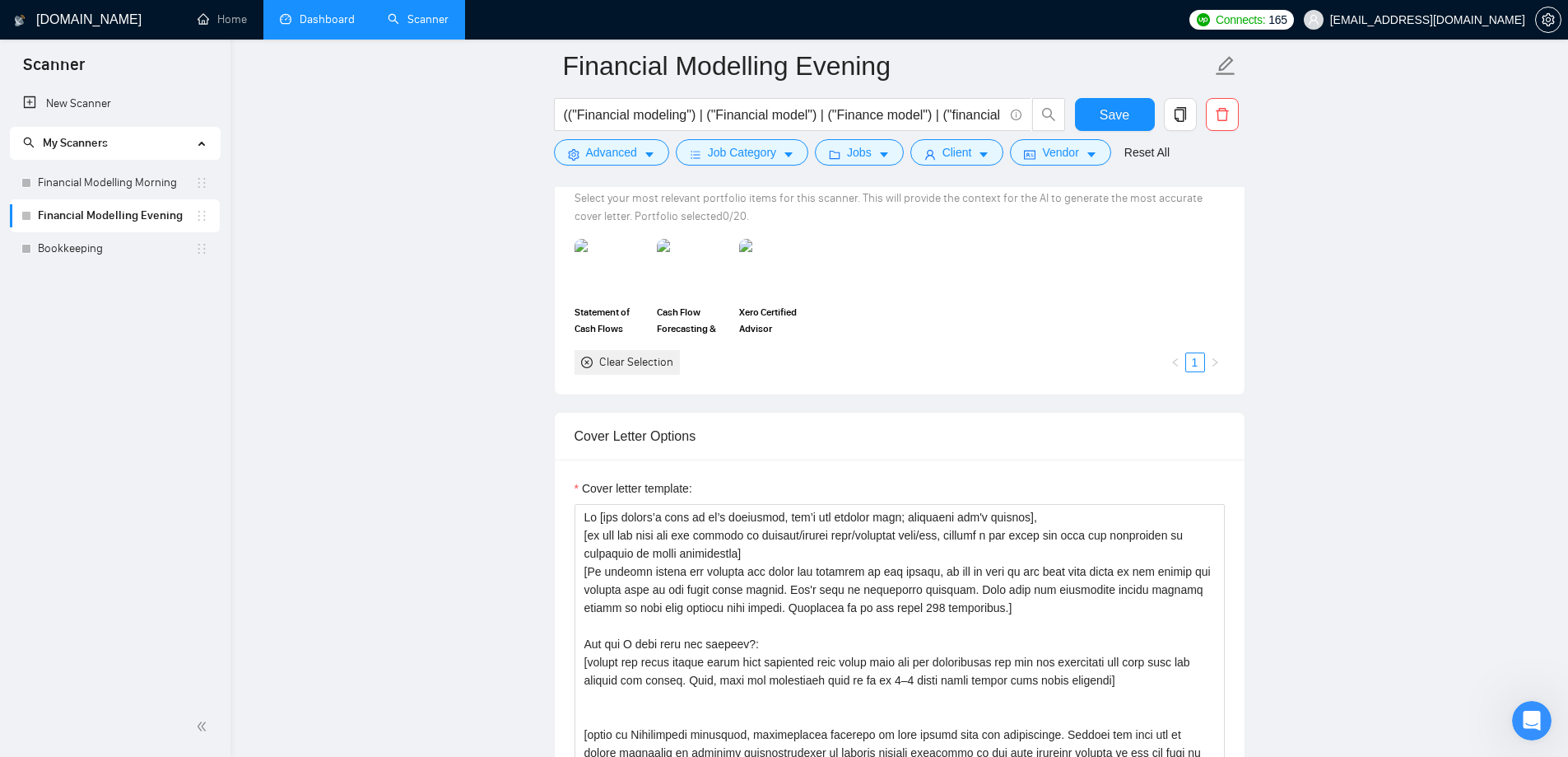
scroll to position [1894, 0]
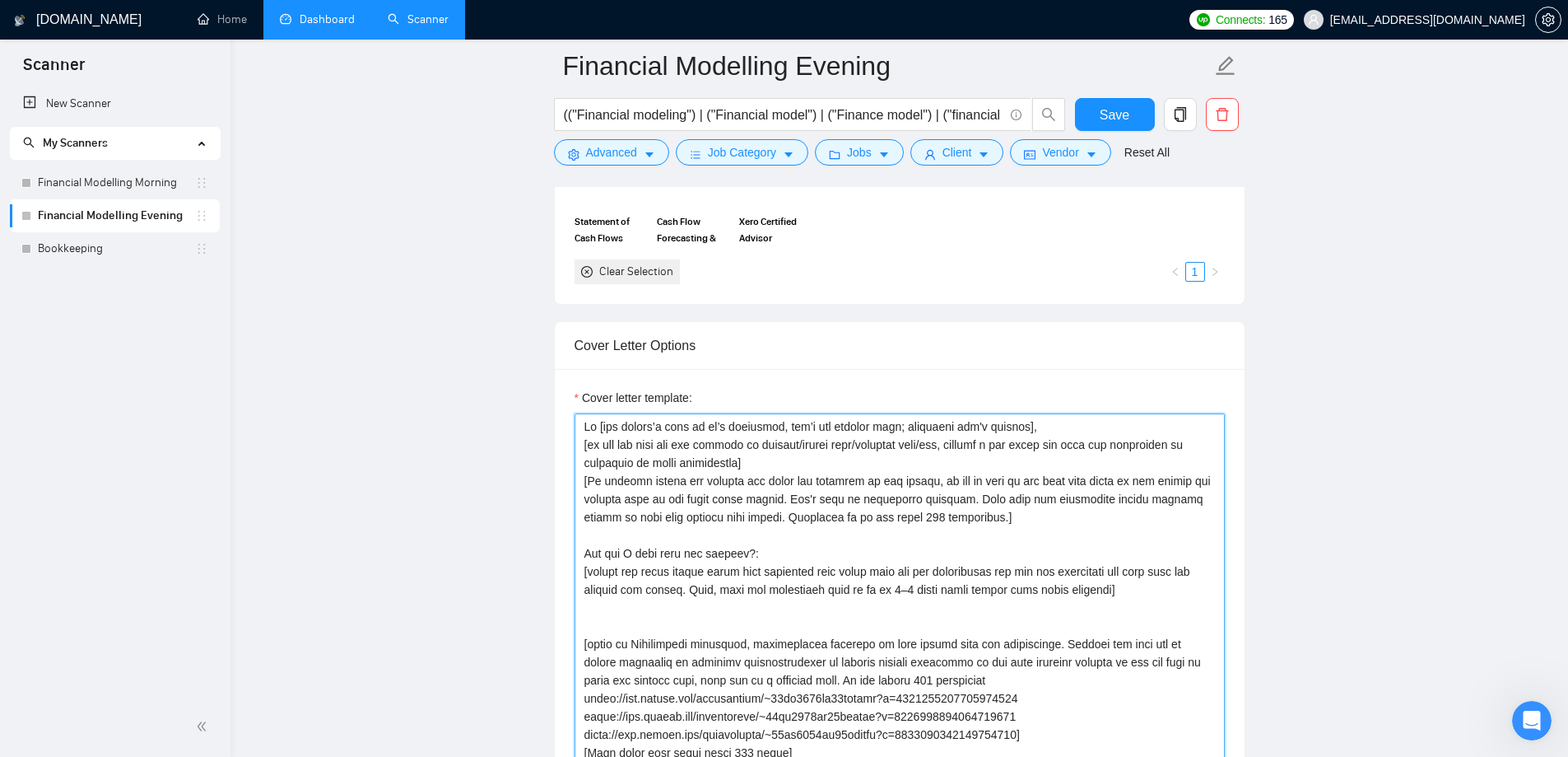
click at [643, 572] on textarea "Cover letter template:" at bounding box center [899, 598] width 650 height 371
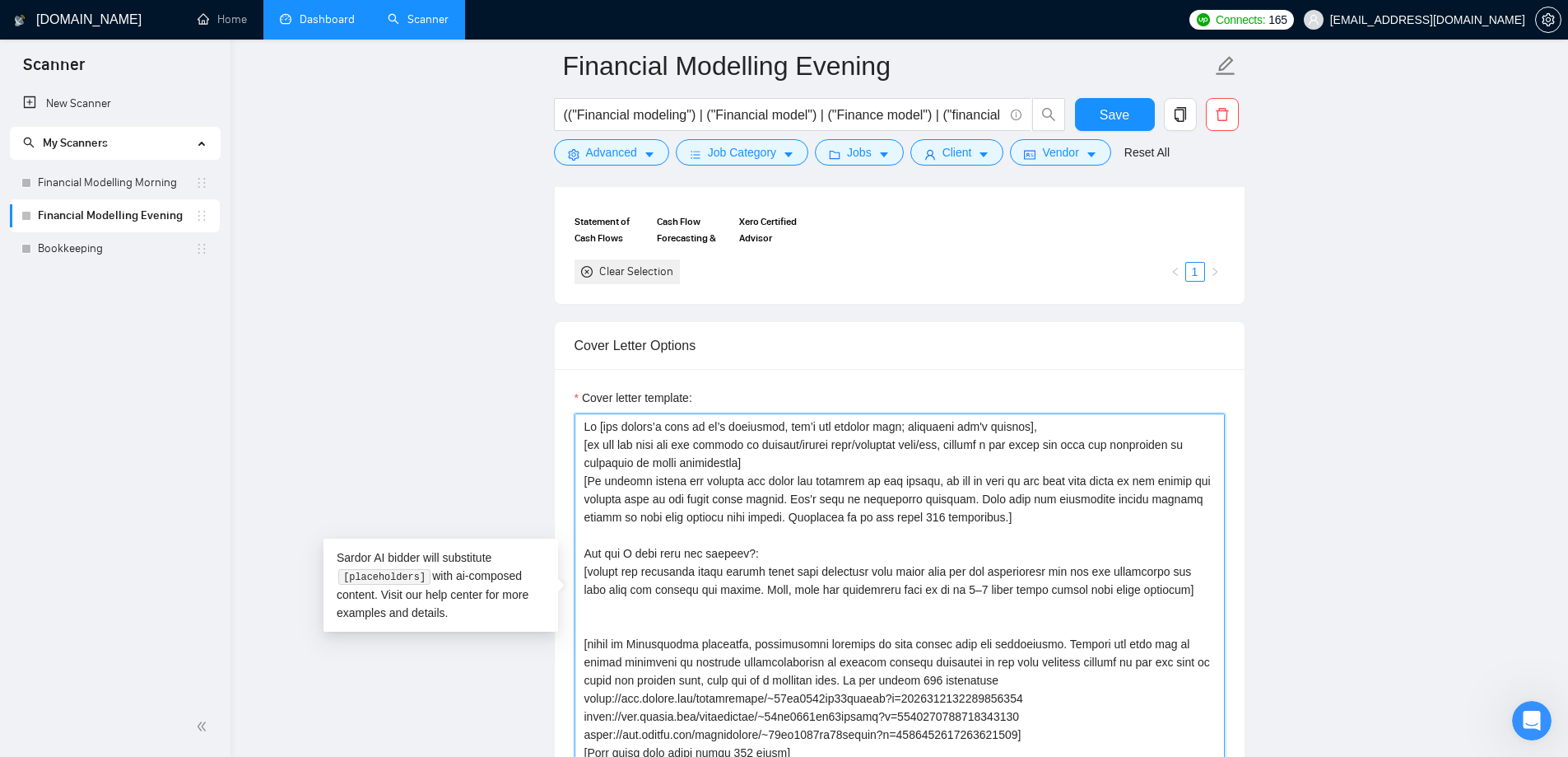
type textarea "𝑯𝒊 [use 𝒄𝒍𝒊𝒆𝒏𝒕’𝒔 𝒏𝒂𝒎𝒆 if it’s mentioned, don’t use company name; otherwise don'…"
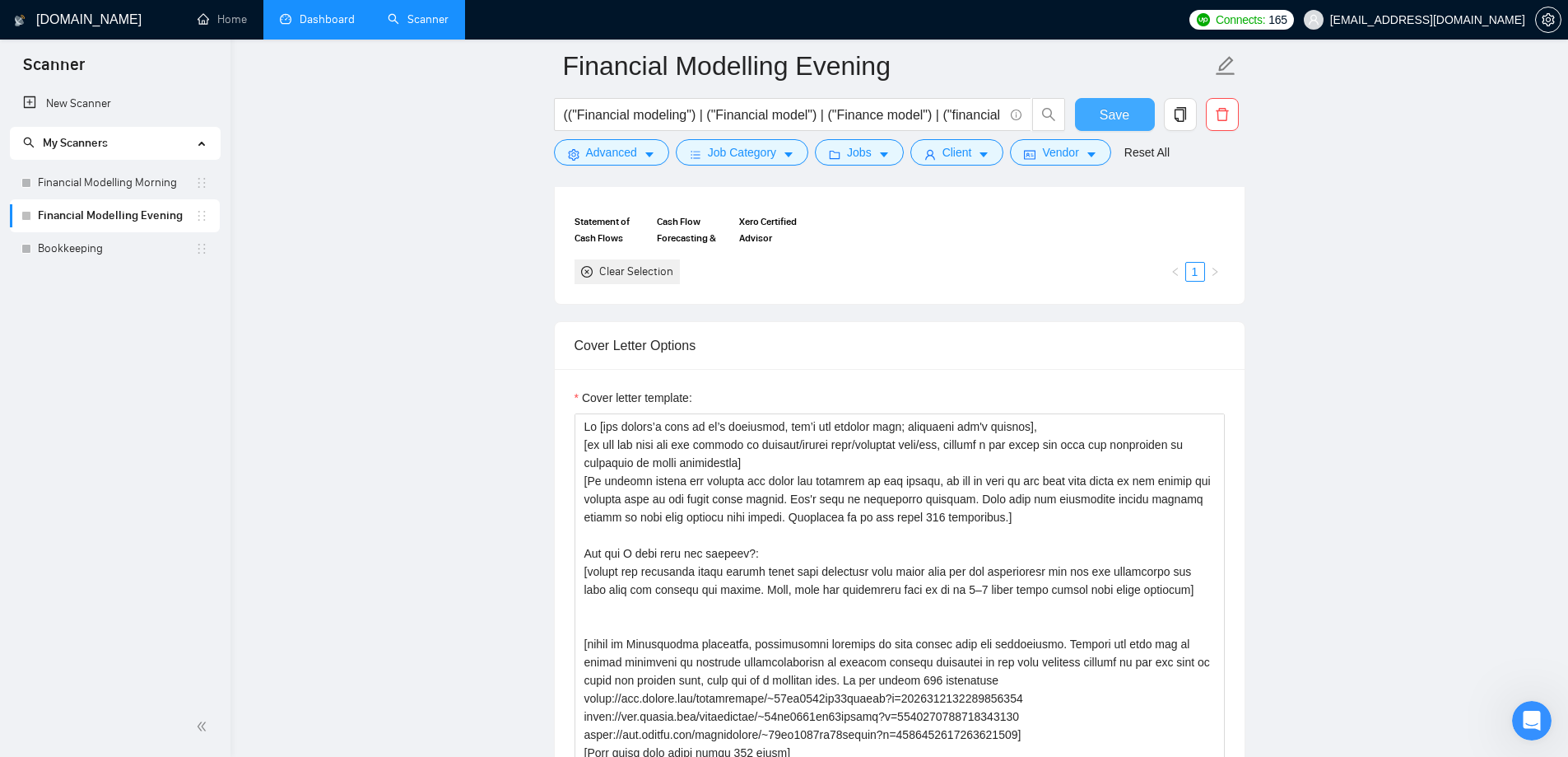
click at [1094, 112] on button "Save" at bounding box center [1114, 114] width 80 height 33
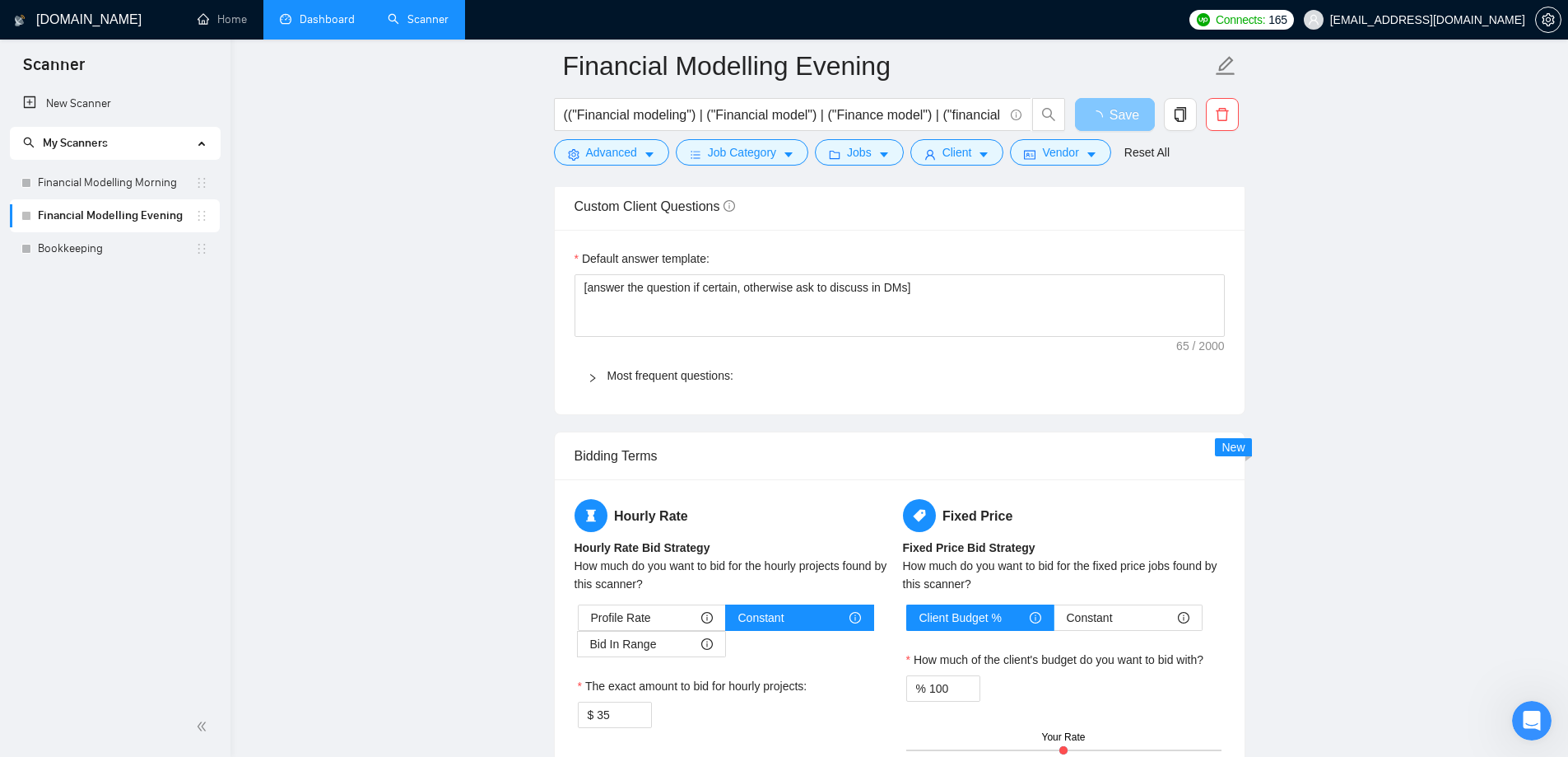
scroll to position [2964, 0]
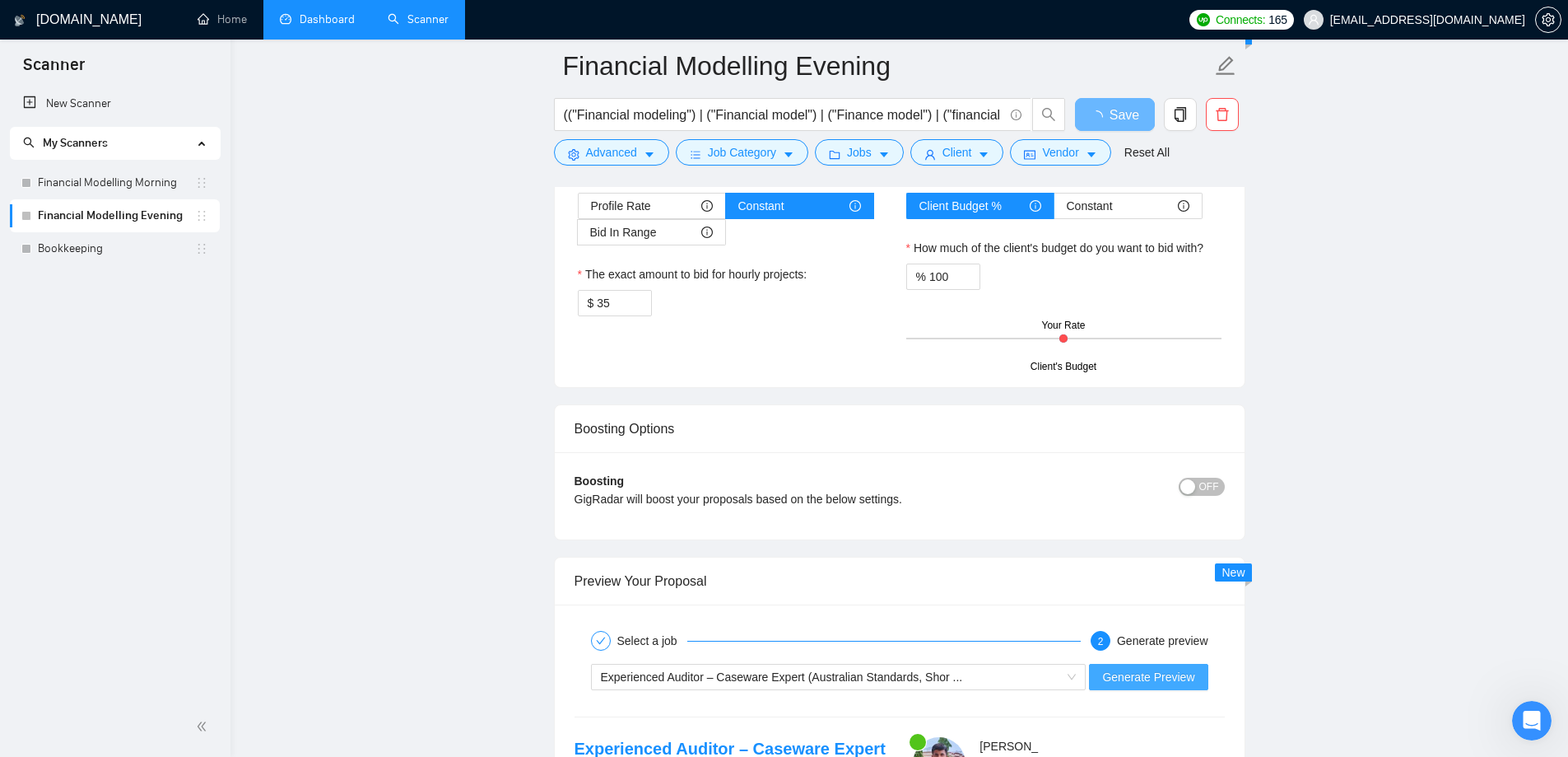
click at [1152, 673] on span "Generate Preview" at bounding box center [1148, 676] width 92 height 18
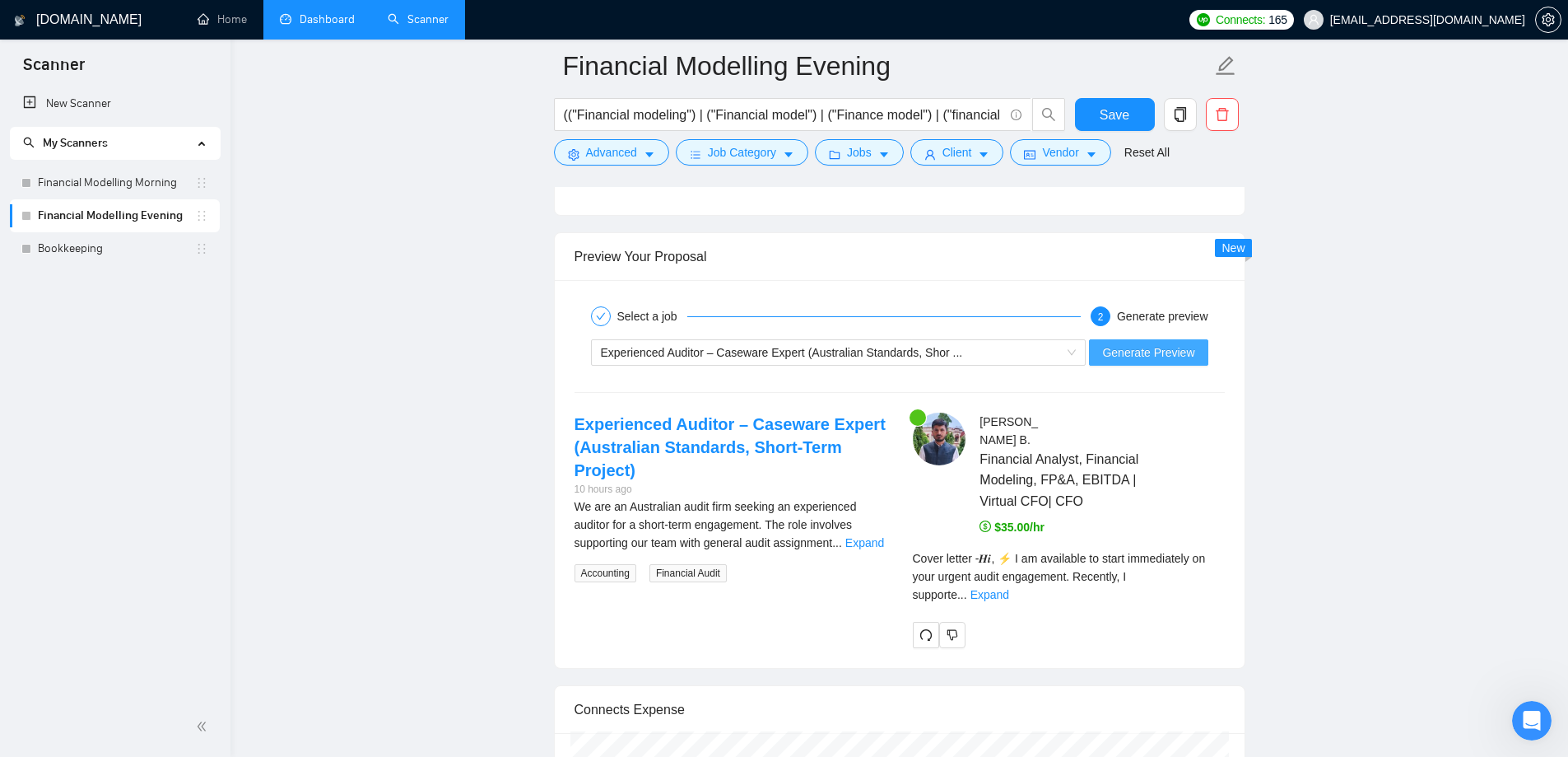
scroll to position [3294, 0]
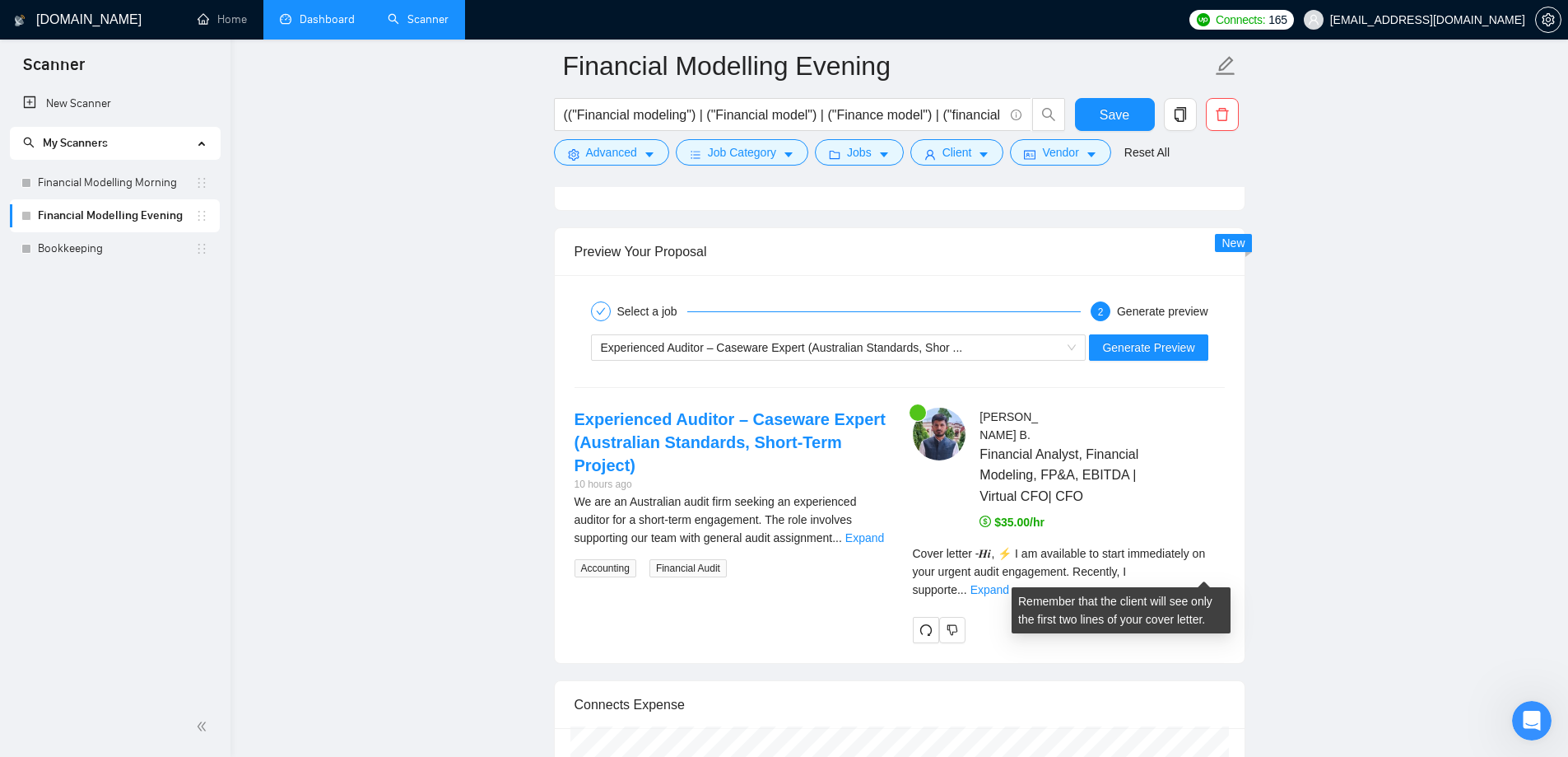
click at [1198, 560] on div "Cover letter - 𝑯𝒊, ⚡ I am available to start immediately on your urgent audit e…" at bounding box center [1068, 571] width 312 height 54
click at [1009, 583] on link "Expand" at bounding box center [990, 589] width 39 height 13
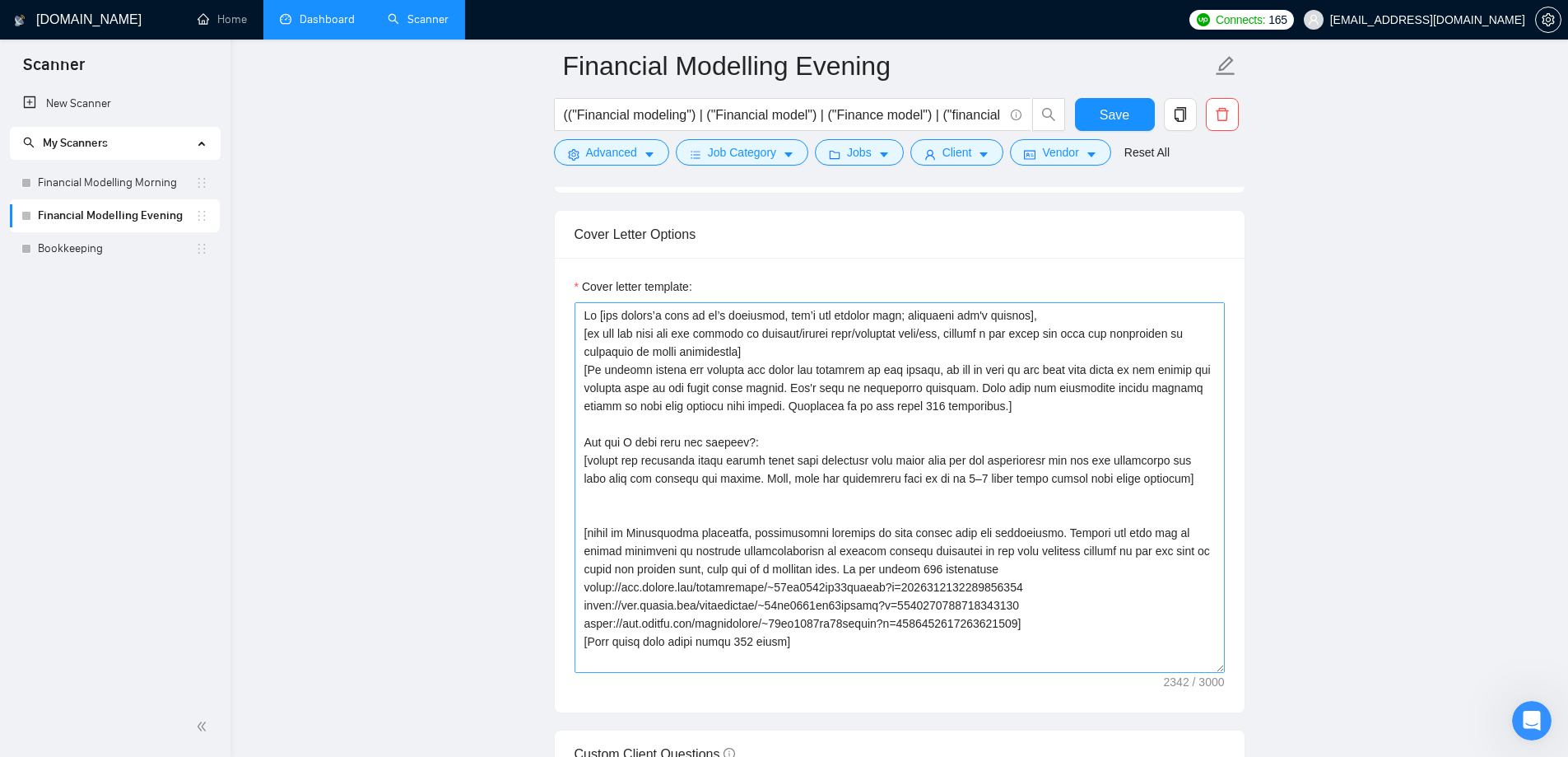
scroll to position [1977, 0]
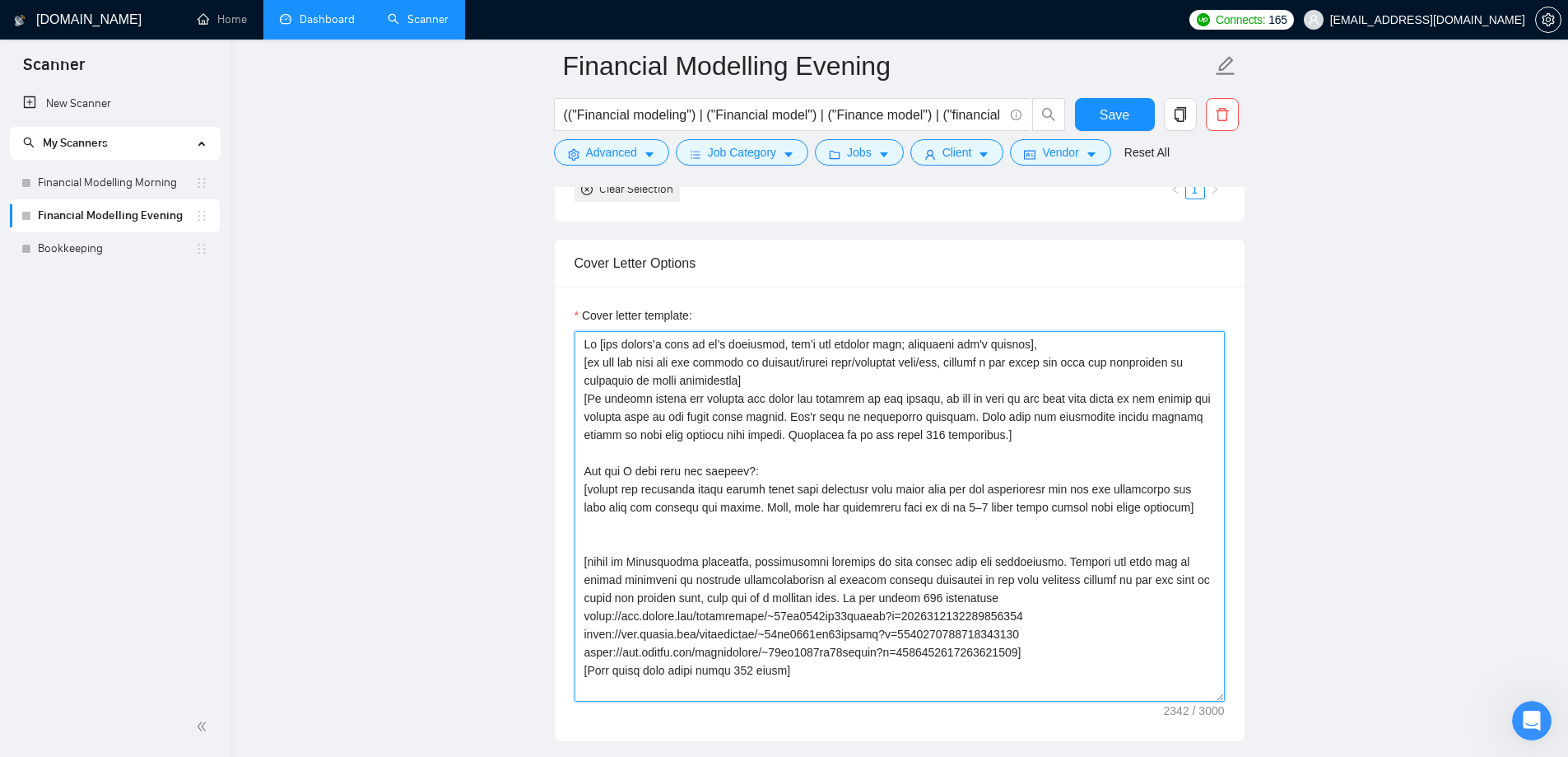
click at [786, 414] on textarea "Cover letter template:" at bounding box center [899, 516] width 650 height 371
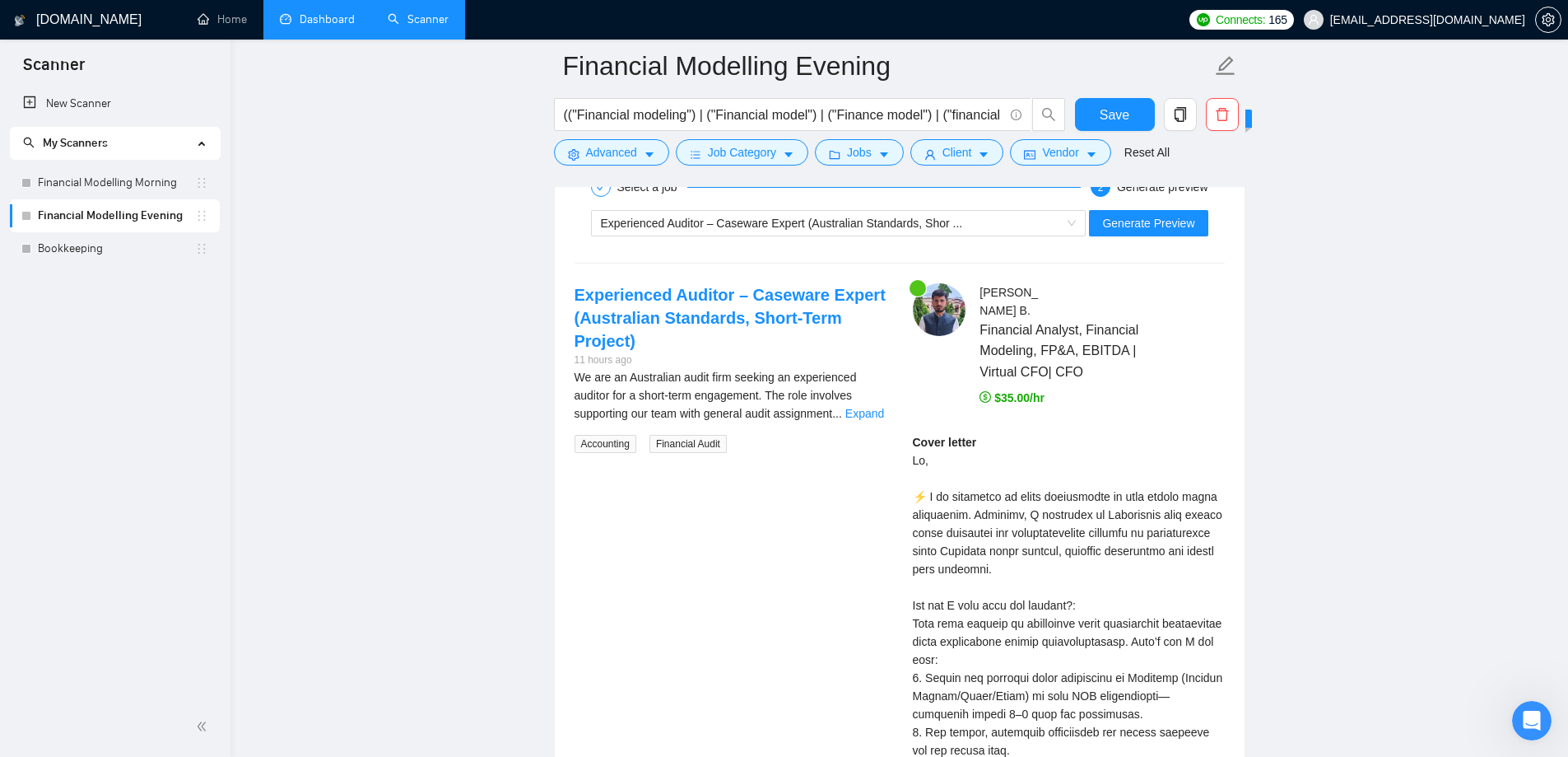
scroll to position [3376, 0]
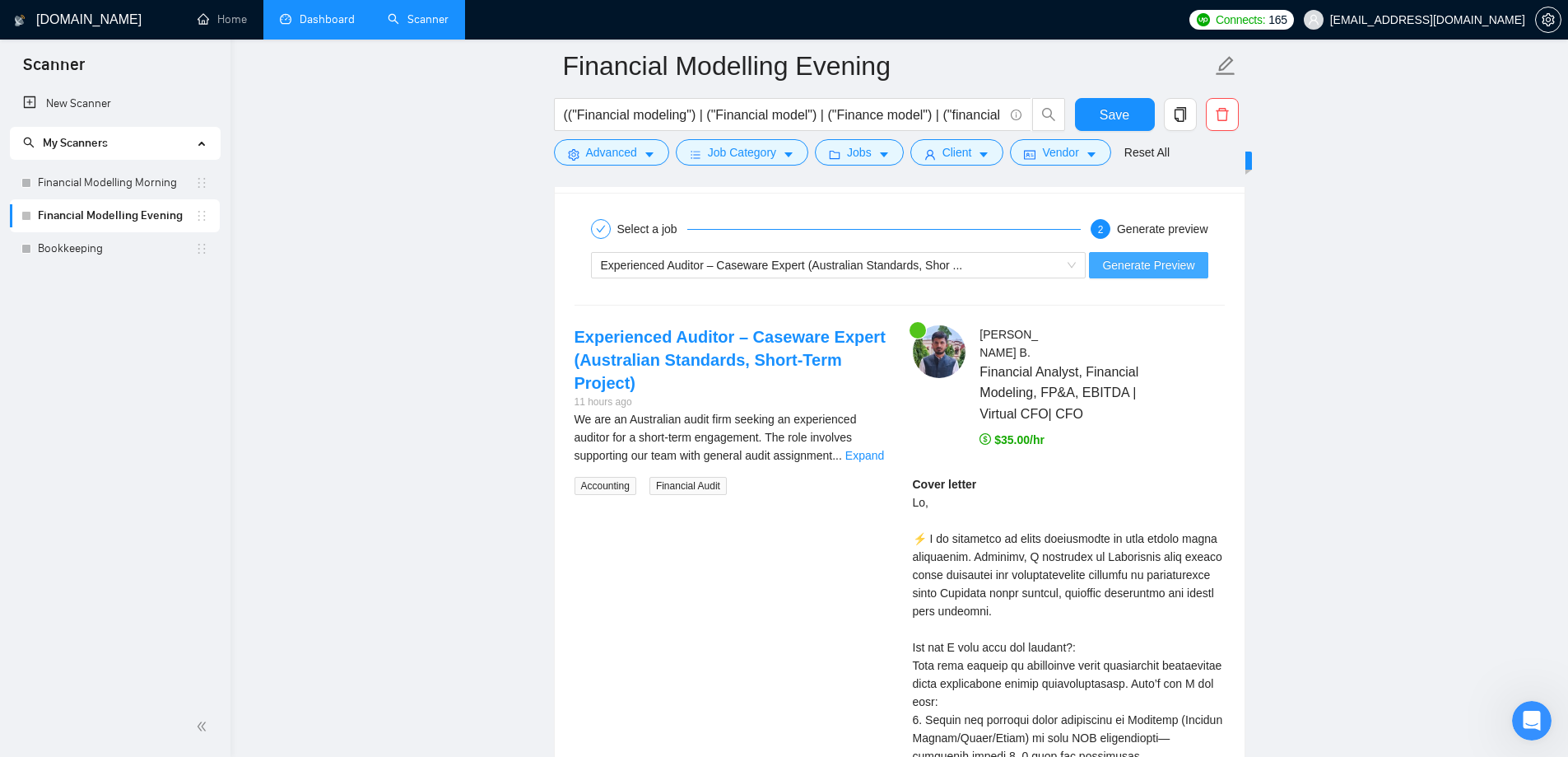
type textarea "𝑯𝒊 [use 𝒄𝒍𝒊𝒆𝒏𝒕’𝒔 𝒏𝒂𝒎𝒆 if it’s mentioned, don’t use company name; otherwise don'…"
click at [1160, 269] on span "Generate Preview" at bounding box center [1148, 265] width 92 height 18
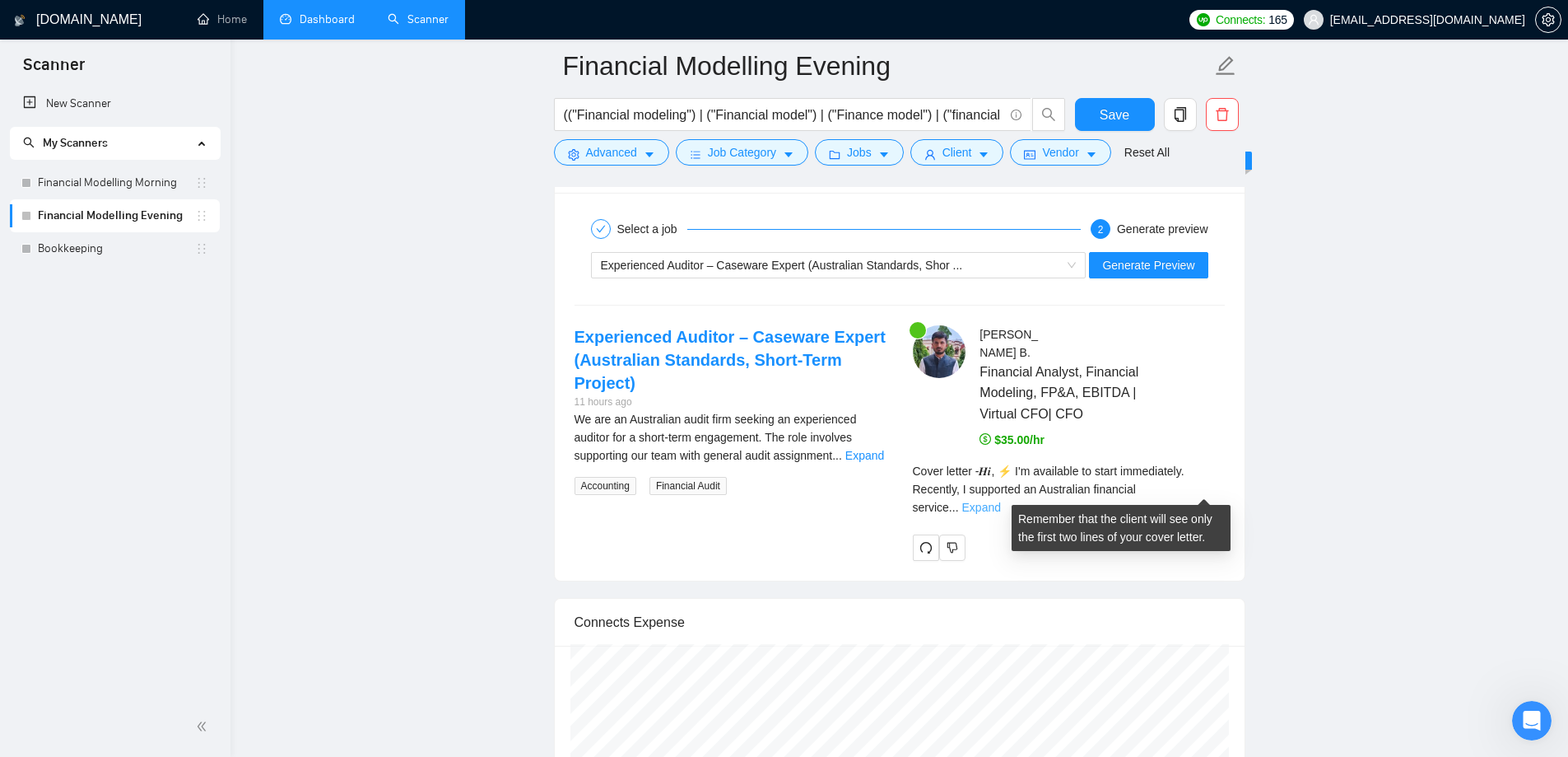
click at [1001, 501] on link "Expand" at bounding box center [982, 507] width 39 height 13
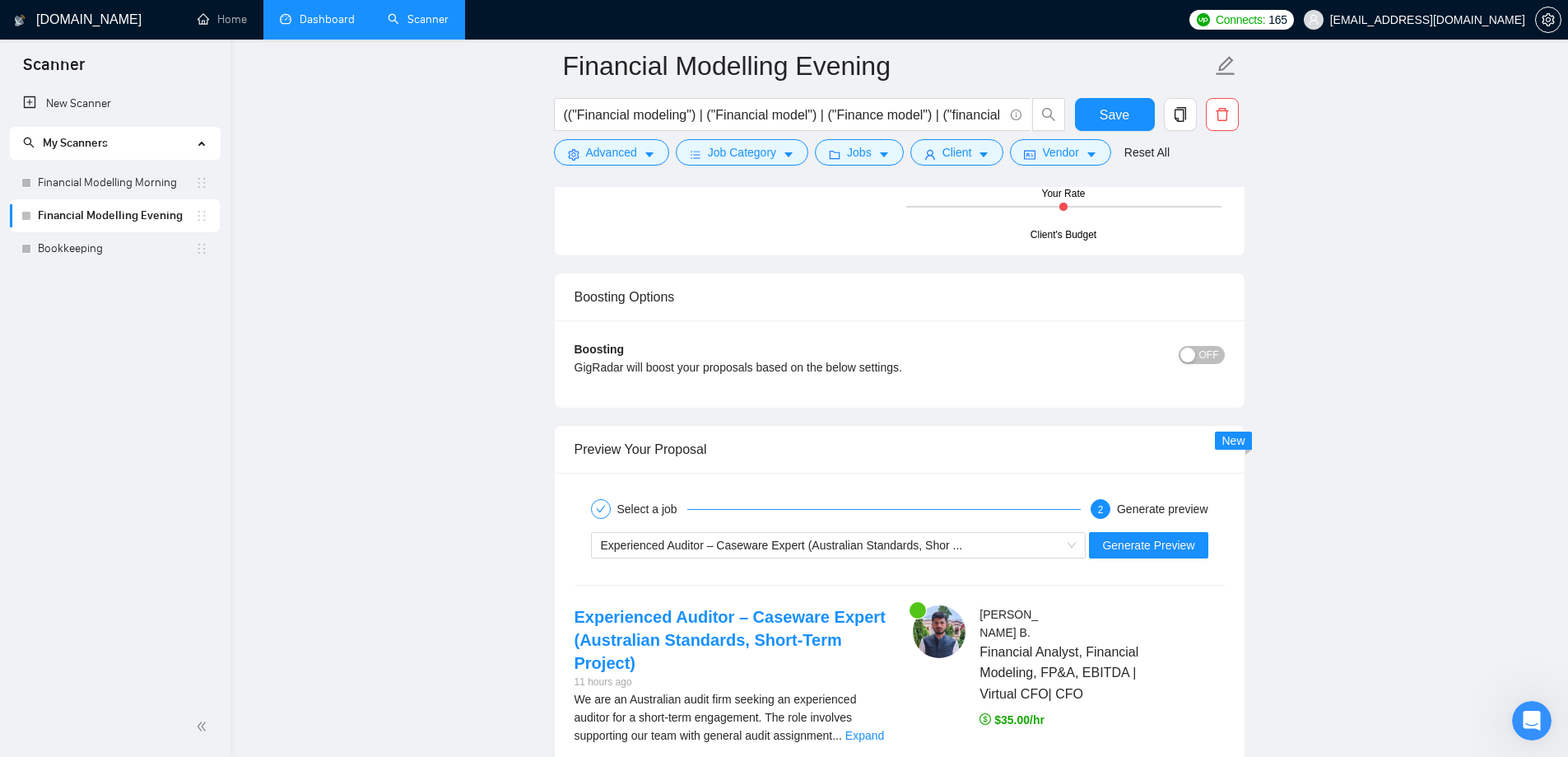
scroll to position [3047, 0]
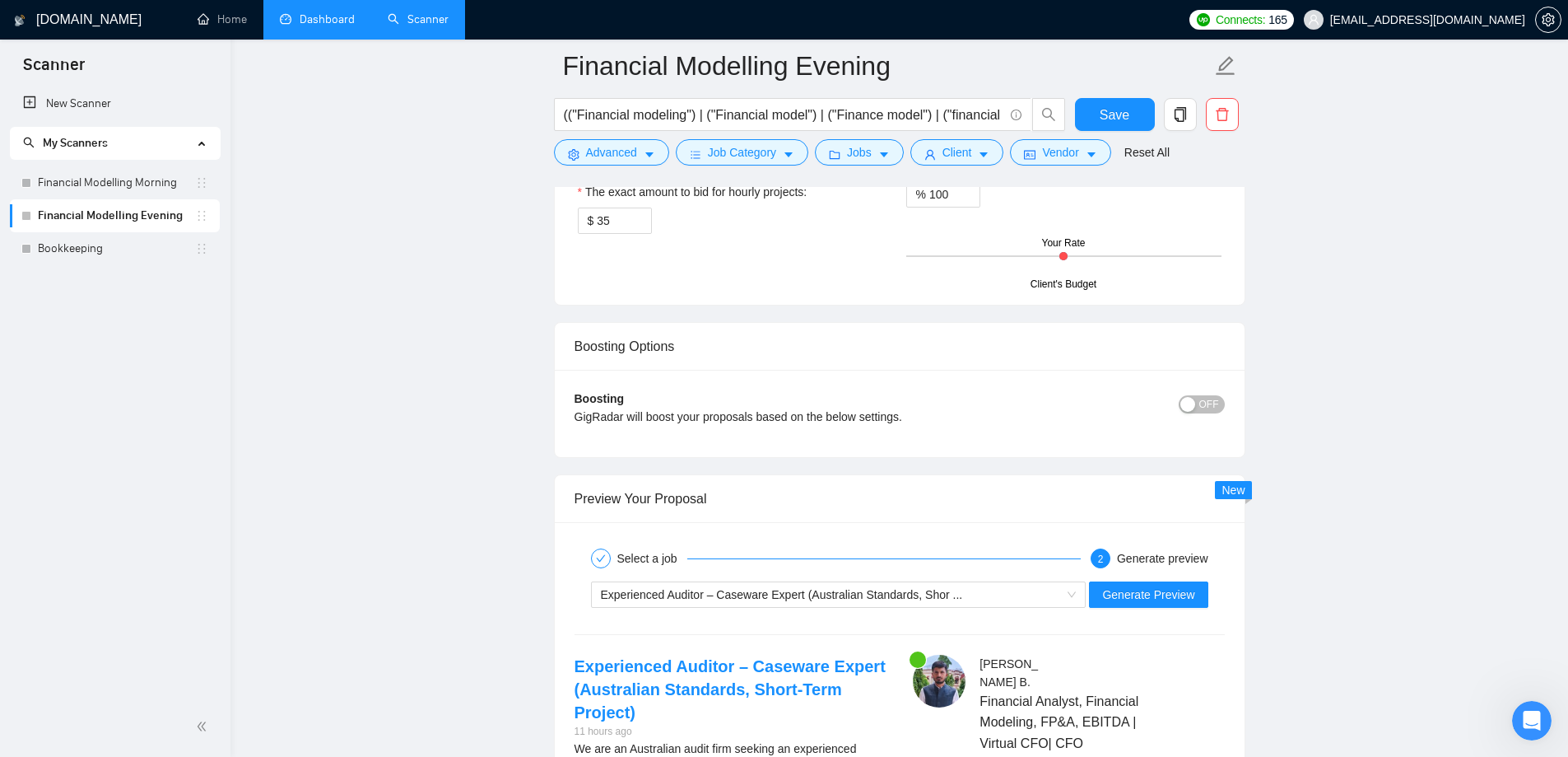
click at [794, 608] on div "Experienced Auditor – Caseware Expert (Australian Standards, Shor ... Generate …" at bounding box center [900, 594] width 654 height 40
click at [798, 597] on span "Experienced Auditor – Caseware Expert (Australian Standards, Shor ..." at bounding box center [781, 594] width 362 height 13
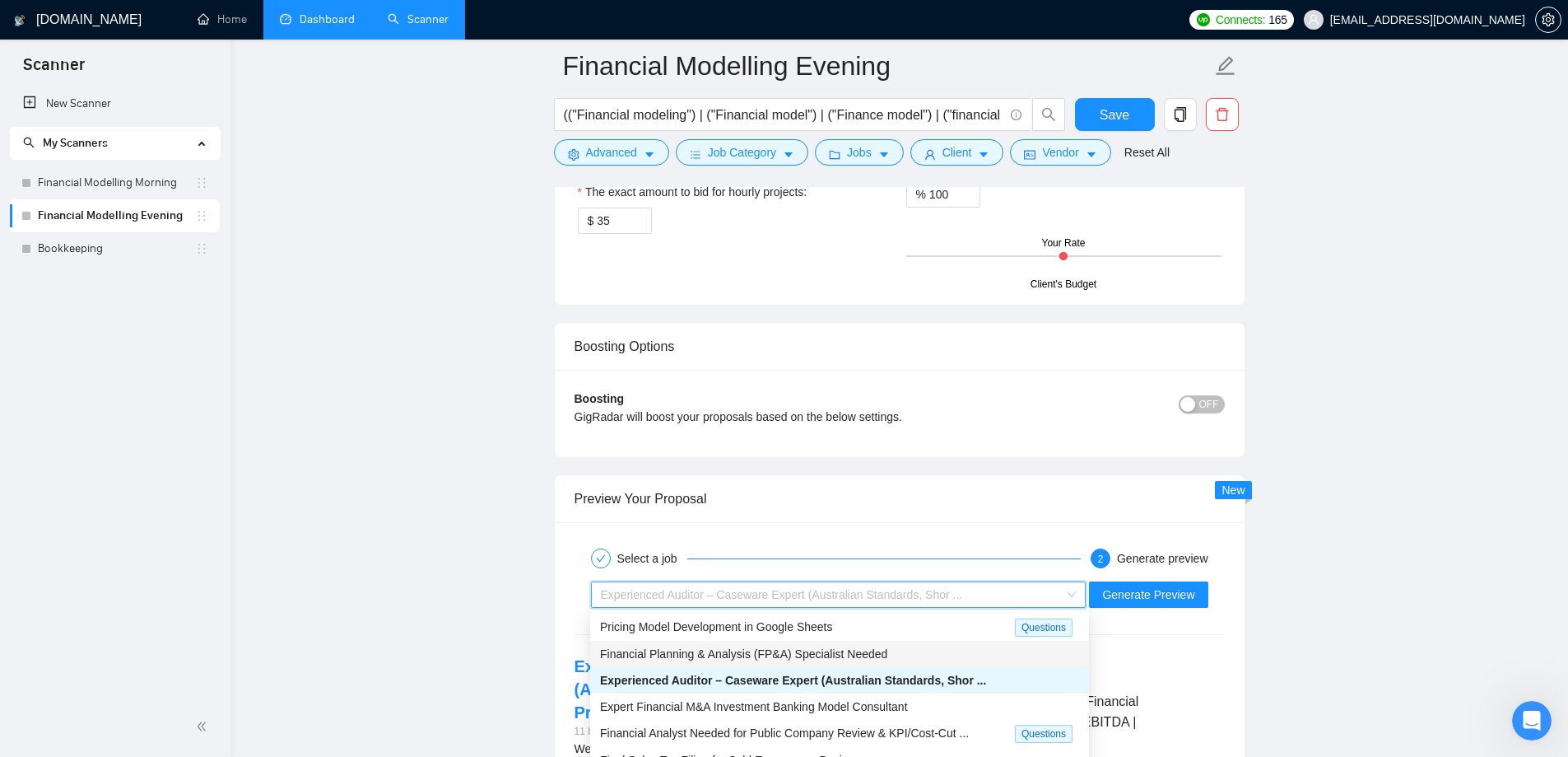
click at [788, 647] on span "Financial Planning & Analysis (FP&A) Specialist Needed" at bounding box center [743, 653] width 287 height 13
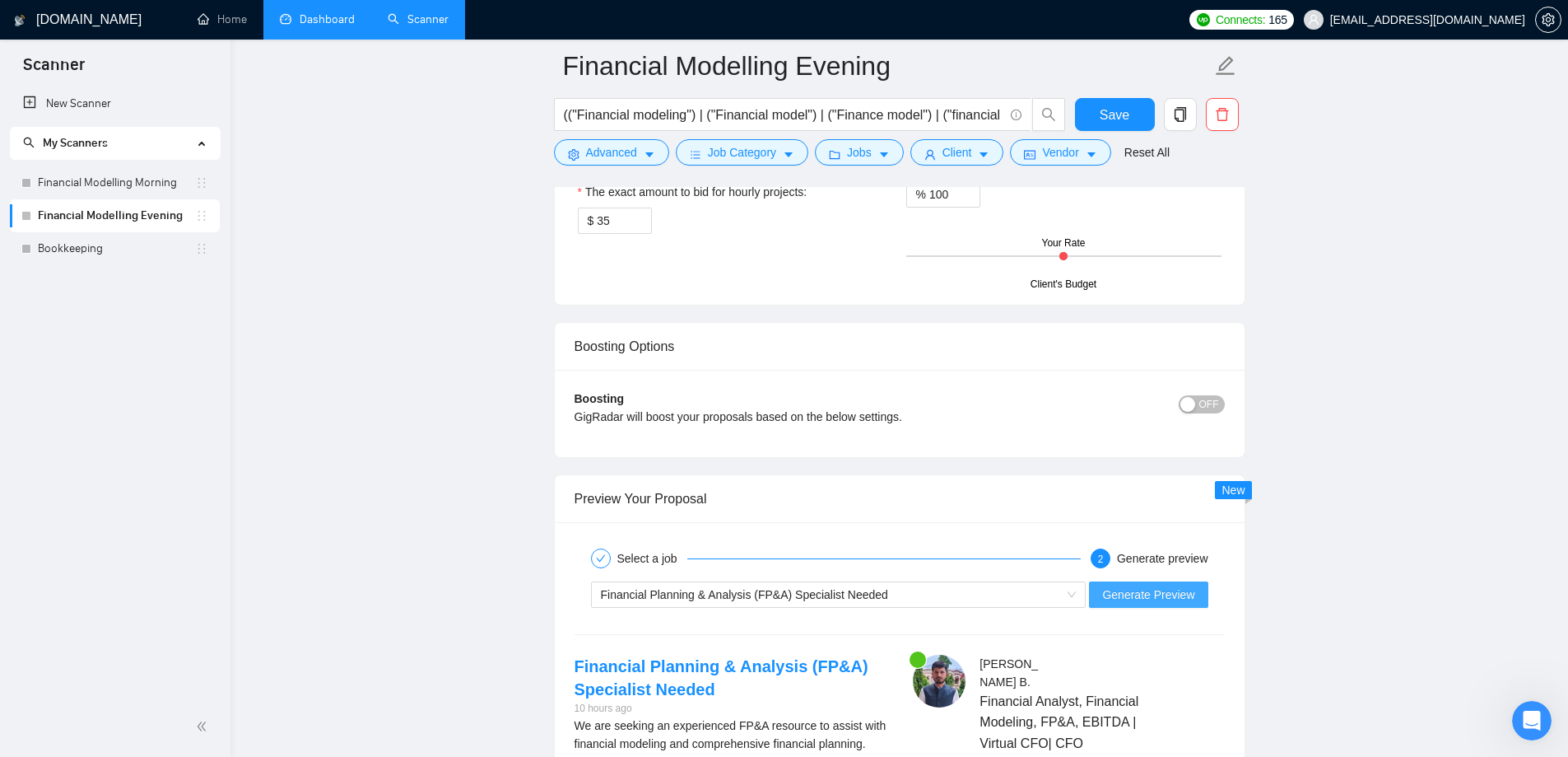
click at [1174, 597] on span "Generate Preview" at bounding box center [1148, 595] width 92 height 18
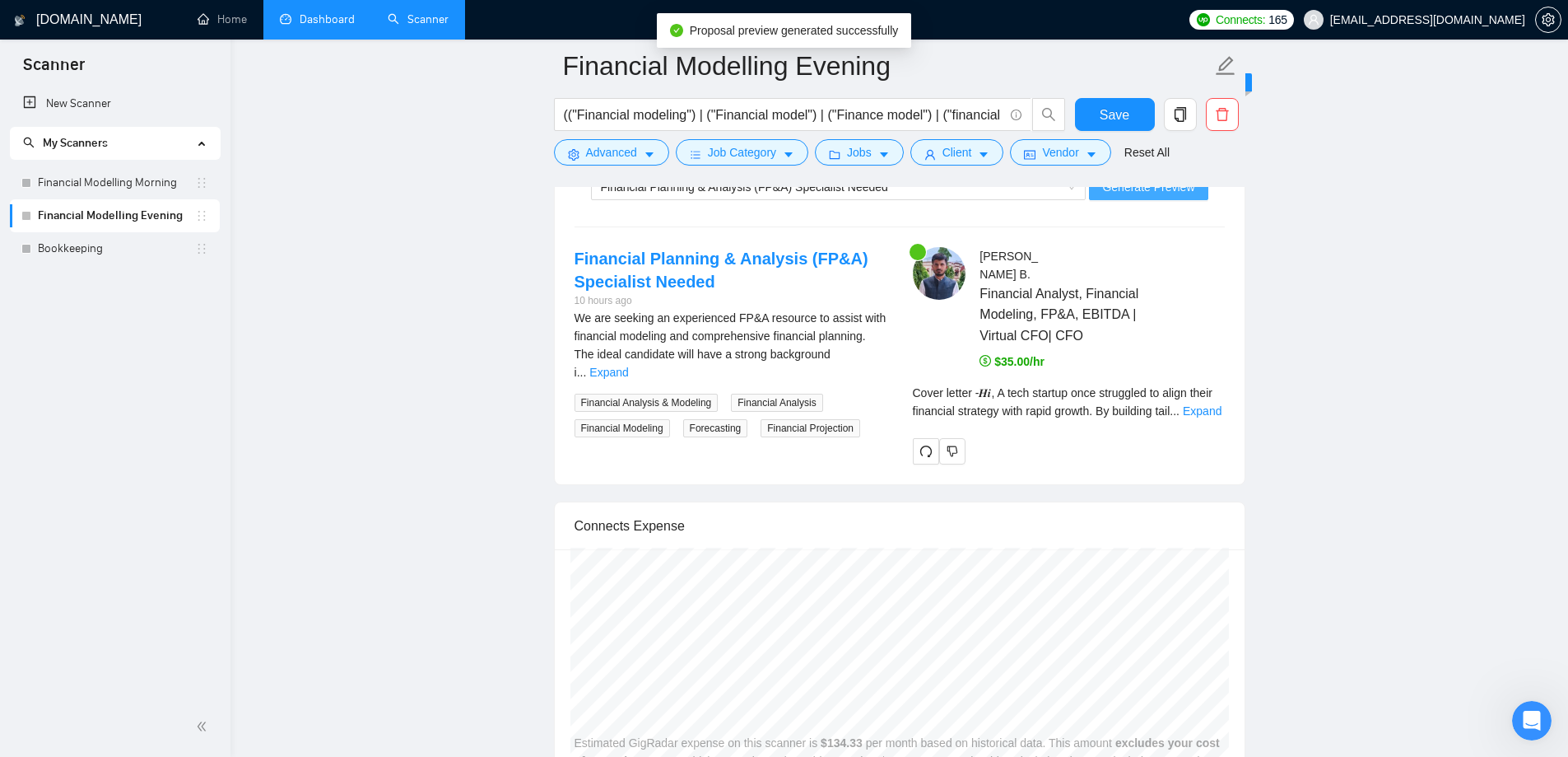
scroll to position [3459, 0]
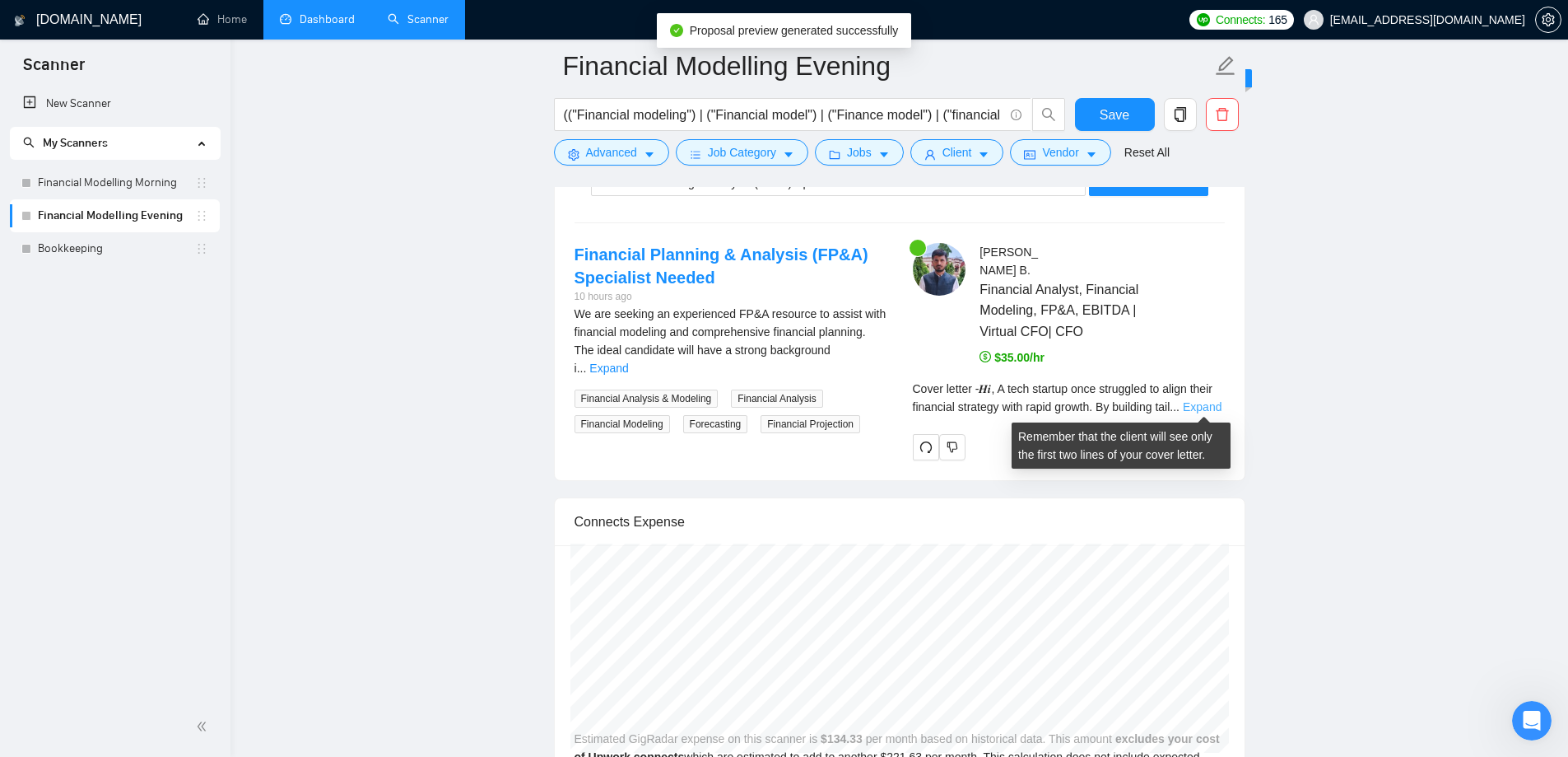
click at [1208, 405] on link "Expand" at bounding box center [1202, 406] width 39 height 13
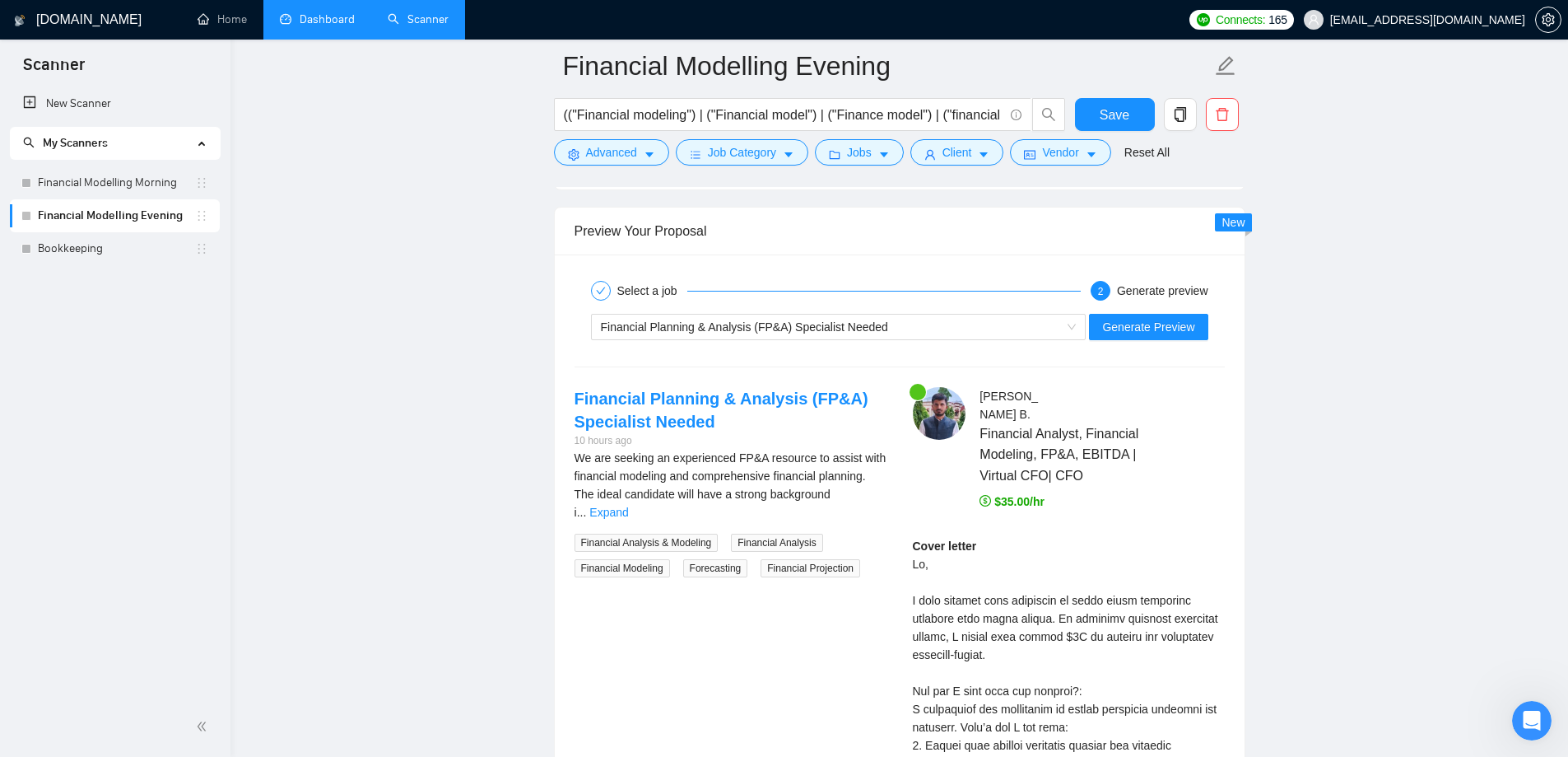
scroll to position [3294, 0]
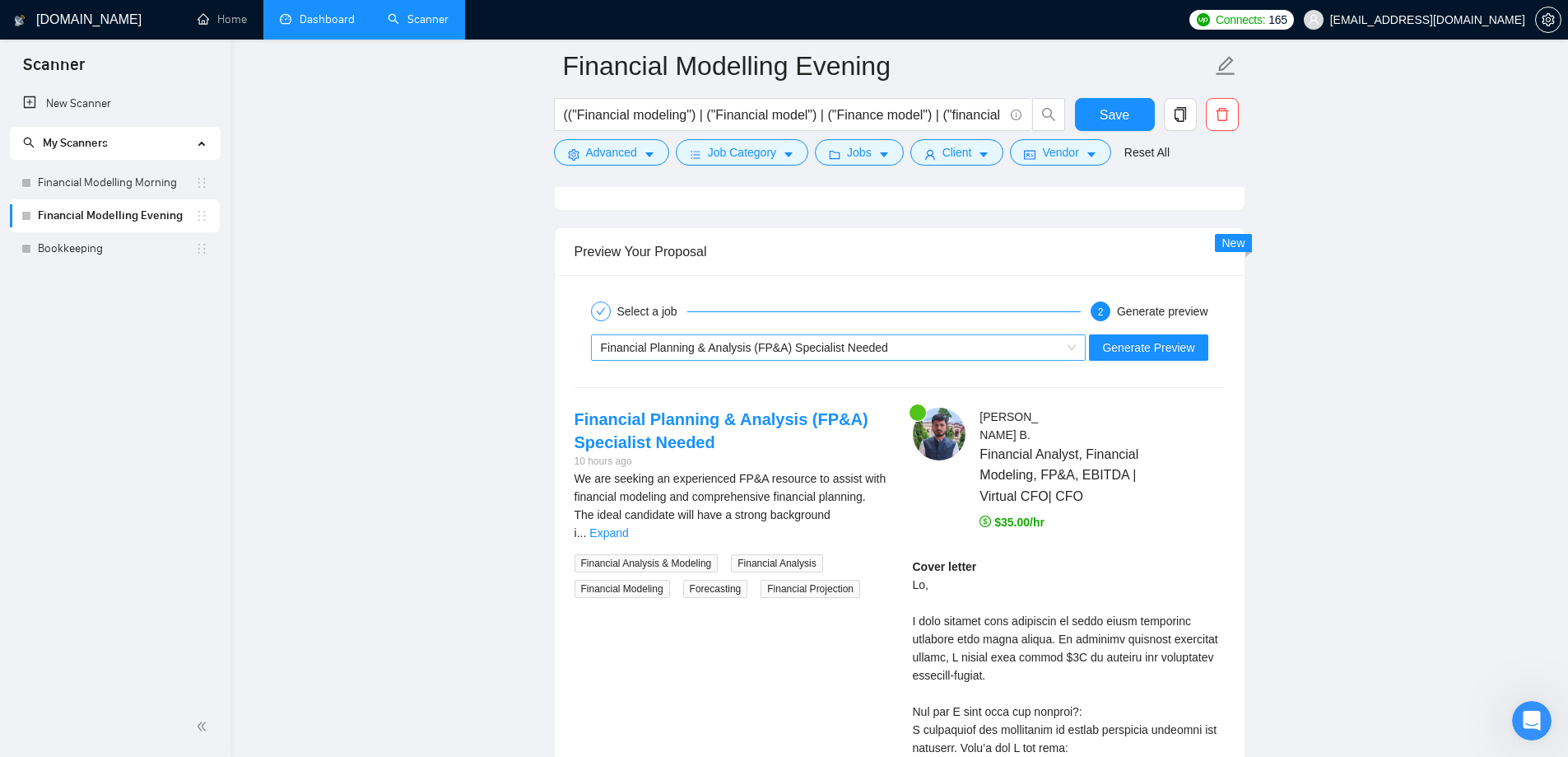
click at [932, 346] on div "Financial Planning & Analysis (FP&A) Specialist Needed" at bounding box center [831, 347] width 461 height 25
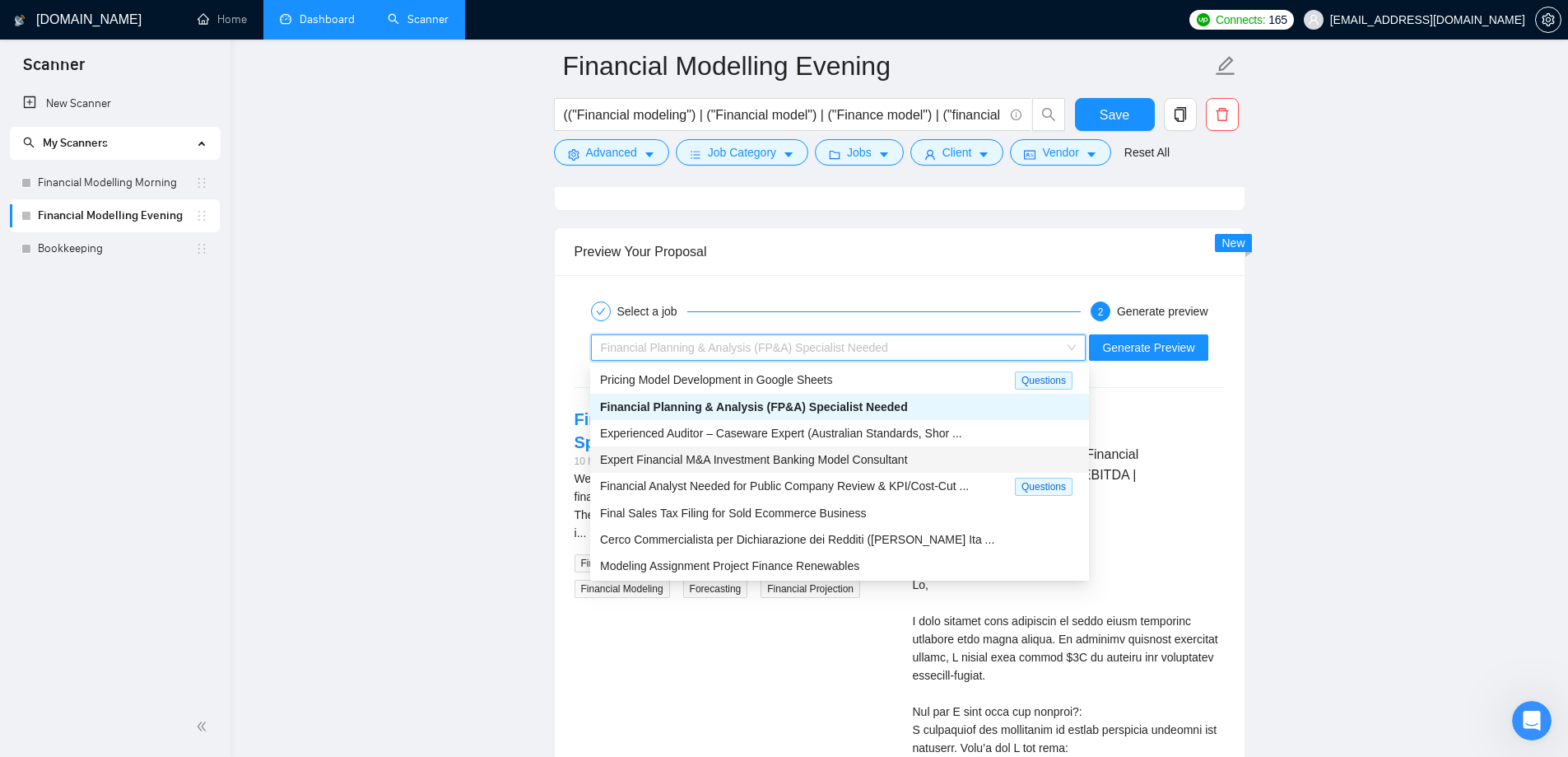
click at [889, 457] on span "Expert Financial M&A Investment Banking Model Consultant" at bounding box center [753, 459] width 307 height 13
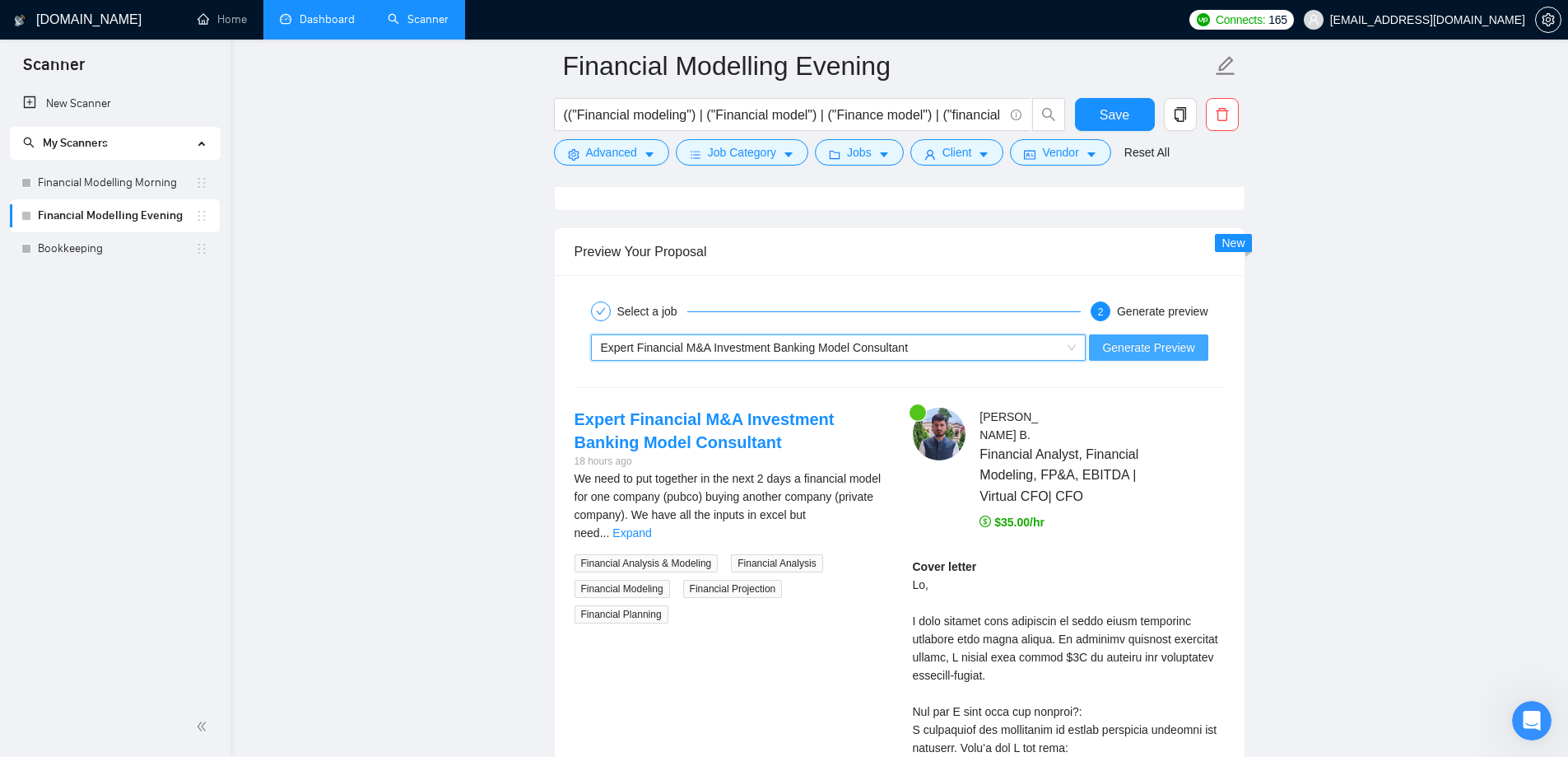
click at [1131, 342] on span "Generate Preview" at bounding box center [1148, 347] width 92 height 18
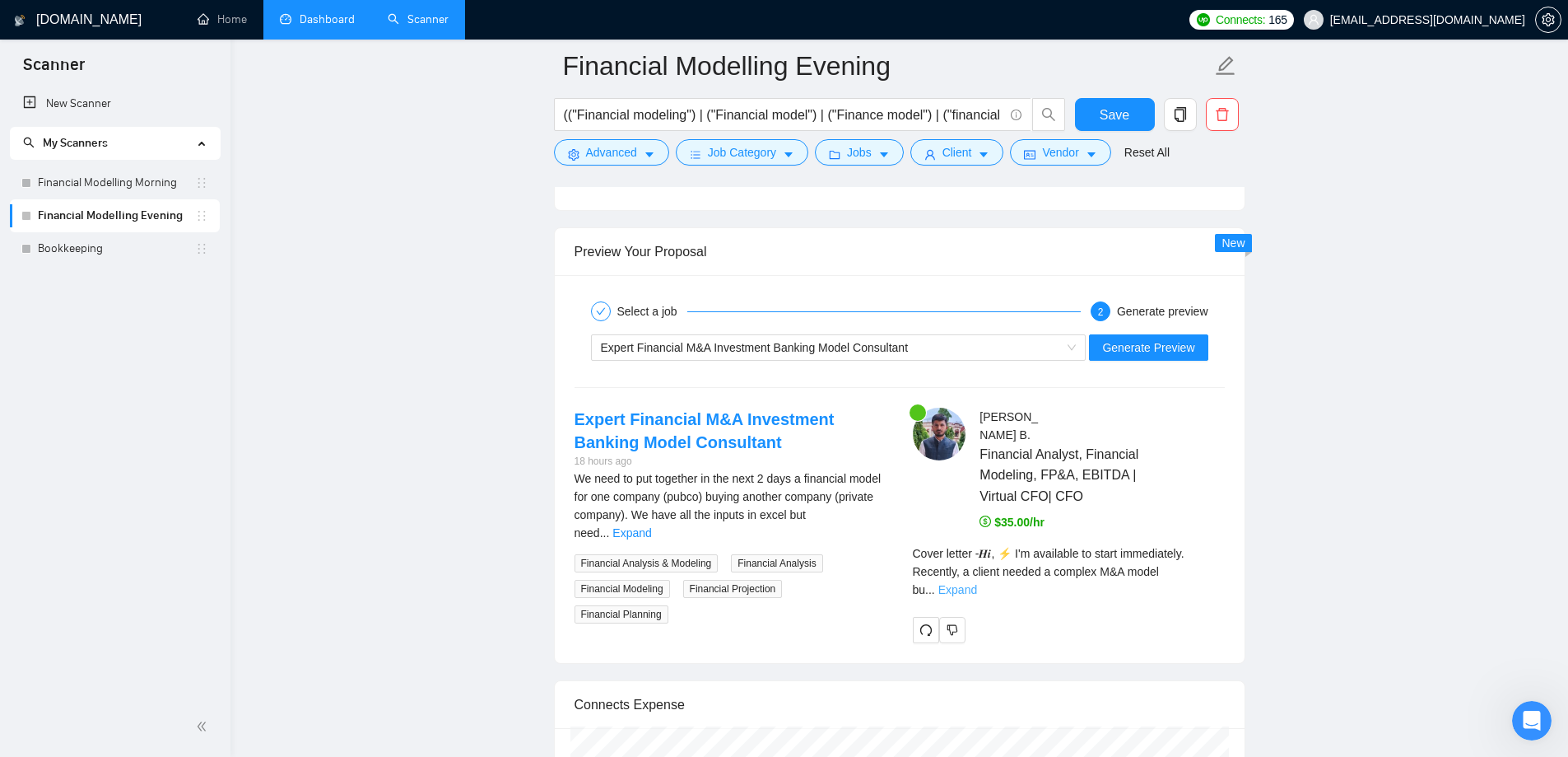
click at [977, 583] on link "Expand" at bounding box center [958, 589] width 39 height 13
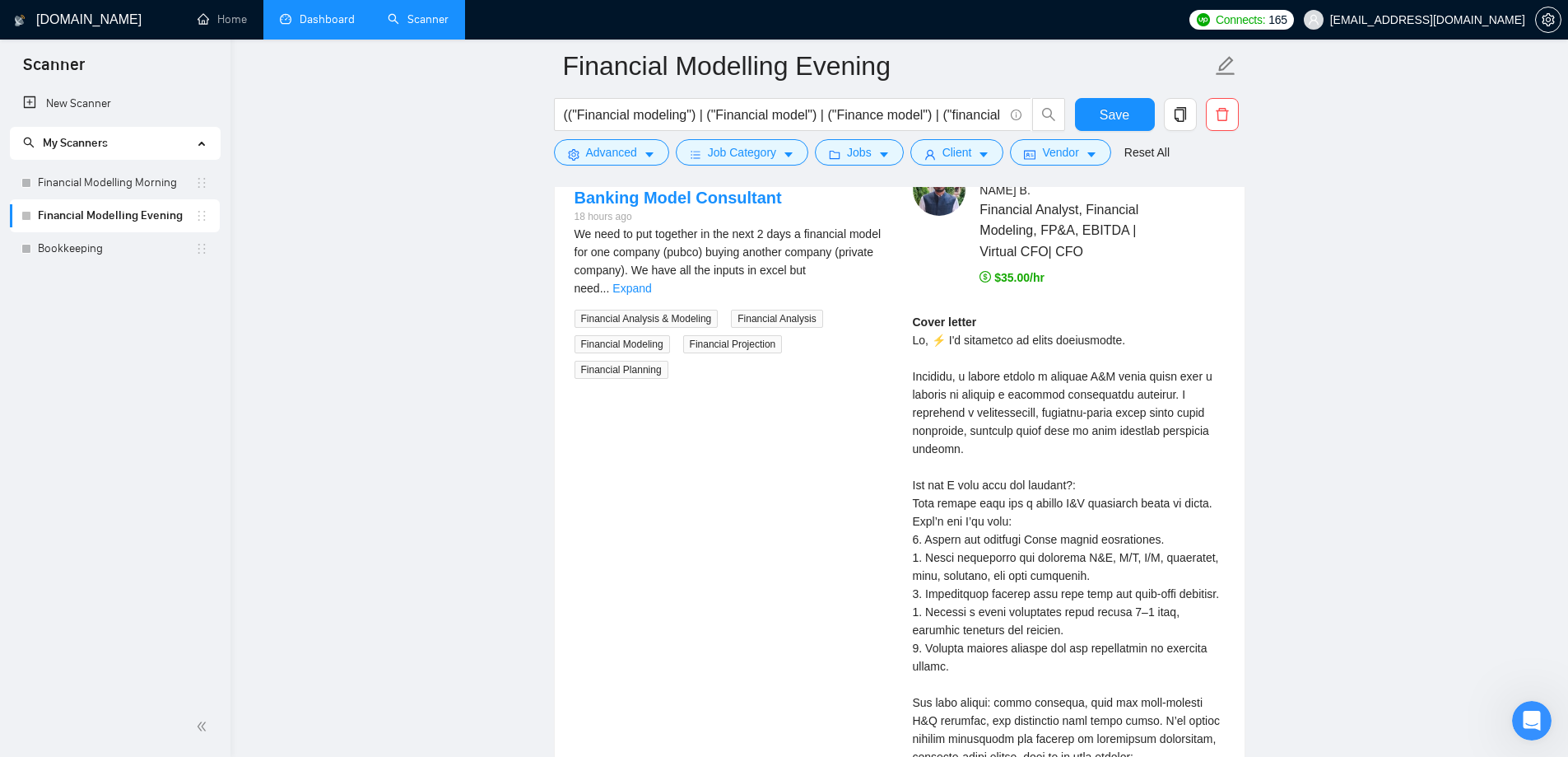
scroll to position [3541, 0]
drag, startPoint x: 906, startPoint y: 502, endPoint x: 1130, endPoint y: 501, distance: 224.0
click at [1130, 501] on div "Dharmendra B . Financial Analyst, Financial Modeling, FP&A, EBITDA | Virtual CF…" at bounding box center [1068, 755] width 338 height 1190
drag, startPoint x: 905, startPoint y: 524, endPoint x: 1005, endPoint y: 522, distance: 100.0
click at [997, 520] on div "Dharmendra B . Financial Analyst, Financial Modeling, FP&A, EBITDA | Virtual CF…" at bounding box center [1068, 755] width 338 height 1190
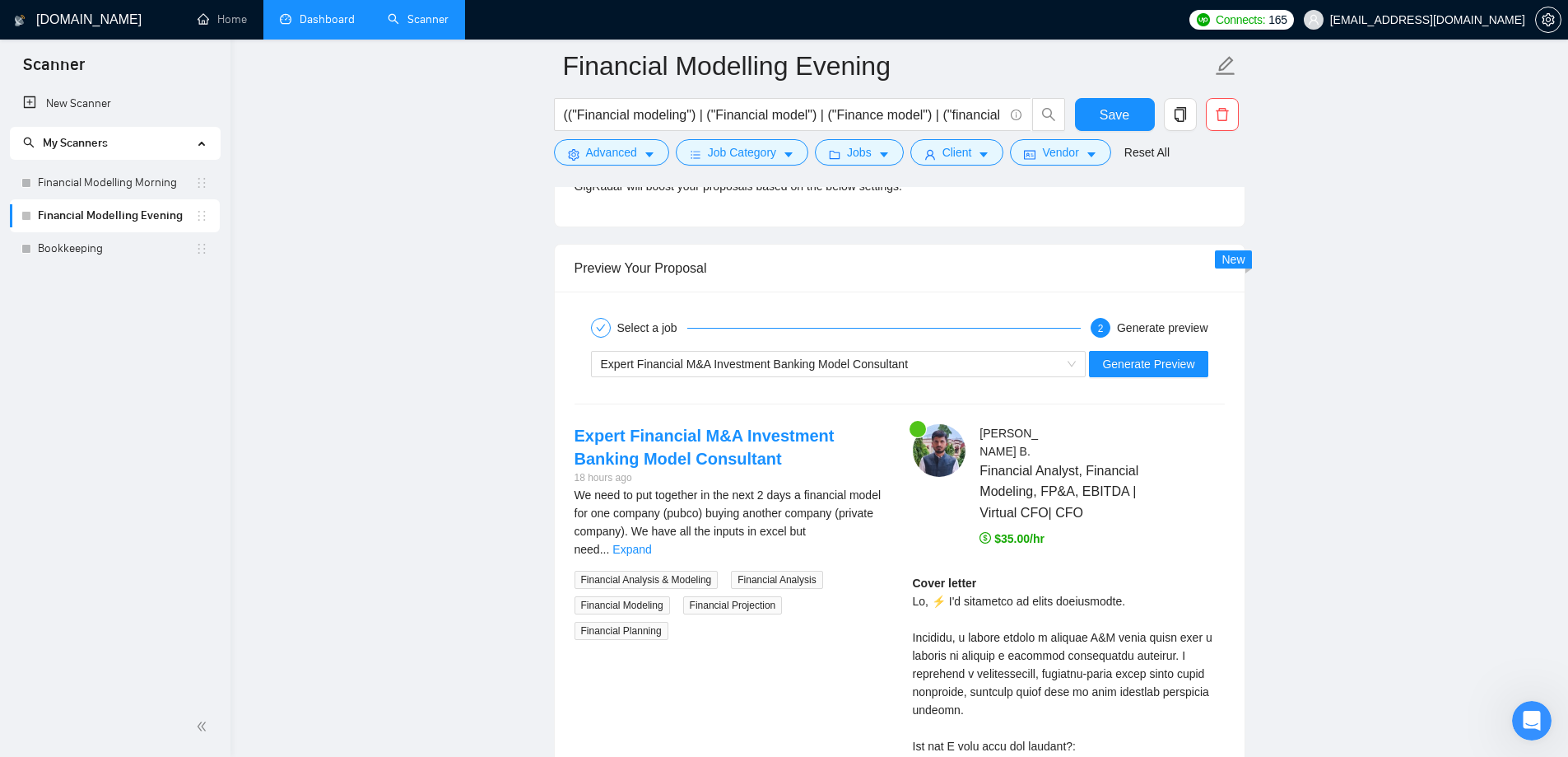
scroll to position [3047, 0]
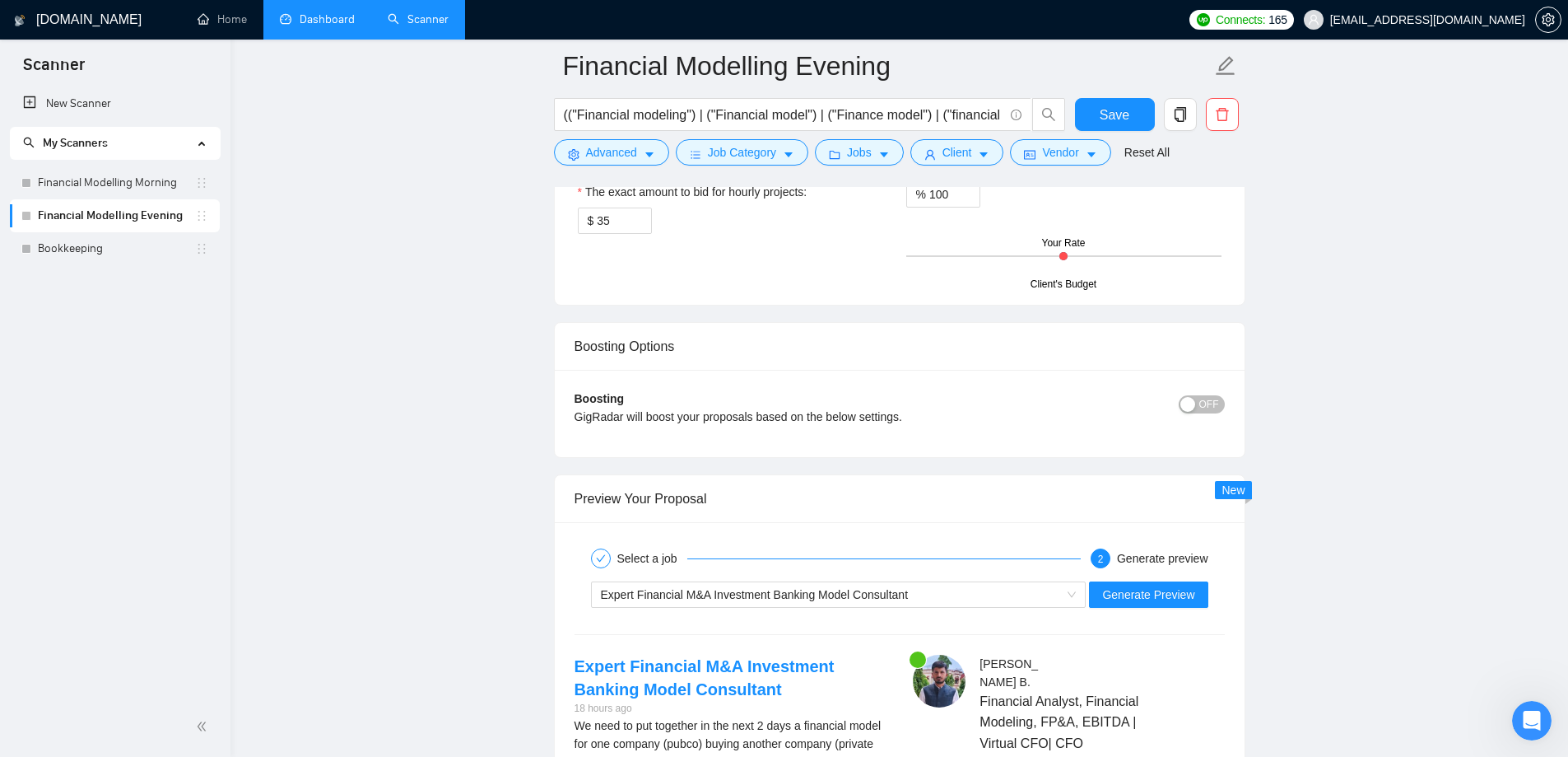
click at [853, 575] on div "Expert Financial M&A Investment Banking Model Consultant Generate Preview" at bounding box center [900, 594] width 654 height 40
click at [852, 589] on span "Expert Financial M&A Investment Banking Model Consultant" at bounding box center [754, 594] width 307 height 13
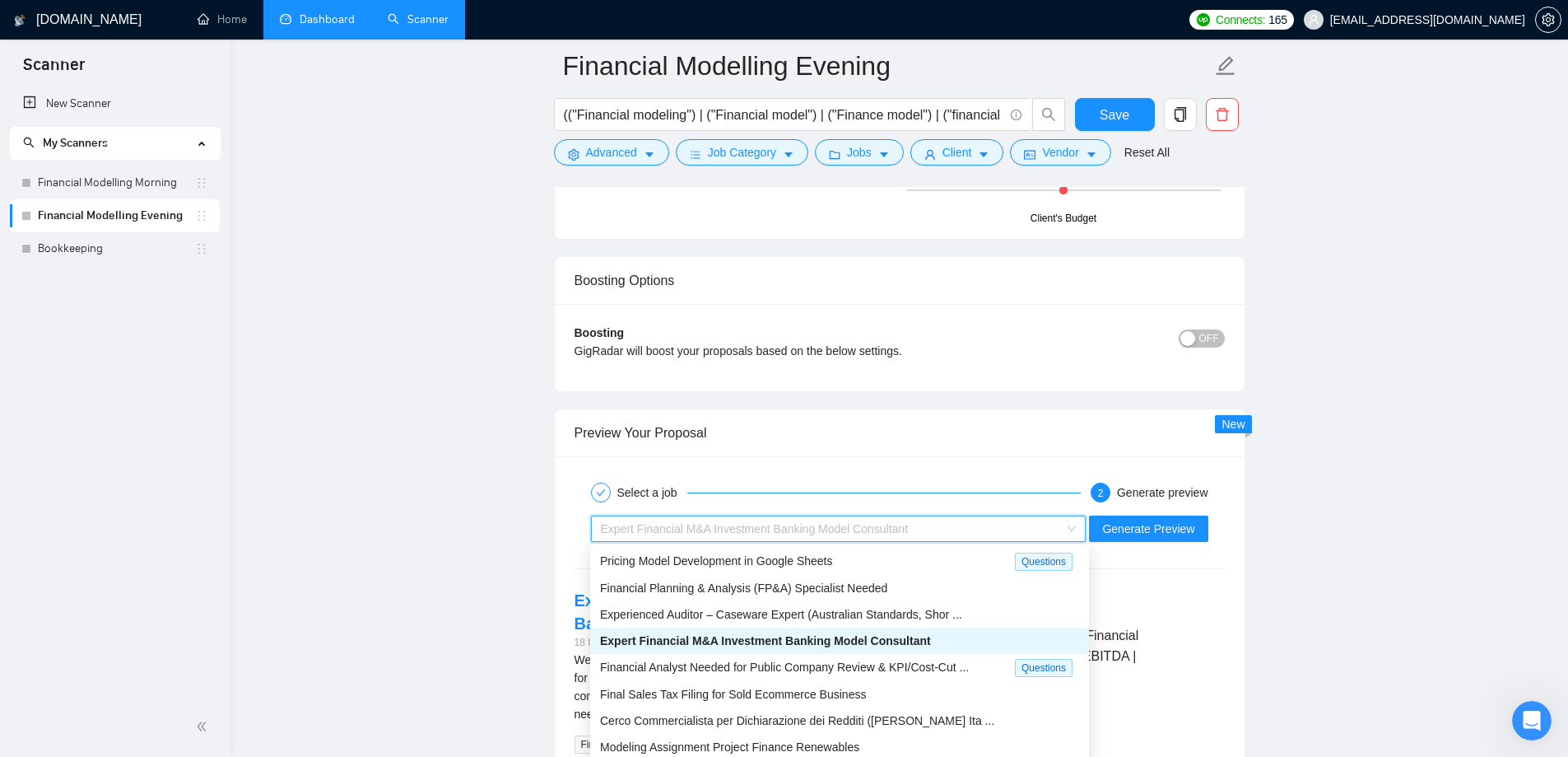
scroll to position [3211, 0]
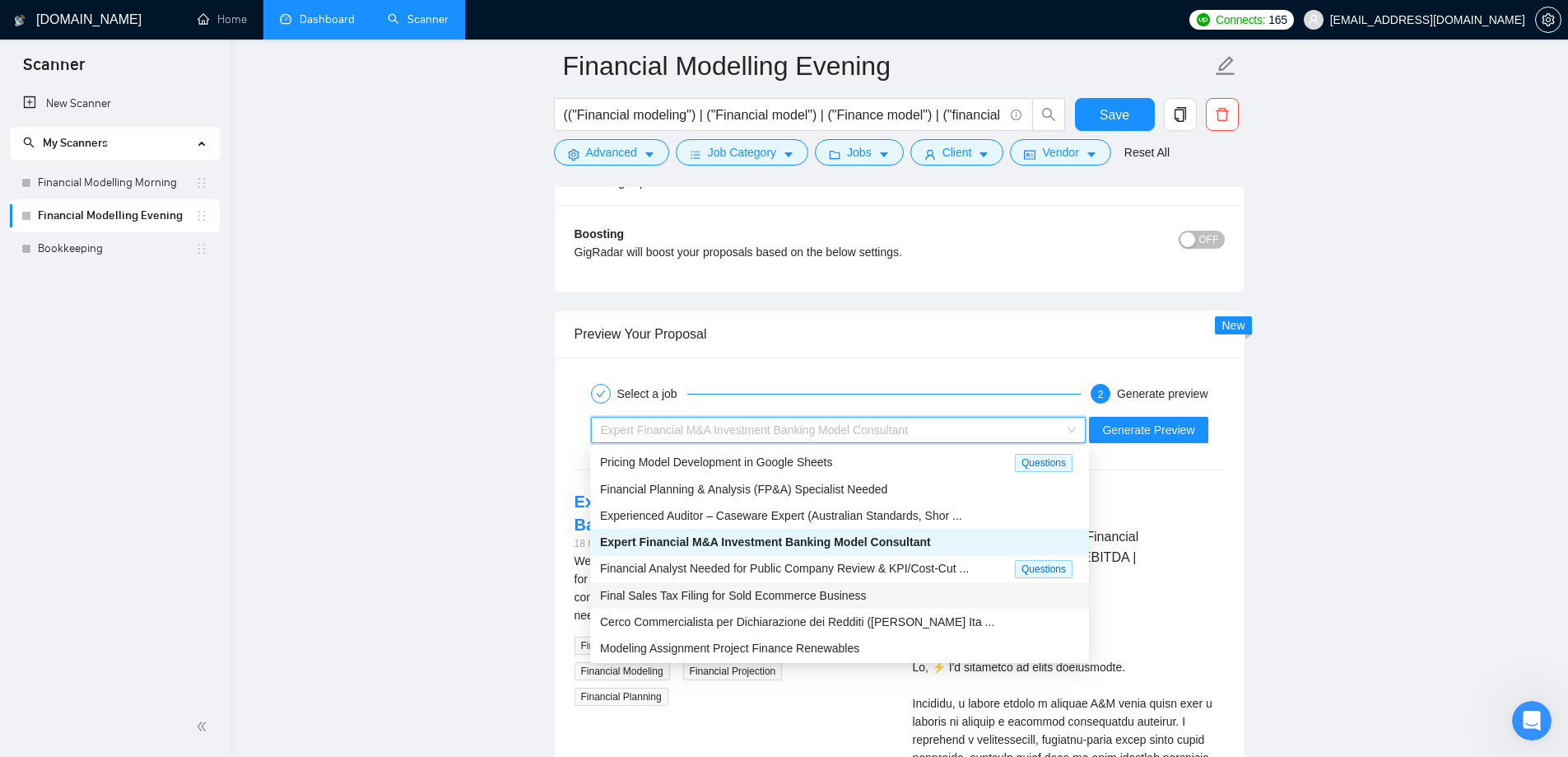
click at [876, 597] on div "Final Sales Tax Filing for Sold Ecommerce Business" at bounding box center [839, 595] width 479 height 18
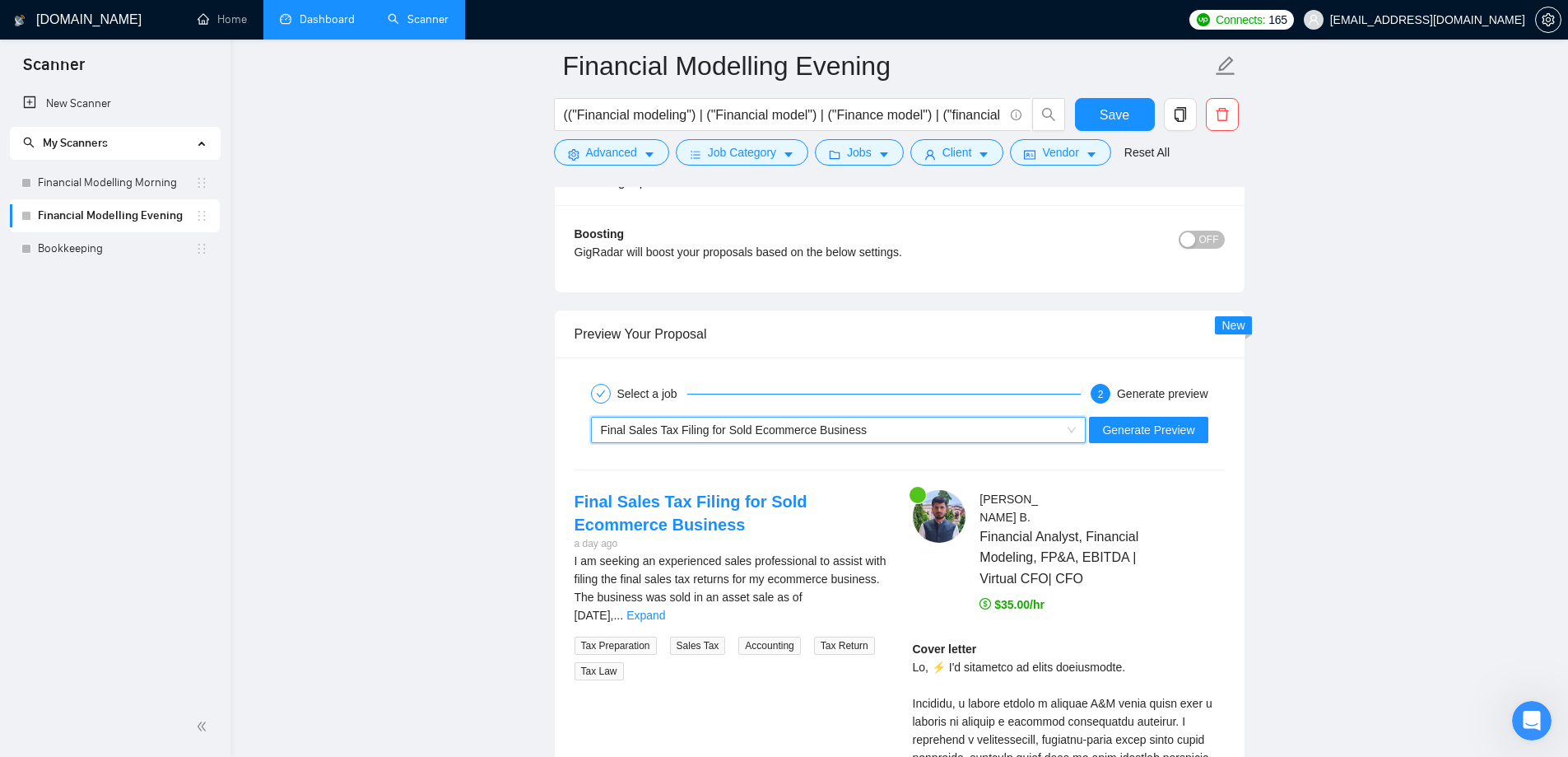
click at [873, 435] on div "Final Sales Tax Filing for Sold Ecommerce Business" at bounding box center [831, 430] width 461 height 25
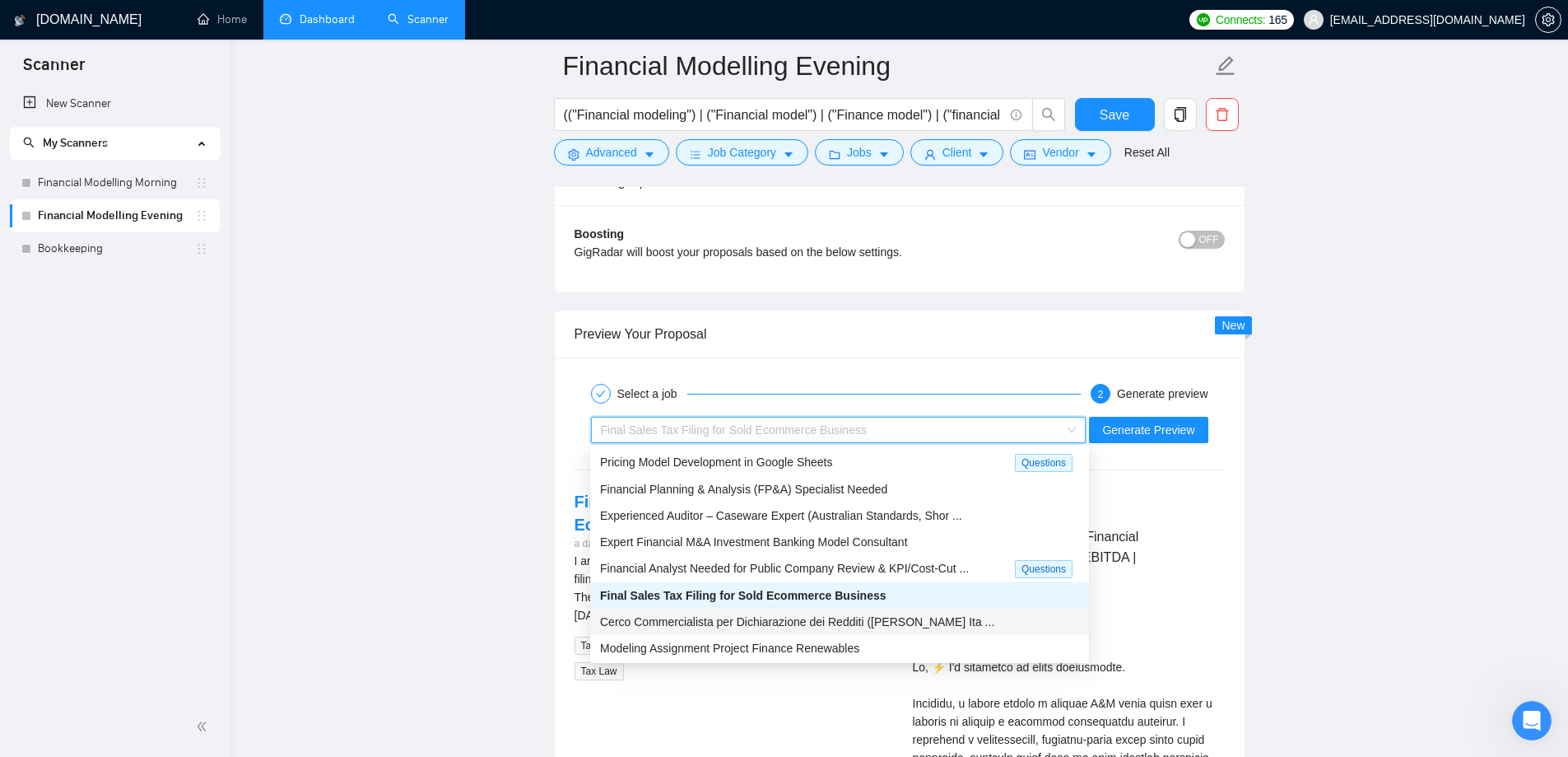
click at [780, 627] on span "Cerco Commercialista per Dichiarazione dei Redditi (Cittadino Ita ..." at bounding box center [796, 621] width 394 height 13
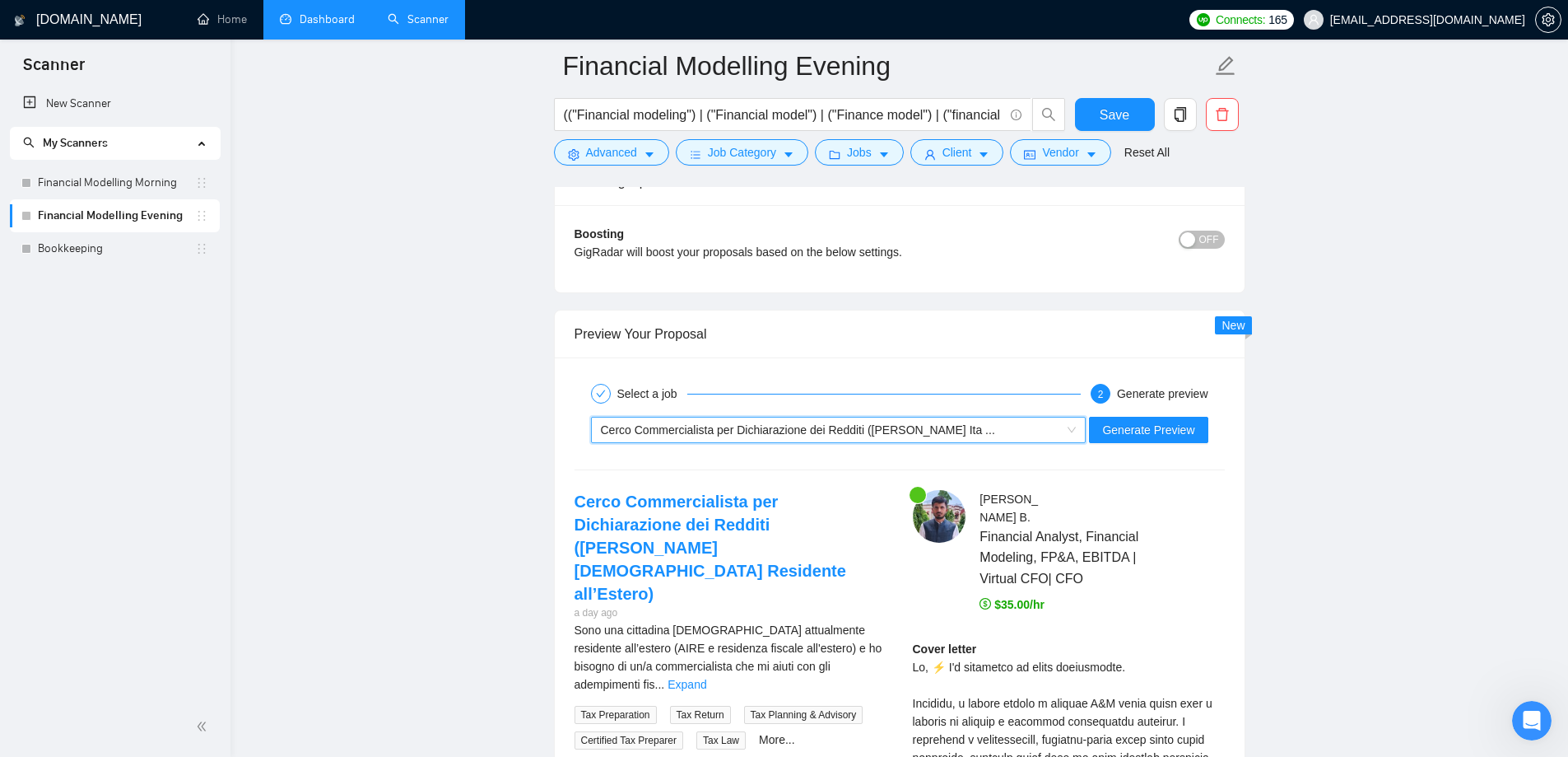
click at [847, 414] on div "~021958424142988622274 Cerco Commercialista per Dichiarazione dei Redditi (Citt…" at bounding box center [900, 430] width 654 height 40
click at [847, 433] on span "Cerco Commercialista per Dichiarazione dei Redditi (Cittadino Ita ..." at bounding box center [797, 430] width 394 height 13
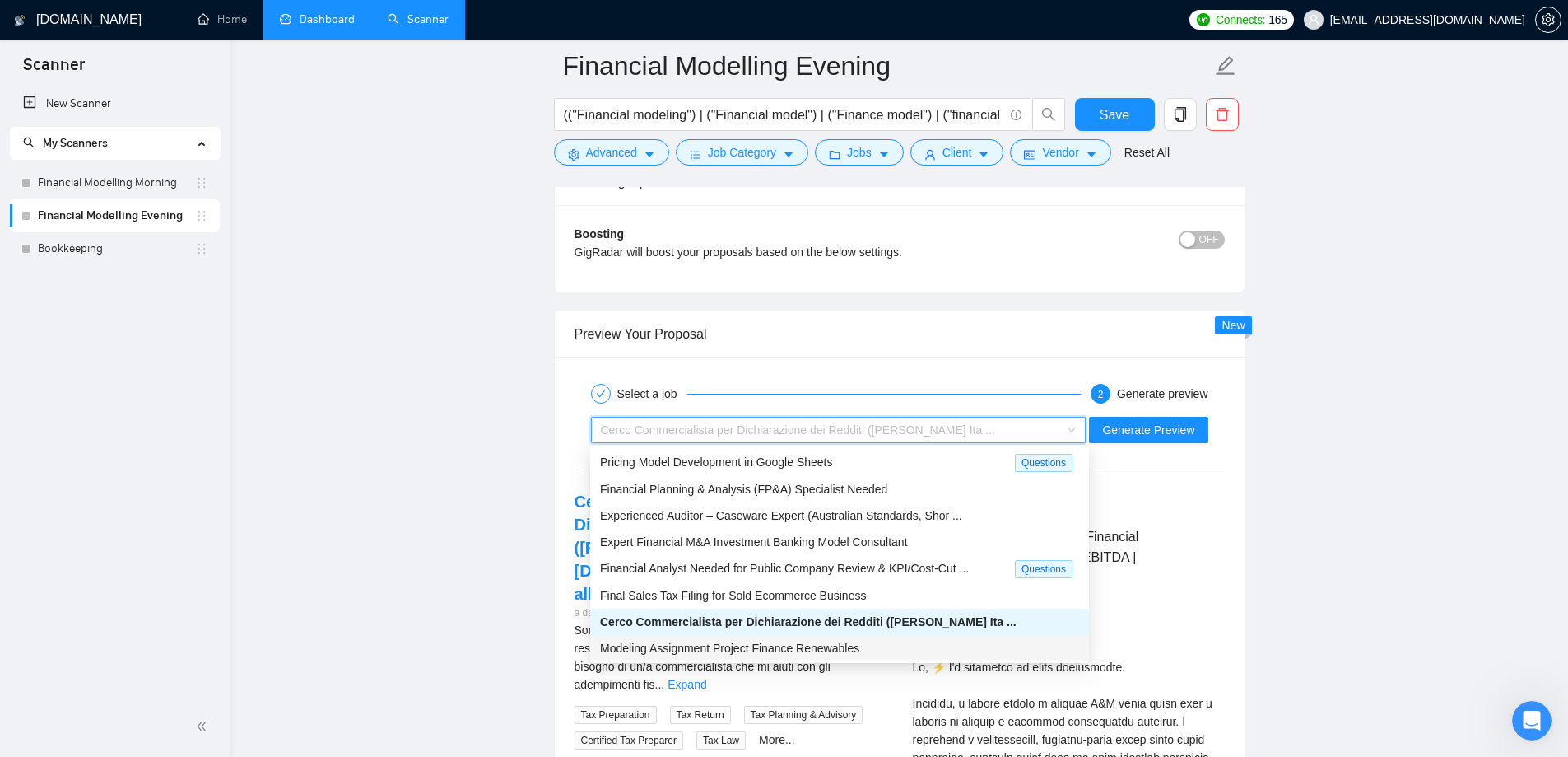
click at [787, 644] on span "Modeling Assignment Project Finance Renewables" at bounding box center [729, 648] width 260 height 13
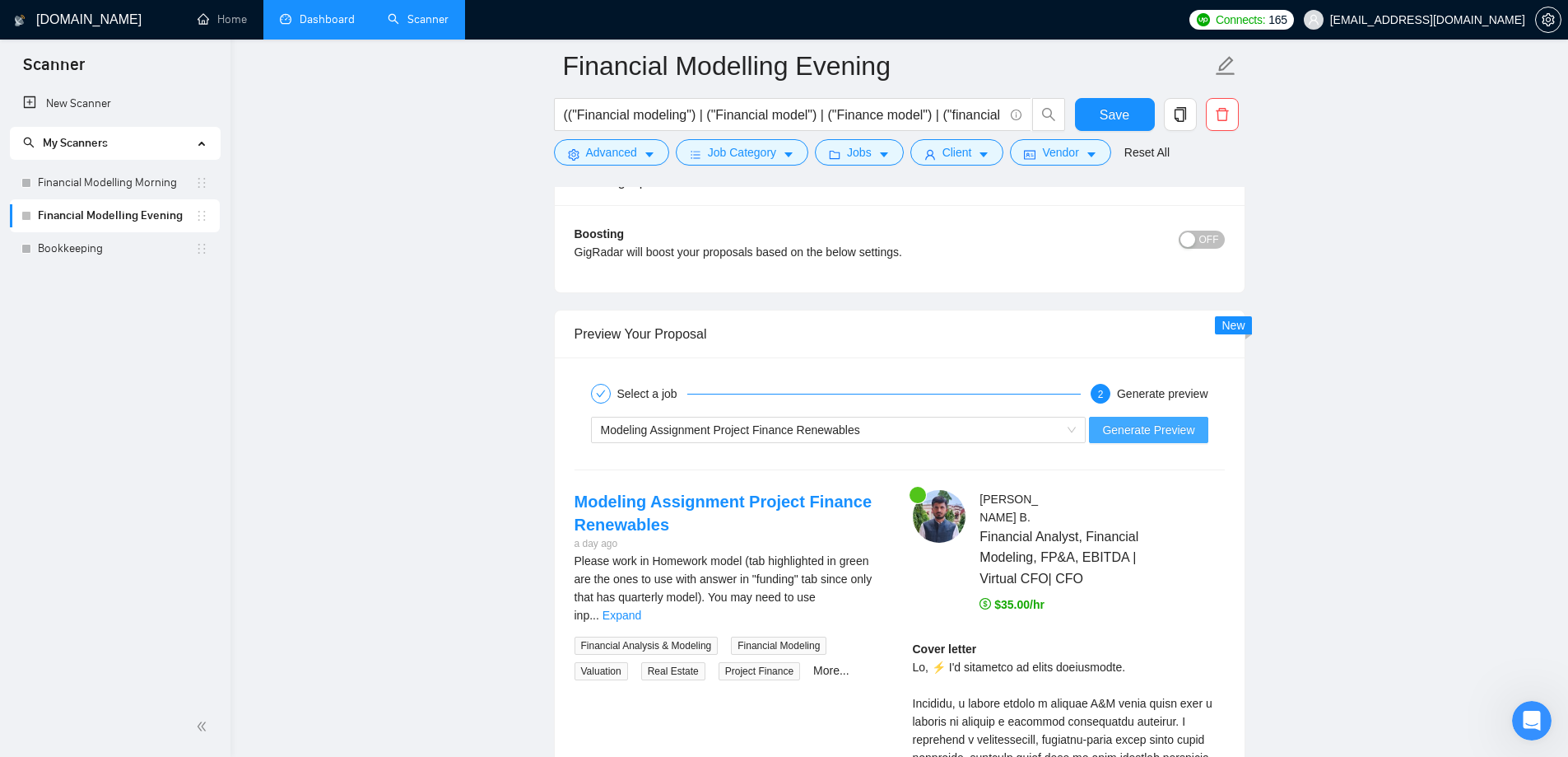
click at [1161, 425] on span "Generate Preview" at bounding box center [1148, 430] width 92 height 18
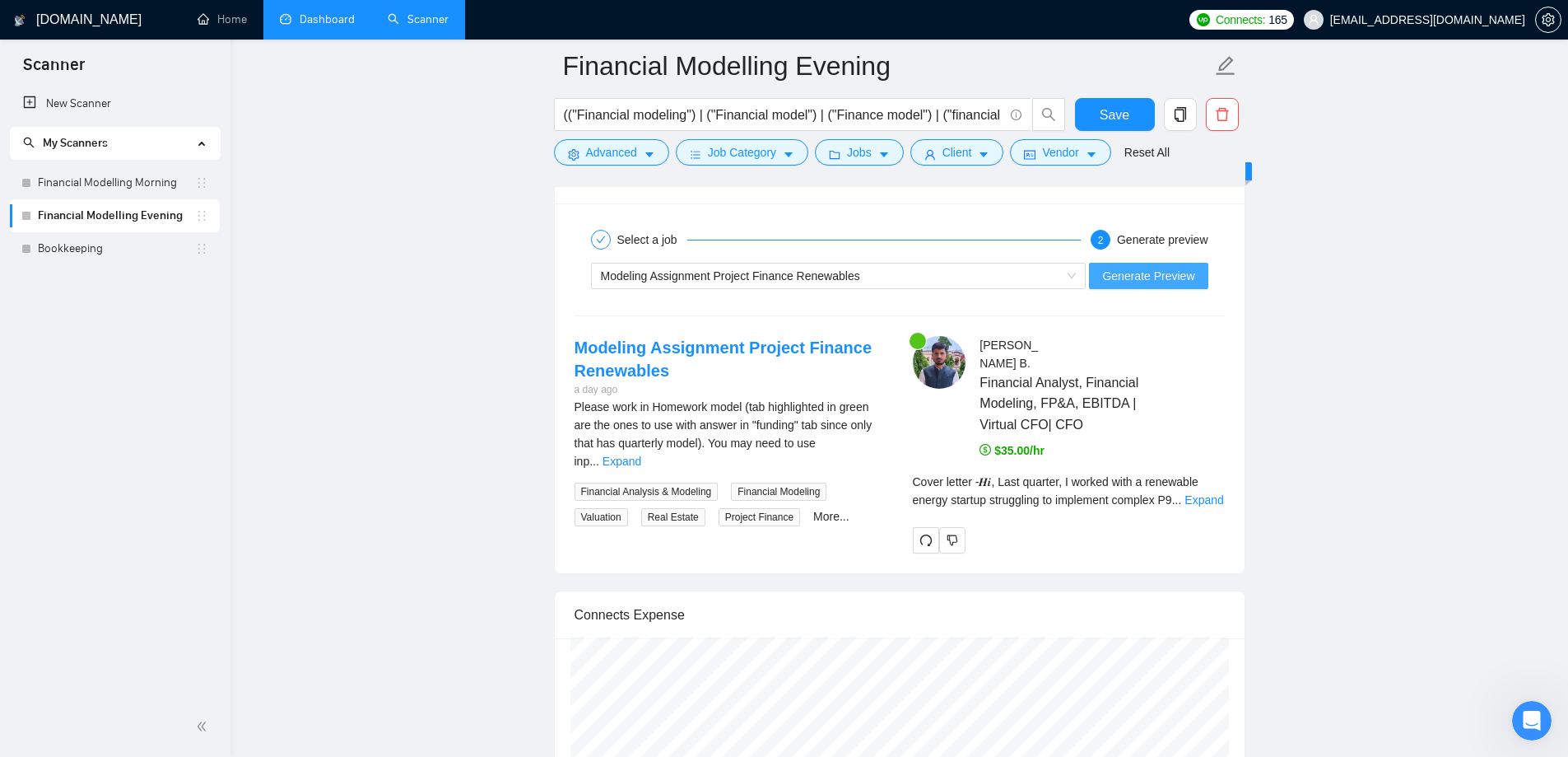
scroll to position [3376, 0]
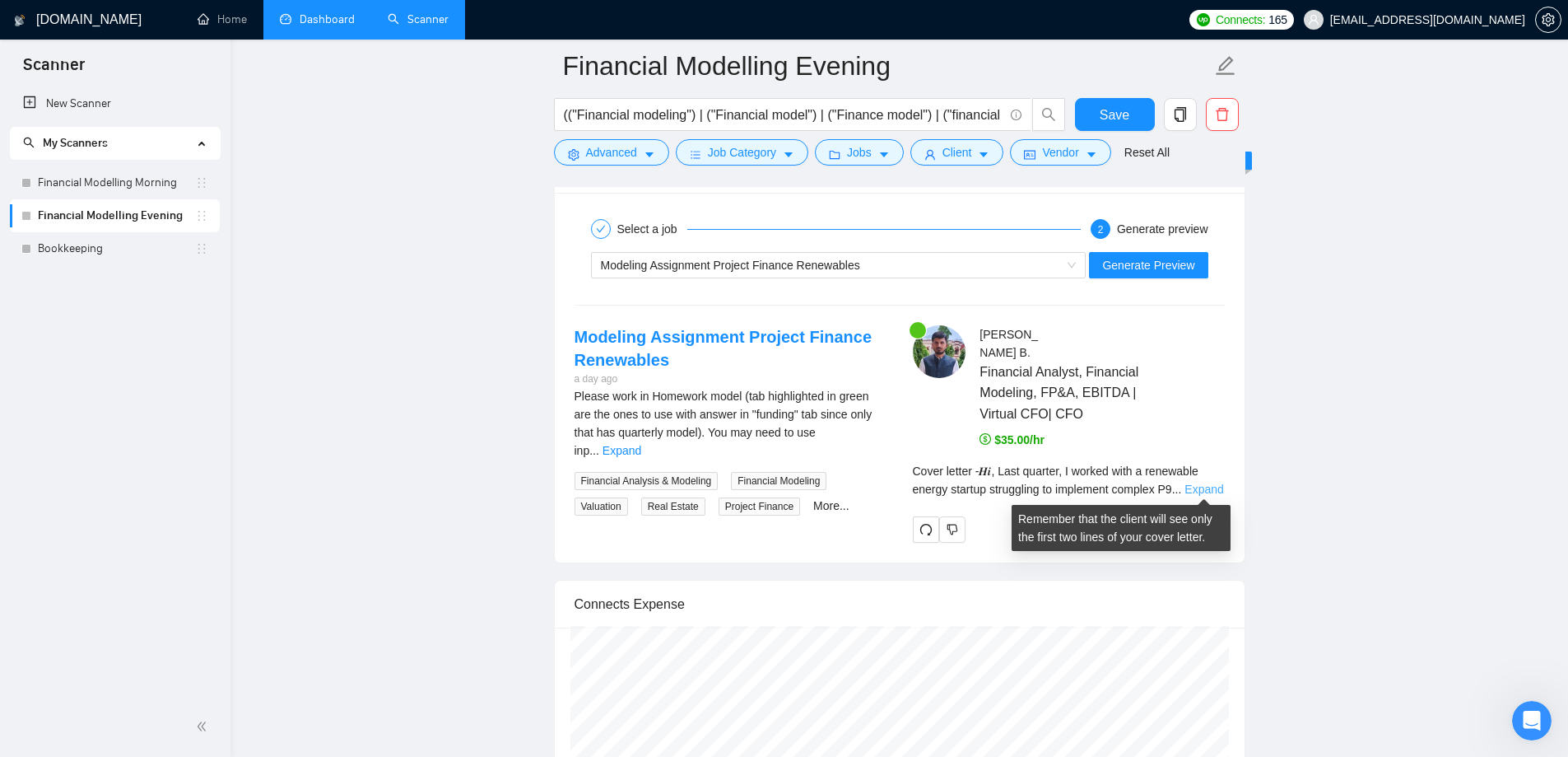
click at [1199, 488] on link "Expand" at bounding box center [1204, 488] width 39 height 13
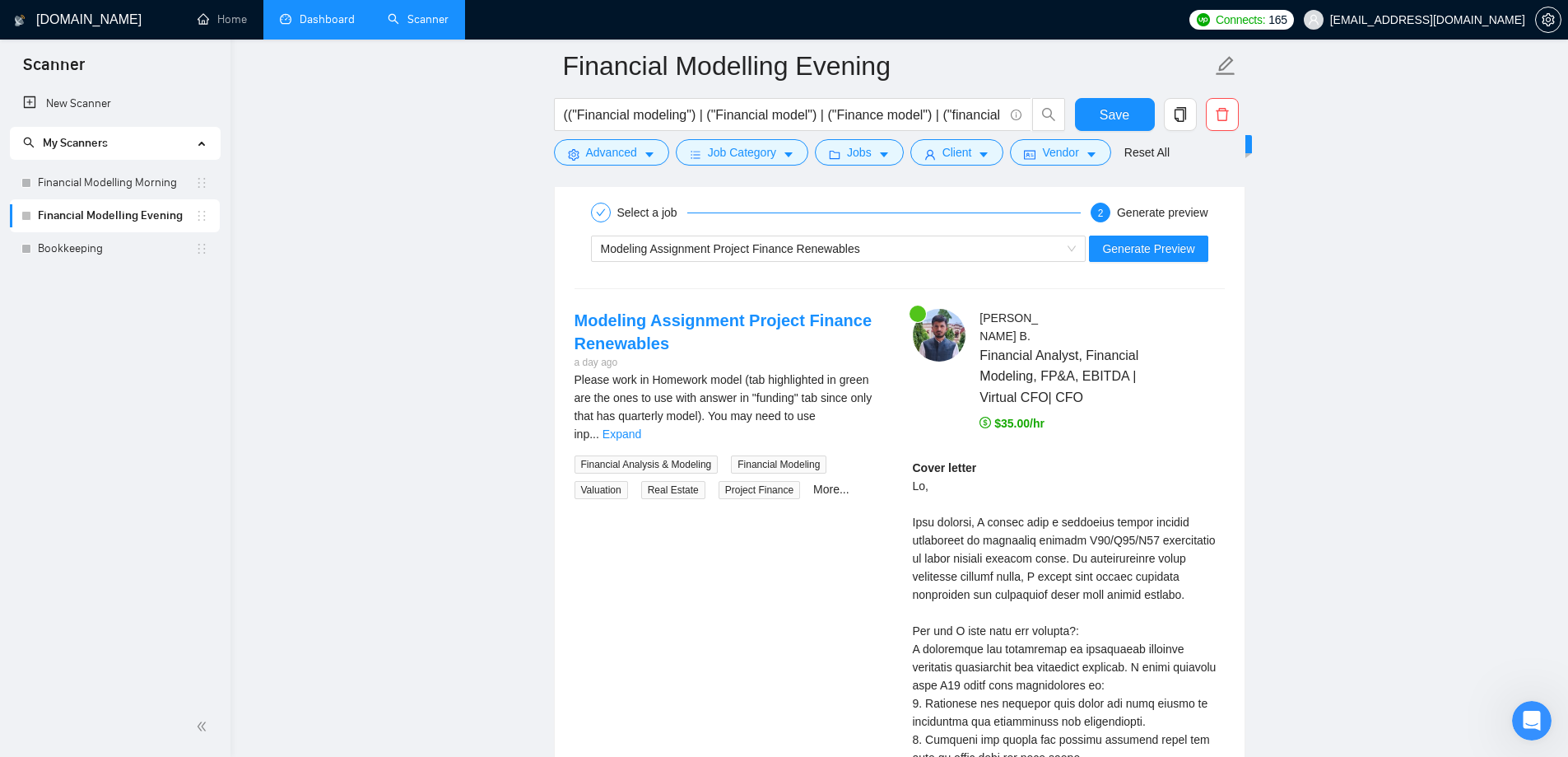
scroll to position [3211, 0]
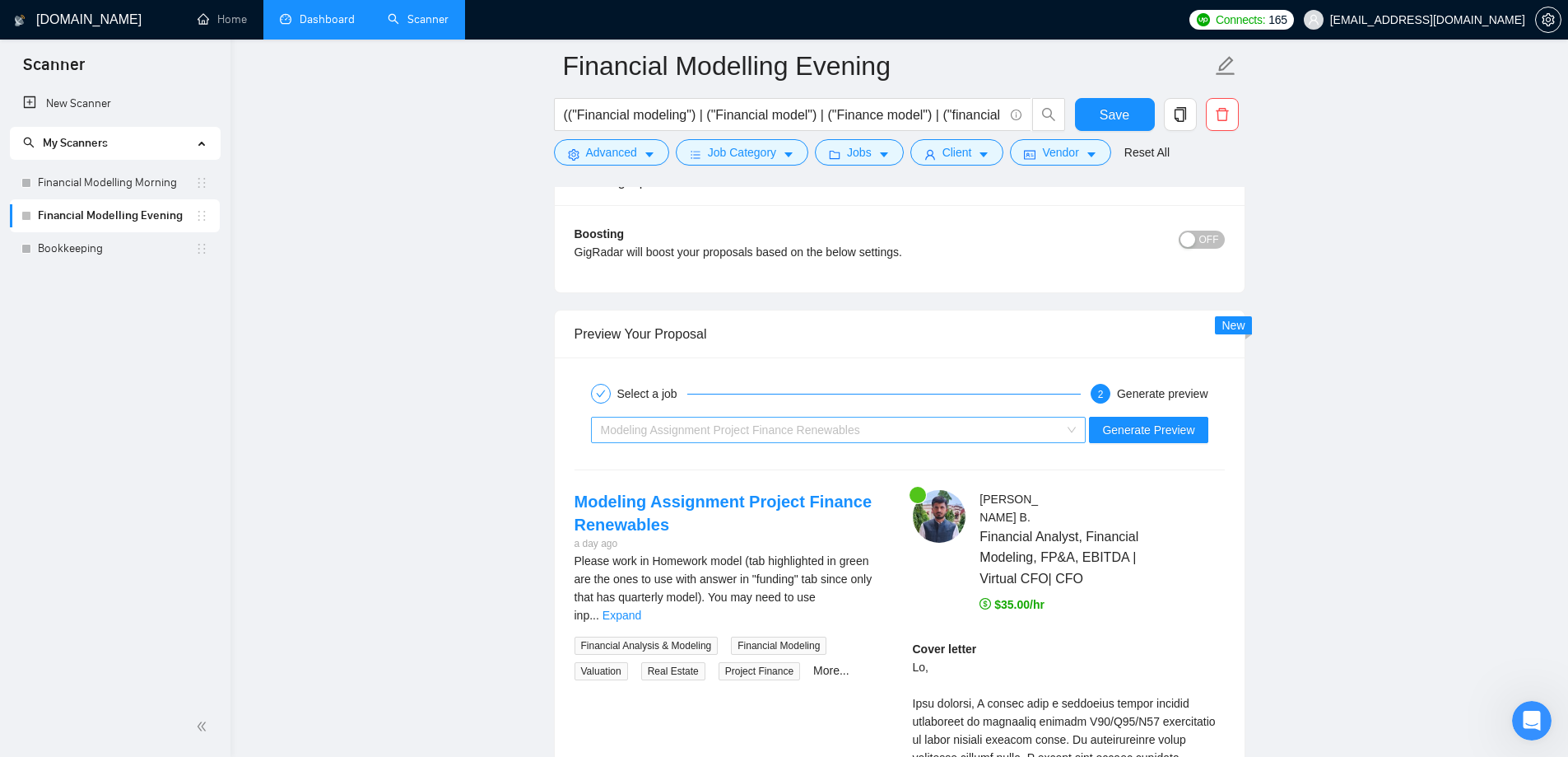
click at [837, 425] on span "Modeling Assignment Project Finance Renewables" at bounding box center [730, 430] width 260 height 13
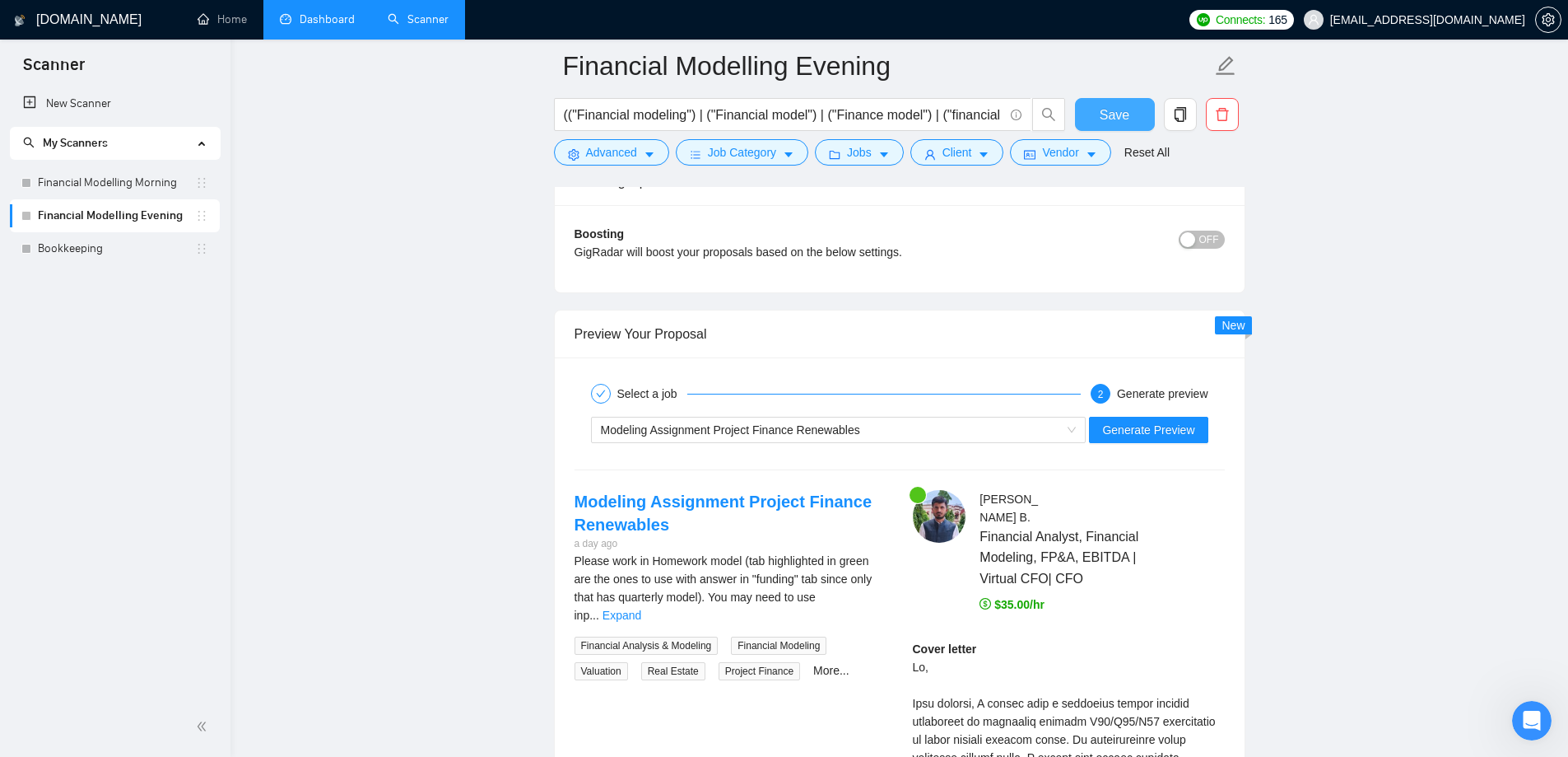
click at [1117, 111] on span "Save" at bounding box center [1114, 114] width 29 height 20
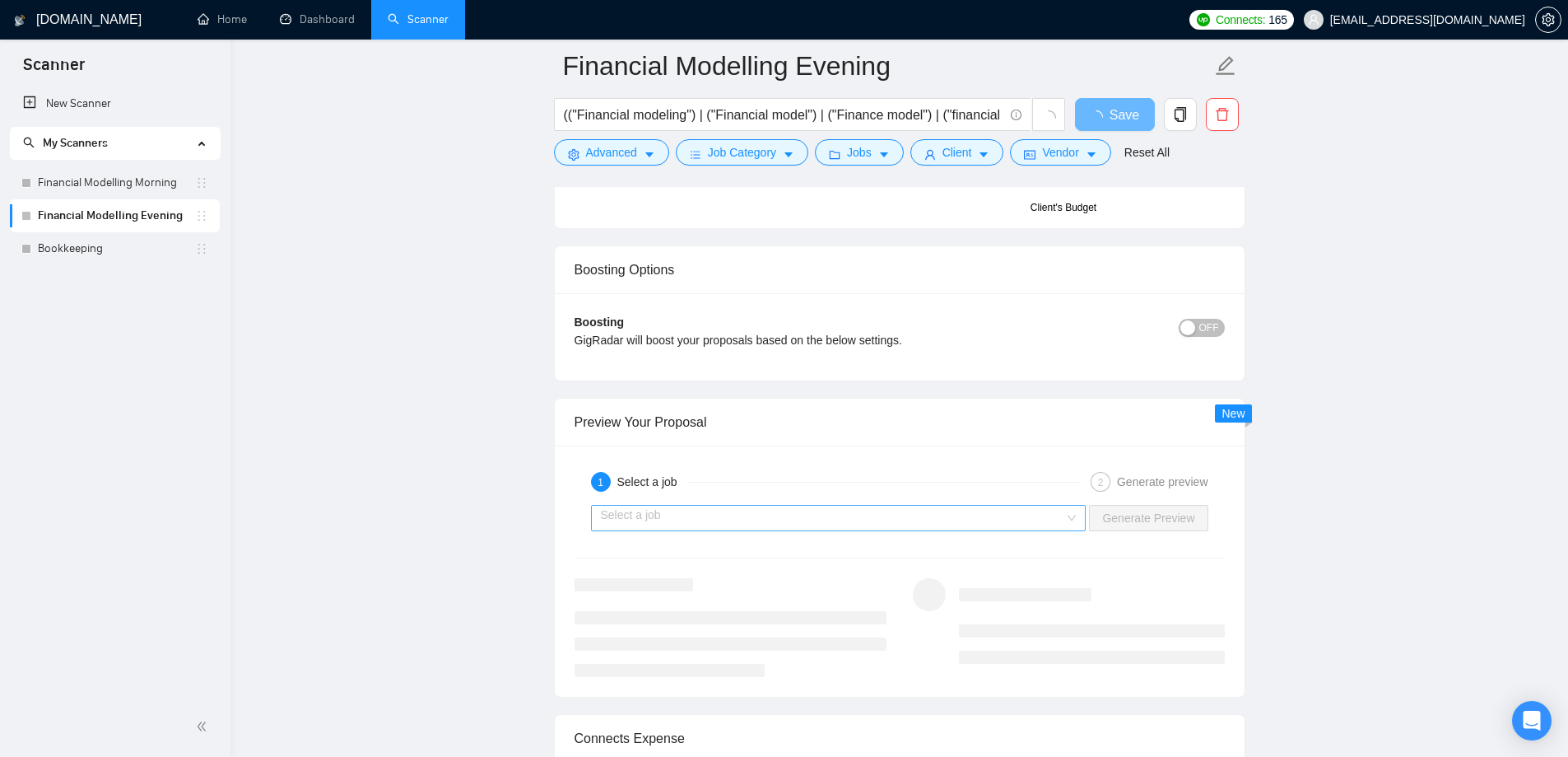
scroll to position [3047, 0]
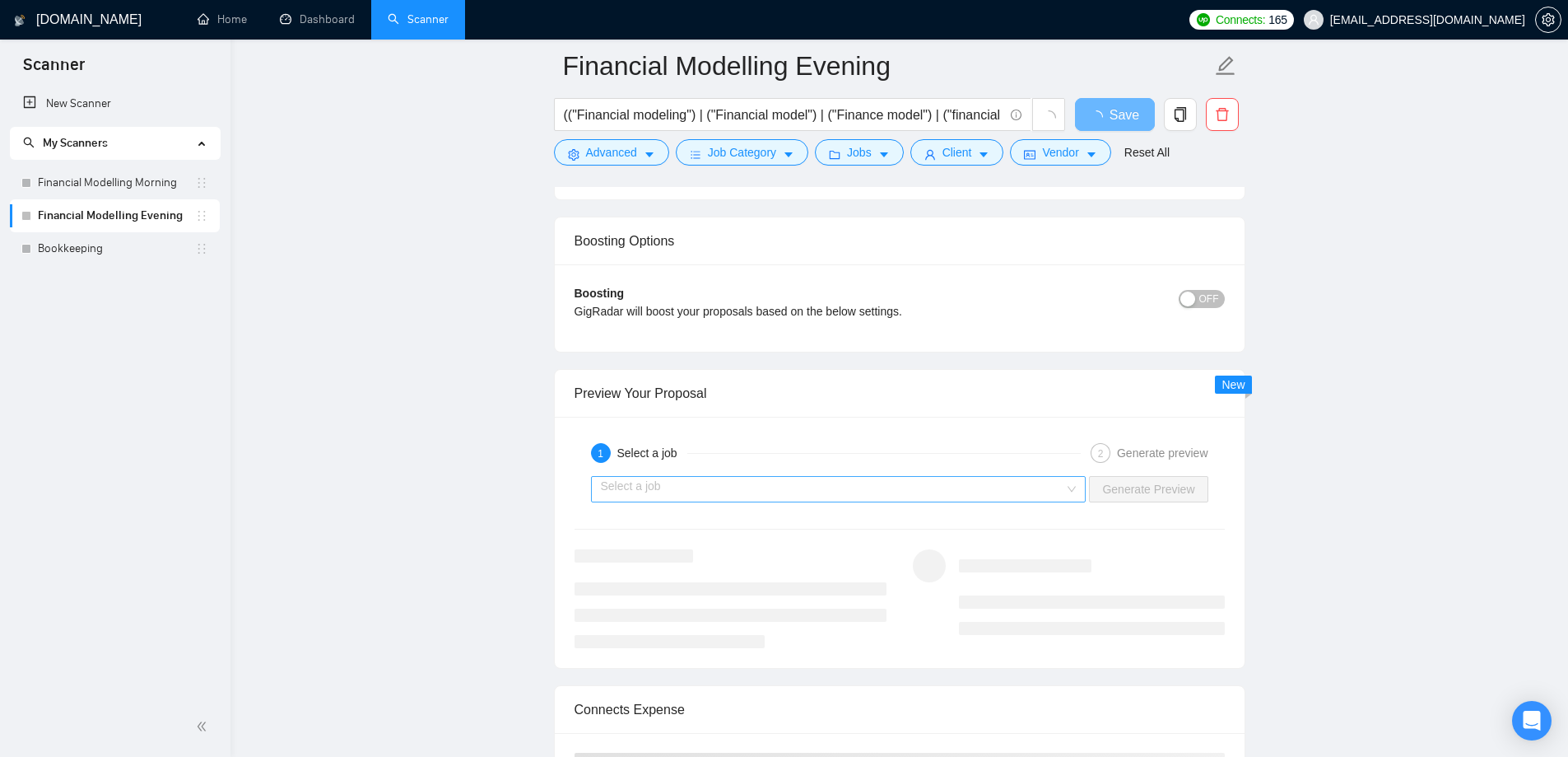
click at [835, 490] on input "search" at bounding box center [833, 489] width 464 height 25
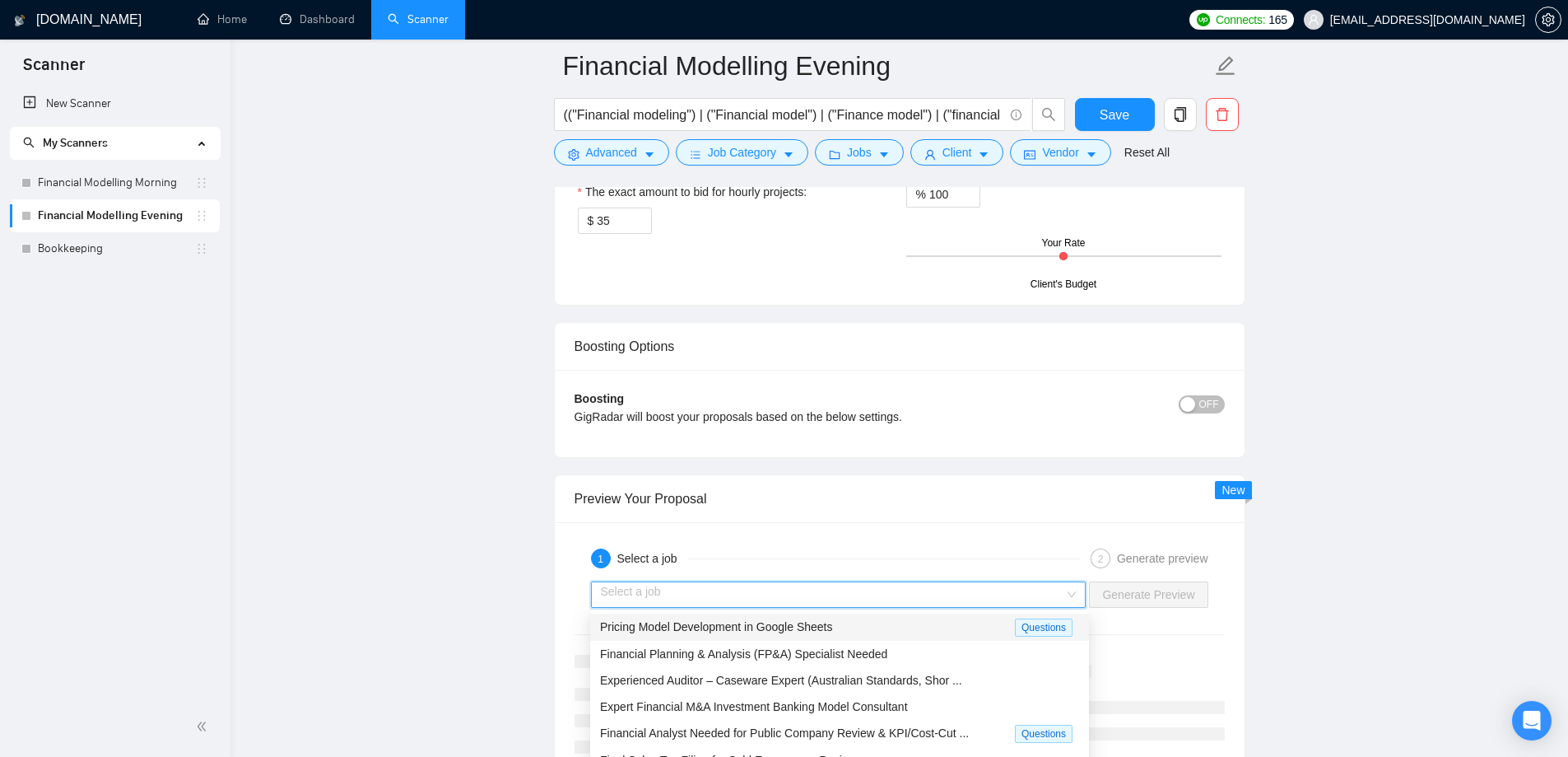
click at [840, 627] on div "Pricing Model Development in Google Sheets" at bounding box center [807, 627] width 415 height 19
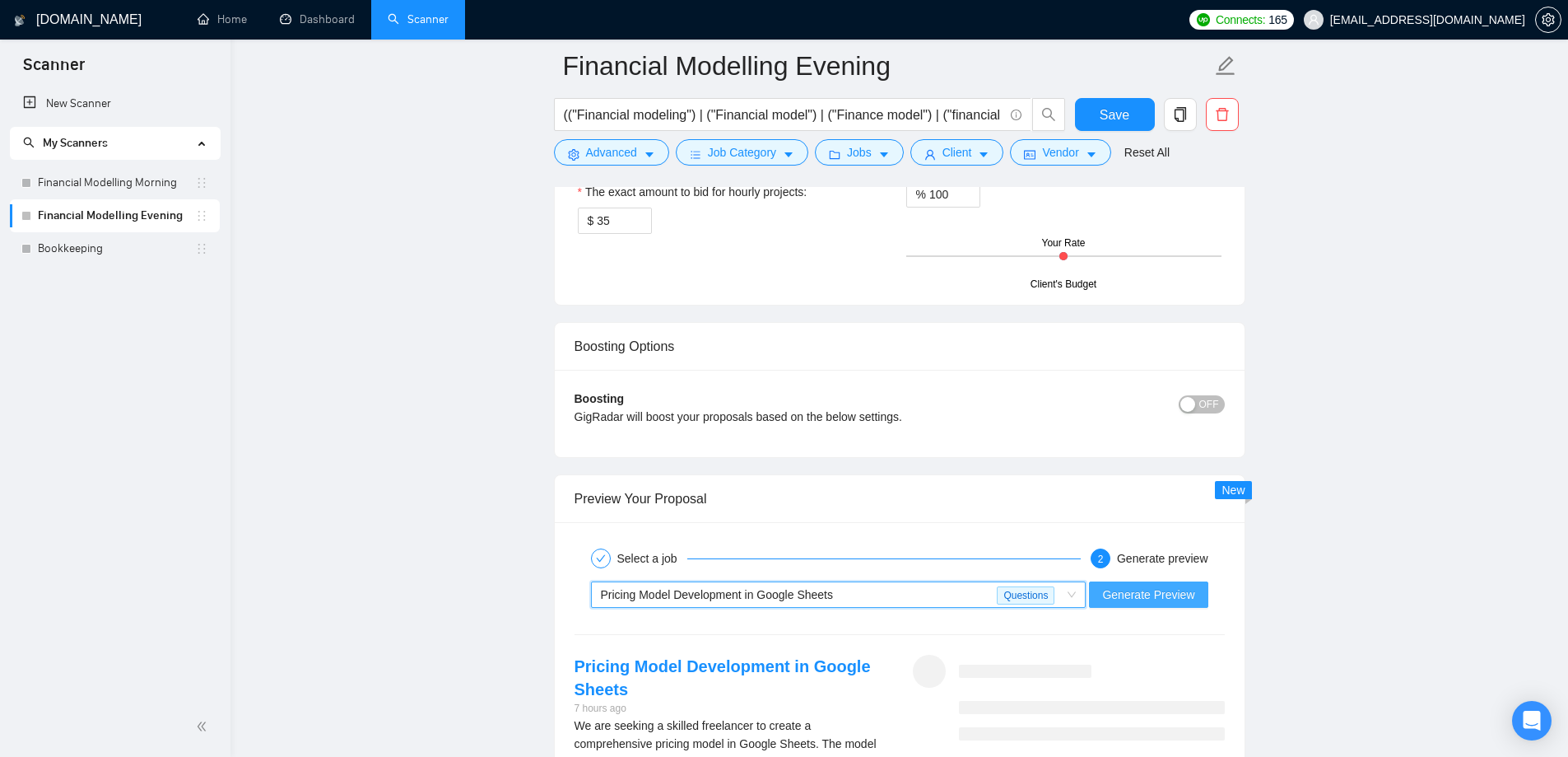
click at [1168, 589] on span "Generate Preview" at bounding box center [1148, 595] width 92 height 18
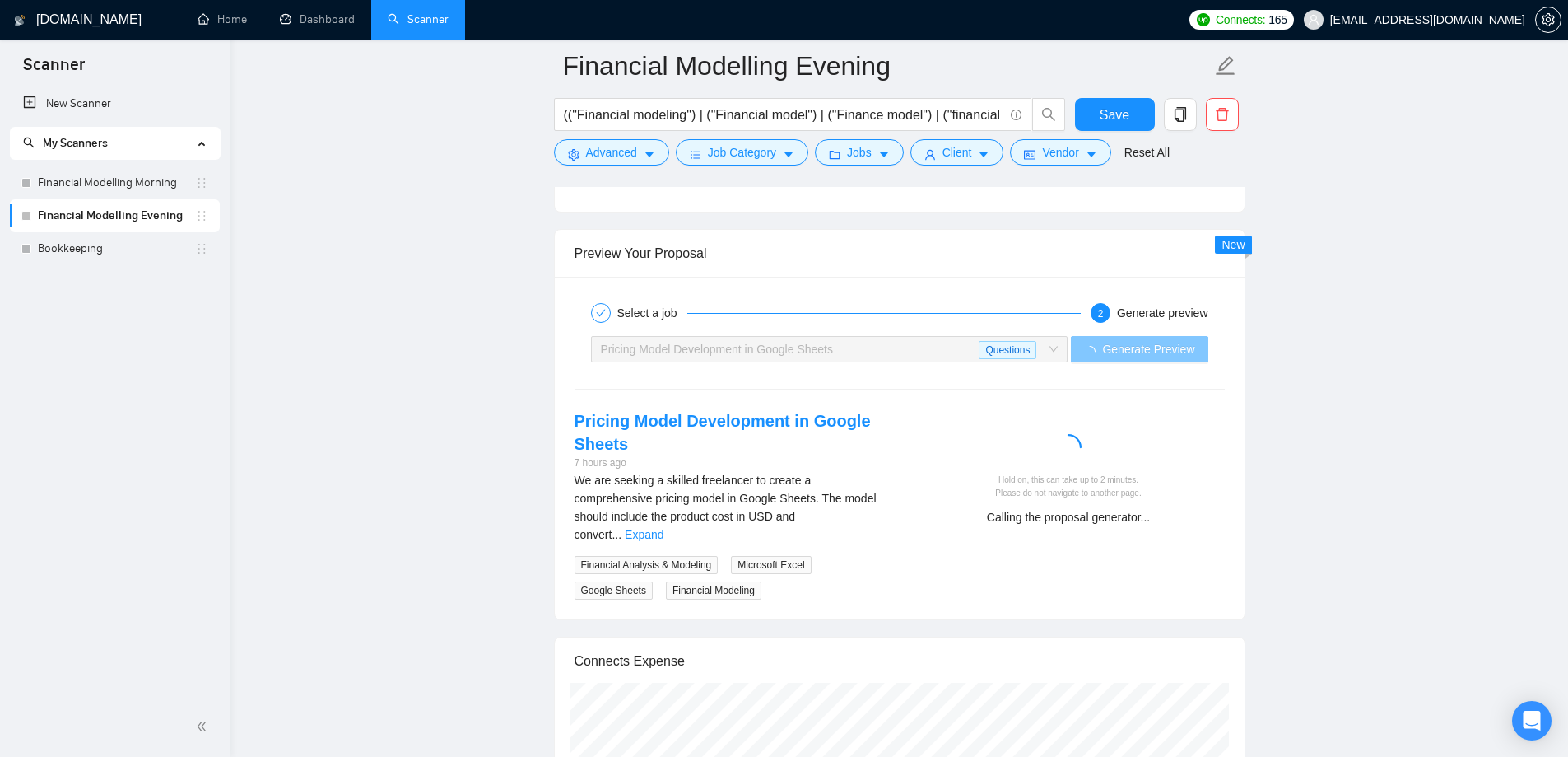
scroll to position [3376, 0]
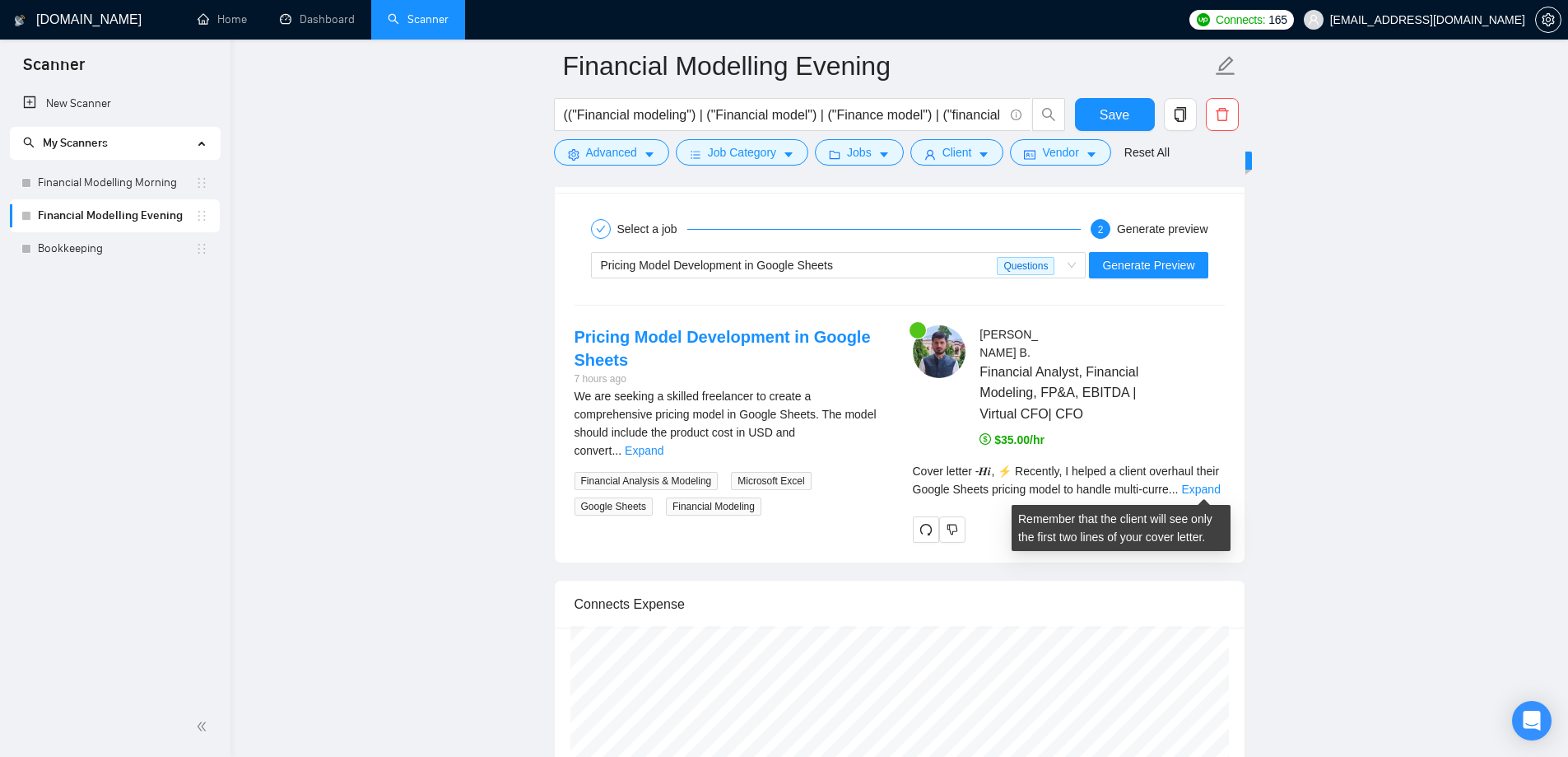
click at [1211, 496] on div "Cover letter - 𝑯𝒊, ⚡ Recently, I helped a client overhaul their Google Sheets p…" at bounding box center [1068, 480] width 312 height 36
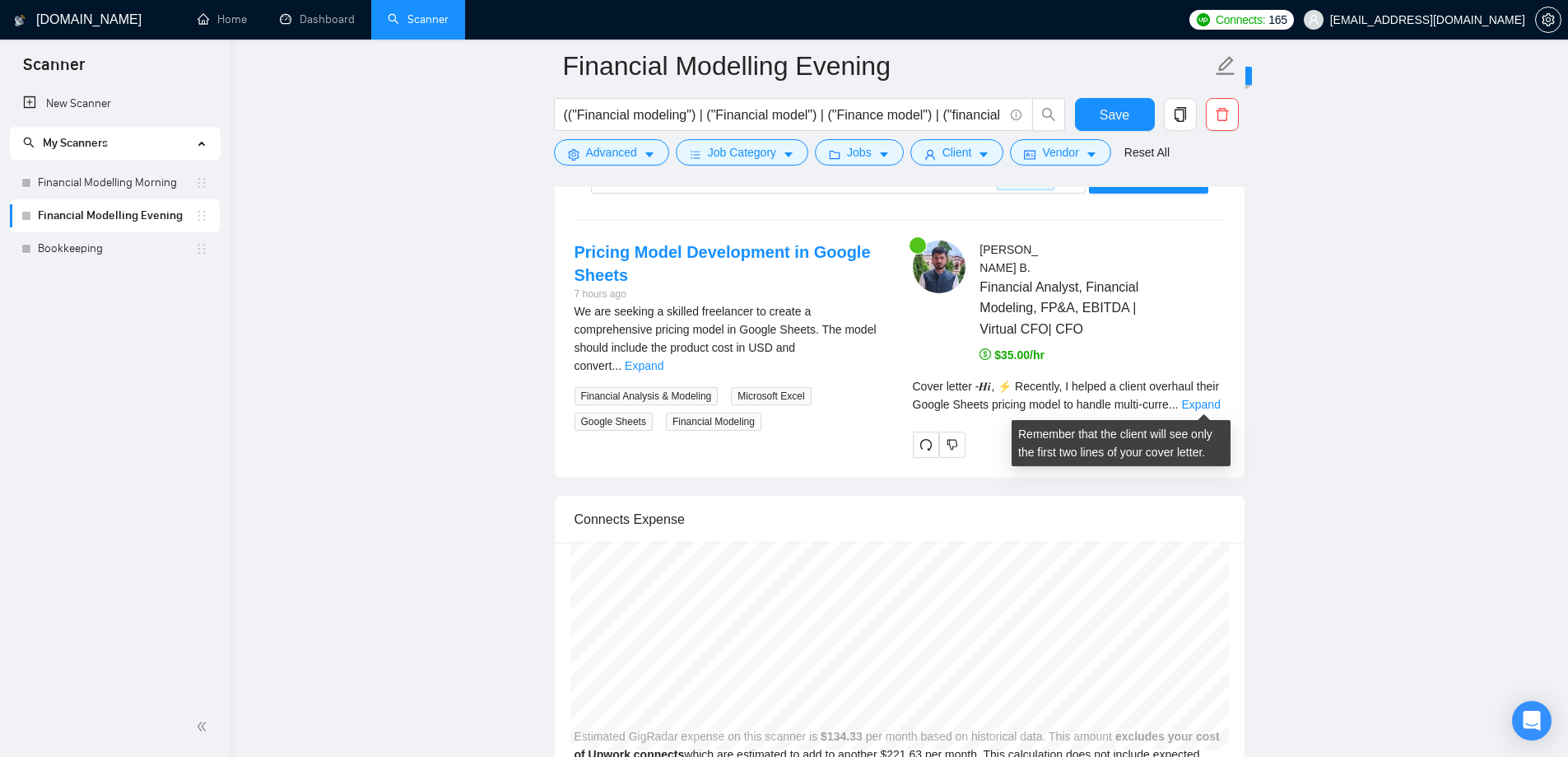
scroll to position [3541, 0]
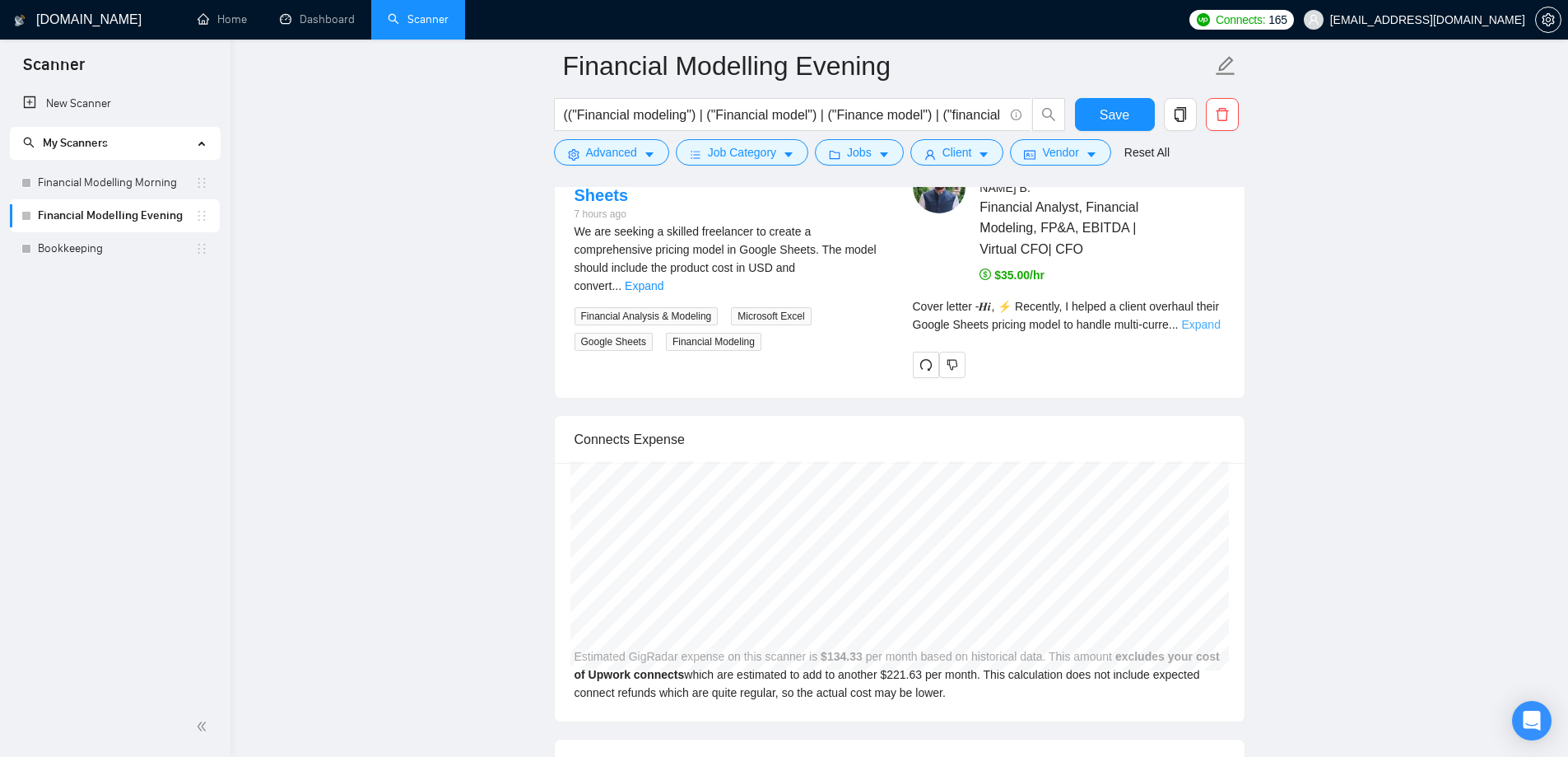
click at [1204, 322] on link "Expand" at bounding box center [1200, 324] width 39 height 13
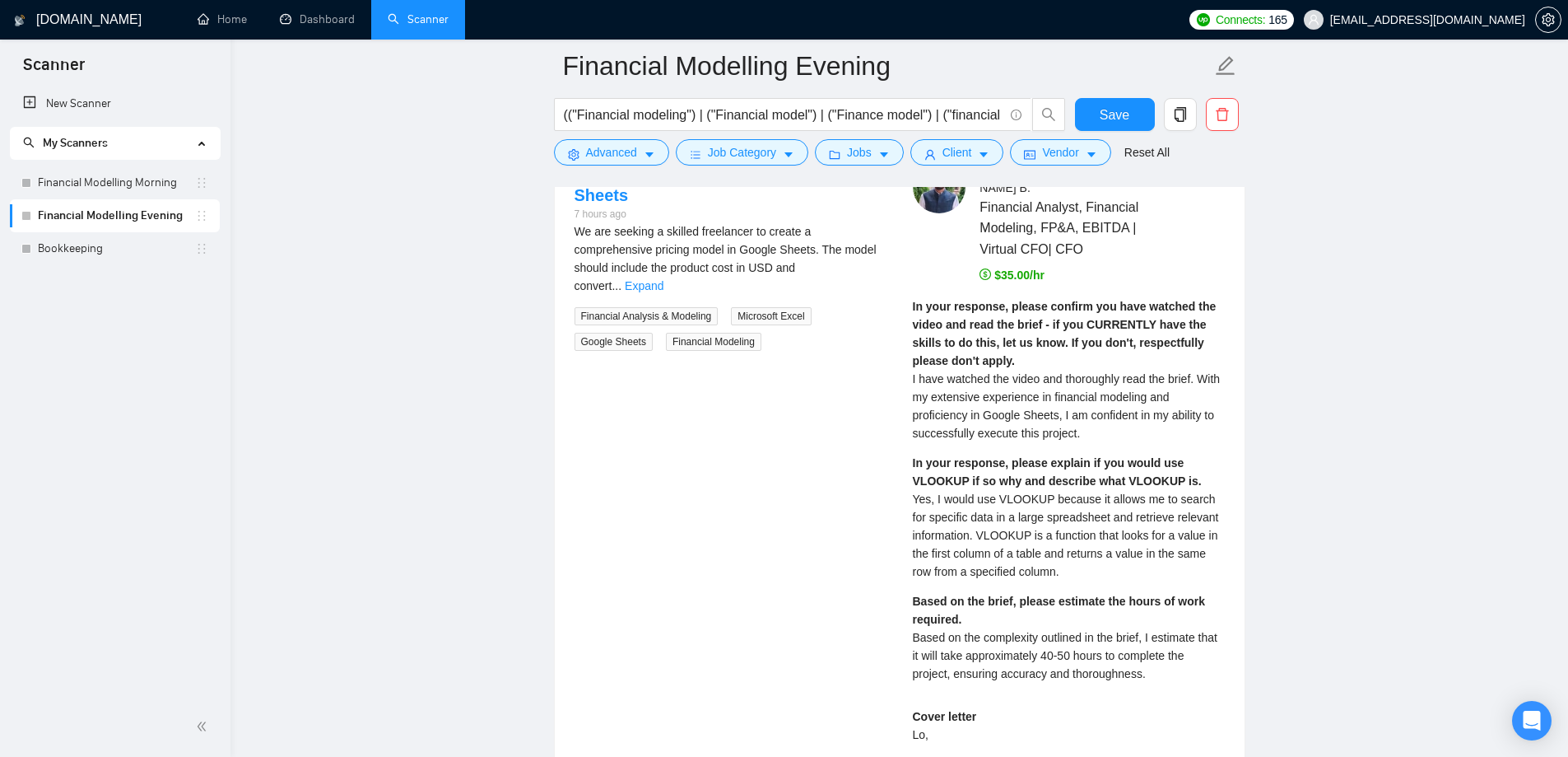
click at [1199, 382] on span "I have watched the video and thoroughly read the brief. With my extensive exper…" at bounding box center [1066, 406] width 307 height 67
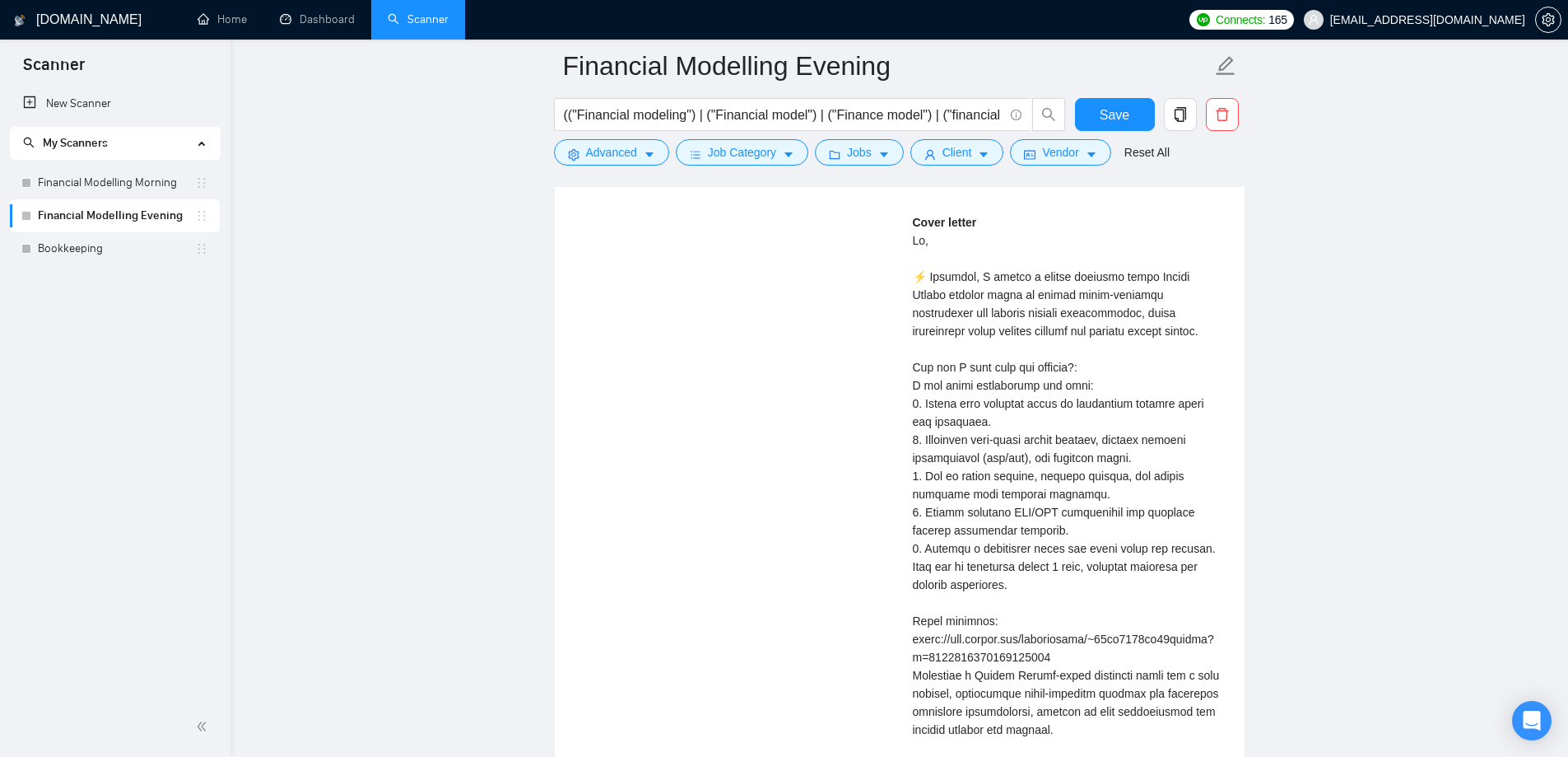
scroll to position [4117, 0]
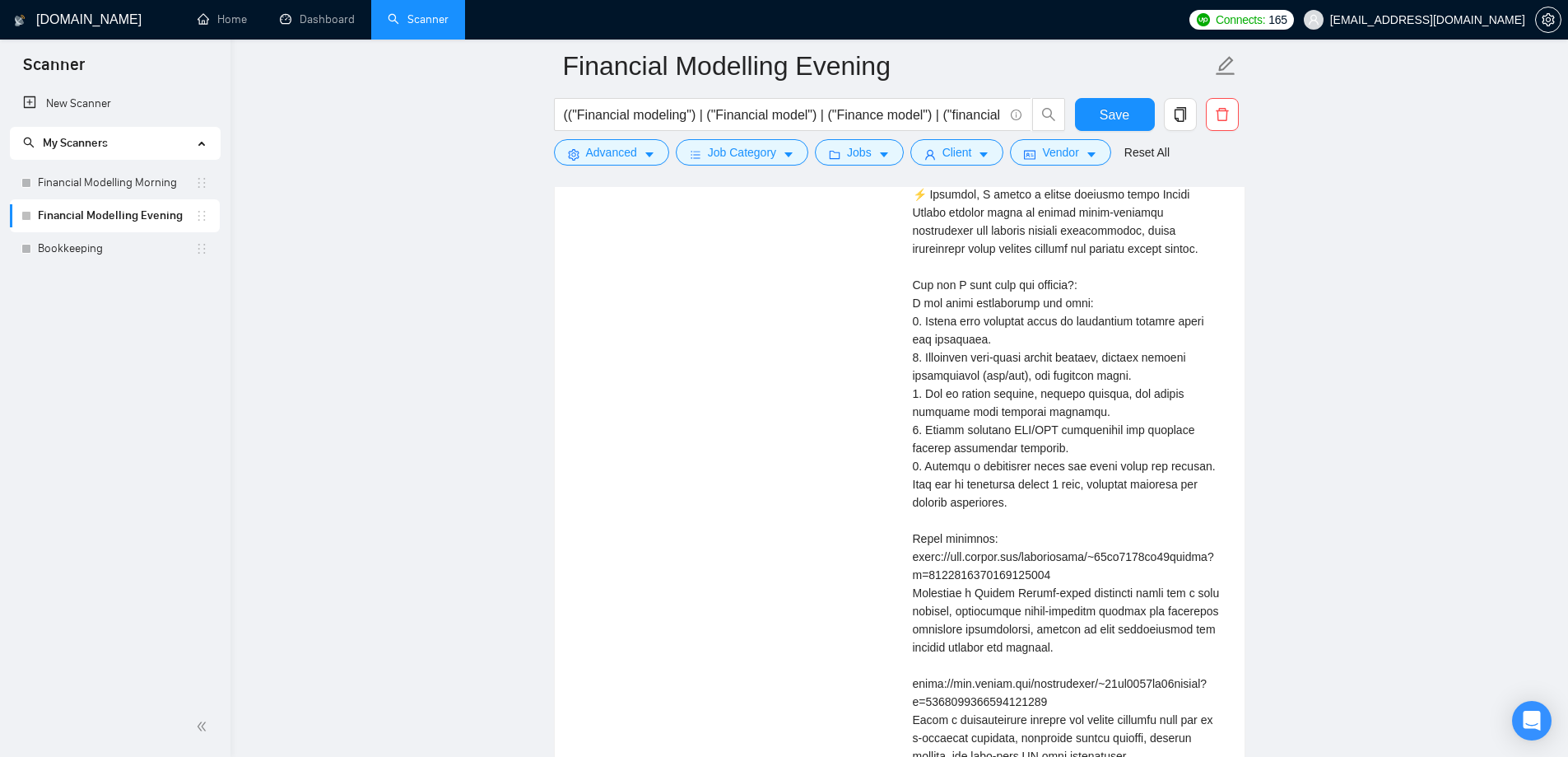
drag, startPoint x: 168, startPoint y: 215, endPoint x: 105, endPoint y: 351, distance: 149.9
click at [105, 351] on div "New Scanner My Scanners Financial Modelling Morning Financial Modelling Evening…" at bounding box center [115, 391] width 230 height 609
click at [1184, 113] on icon "copy" at bounding box center [1179, 114] width 12 height 15
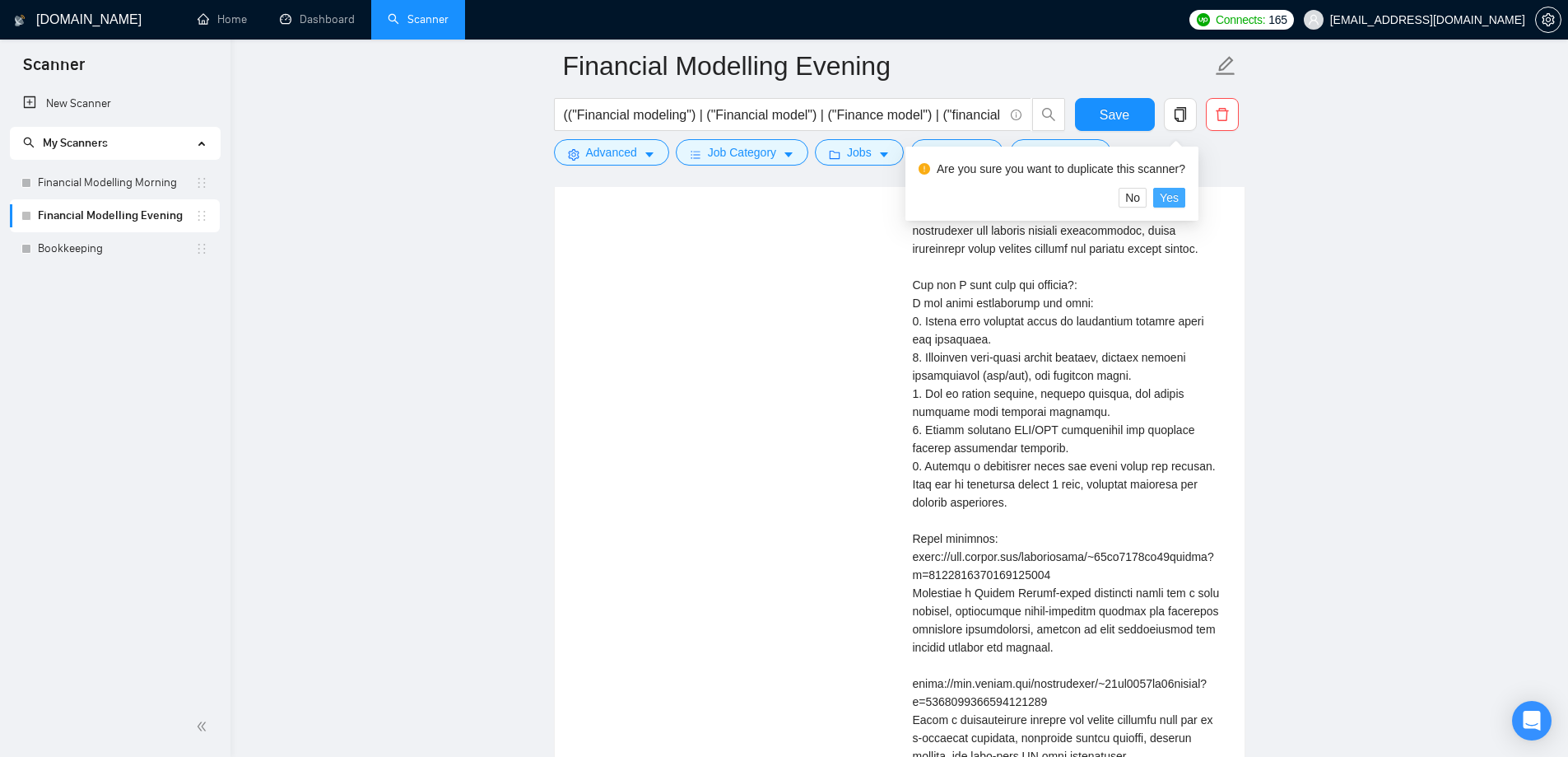
click at [1161, 197] on span "Yes" at bounding box center [1168, 198] width 19 height 18
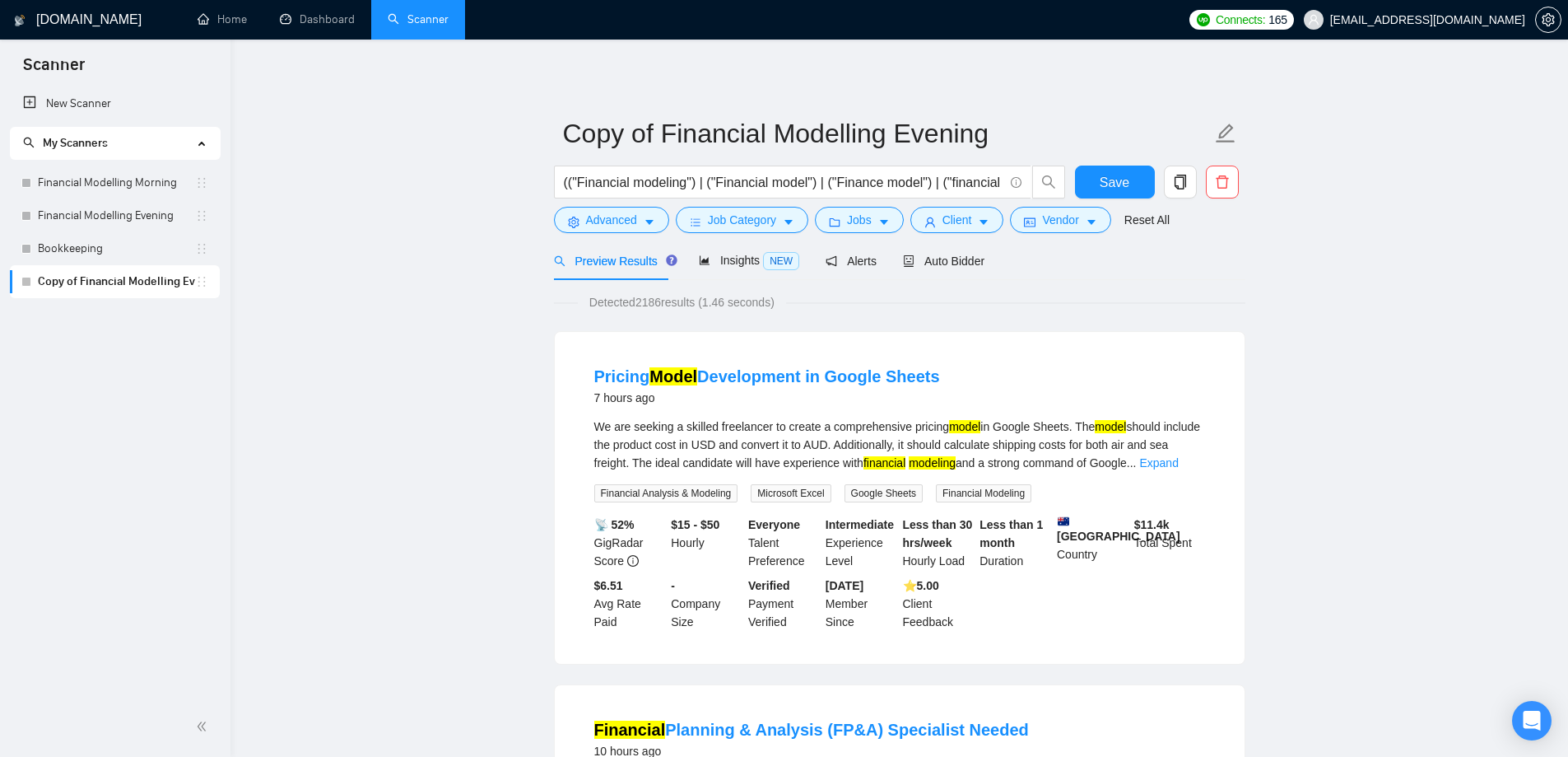
click at [138, 292] on link "Copy of Financial Modelling Evening" at bounding box center [116, 281] width 157 height 33
click at [655, 137] on input "Copy of Financial Modelling Evening" at bounding box center [887, 133] width 648 height 41
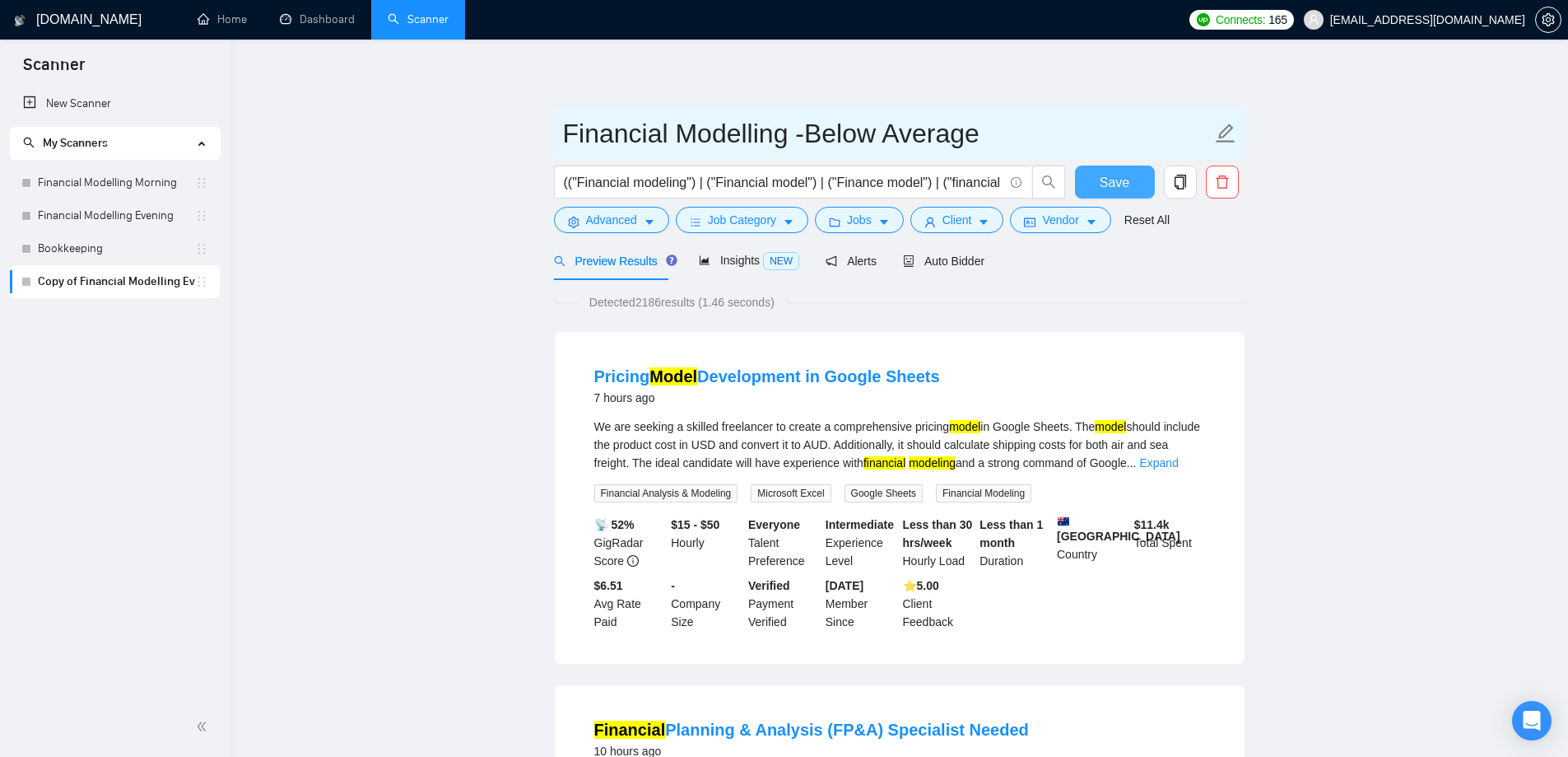
type input "Financial Modelling -Below Average"
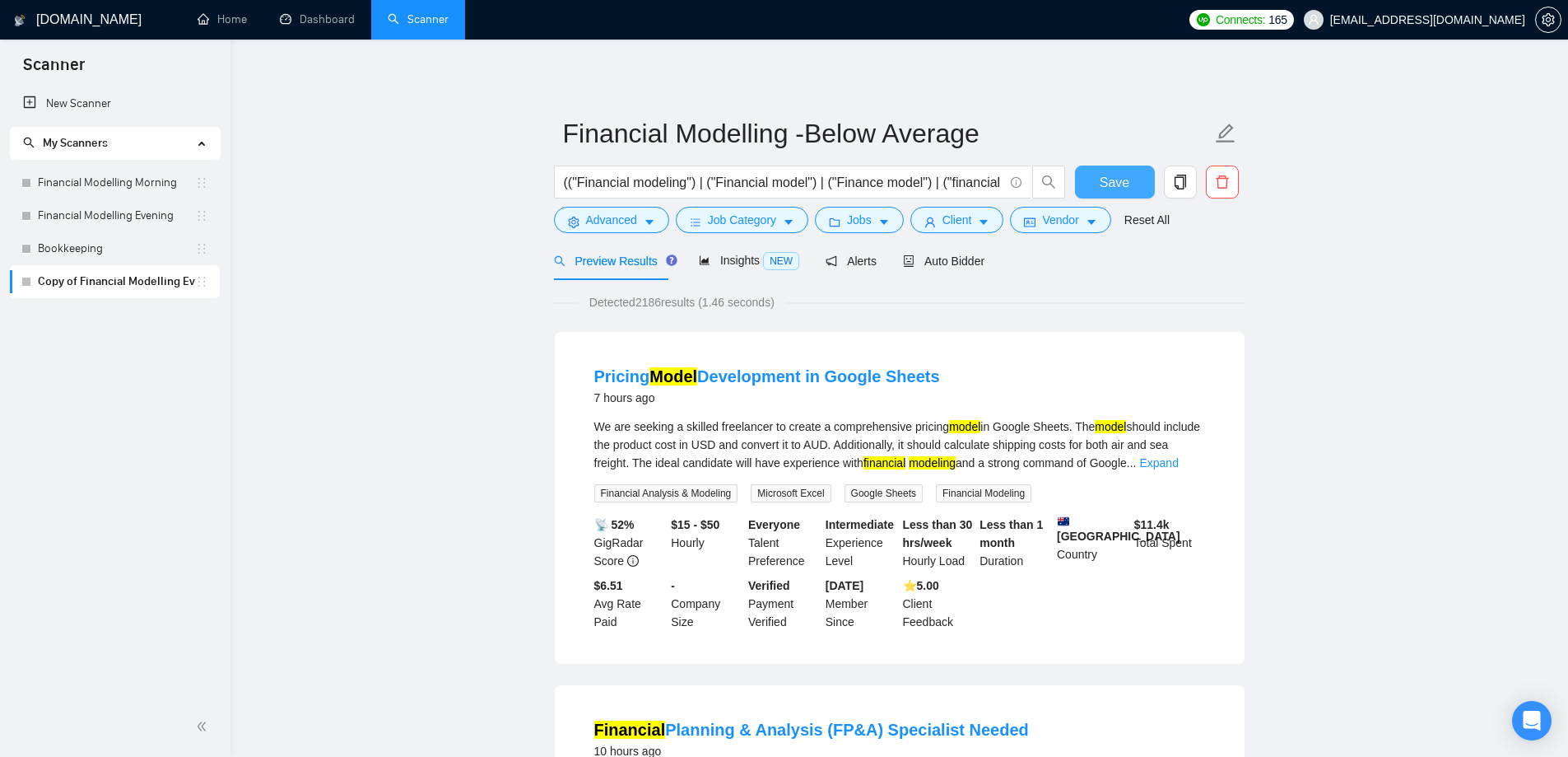
click at [1116, 190] on span "Save" at bounding box center [1114, 182] width 29 height 20
click at [643, 219] on icon "caret-down" at bounding box center [648, 222] width 12 height 12
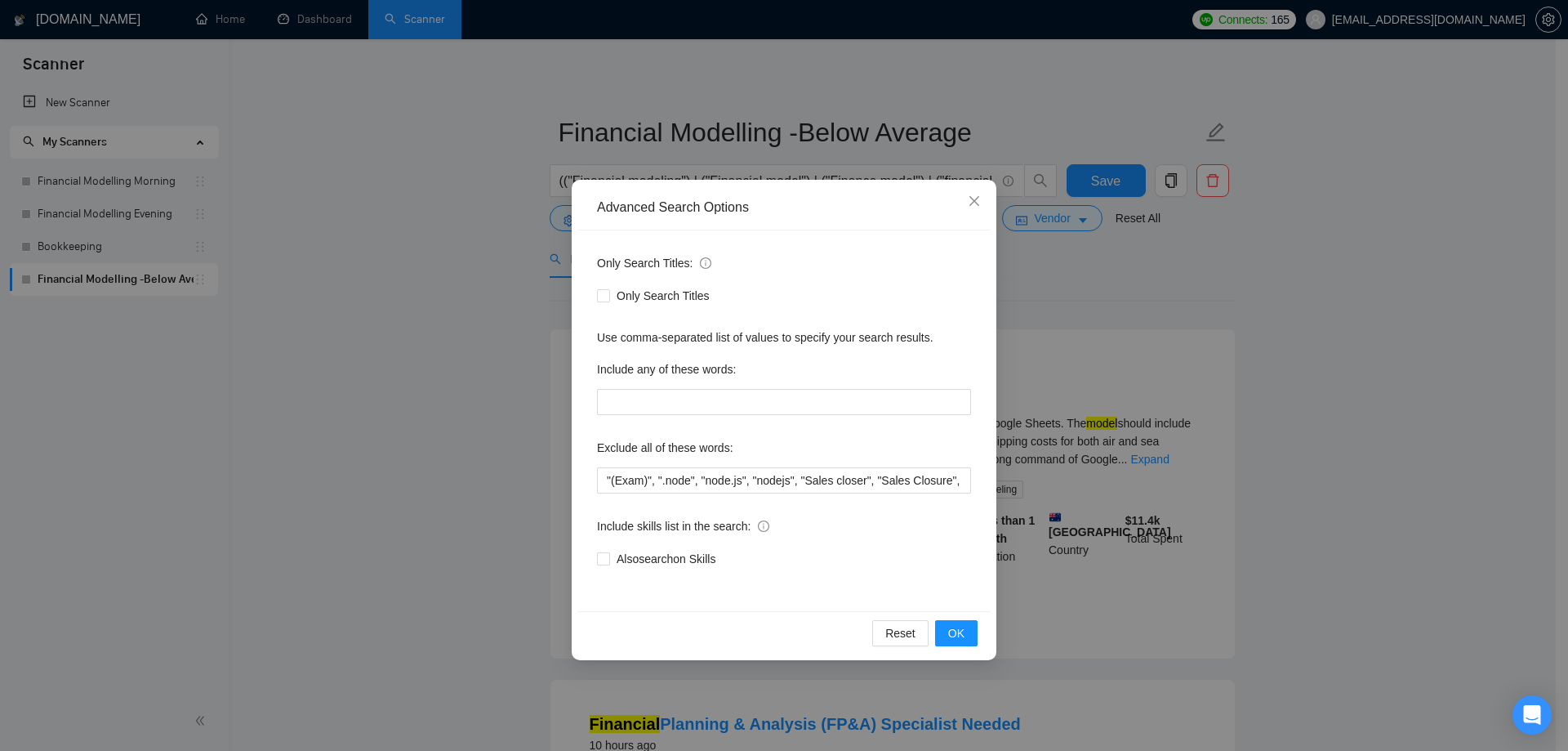
click at [398, 327] on div "Advanced Search Options Only Search Titles: Only Search Titles Use comma-separa…" at bounding box center [784, 376] width 1568 height 751
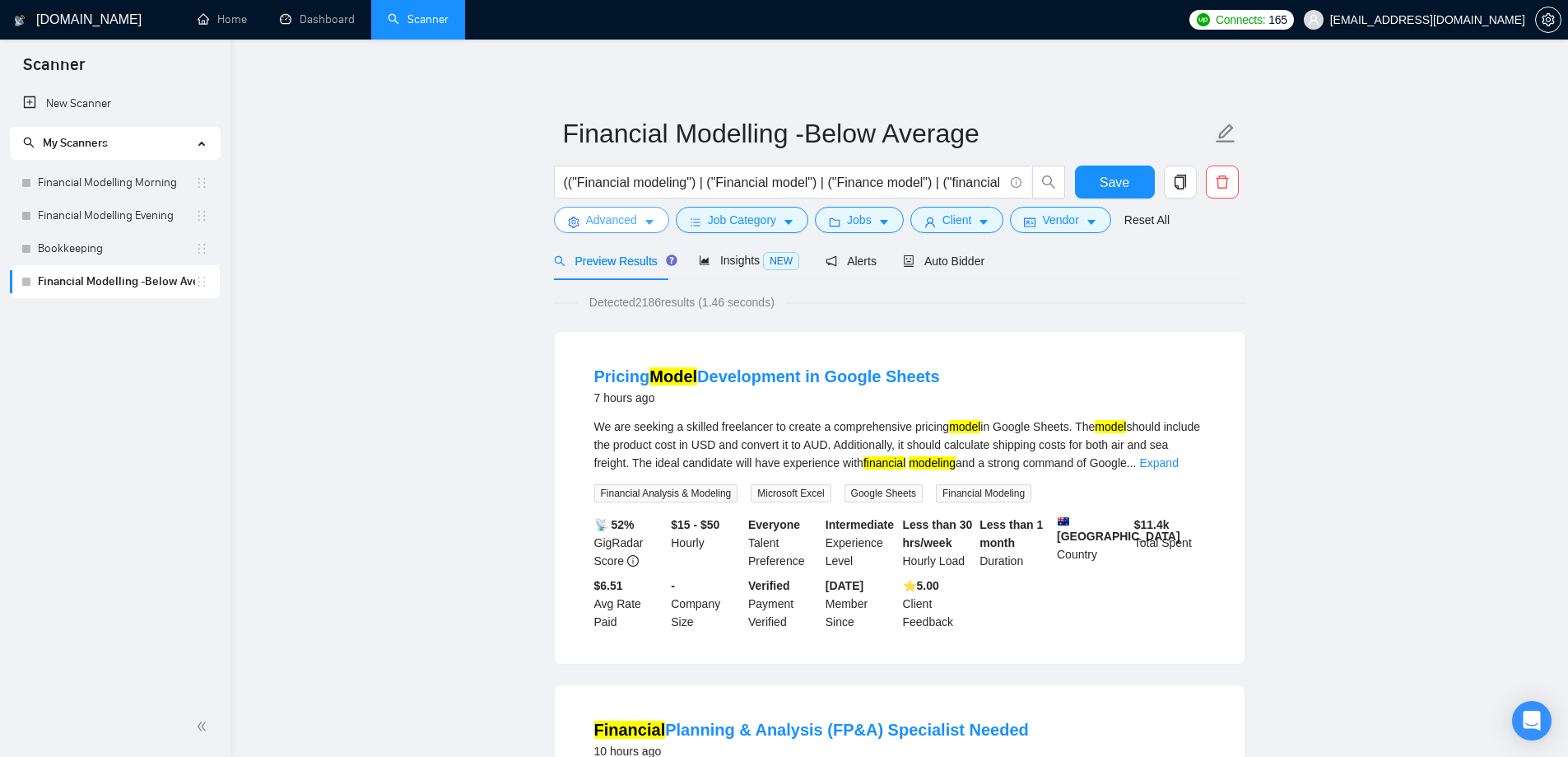
click at [625, 219] on span "Advanced" at bounding box center [611, 220] width 51 height 18
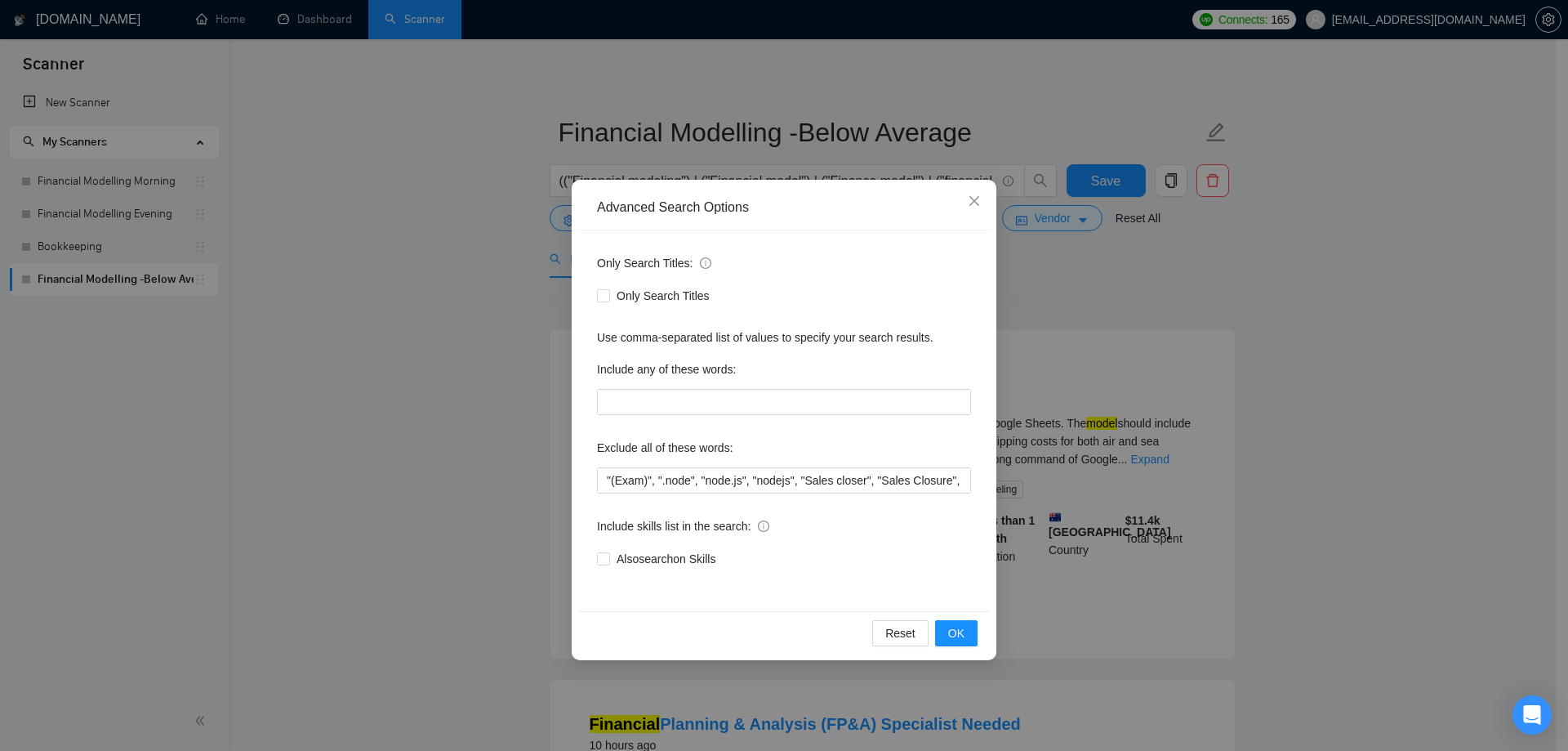
click at [443, 455] on div "Advanced Search Options Only Search Titles: Only Search Titles Use comma-separa…" at bounding box center [784, 376] width 1568 height 751
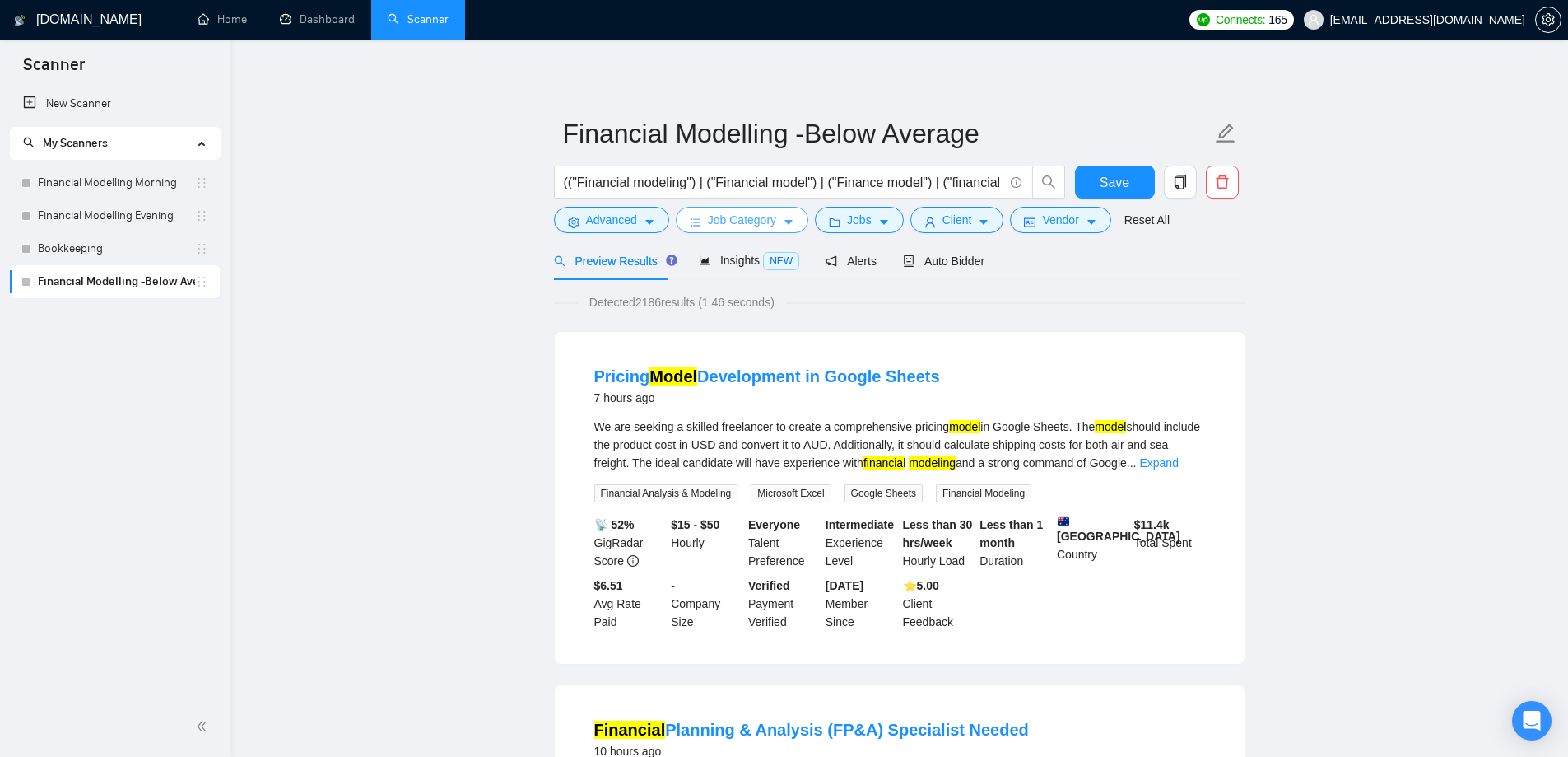
click at [743, 228] on span "Job Category" at bounding box center [741, 220] width 68 height 18
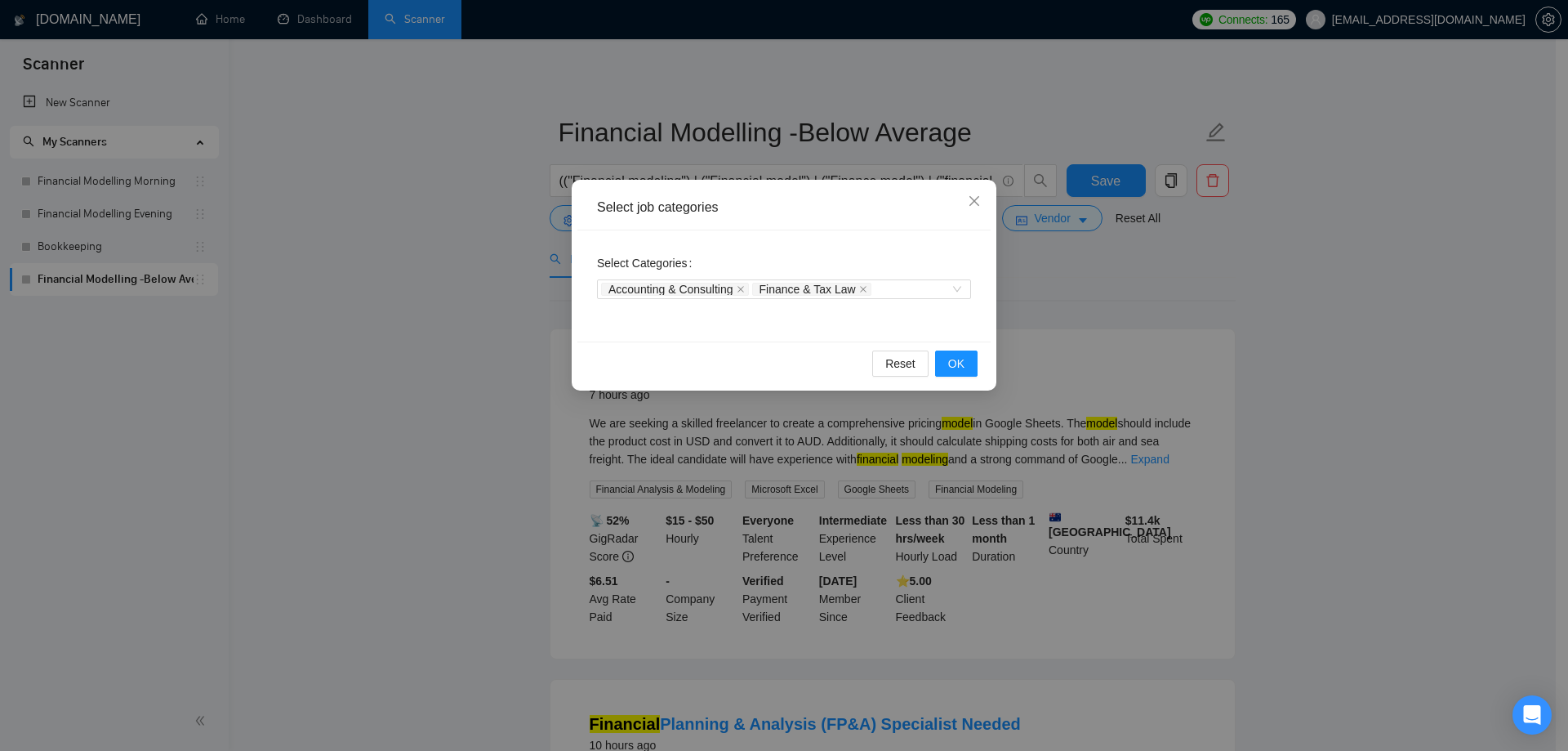
click at [369, 332] on div "Select job categories Select Categories Accounting & Consulting Finance & Tax L…" at bounding box center [784, 376] width 1568 height 751
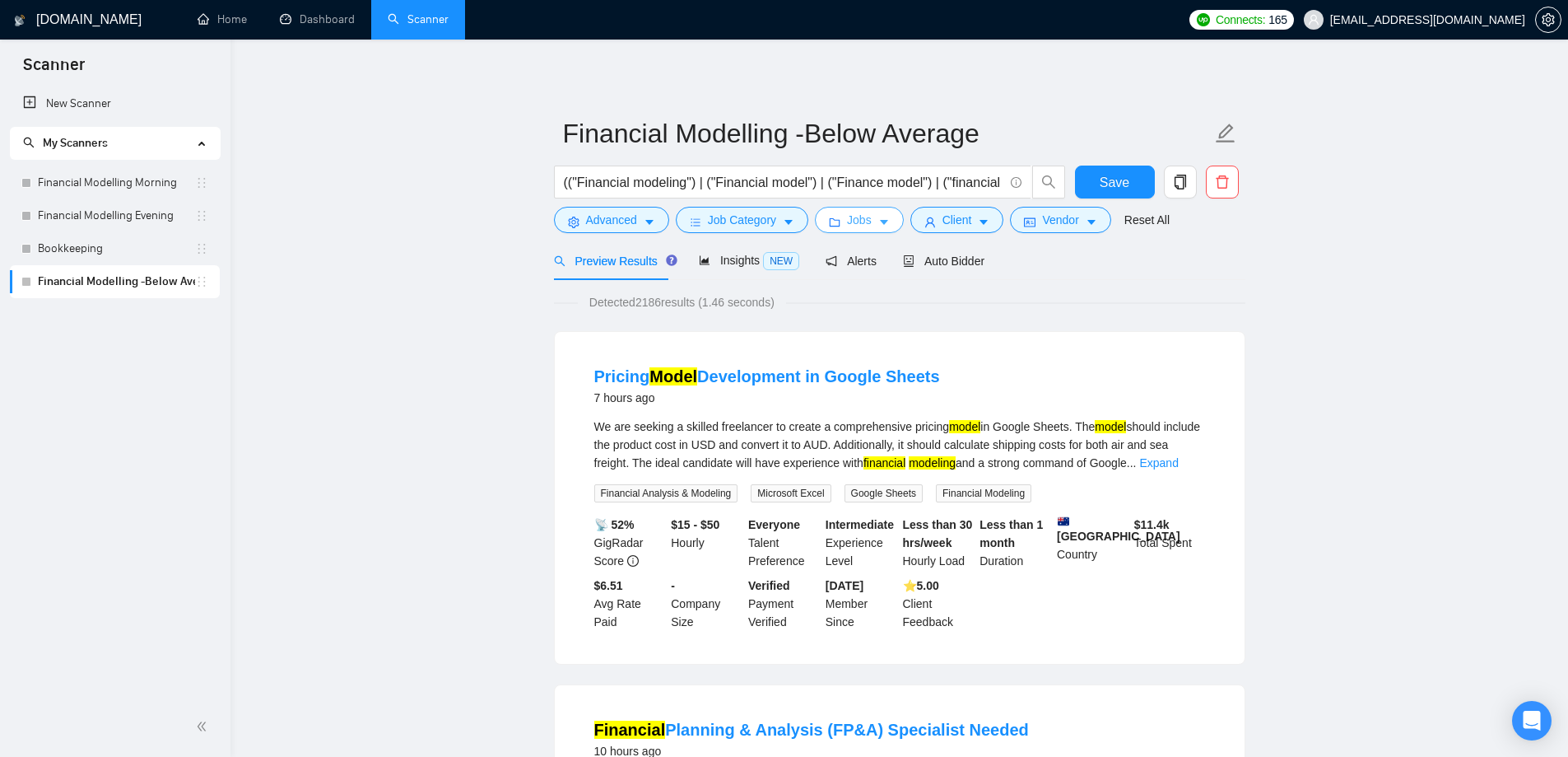
click at [823, 226] on button "Jobs" at bounding box center [859, 220] width 89 height 27
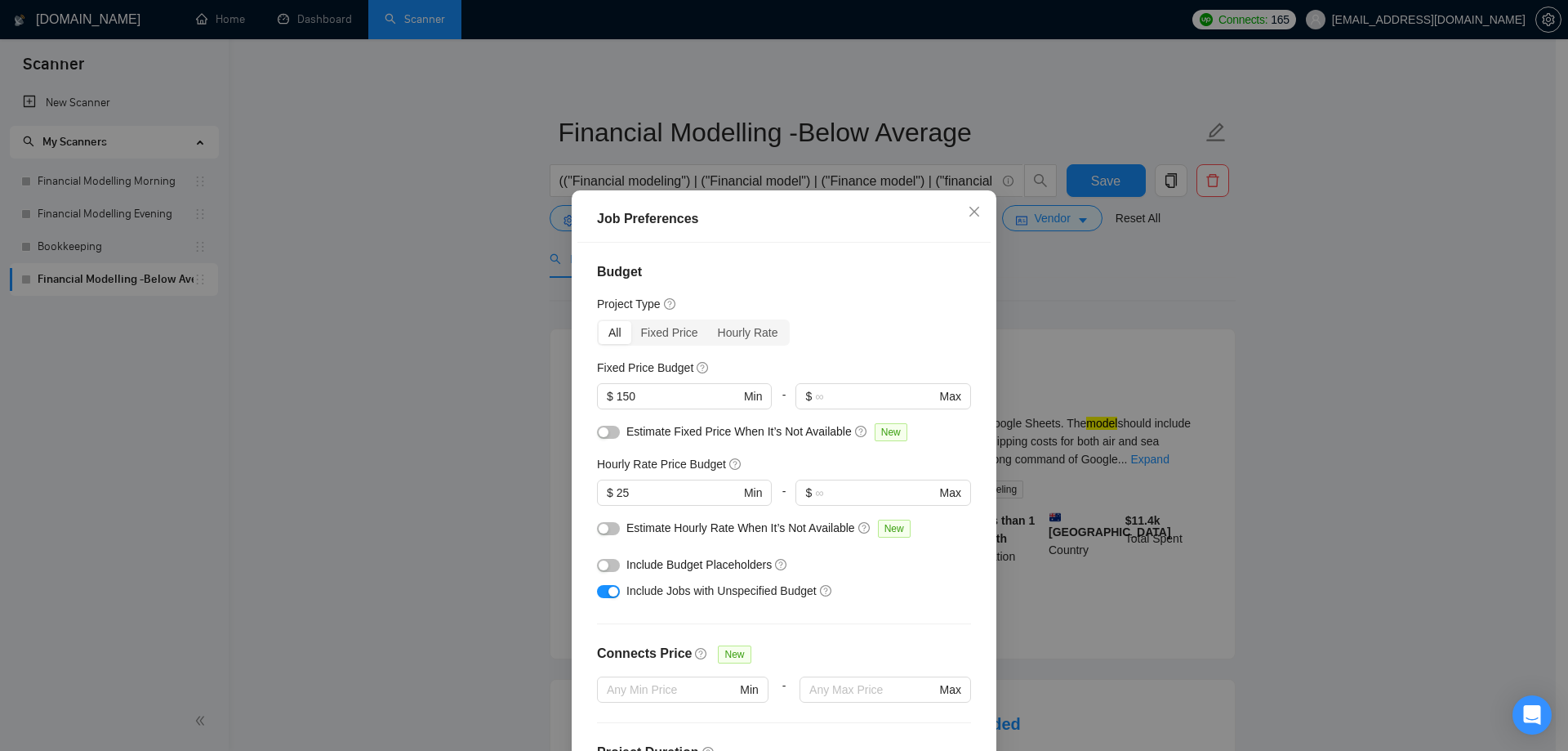
click at [838, 223] on div "Job Preferences" at bounding box center [783, 219] width 374 height 19
drag, startPoint x: 409, startPoint y: 416, endPoint x: 692, endPoint y: 581, distance: 327.6
click at [409, 417] on div "Job Preferences Budget Project Type All Fixed Price Hourly Rate Fixed Price Bud…" at bounding box center [784, 376] width 1568 height 751
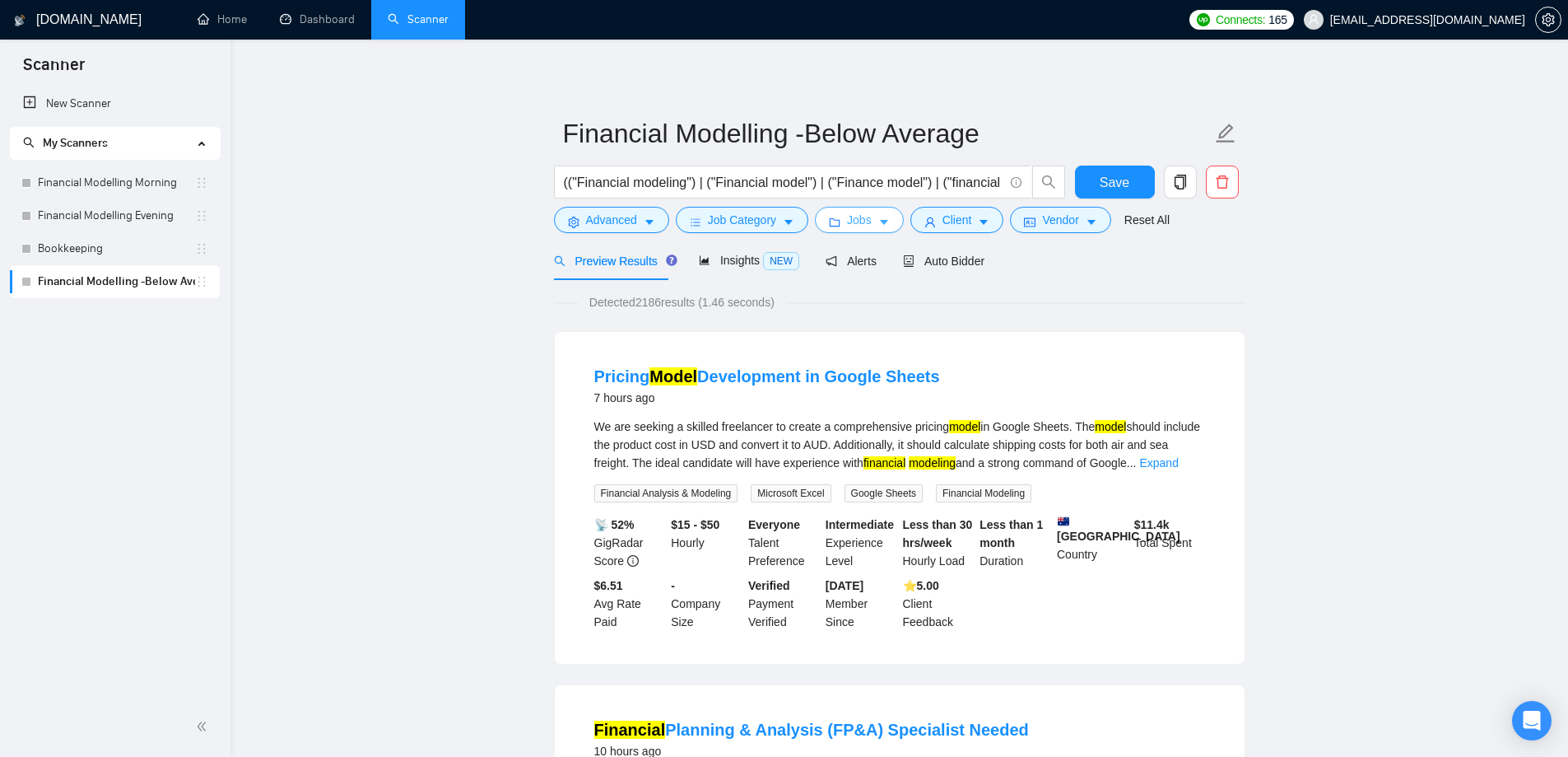
click at [865, 213] on span "Jobs" at bounding box center [859, 220] width 25 height 18
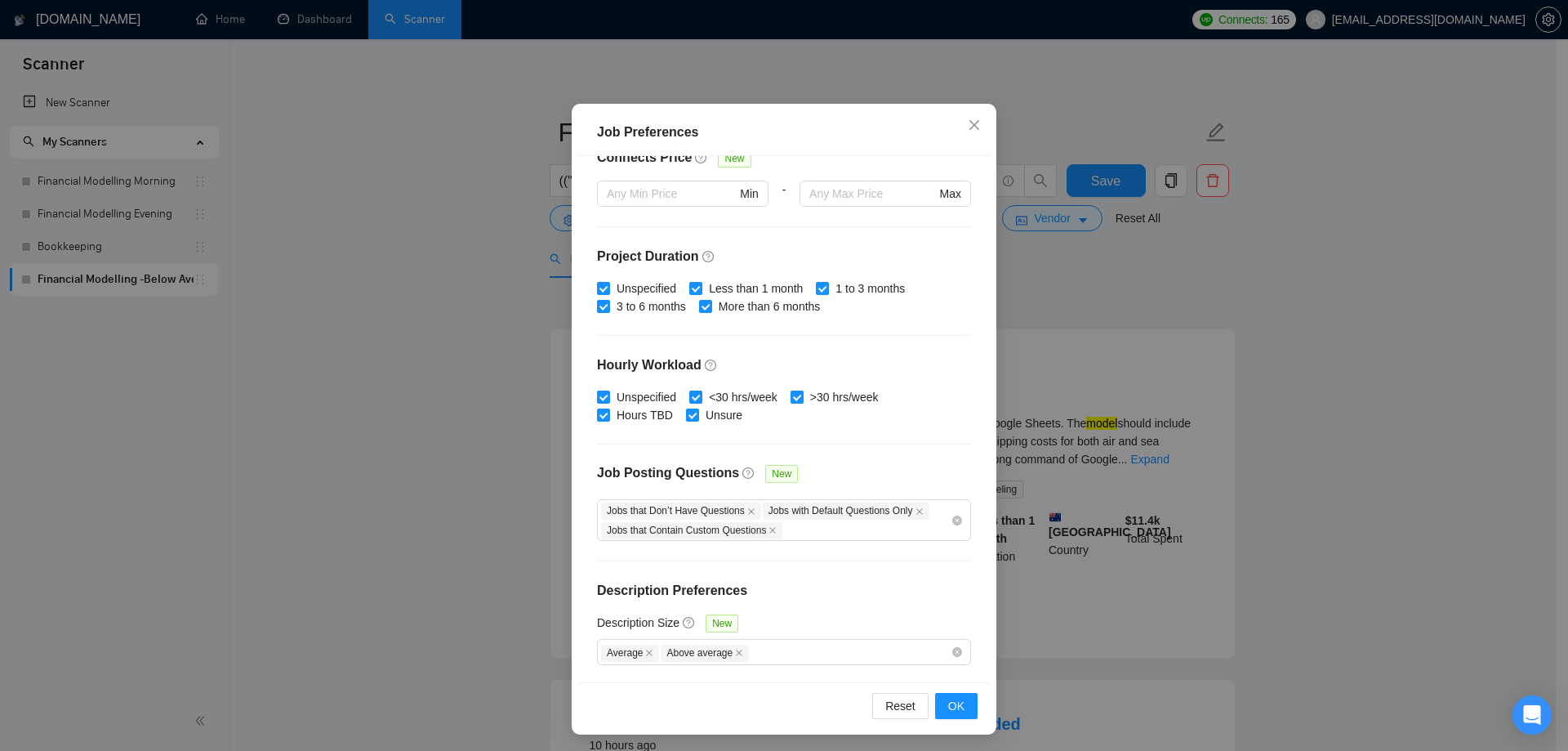
scroll to position [90, 0]
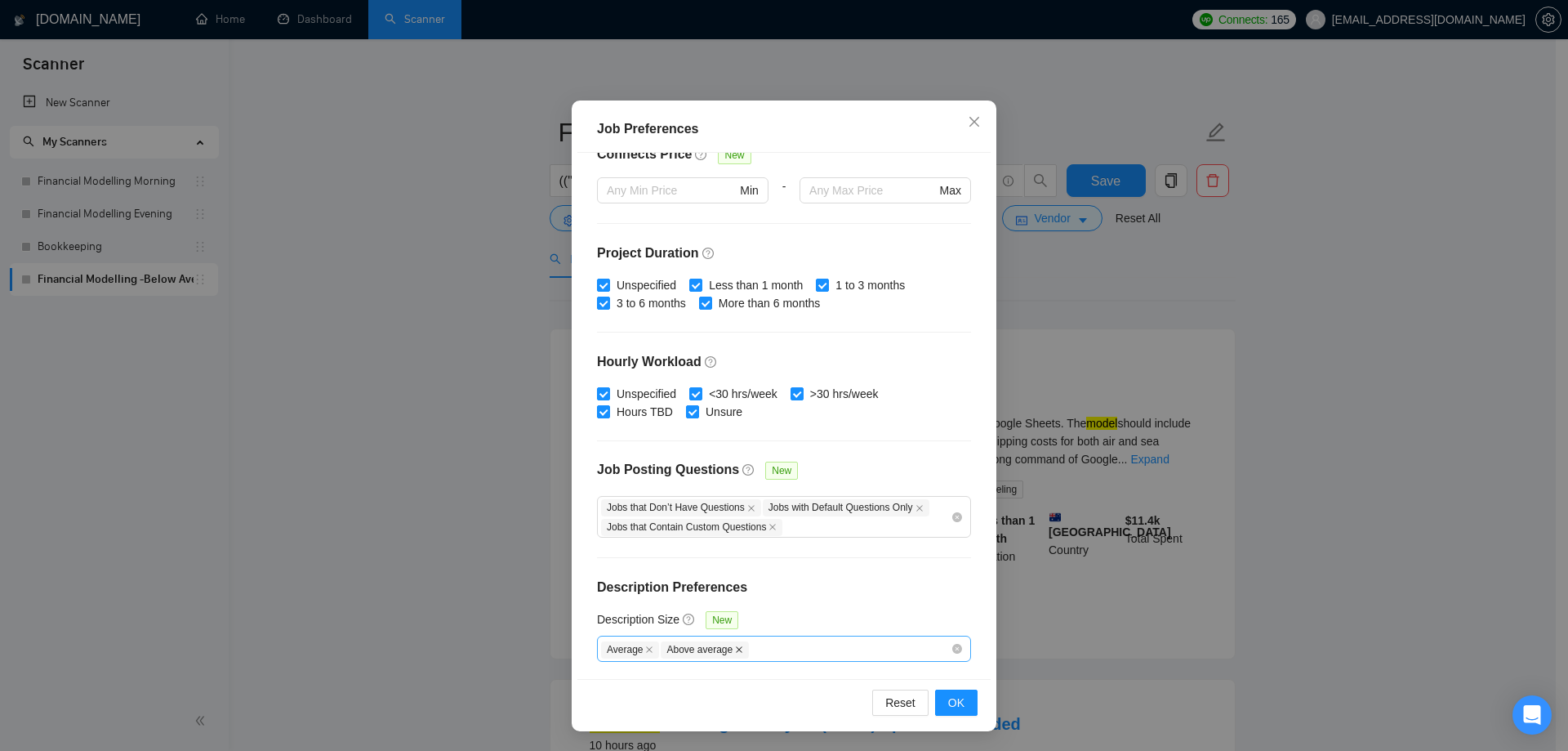
click at [735, 645] on icon "close" at bounding box center [738, 649] width 8 height 8
click at [647, 648] on icon "close" at bounding box center [650, 649] width 6 height 6
click at [661, 648] on div at bounding box center [776, 648] width 350 height 19
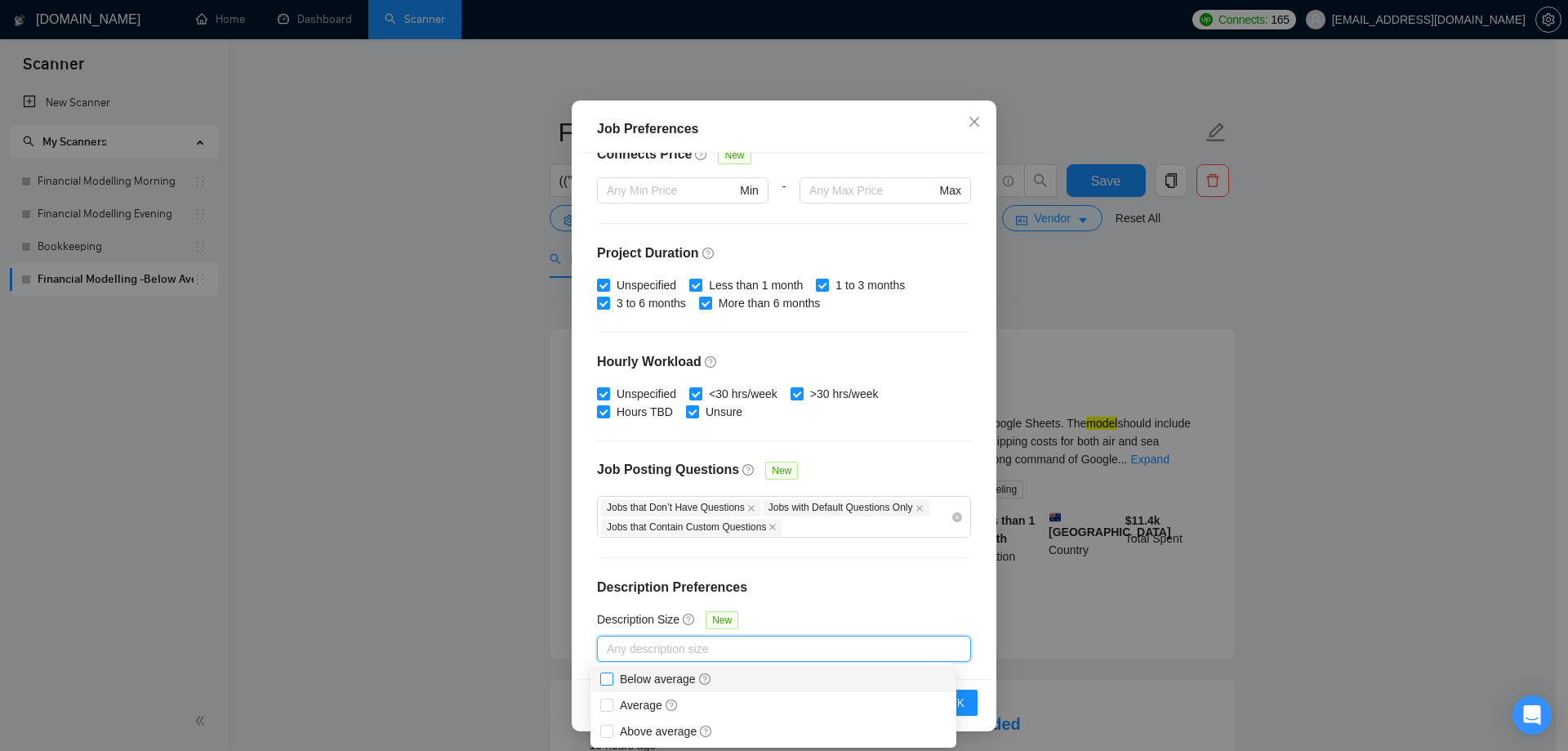
click at [614, 679] on span "Below average" at bounding box center [666, 679] width 105 height 18
click at [612, 679] on input "Below average" at bounding box center [606, 678] width 11 height 11
click at [604, 680] on input "Below average" at bounding box center [606, 678] width 11 height 11
checkbox input "true"
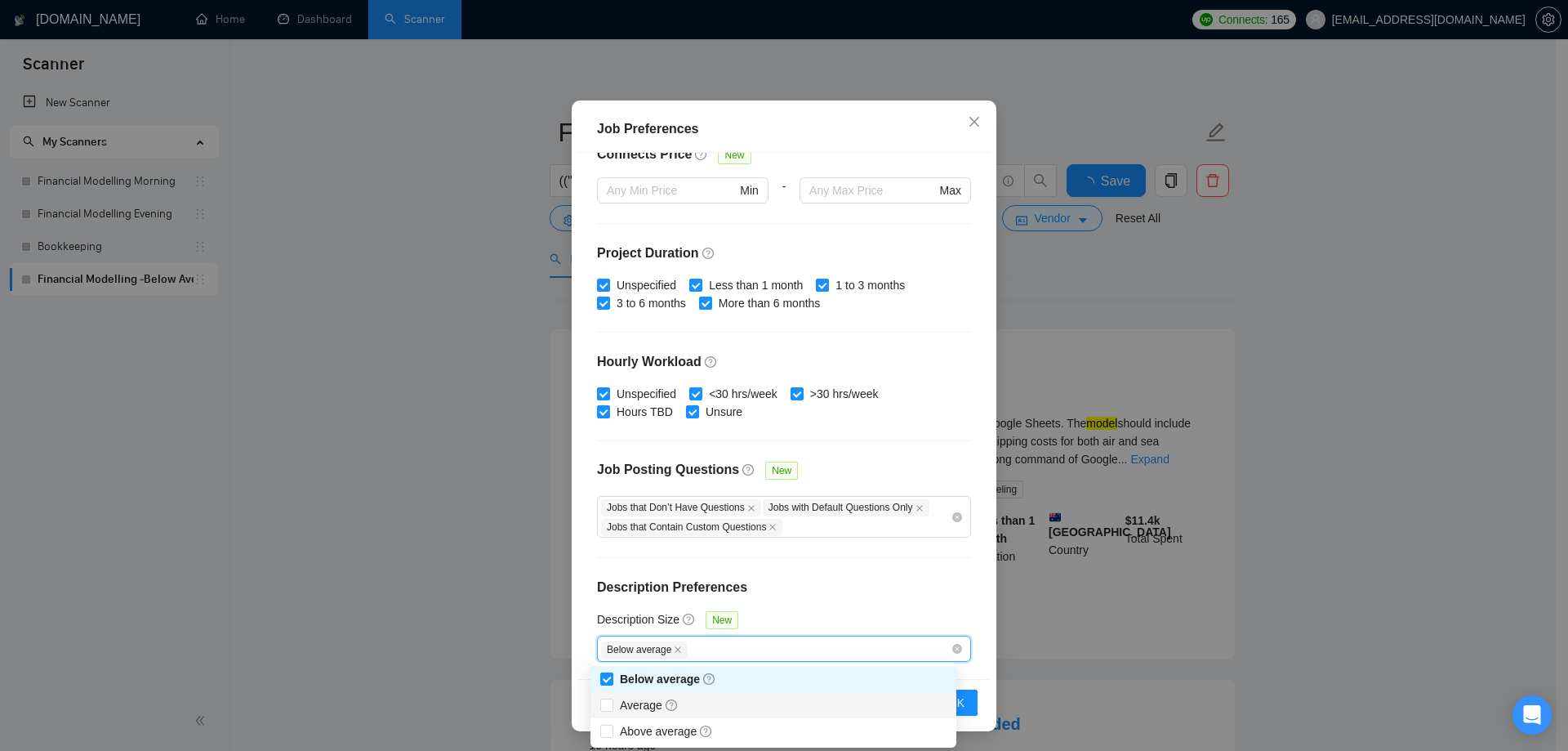
click at [859, 604] on div "Budget Project Type All Fixed Price Hourly Rate Fixed Price Budget $ 150 Min - …" at bounding box center [784, 415] width 413 height 525
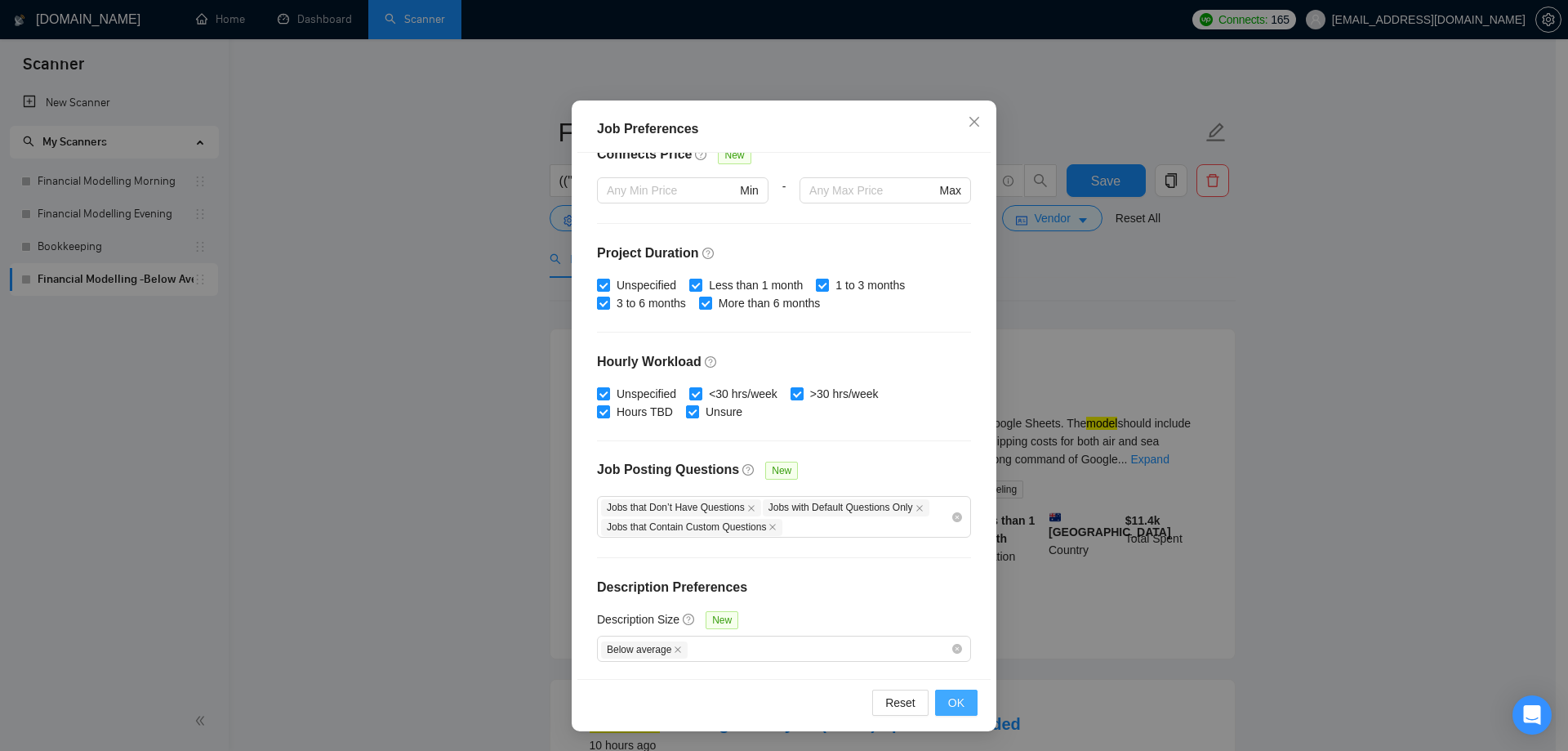
click at [959, 697] on button "OK" at bounding box center [956, 703] width 42 height 26
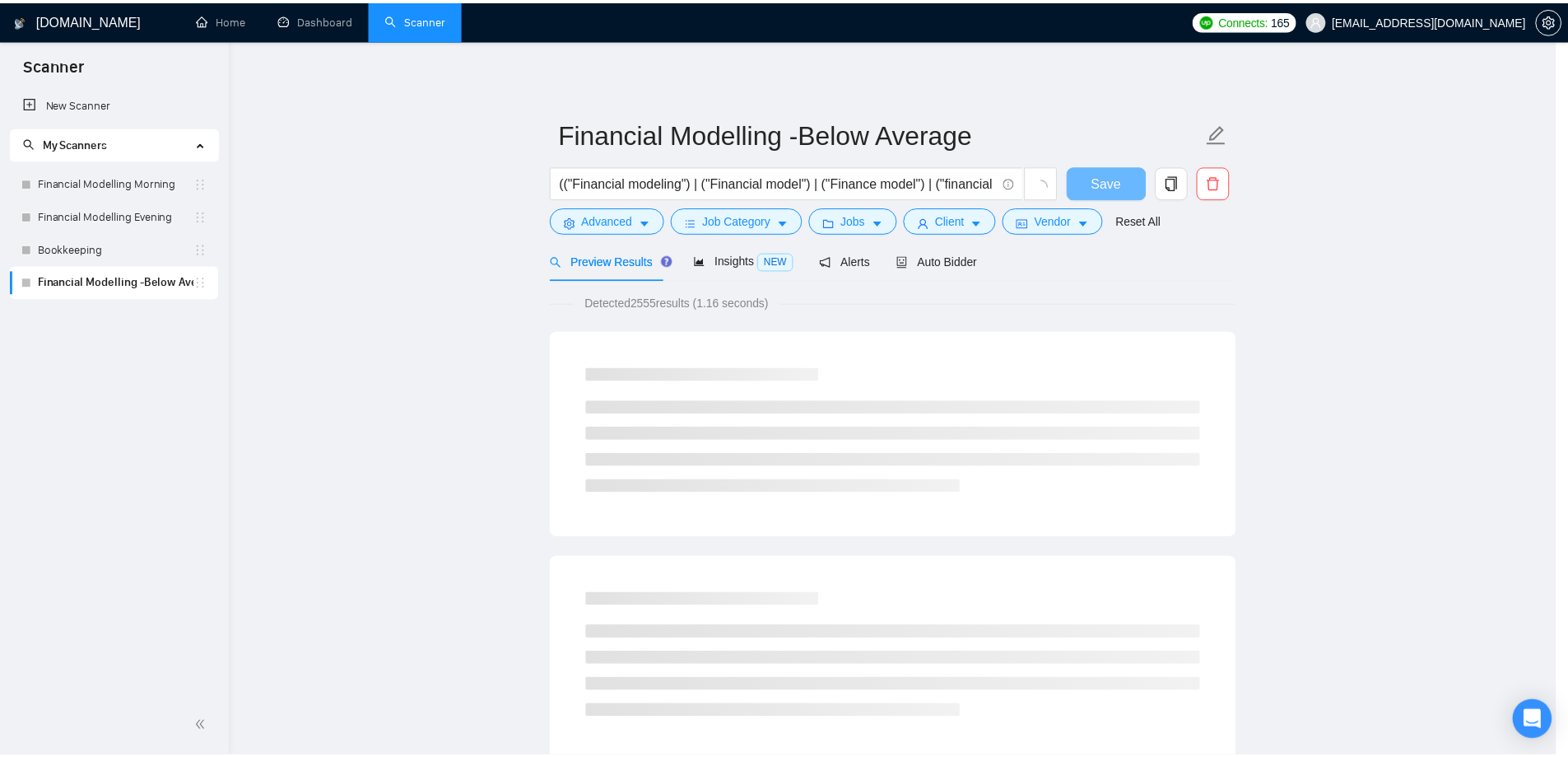
scroll to position [0, 0]
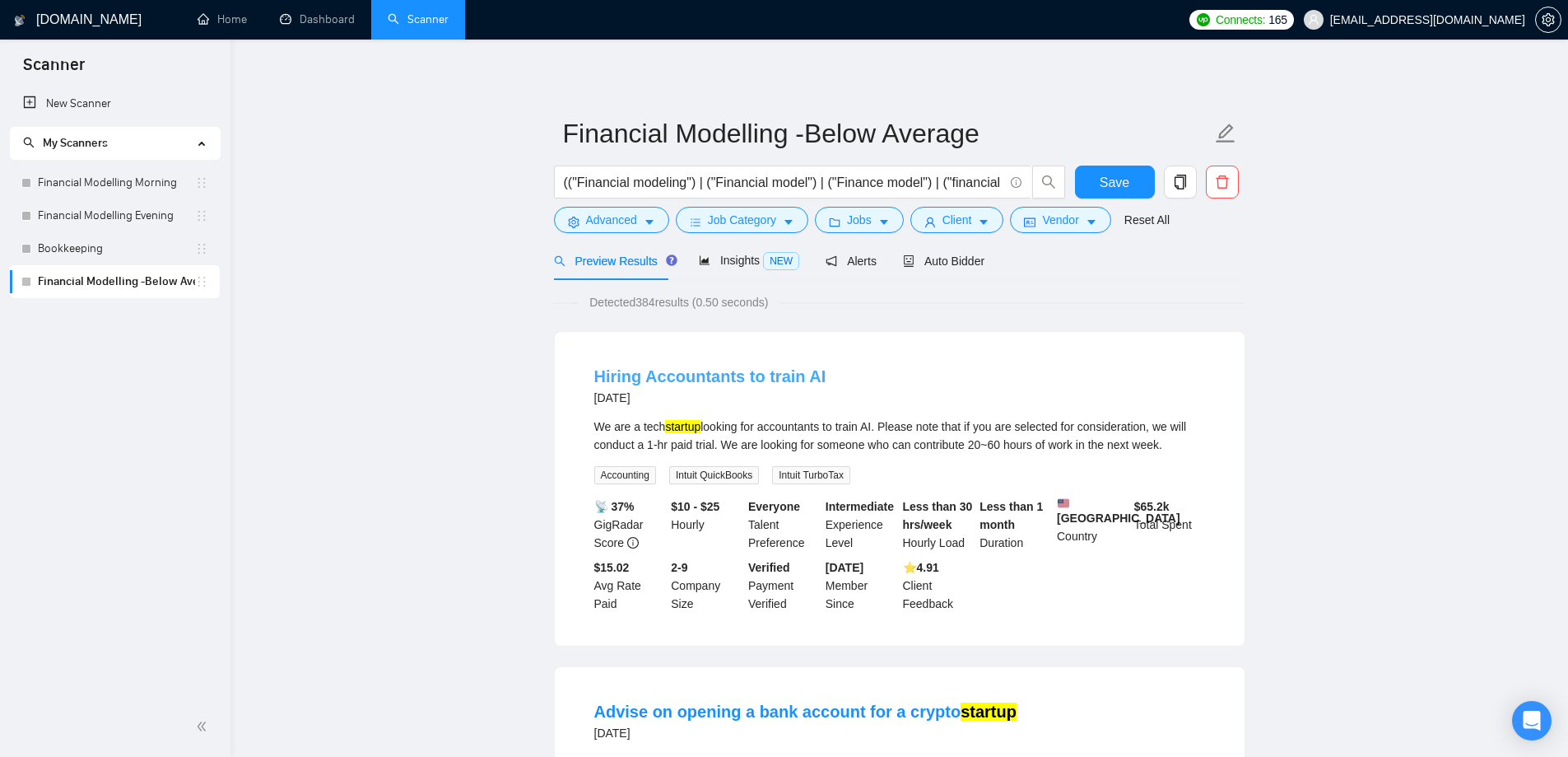
click at [681, 370] on link "Hiring Accountants to train AI" at bounding box center [710, 376] width 232 height 18
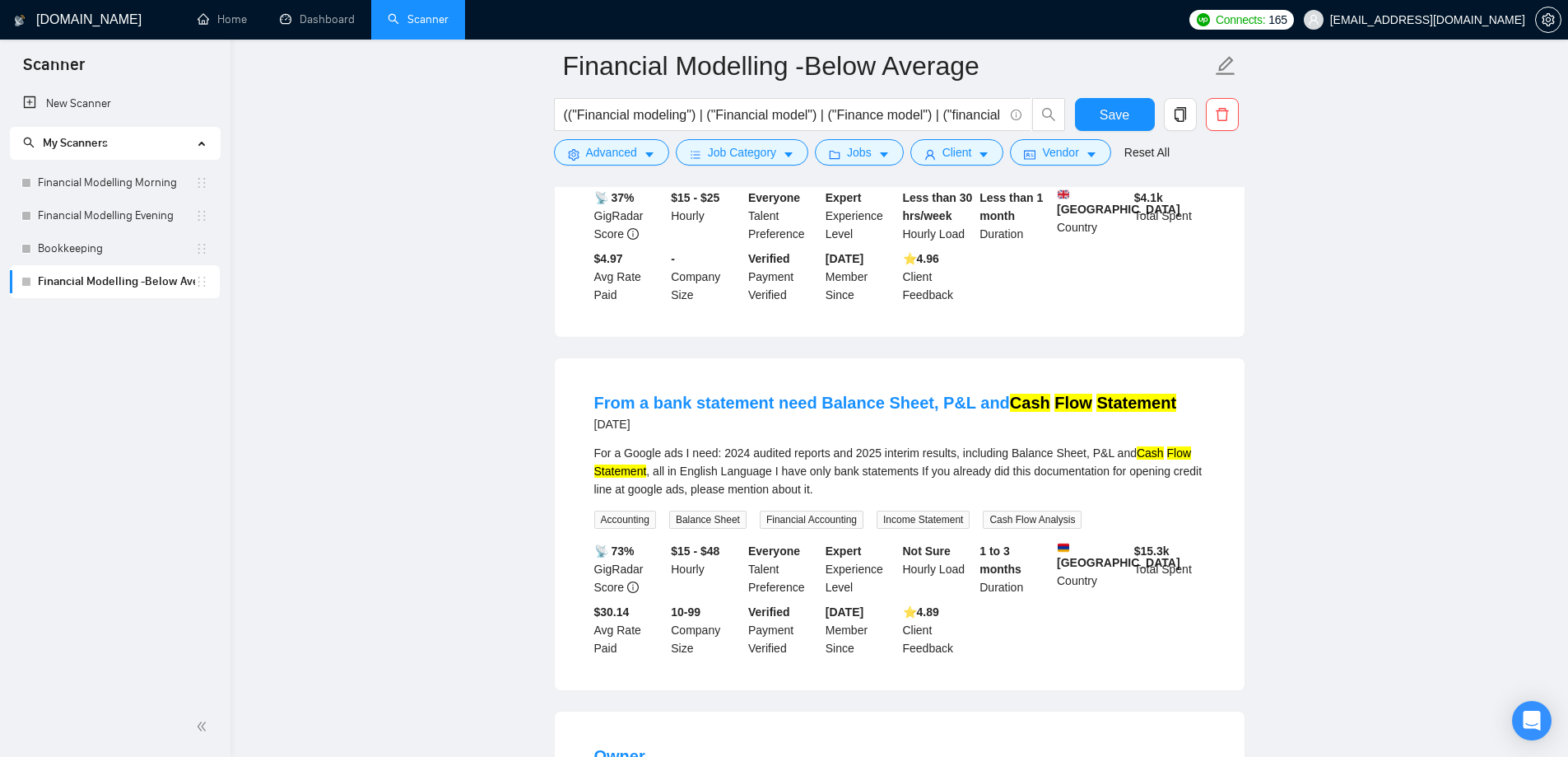
scroll to position [659, 0]
click at [695, 410] on link "From a bank statement need Balance Sheet, P&L and Cash Flow Statement" at bounding box center [886, 401] width 583 height 18
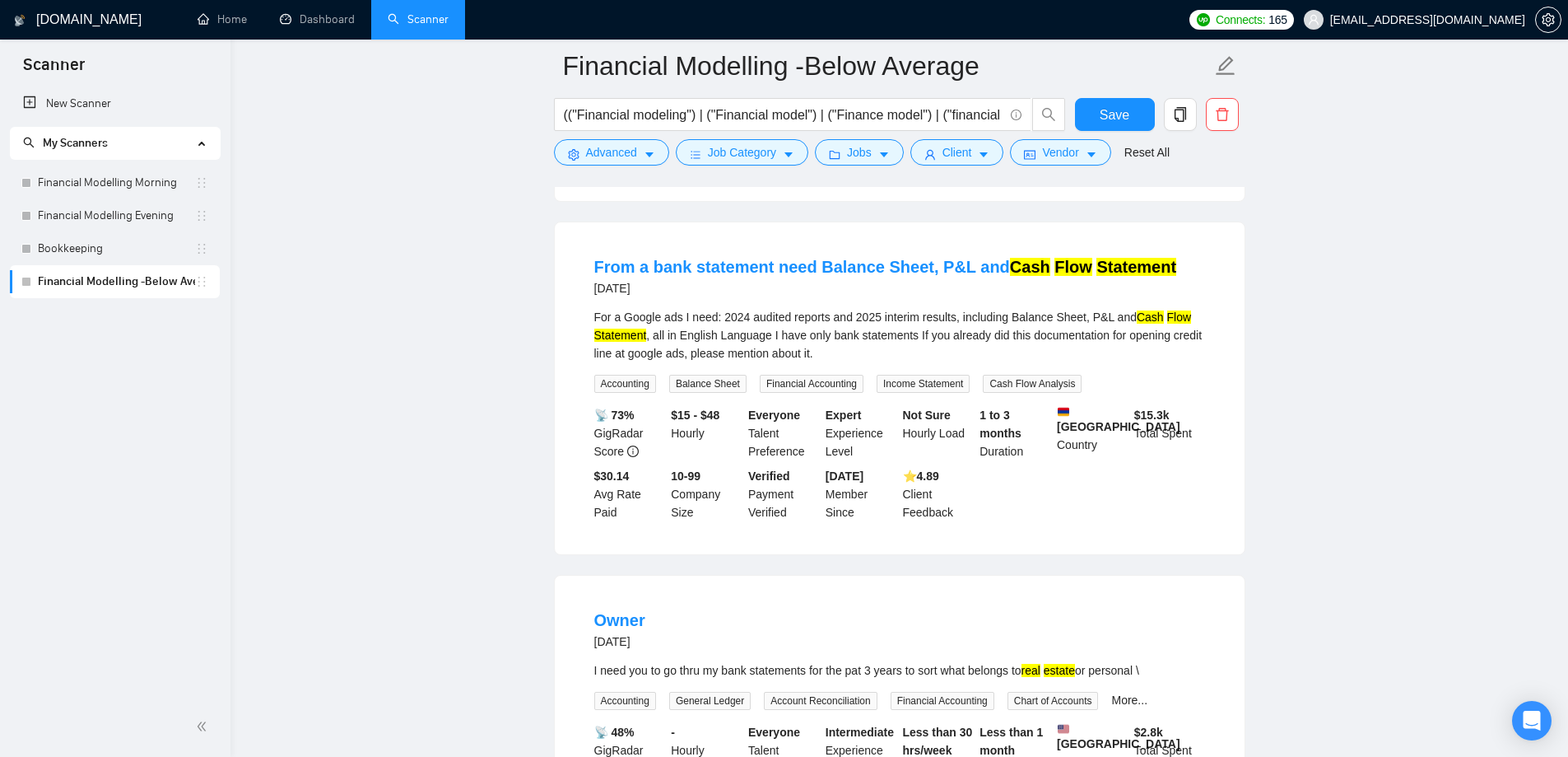
scroll to position [1071, 0]
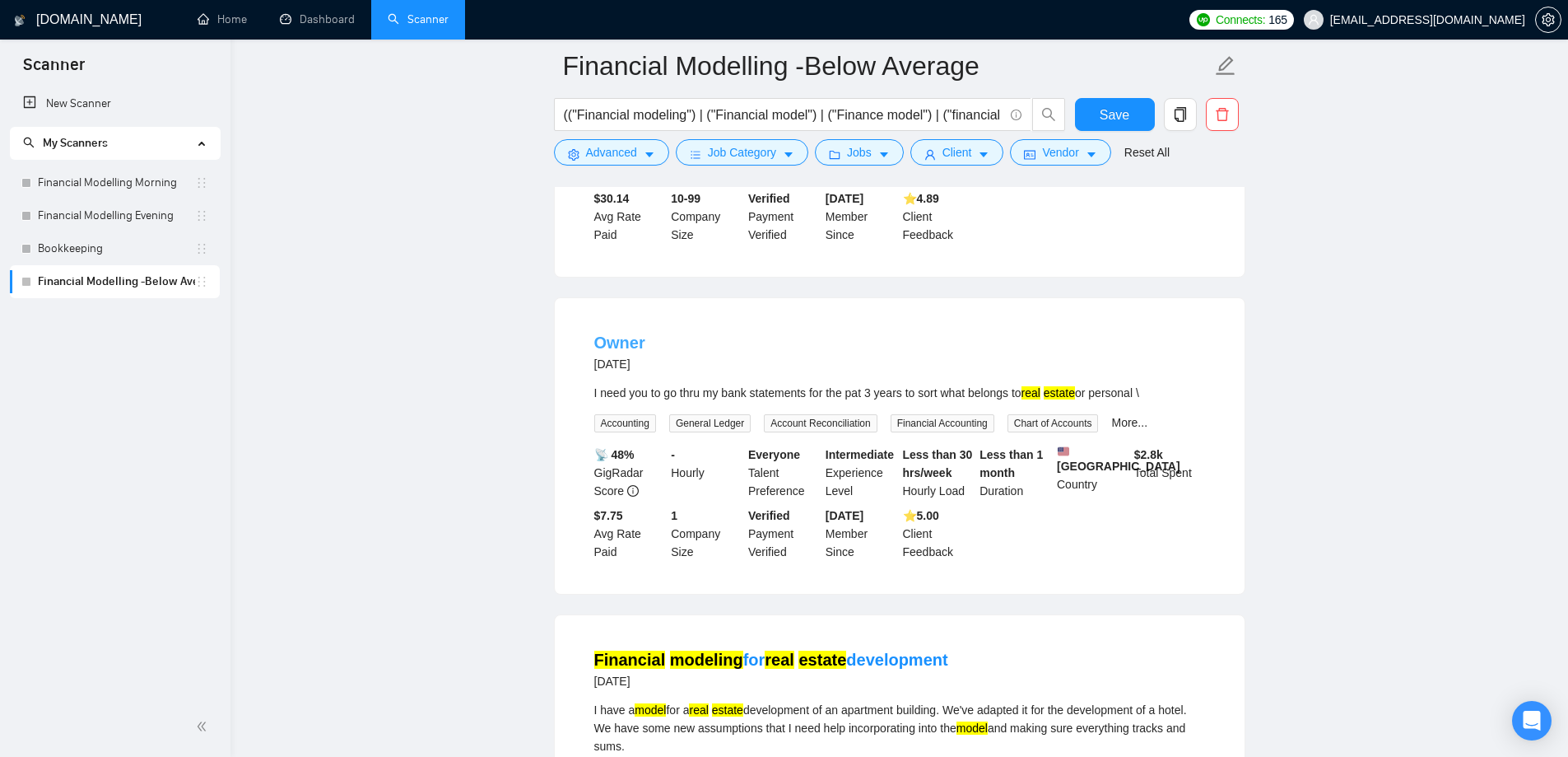
click at [612, 352] on link "Owner" at bounding box center [620, 342] width 51 height 18
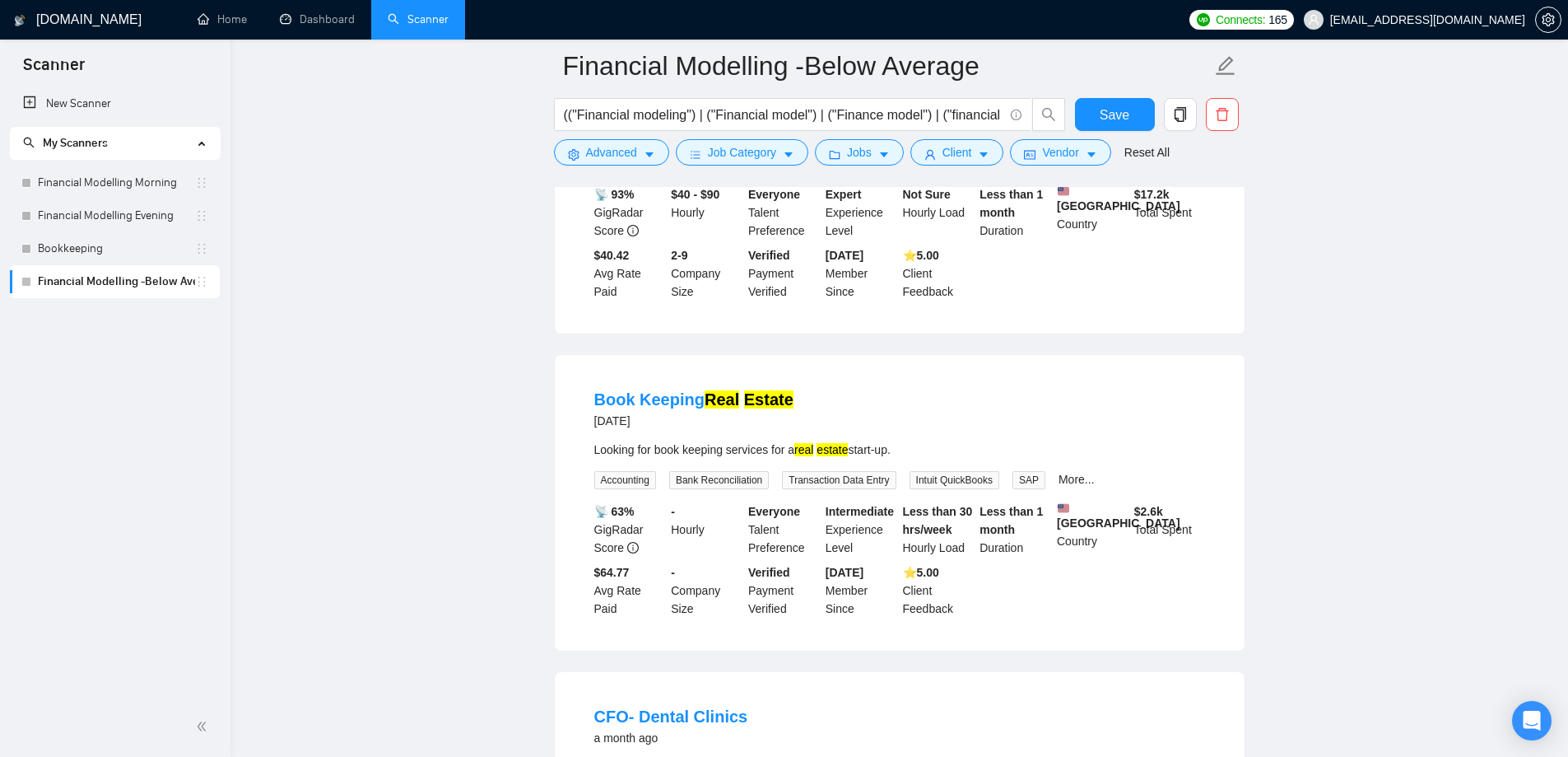
scroll to position [1729, 0]
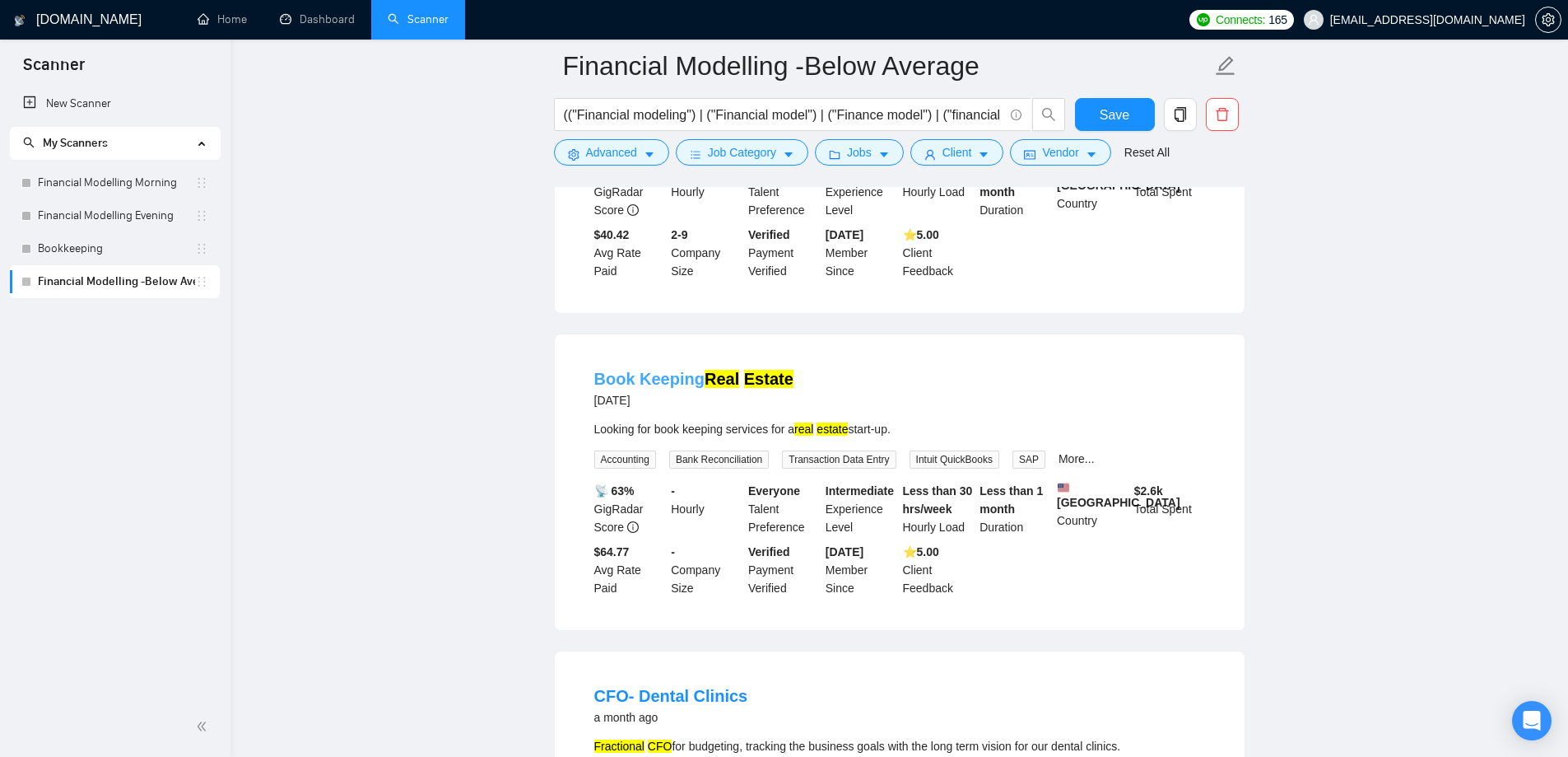
click at [687, 388] on link "Book Keeping Real Estate" at bounding box center [694, 378] width 199 height 18
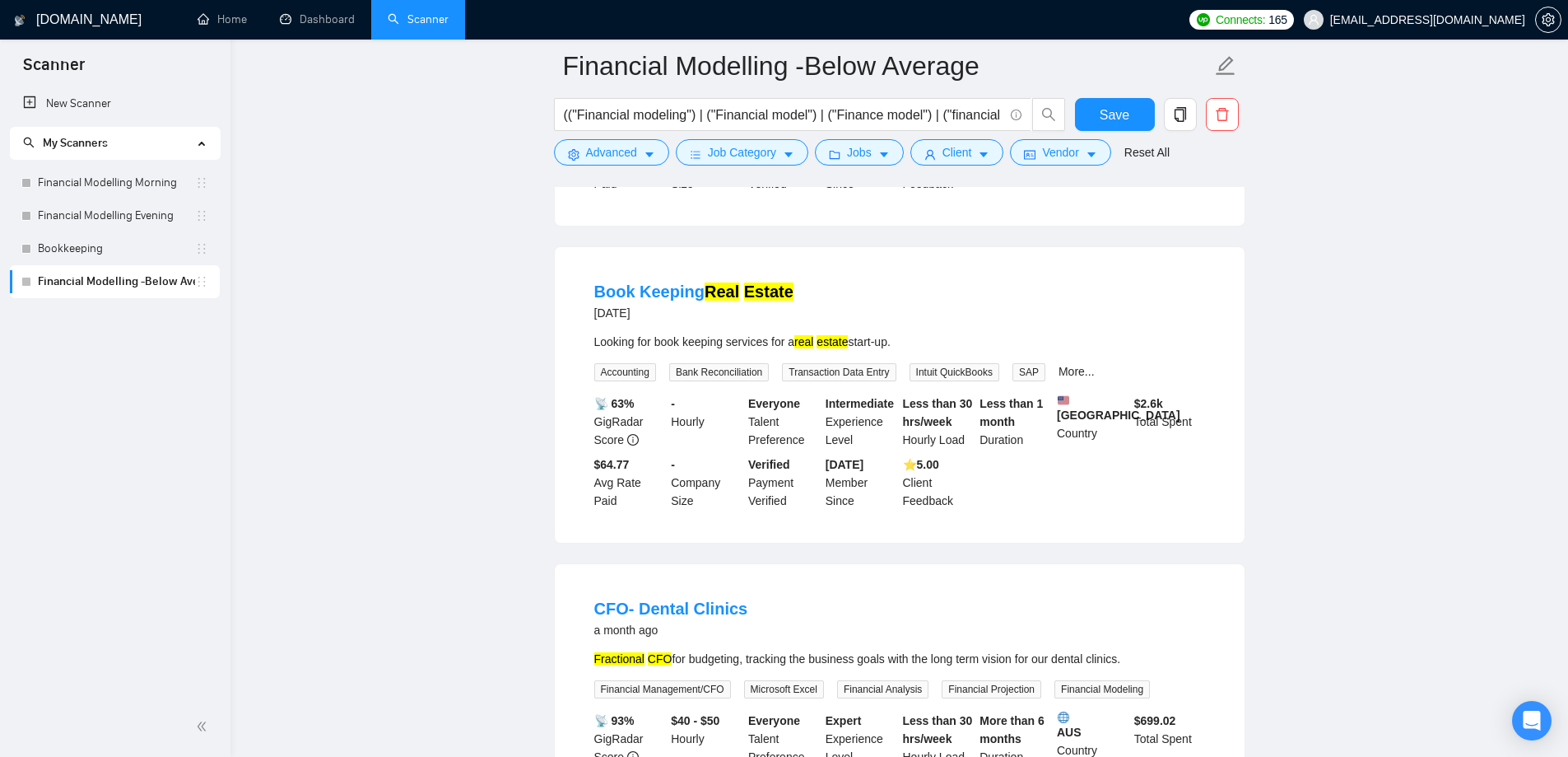
scroll to position [1977, 0]
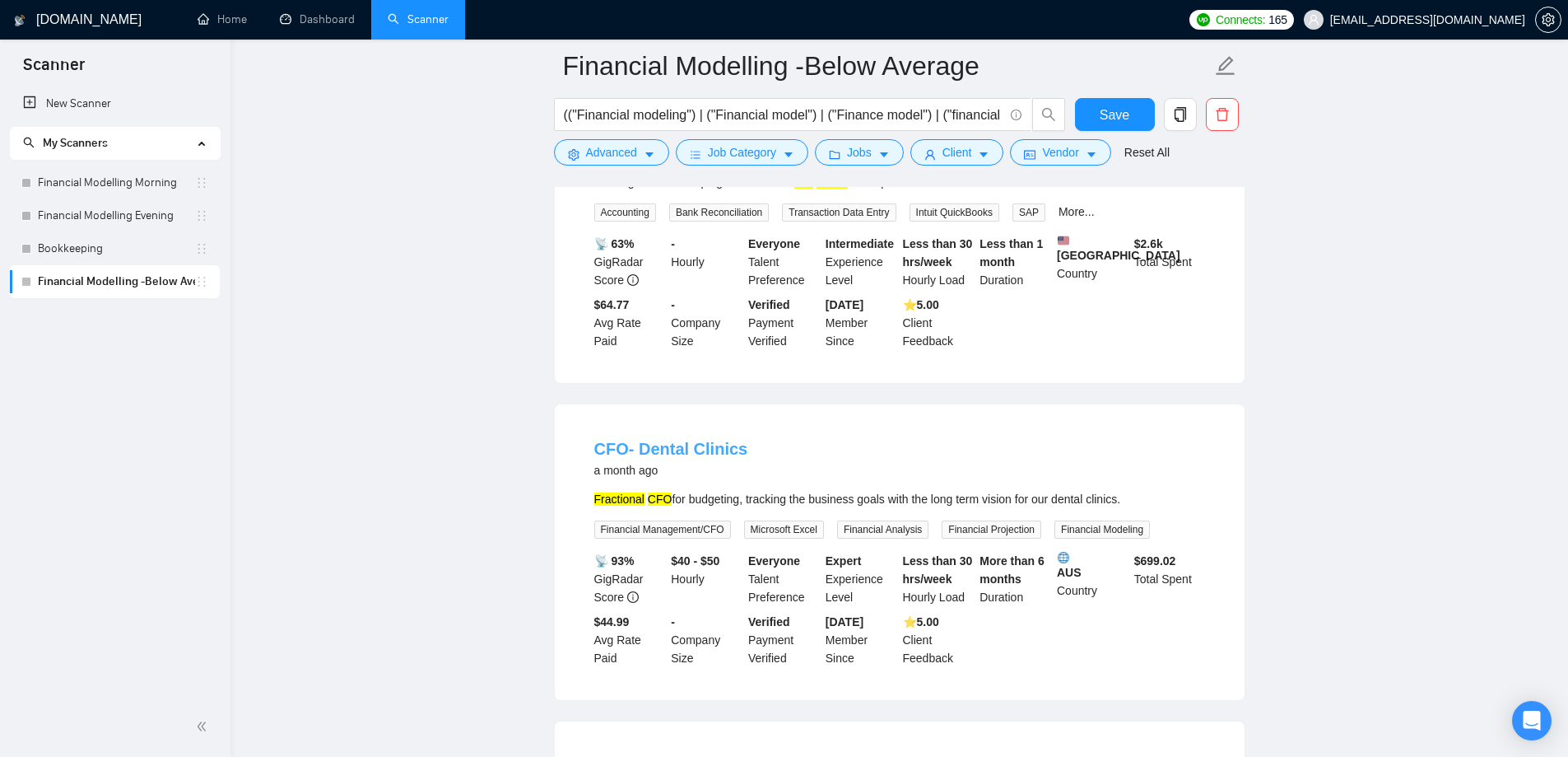
click at [698, 458] on link "CFO- Dental Clinics" at bounding box center [671, 449] width 154 height 18
click at [1131, 104] on button "Save" at bounding box center [1114, 114] width 80 height 33
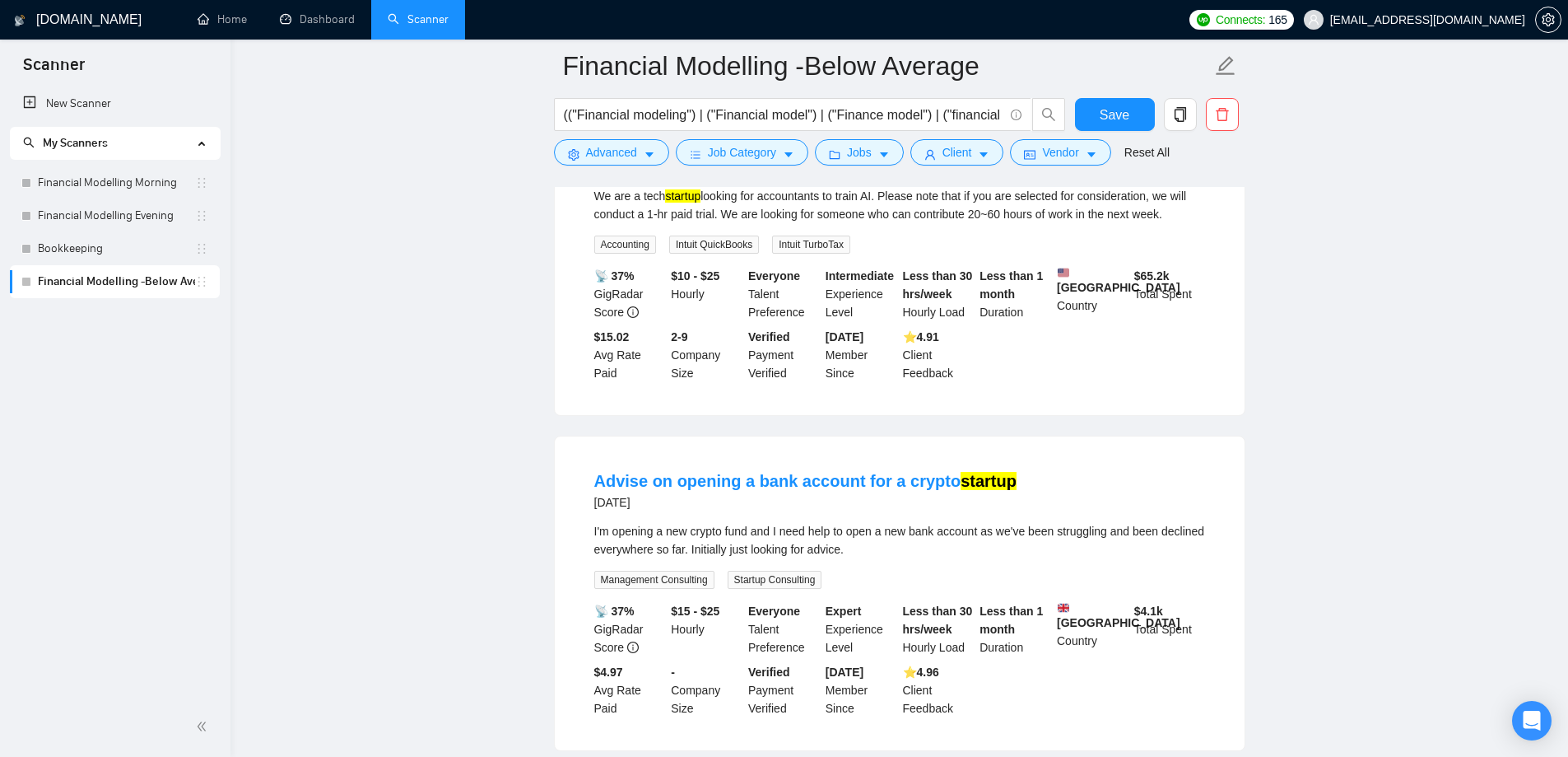
scroll to position [0, 0]
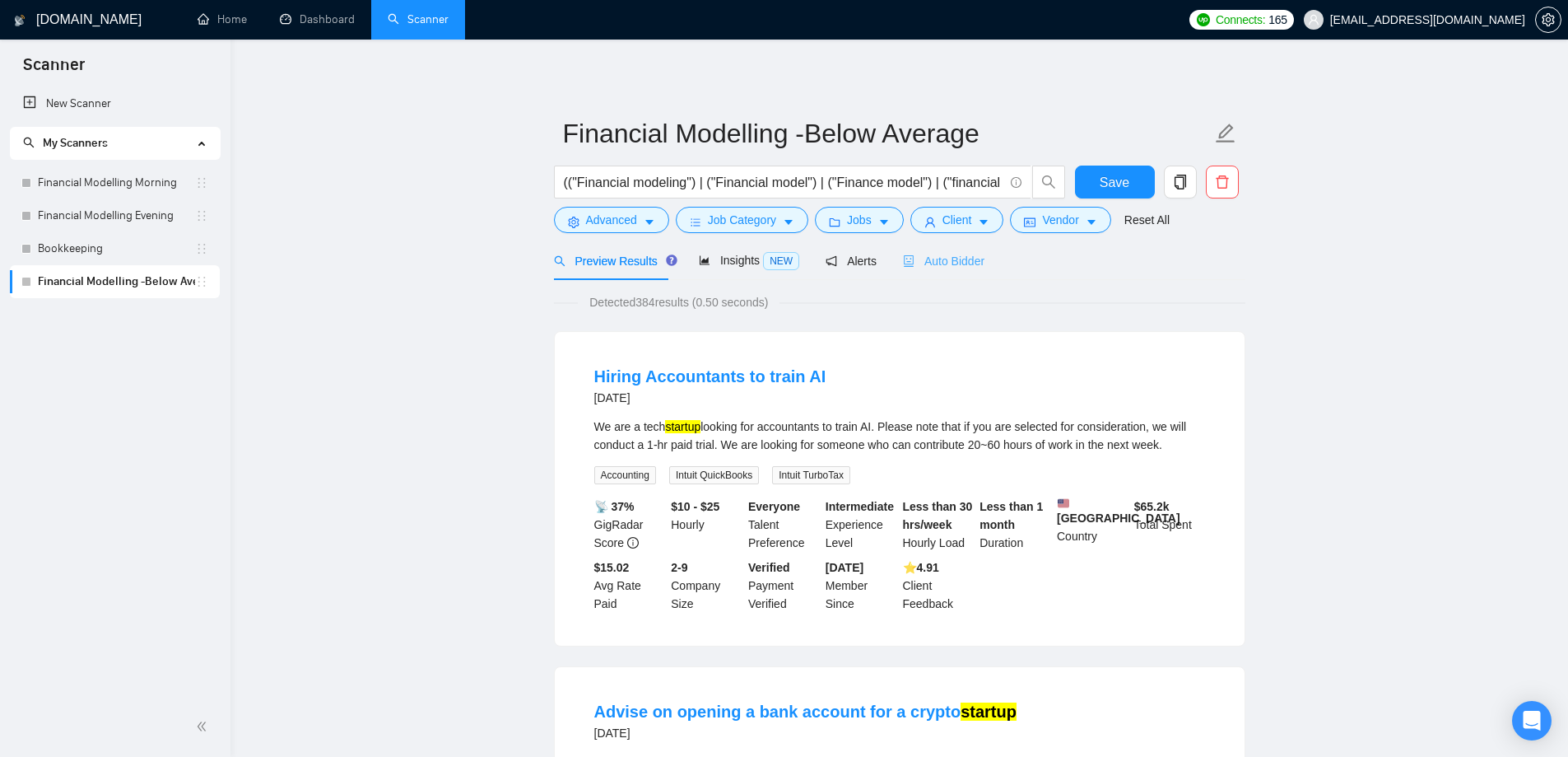
click at [945, 270] on div "Auto Bidder" at bounding box center [943, 261] width 82 height 39
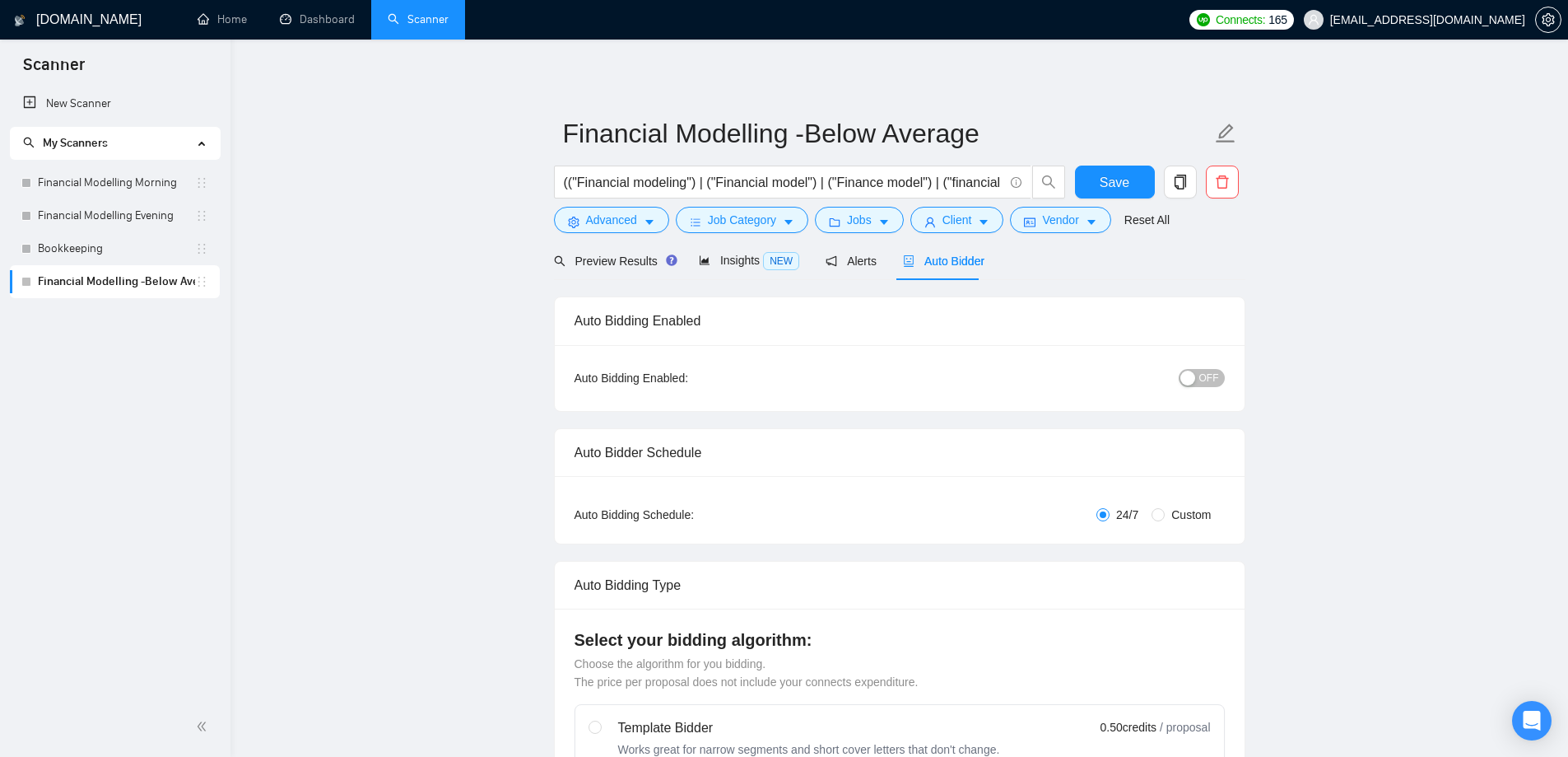
radio input "false"
radio input "true"
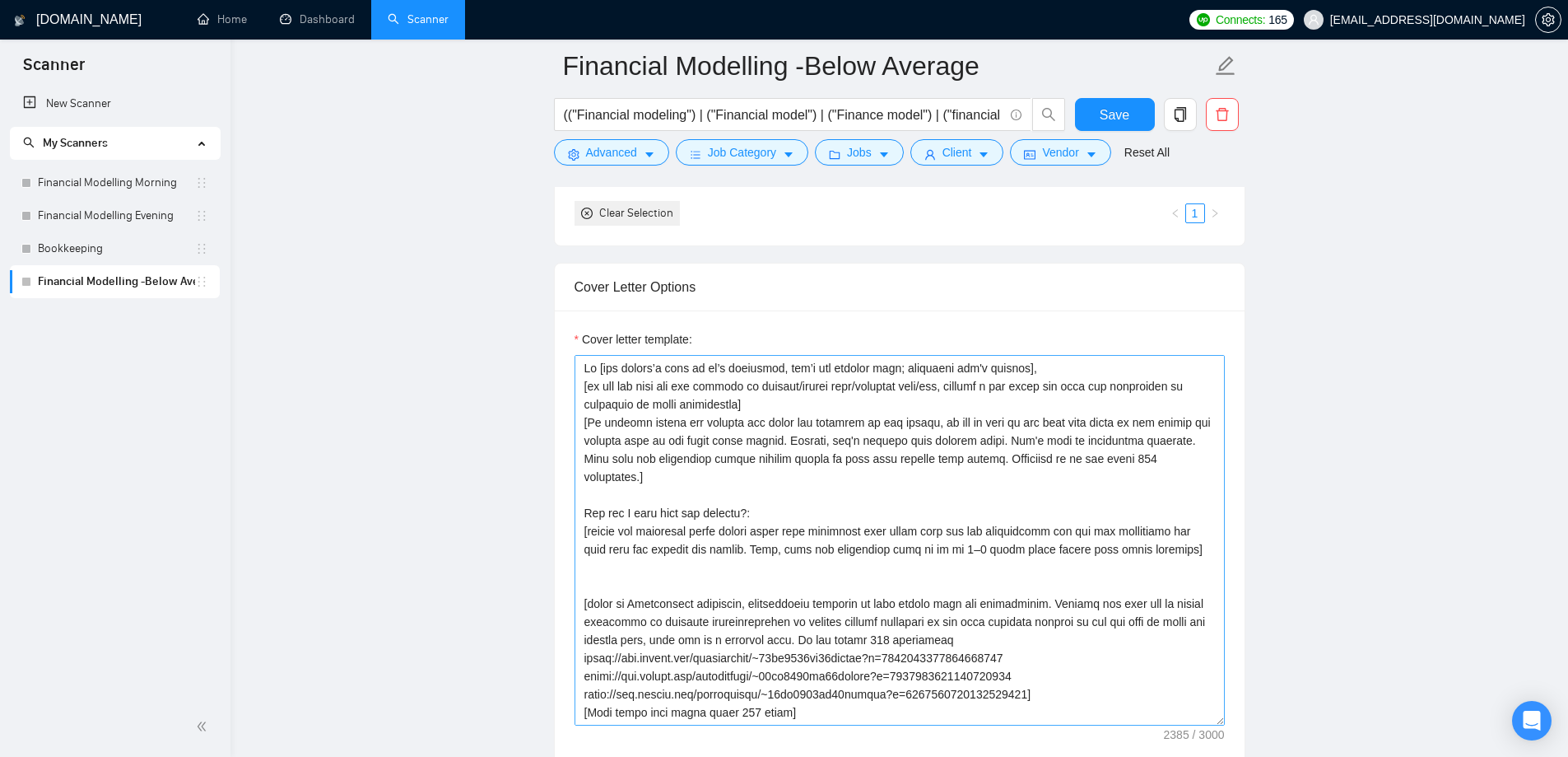
scroll to position [1977, 0]
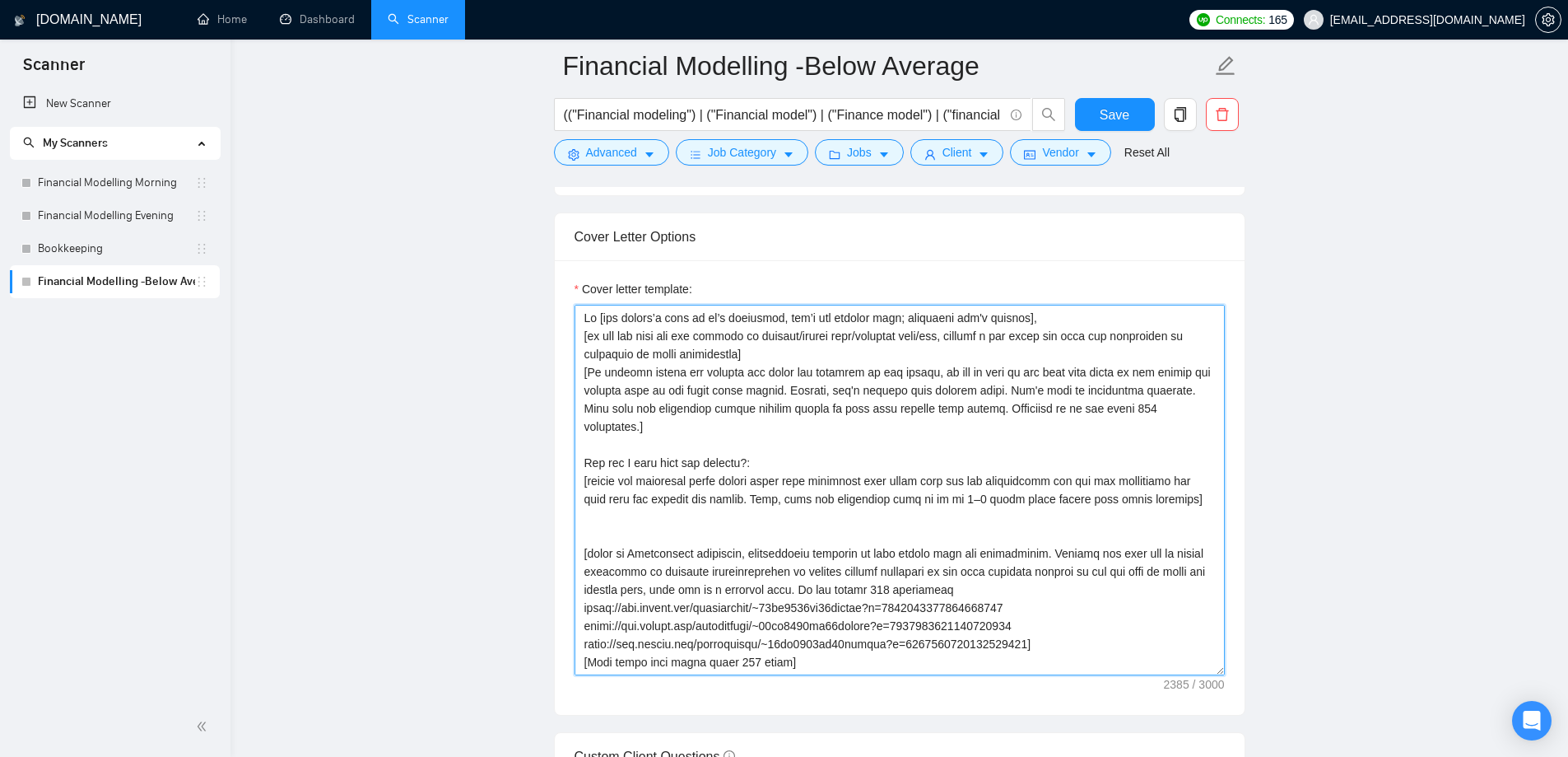
click at [630, 320] on textarea "Cover letter template:" at bounding box center [899, 490] width 650 height 371
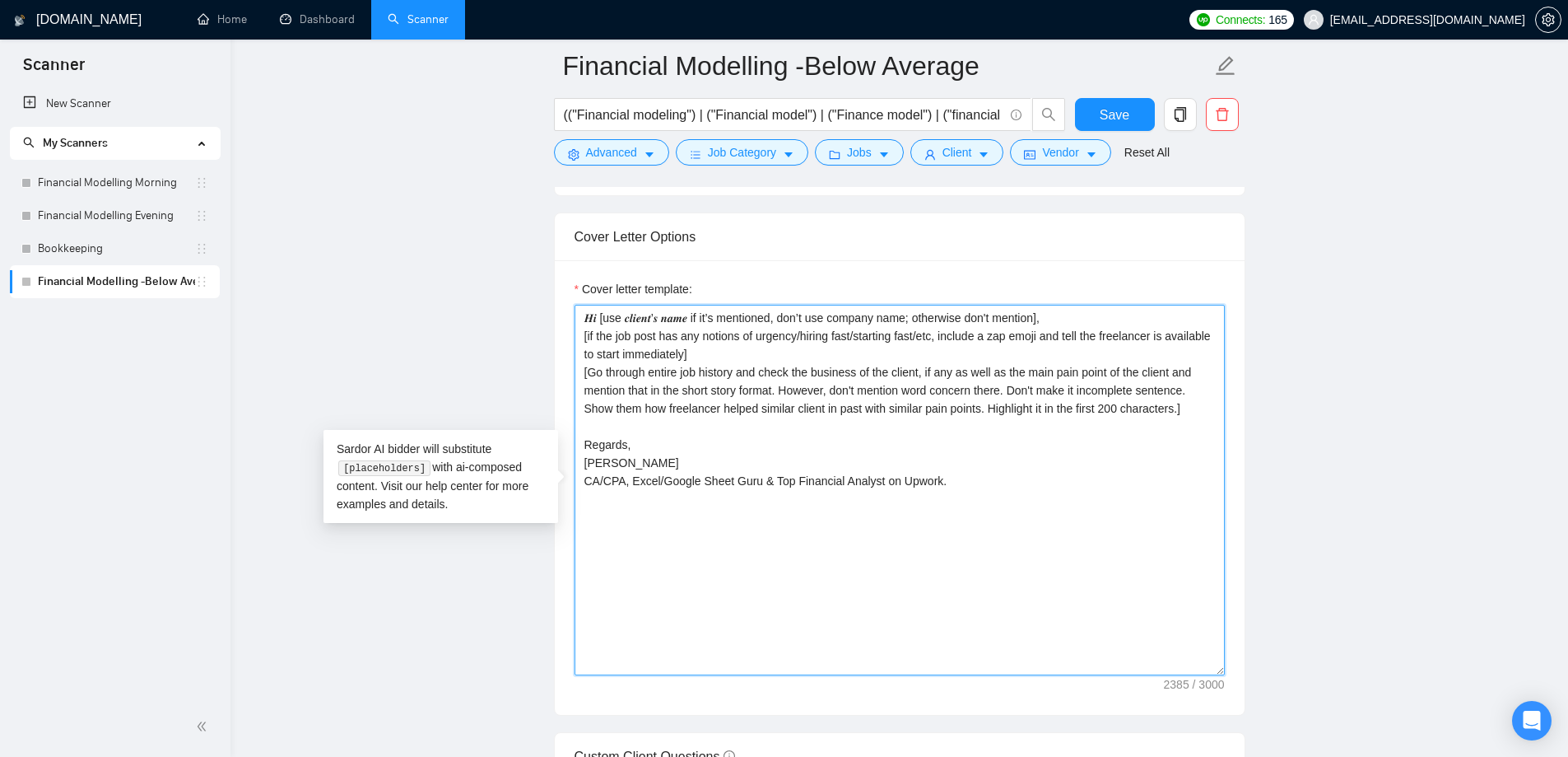
scroll to position [0, 0]
type textarea "𝑯𝒊 [use 𝒄𝒍𝒊𝒆𝒏𝒕’𝒔 𝒏𝒂𝒎𝒆 if it’s mentioned, don’t use company name; otherwise don'…"
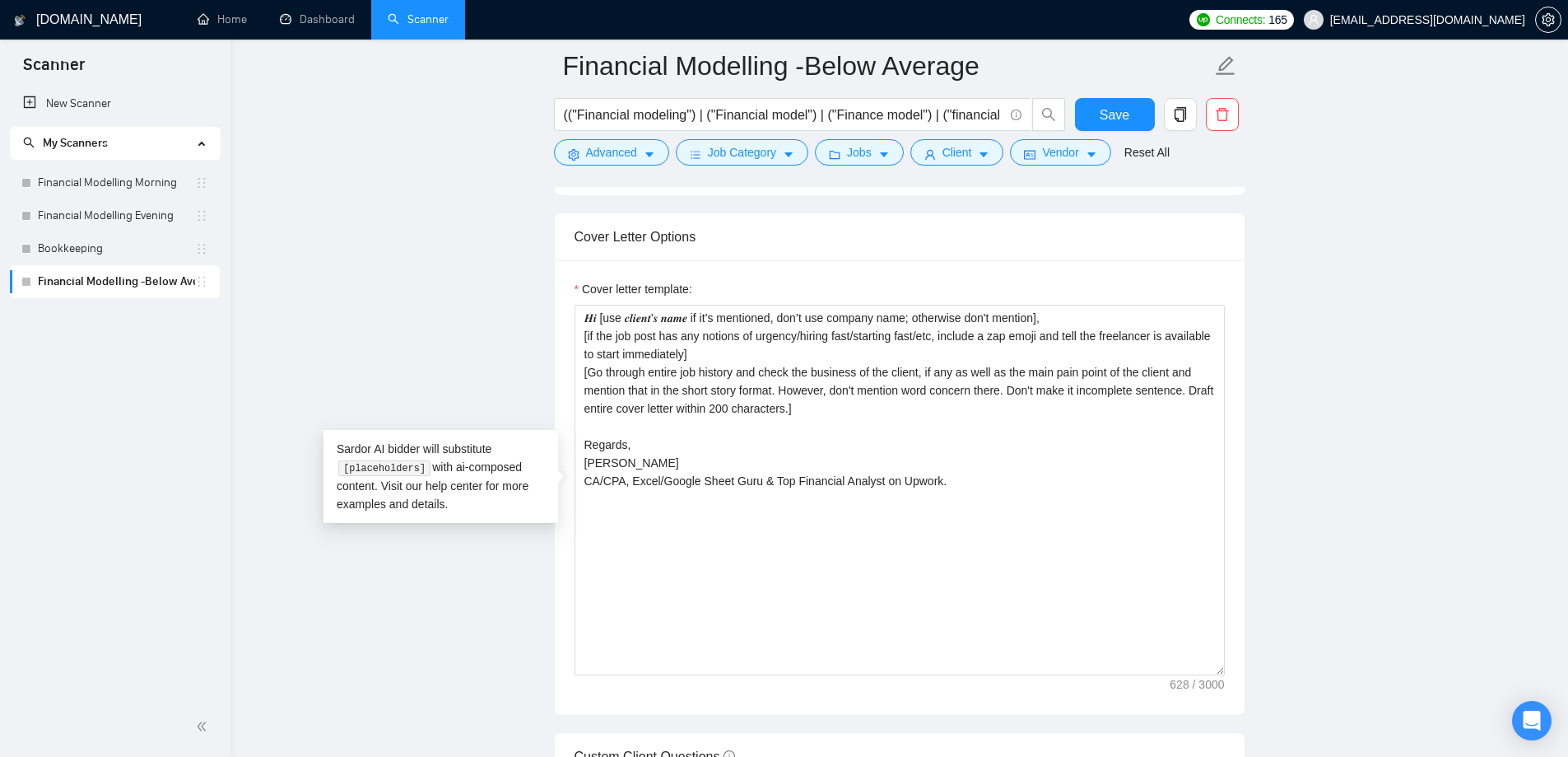
click at [470, 337] on main "Financial Modelling -Below Average (("Financial modeling") | ("Financial model"…" at bounding box center [899, 414] width 1285 height 4648
click at [1106, 107] on span "Save" at bounding box center [1114, 114] width 29 height 20
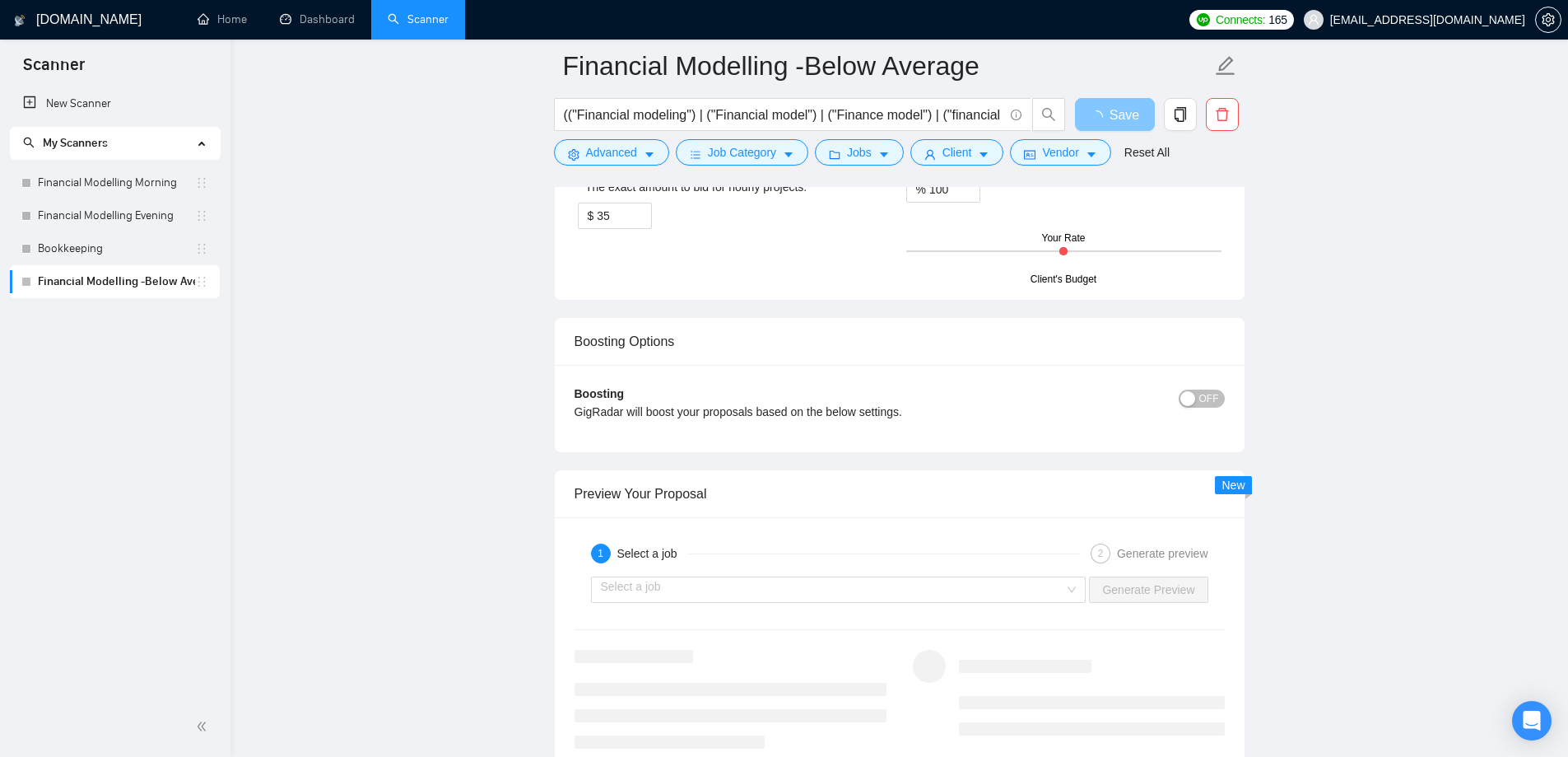
scroll to position [2964, 0]
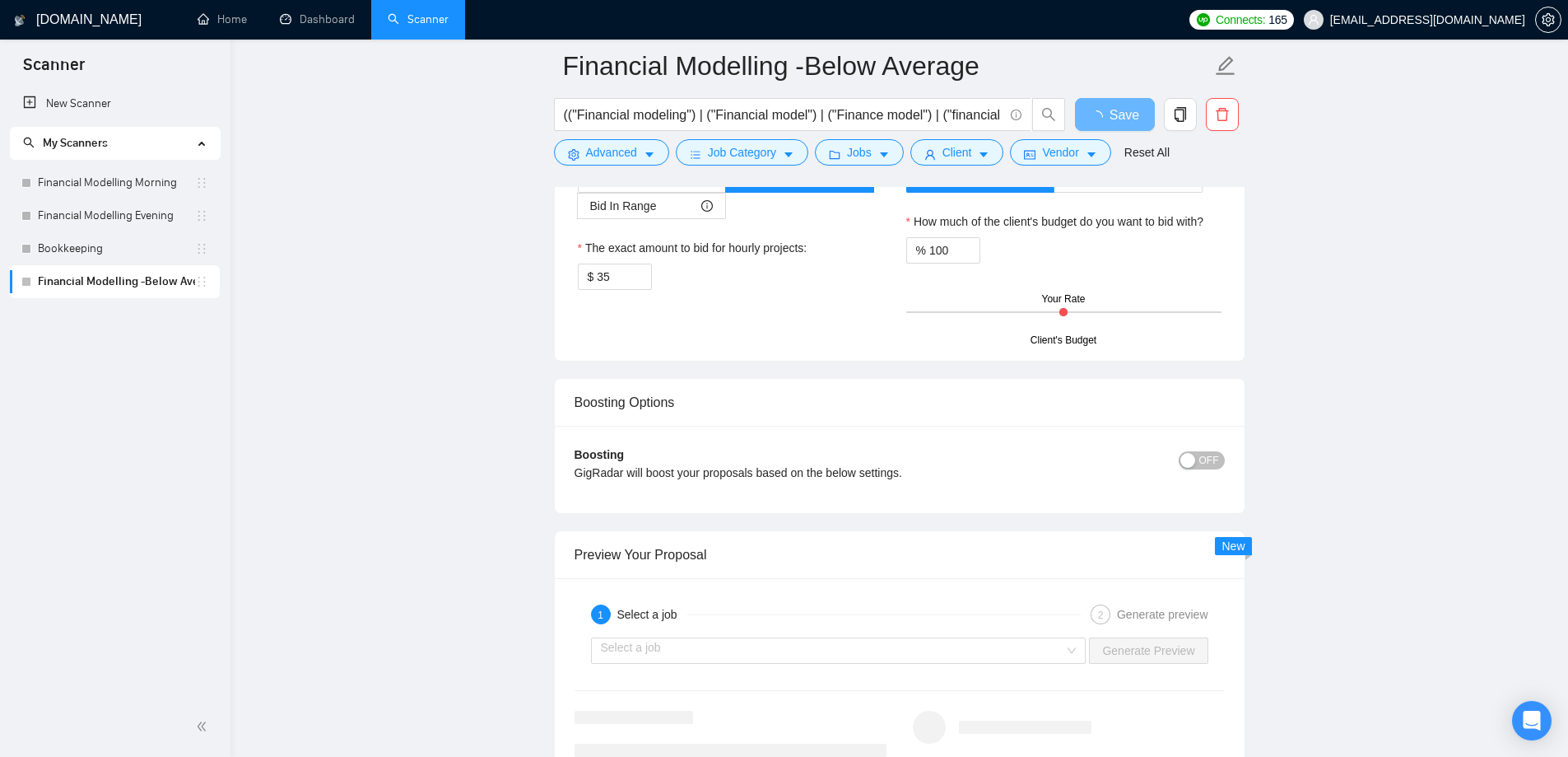
drag, startPoint x: 726, startPoint y: 560, endPoint x: 726, endPoint y: 572, distance: 12.0
click at [726, 566] on div "Preview Your Proposal" at bounding box center [899, 554] width 650 height 47
click at [717, 641] on input "search" at bounding box center [833, 651] width 464 height 25
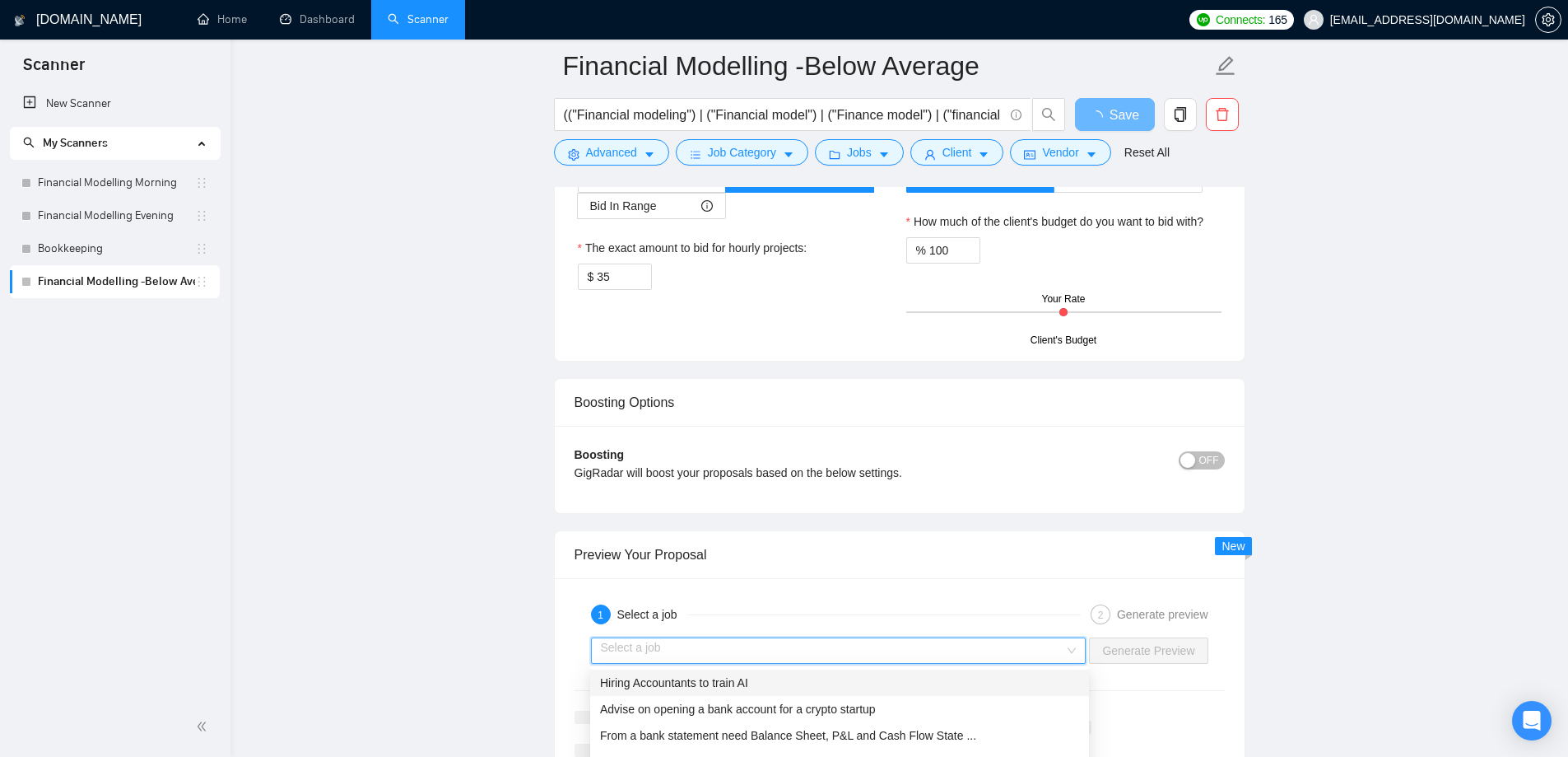
click at [703, 679] on span "Hiring Accountants to train AI" at bounding box center [673, 683] width 148 height 13
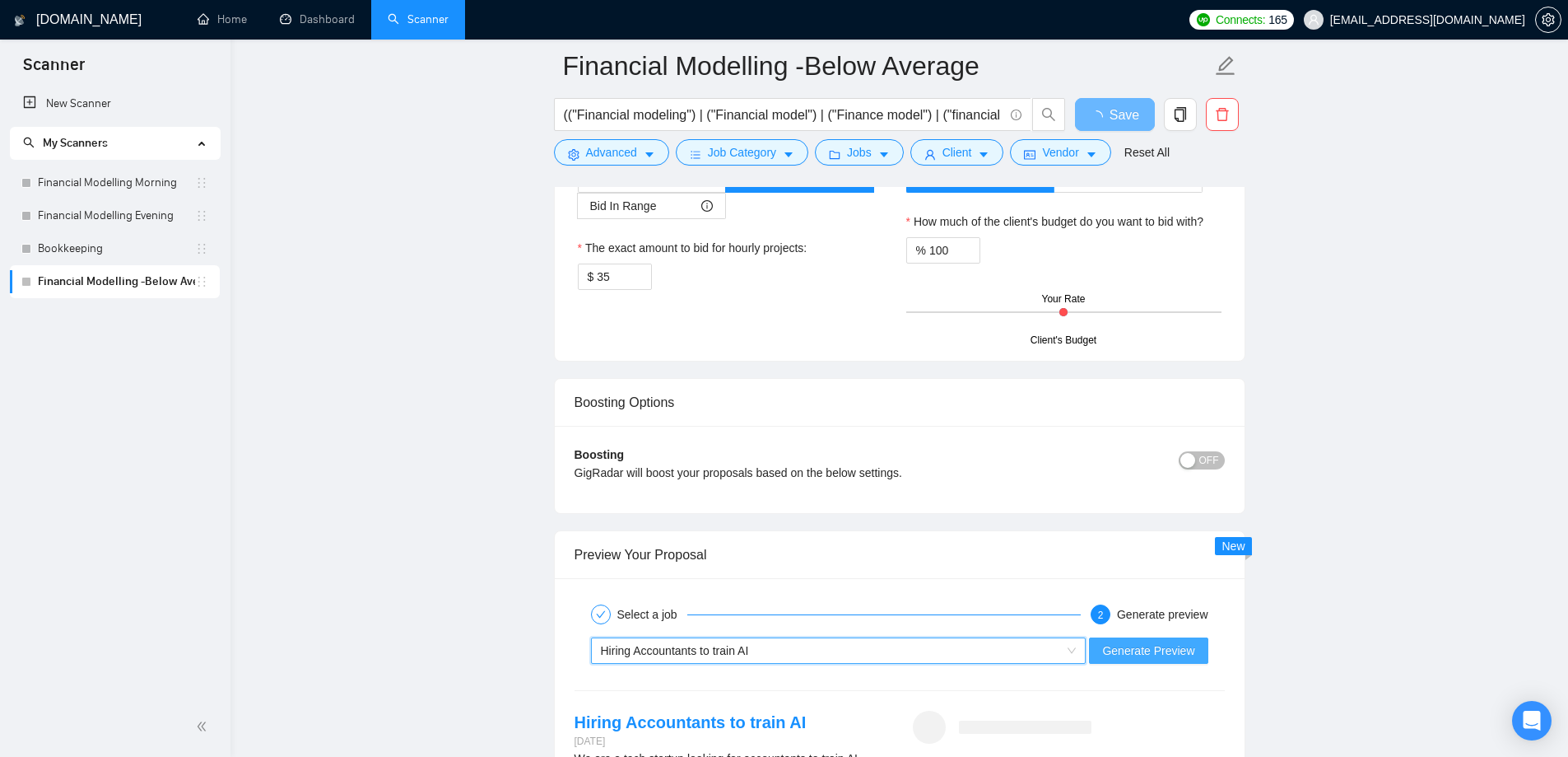
click at [1160, 639] on button "Generate Preview" at bounding box center [1148, 651] width 119 height 27
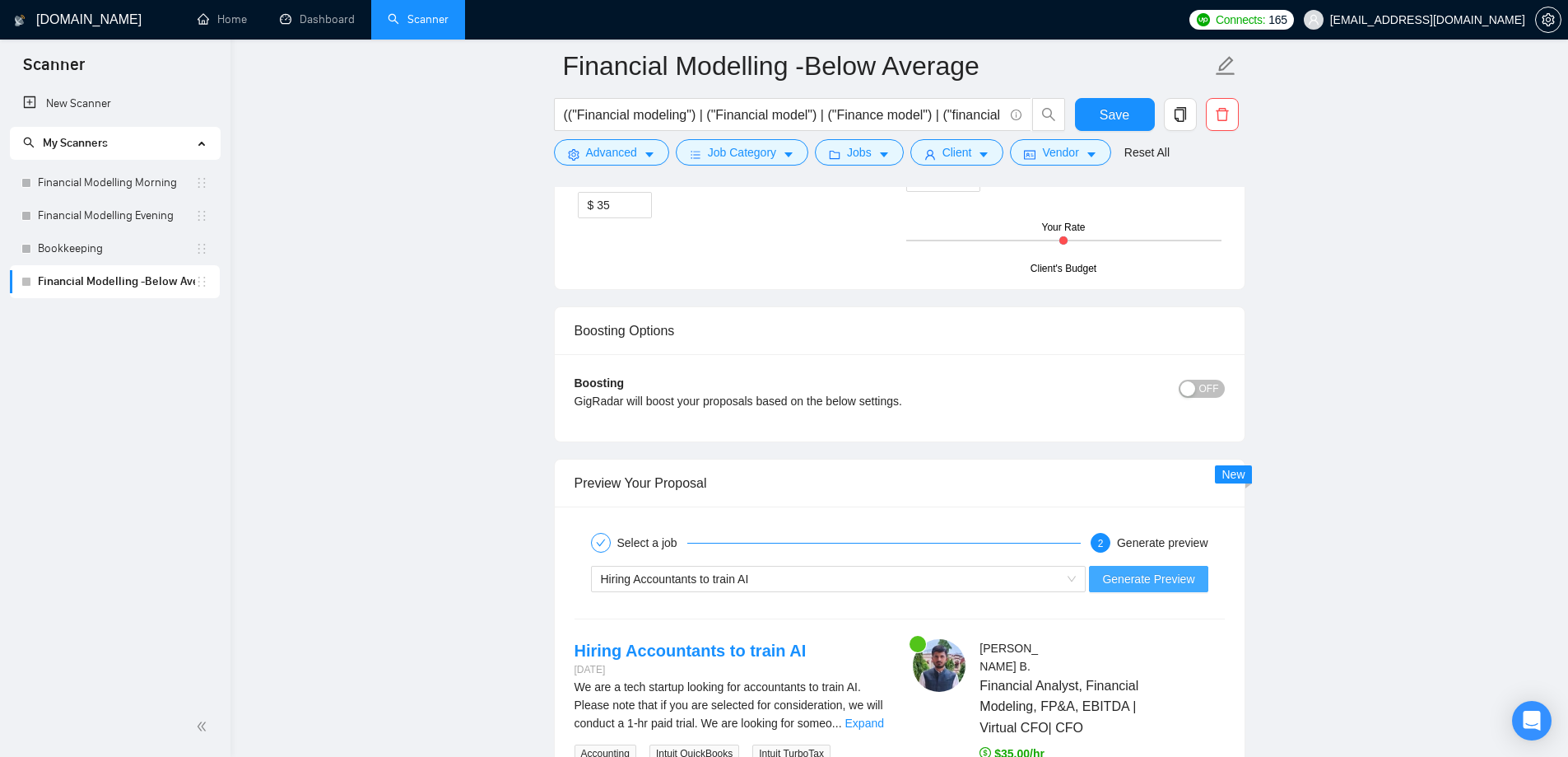
scroll to position [3213, 0]
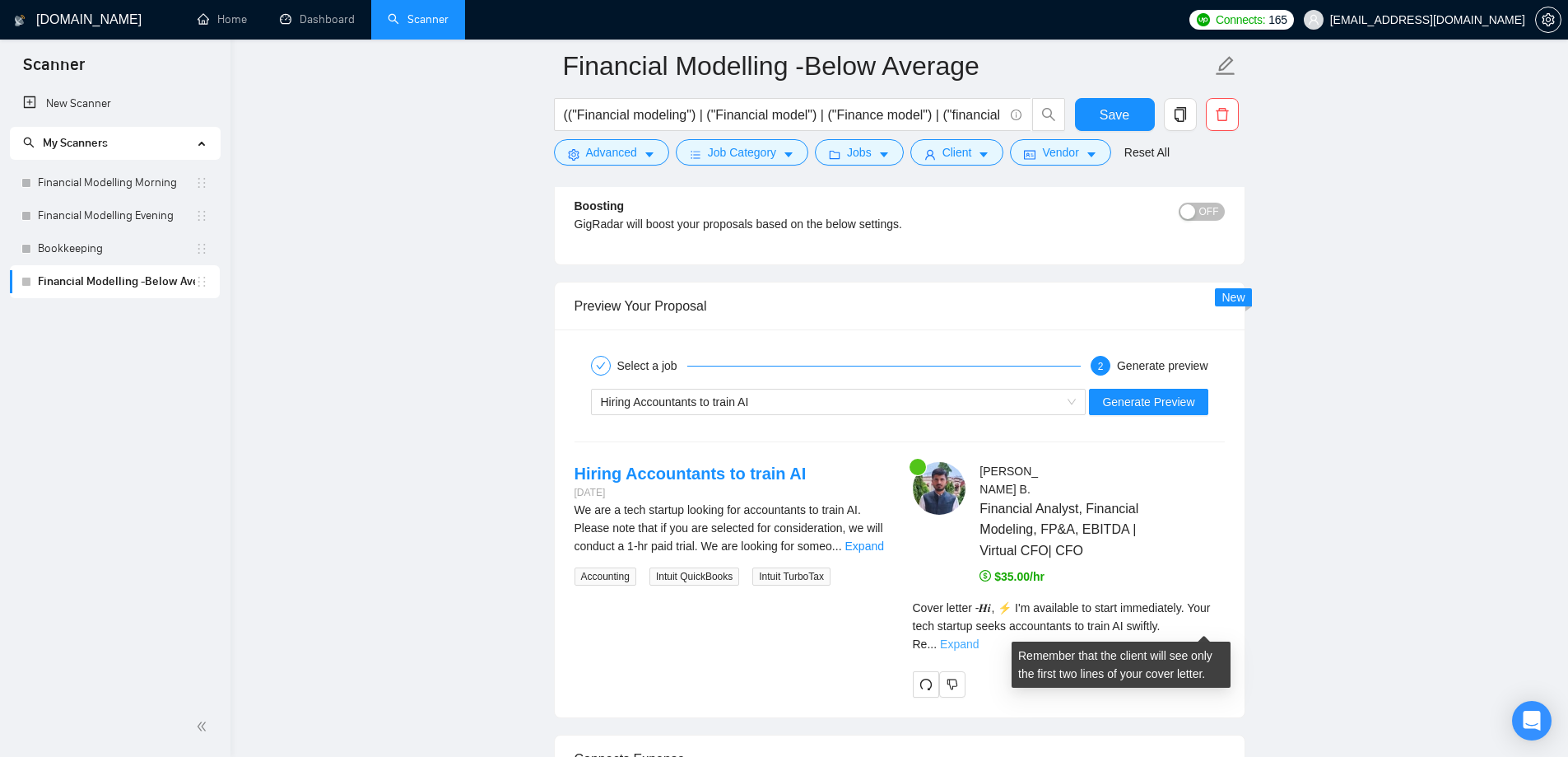
click at [979, 637] on link "Expand" at bounding box center [959, 644] width 39 height 13
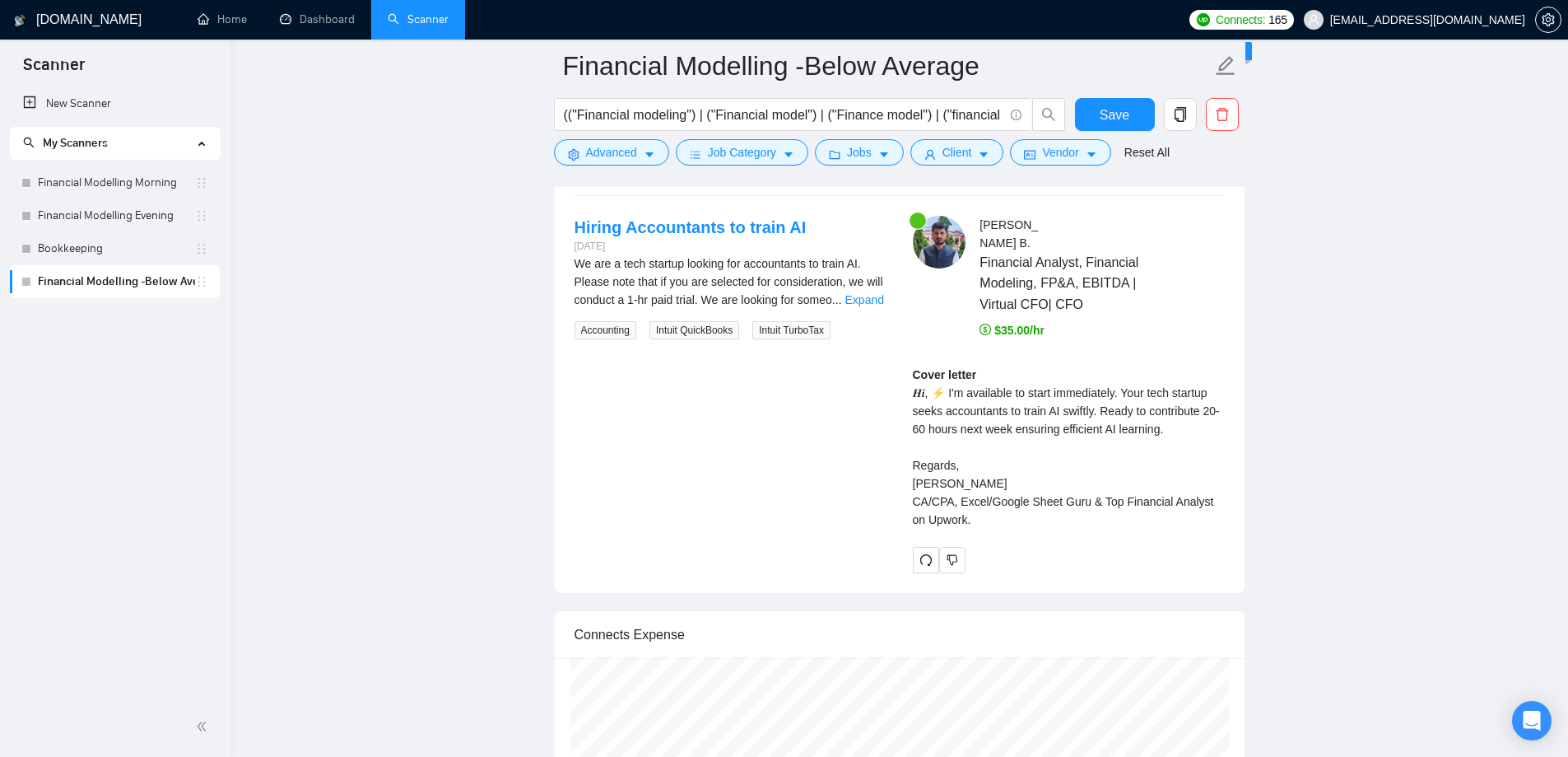
scroll to position [3461, 0]
click at [891, 444] on div "Hiring Accountants to train AI 13 days ago We are a tech startup looking for ac…" at bounding box center [900, 393] width 677 height 356
drag, startPoint x: 907, startPoint y: 413, endPoint x: 1158, endPoint y: 421, distance: 251.1
click at [1158, 421] on div "Dharmendra B . Financial Analyst, Financial Modeling, FP&A, EBITDA | Virtual CF…" at bounding box center [1068, 393] width 338 height 356
click at [1014, 445] on div "Cover letter 𝑯𝒊, ⚡ I'm available to start immediately. Your tech startup seeks …" at bounding box center [1068, 447] width 312 height 163
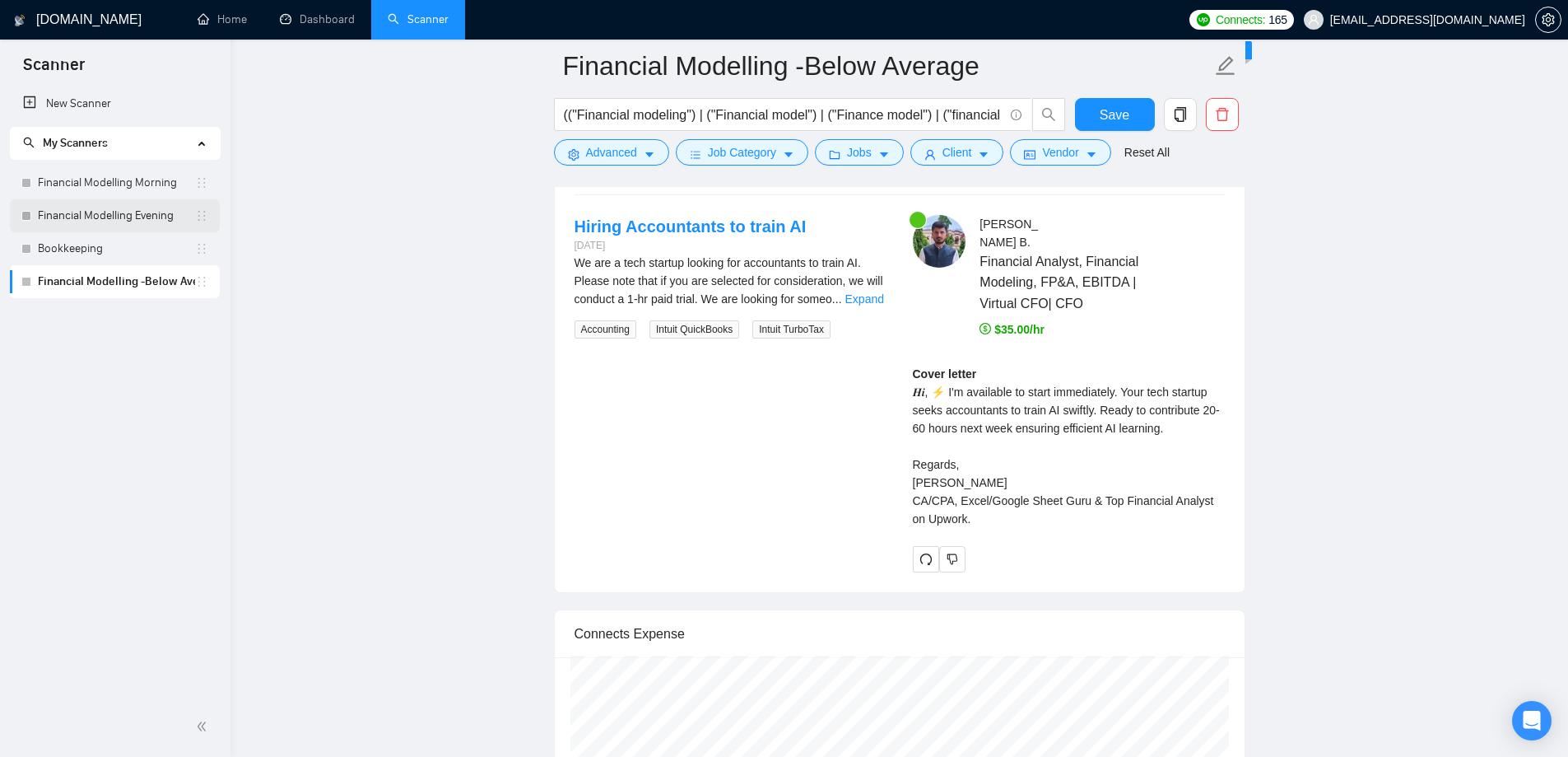
click at [115, 226] on link "Financial Modelling Evening" at bounding box center [116, 215] width 157 height 33
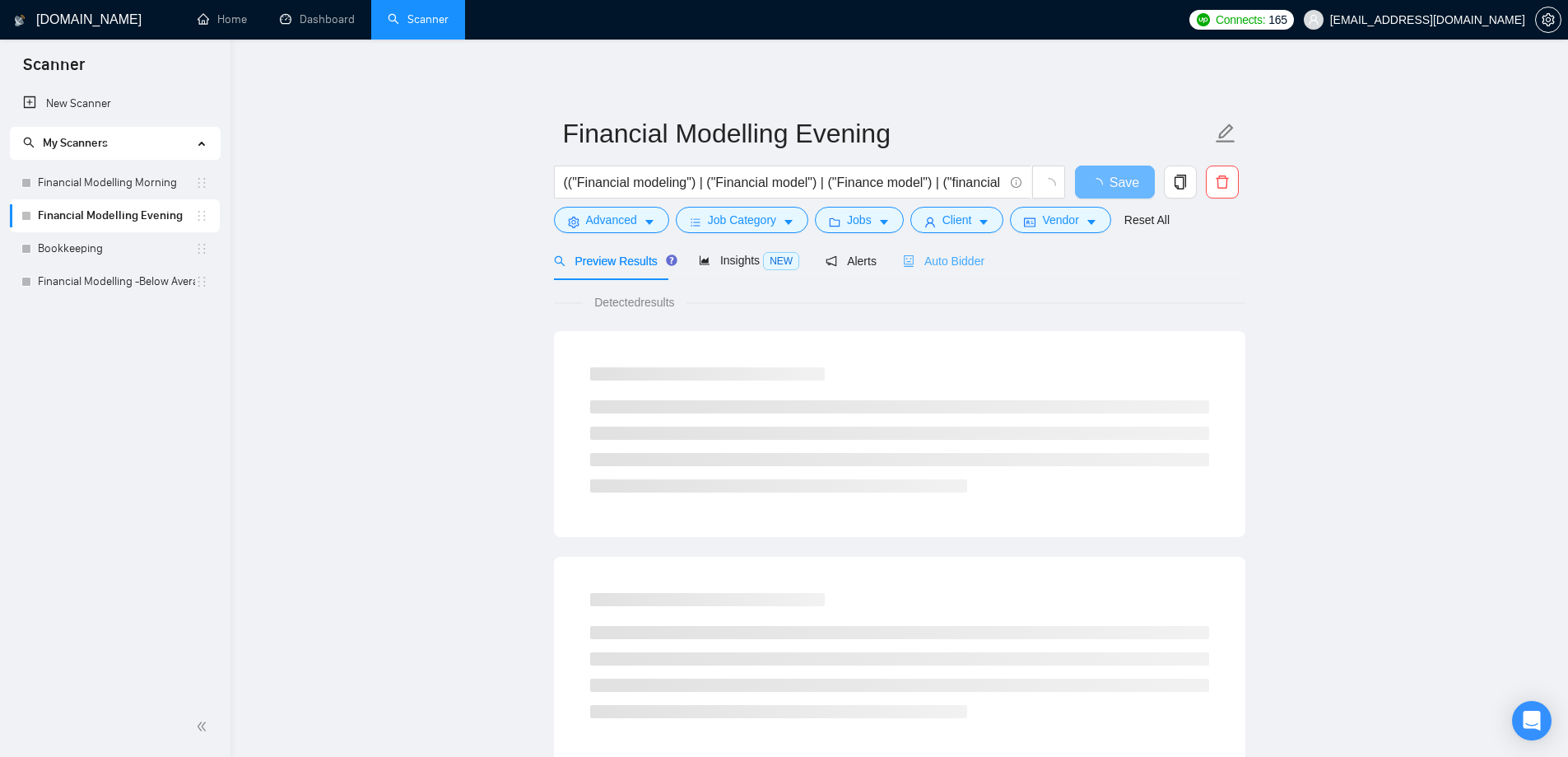
click at [943, 275] on div "Auto Bidder" at bounding box center [943, 261] width 82 height 39
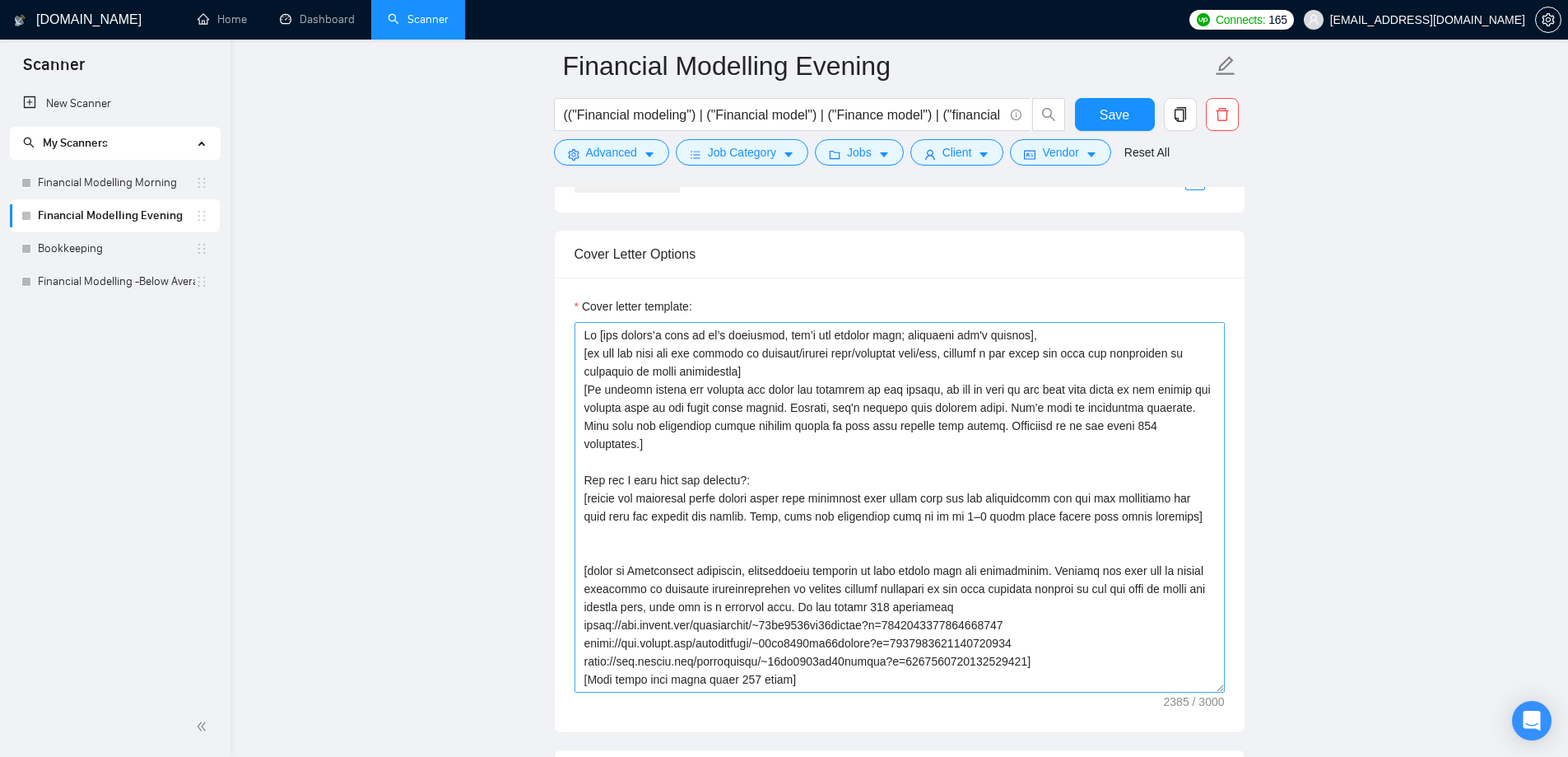
scroll to position [2148, 0]
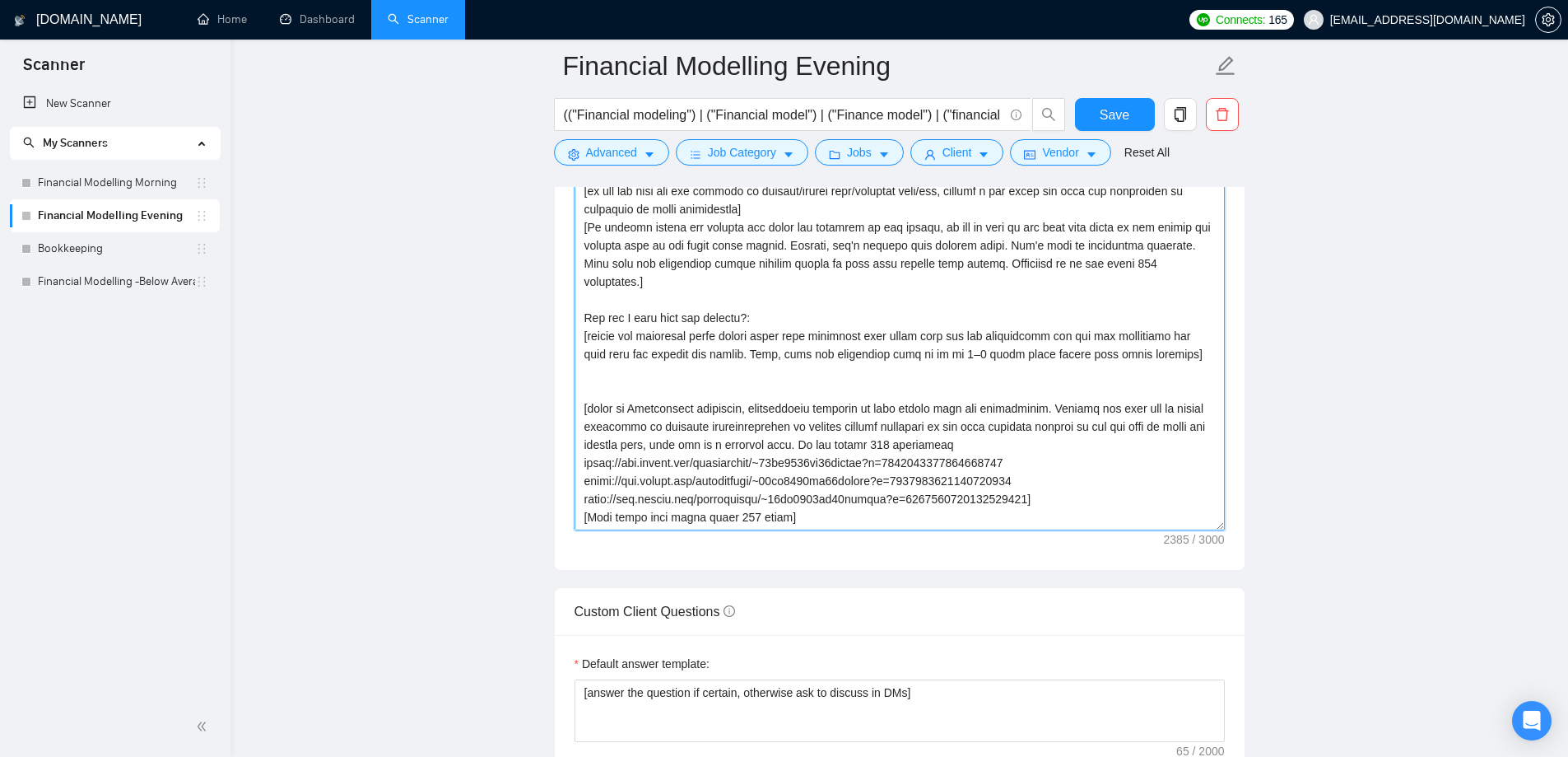
click at [657, 436] on textarea "Cover letter template:" at bounding box center [899, 345] width 650 height 371
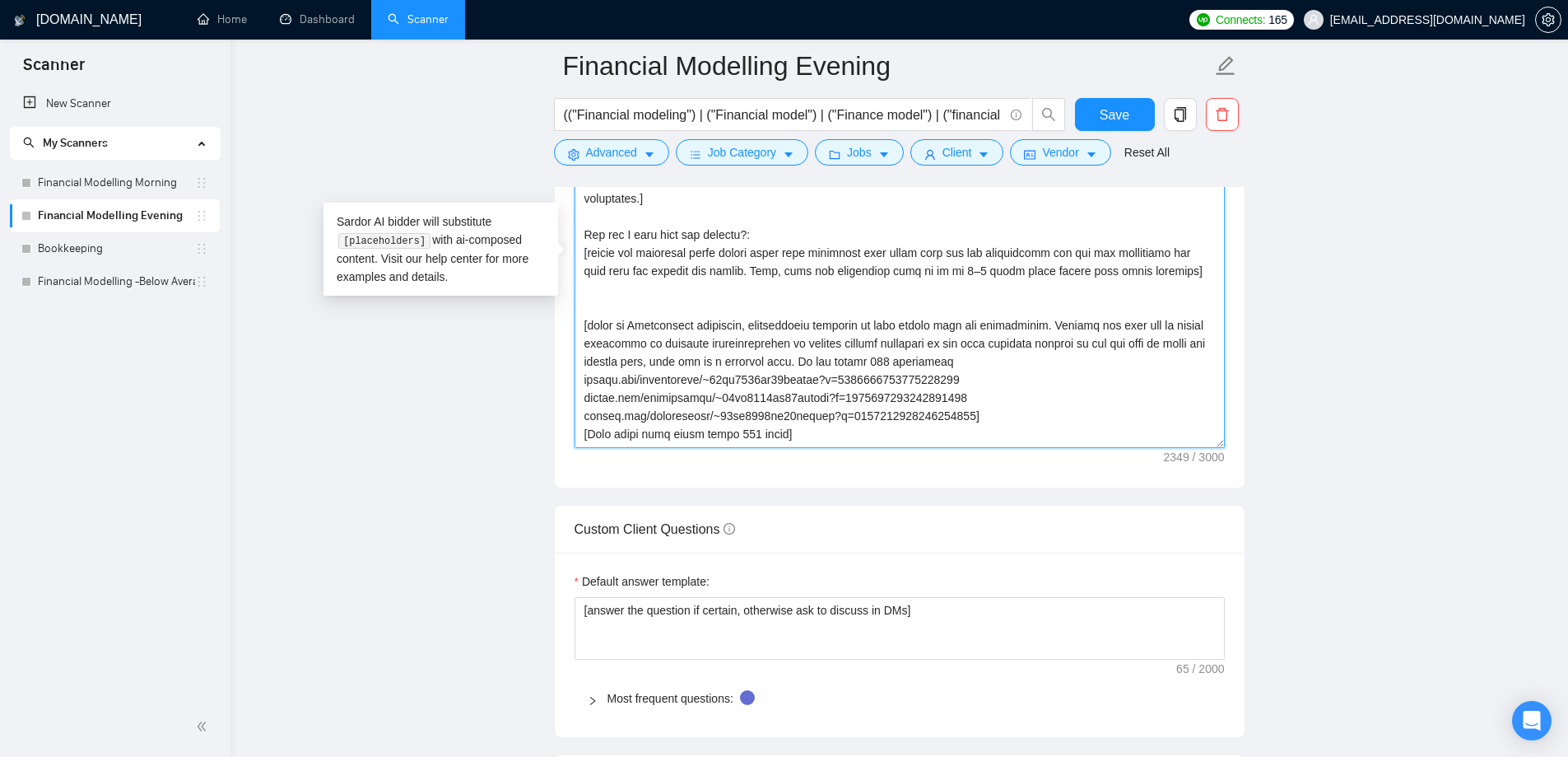
scroll to position [0, 0]
type textarea "𝑯𝒊 [use 𝒄𝒍𝒊𝒆𝒏𝒕’𝒔 𝒏𝒂𝒎𝒆 if it’s mentioned, don’t use company name; otherwise don'…"
click at [1105, 107] on span "Save" at bounding box center [1114, 114] width 29 height 20
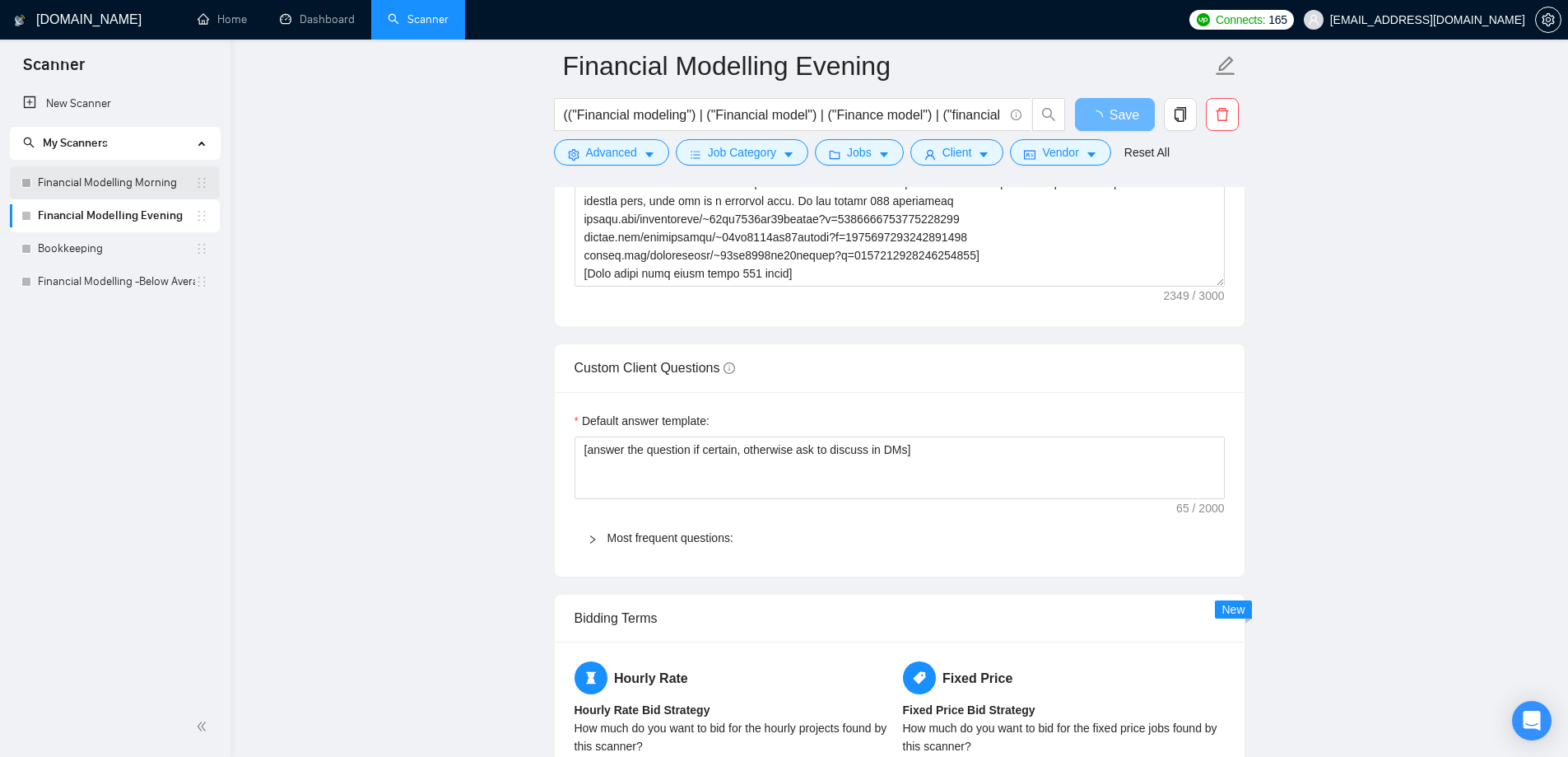
click at [68, 185] on link "Financial Modelling Morning" at bounding box center [116, 183] width 157 height 33
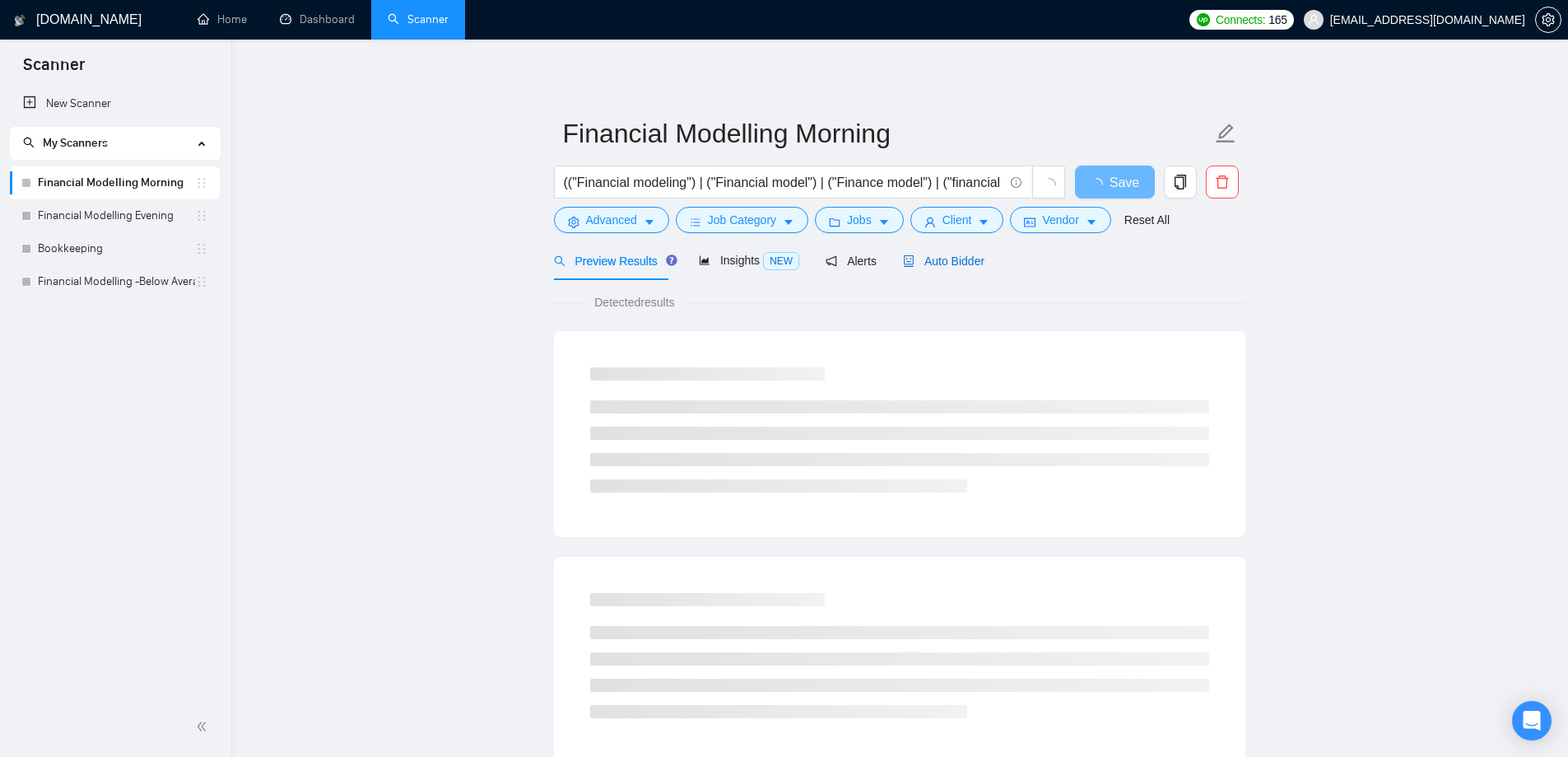
click at [951, 256] on span "Auto Bidder" at bounding box center [943, 261] width 82 height 13
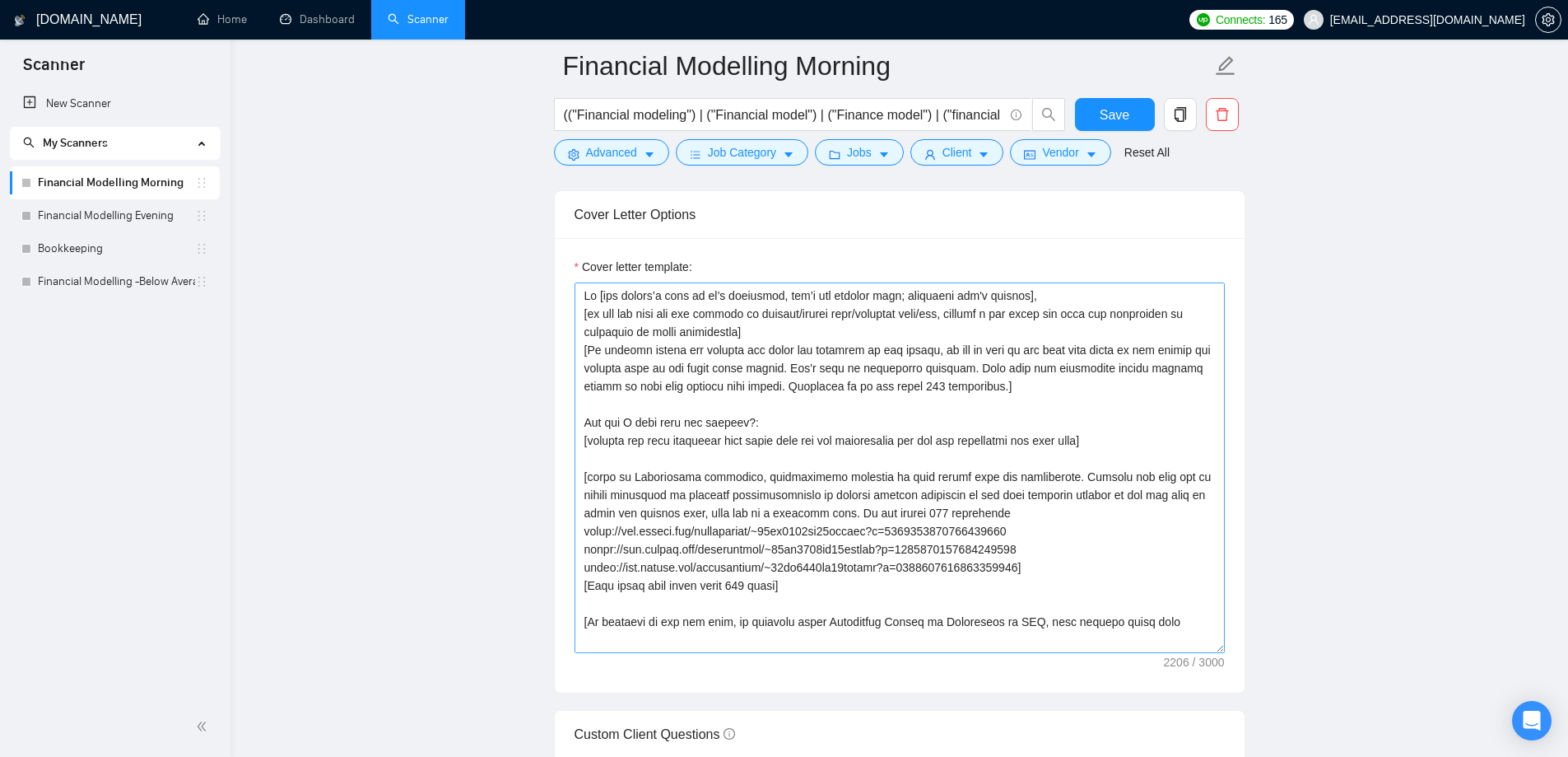
scroll to position [2058, 0]
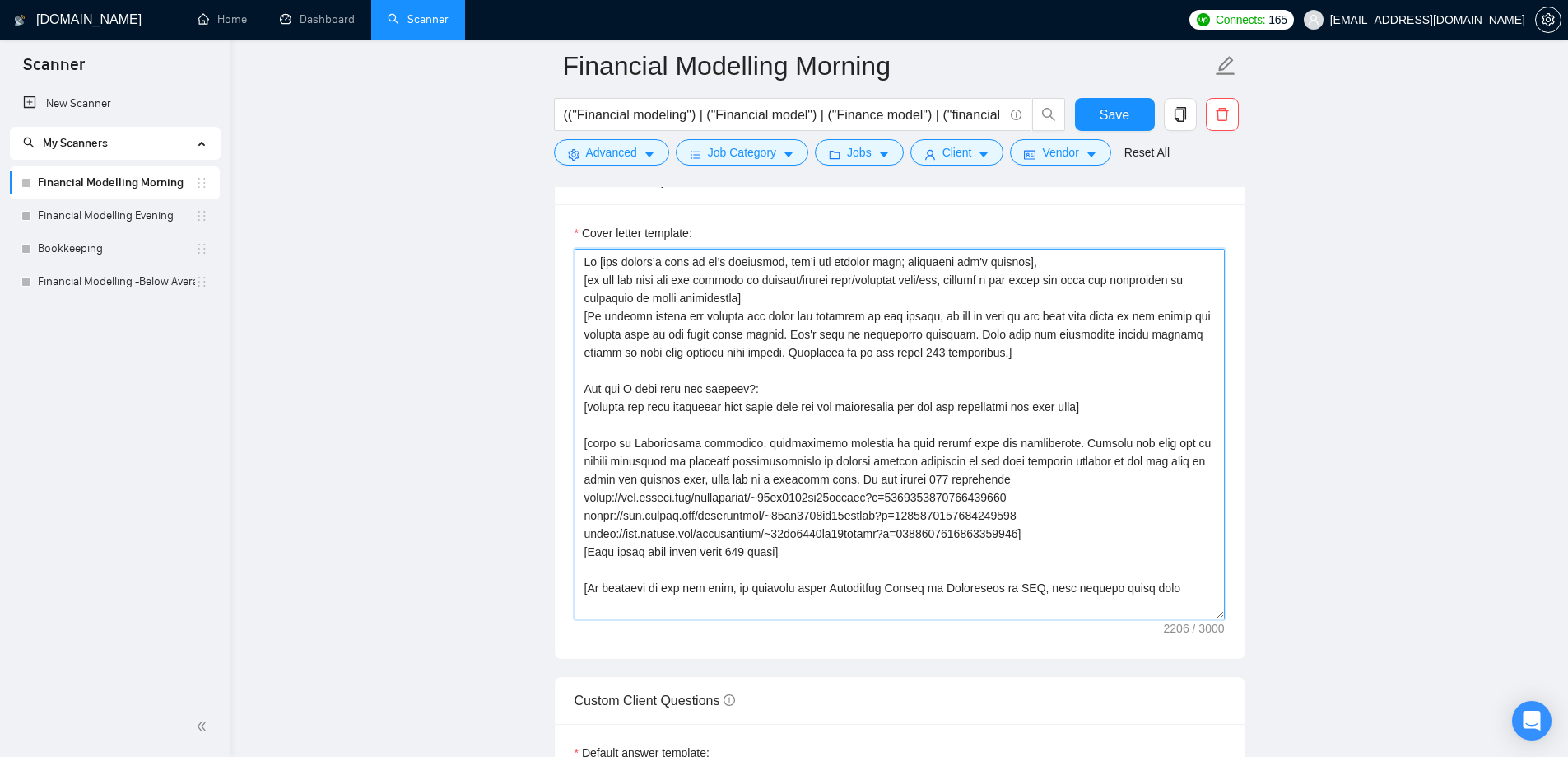
click at [692, 497] on textarea "Cover letter template:" at bounding box center [899, 434] width 650 height 371
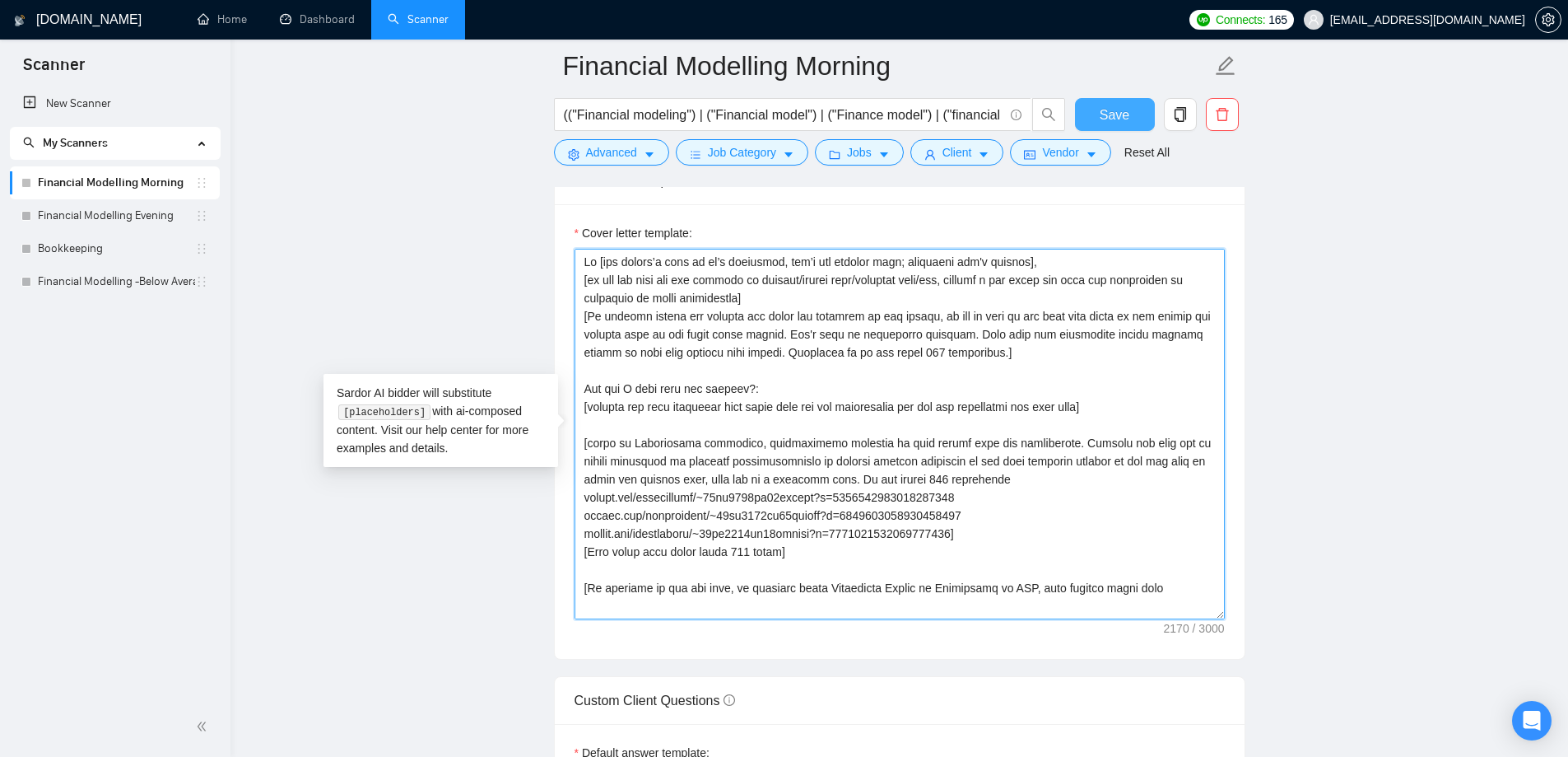
type textarea "𝑯𝒊 [use 𝒄𝒍𝒊𝒆𝒏𝒕’𝒔 𝒏𝒂𝒎𝒆 if it’s mentioned, don’t use company name; otherwise don'…"
drag, startPoint x: 1136, startPoint y: 122, endPoint x: 423, endPoint y: 4, distance: 722.7
click at [1131, 129] on button "Save" at bounding box center [1114, 114] width 80 height 33
